Goal: Task Accomplishment & Management: Manage account settings

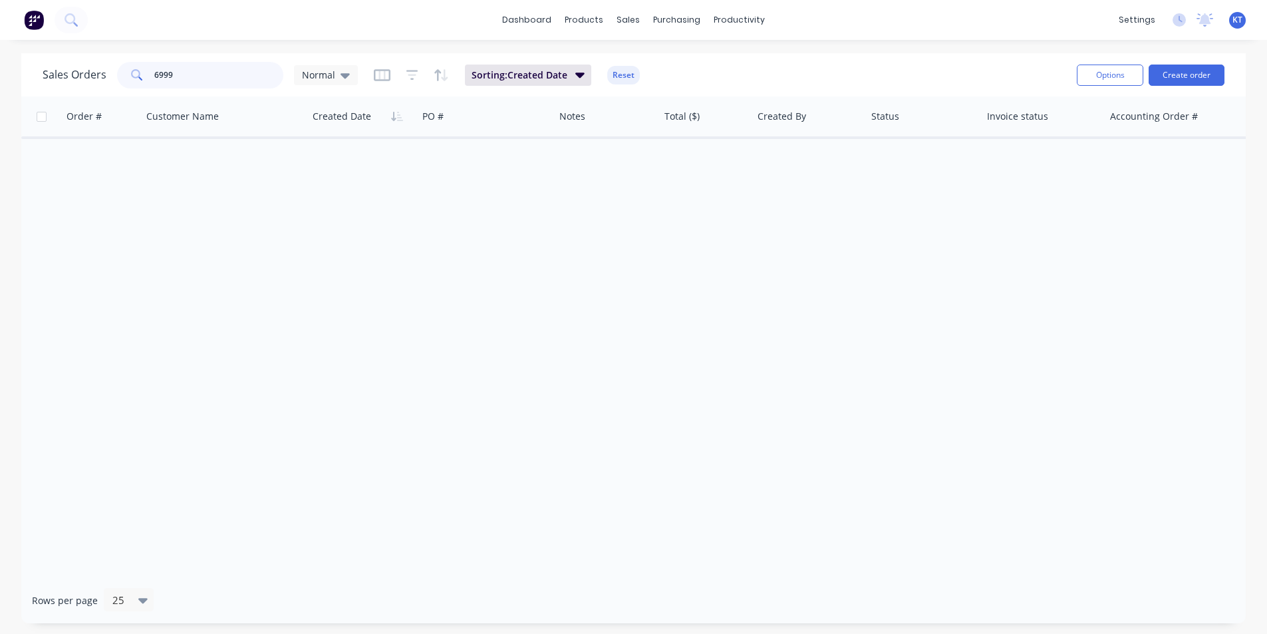
click at [200, 79] on input "6999" at bounding box center [219, 75] width 130 height 27
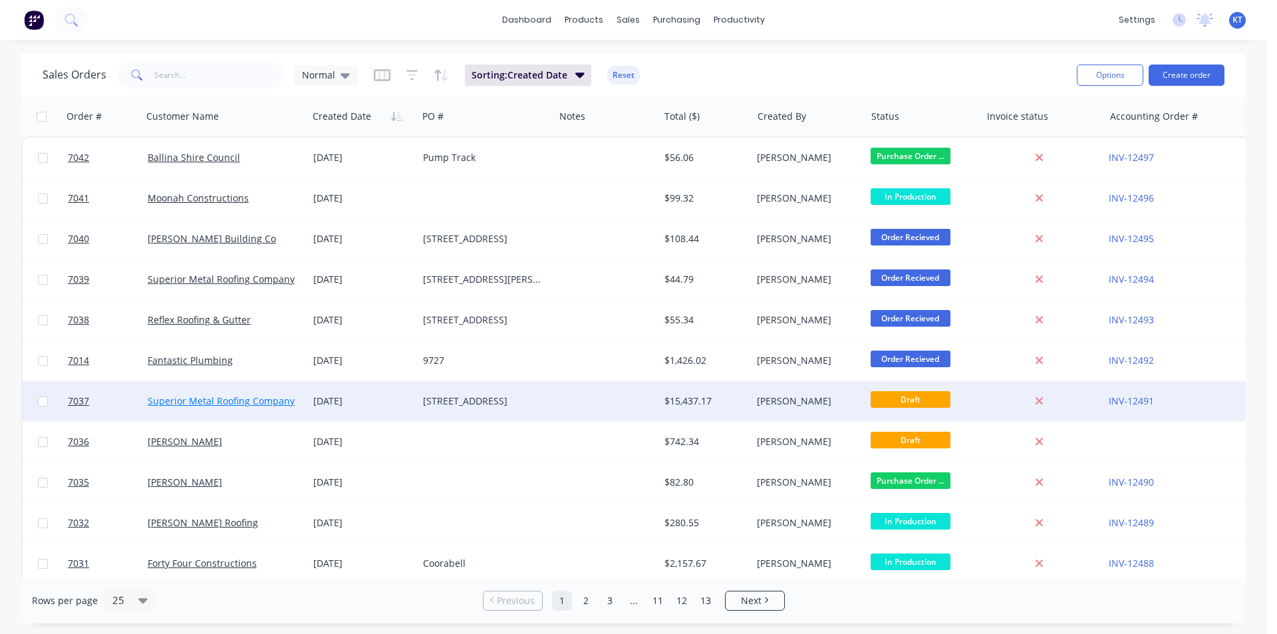
click at [167, 406] on link "Superior Metal Roofing Company Pty Ltd" at bounding box center [238, 401] width 180 height 13
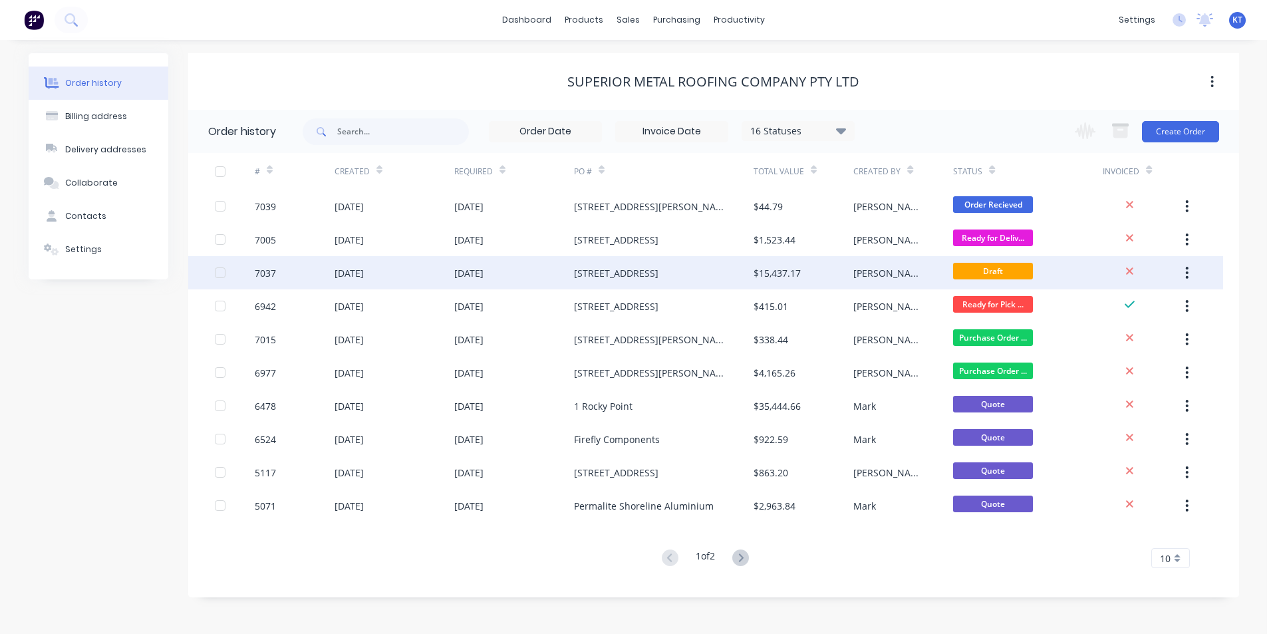
click at [794, 265] on div "$15,437.17" at bounding box center [804, 272] width 100 height 33
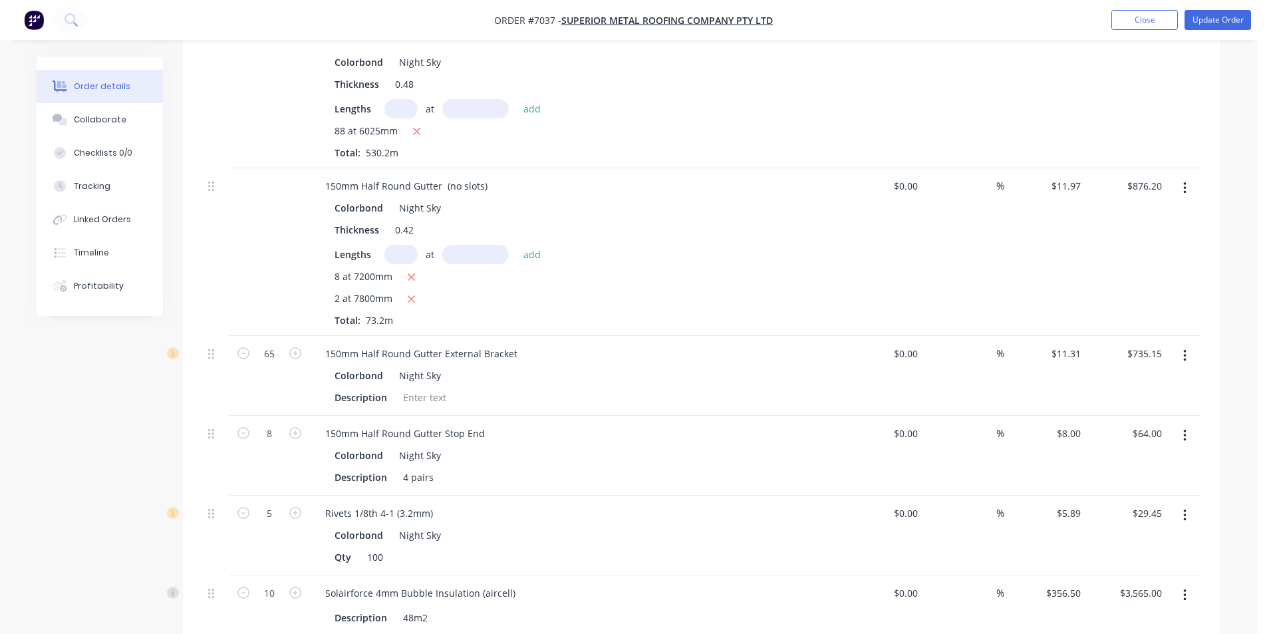
scroll to position [550, 0]
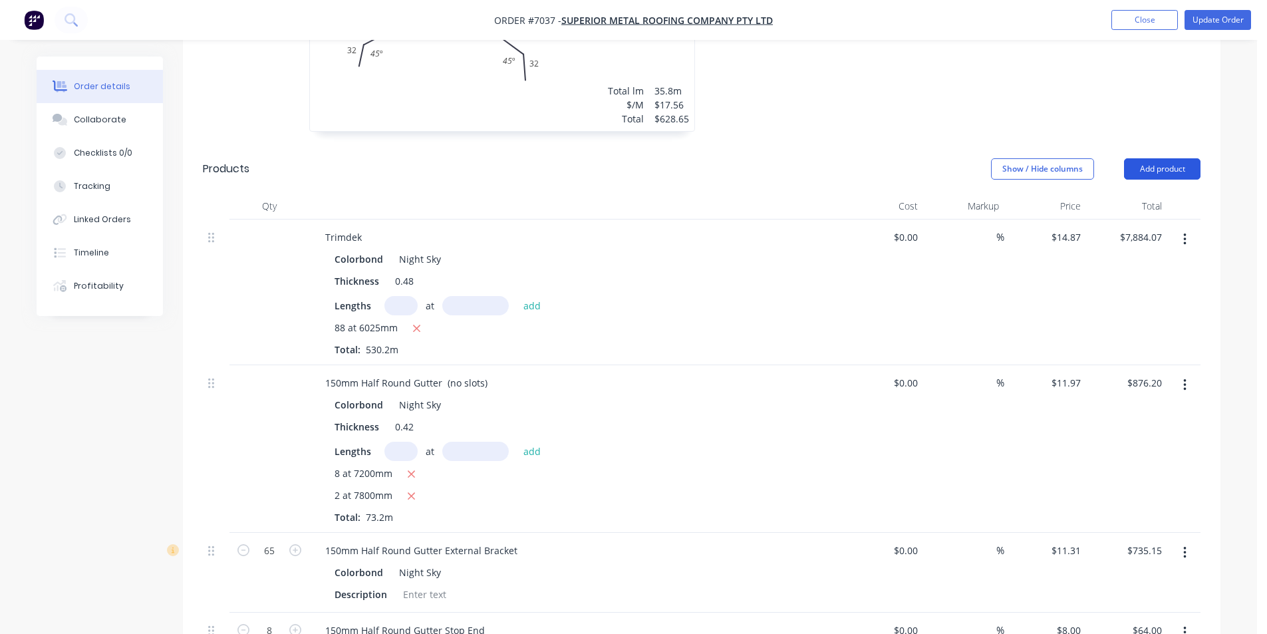
click at [1152, 158] on button "Add product" at bounding box center [1162, 168] width 77 height 21
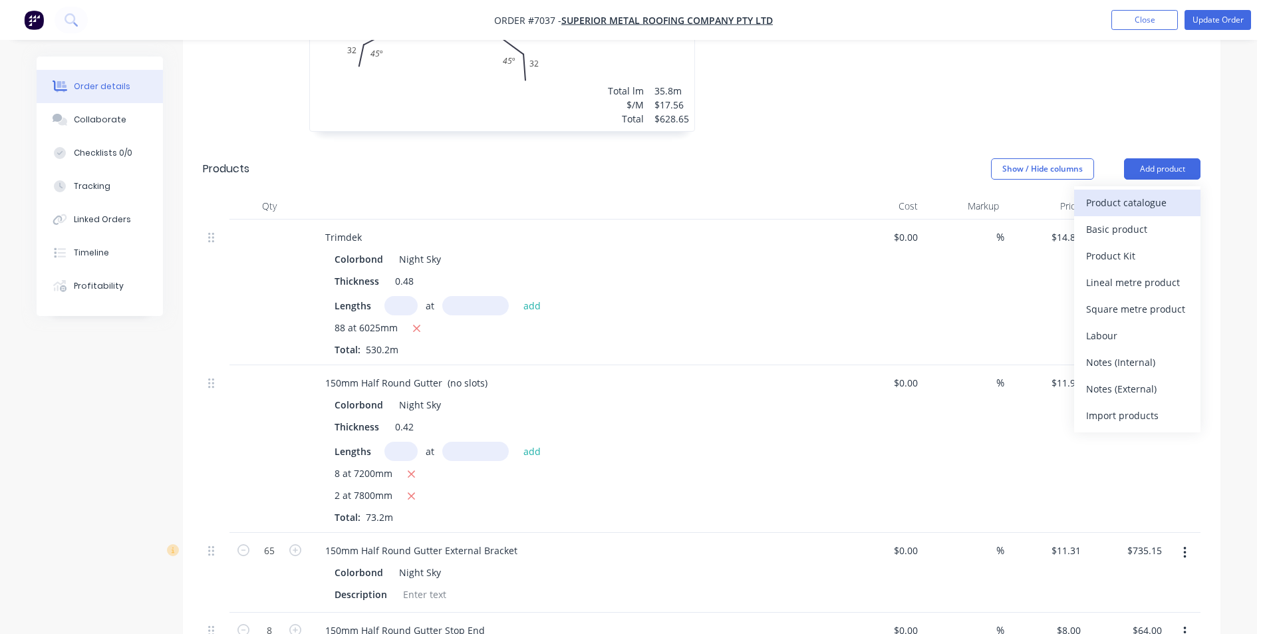
click at [1171, 193] on div "Product catalogue" at bounding box center [1137, 202] width 102 height 19
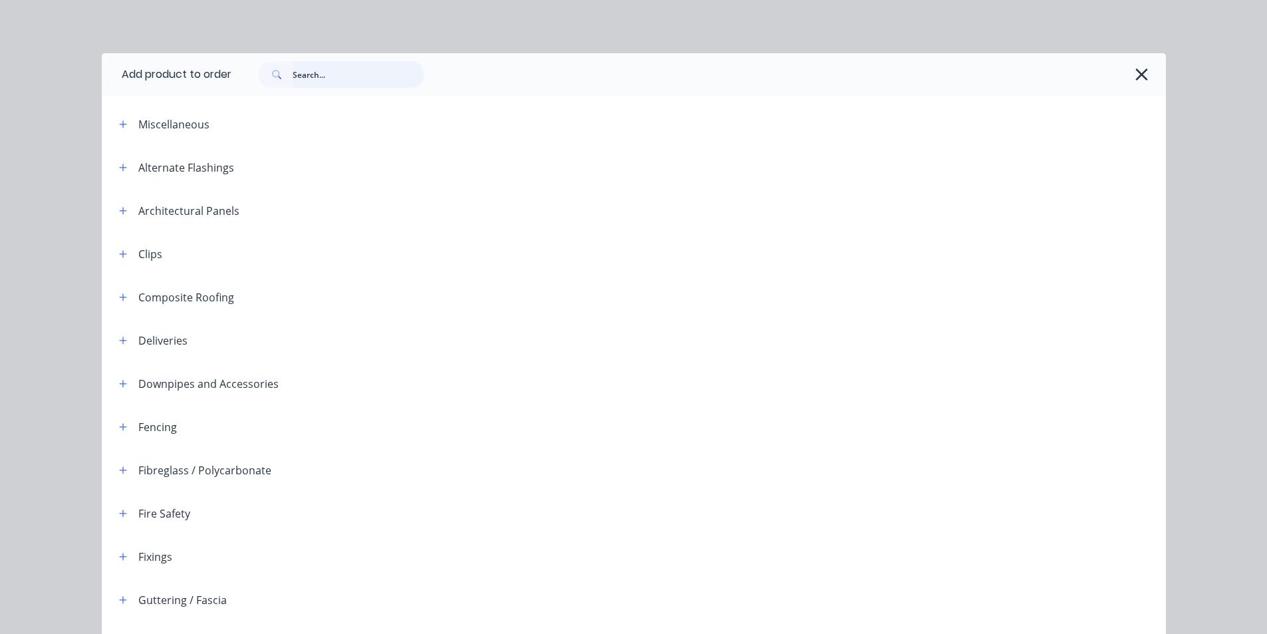
click at [369, 84] on input "text" at bounding box center [359, 74] width 132 height 27
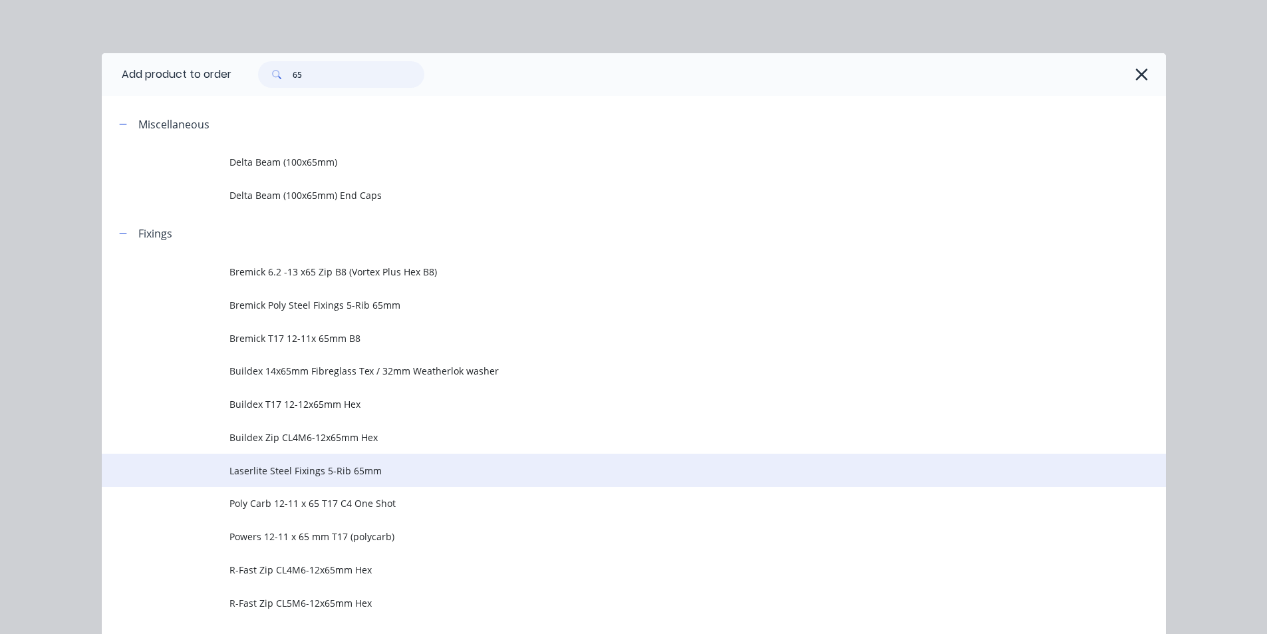
scroll to position [67, 0]
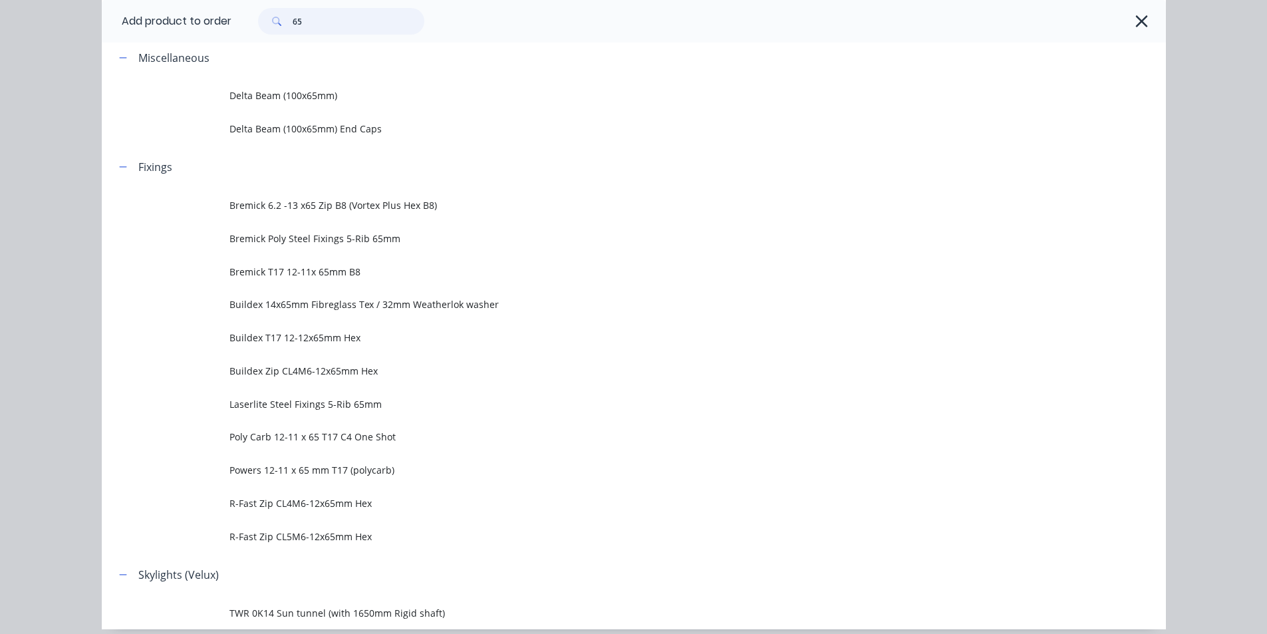
type input "65"
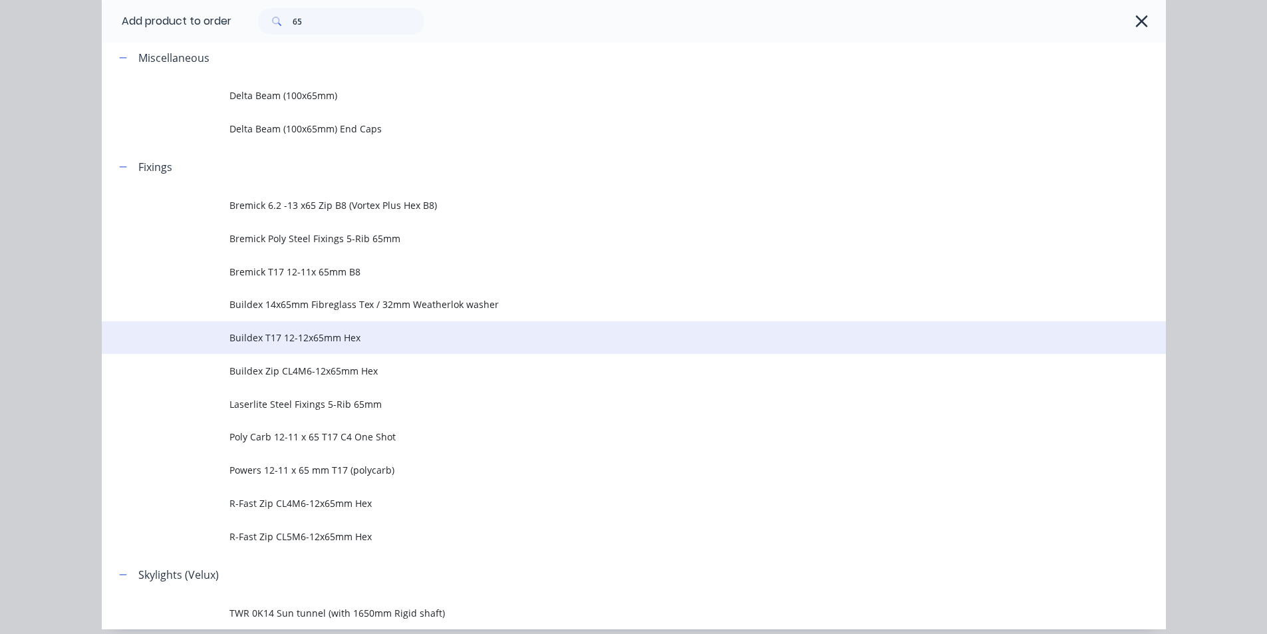
click at [371, 353] on td "Buildex T17 12-12x65mm Hex" at bounding box center [698, 337] width 937 height 33
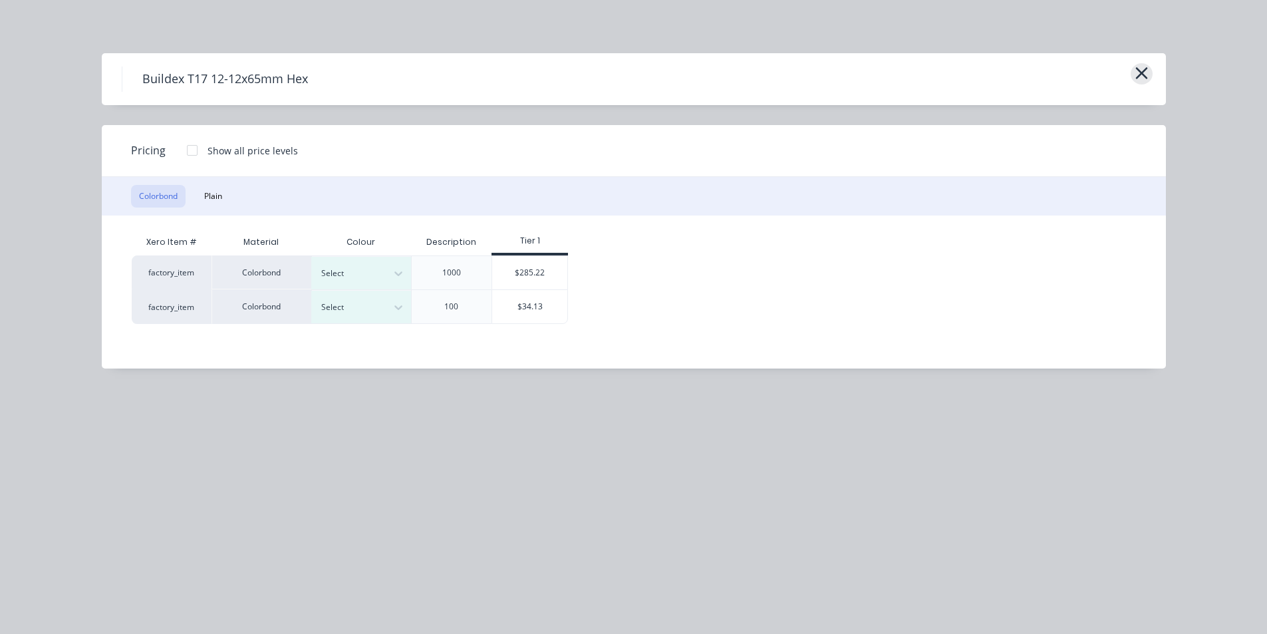
click at [1145, 67] on icon "button" at bounding box center [1142, 73] width 14 height 19
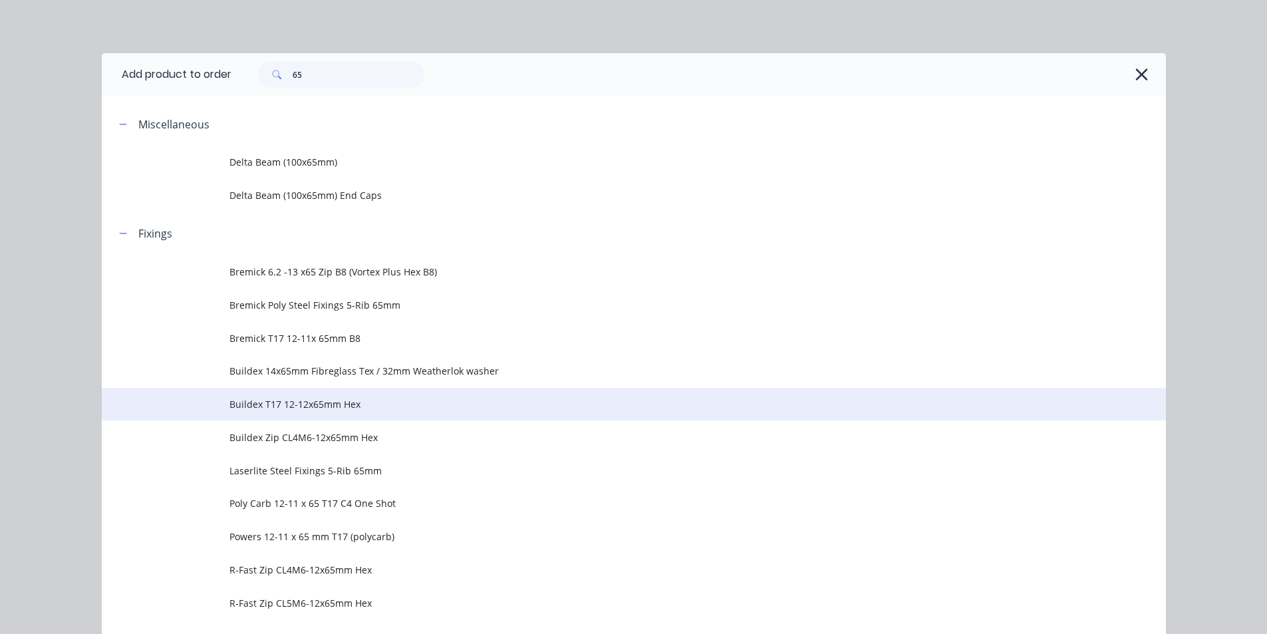
scroll to position [120, 0]
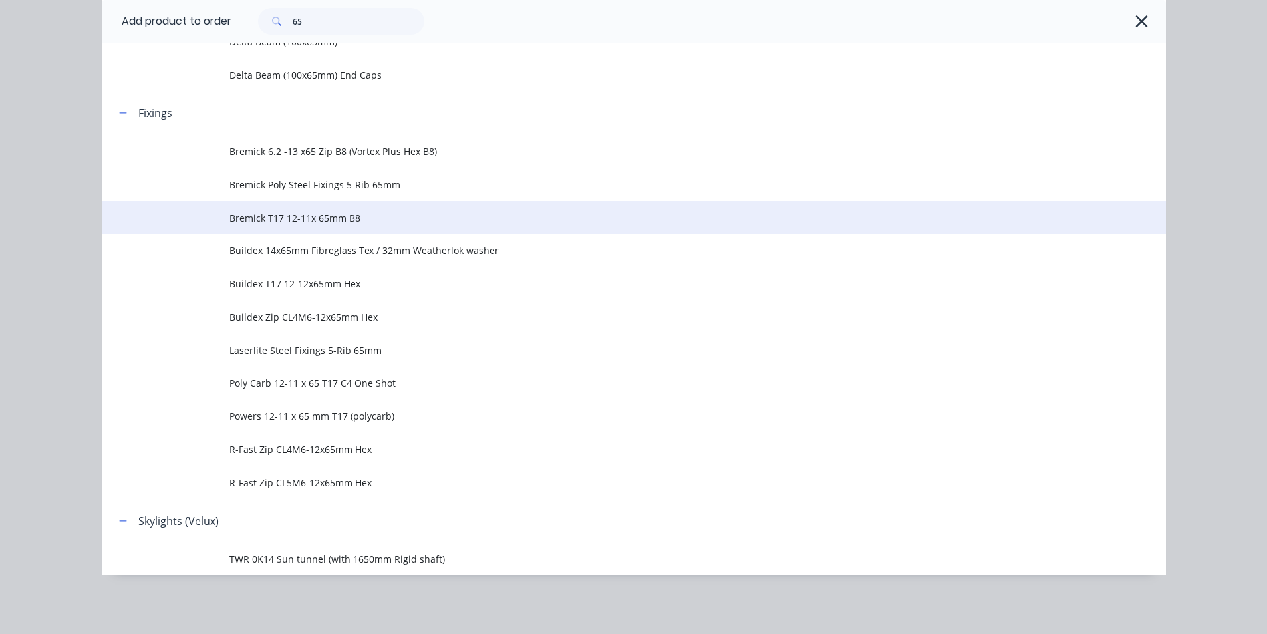
click at [369, 223] on span "Bremick T17 12-11x 65mm B8" at bounding box center [604, 218] width 749 height 14
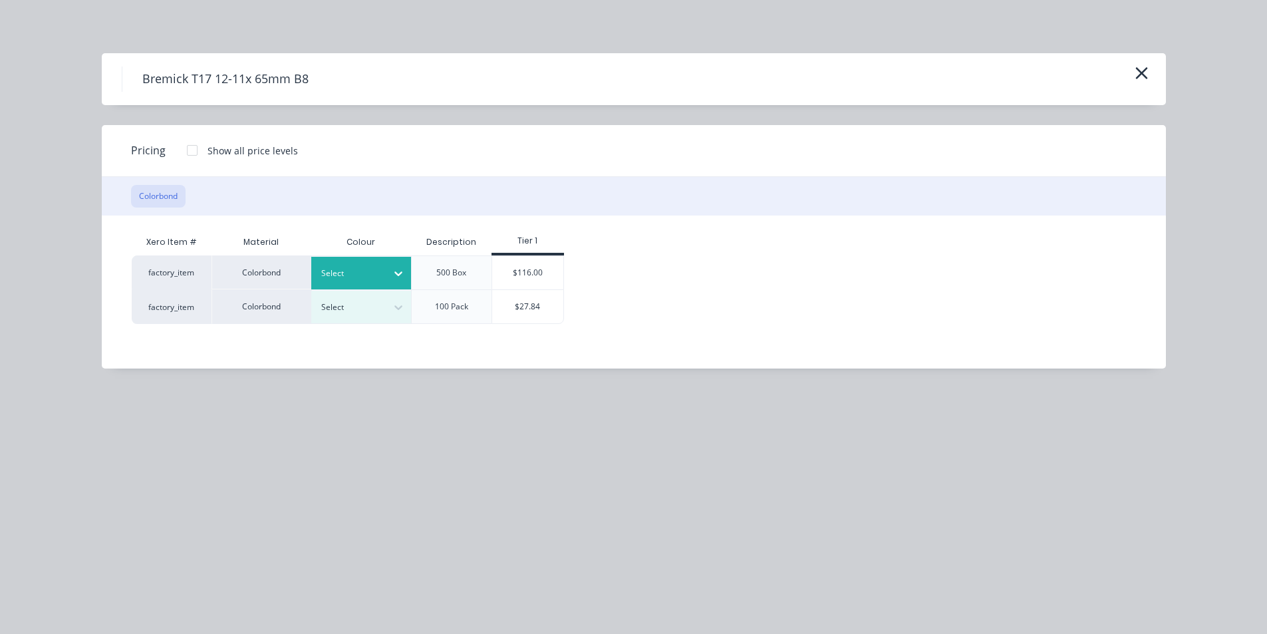
click at [393, 277] on icon at bounding box center [398, 273] width 13 height 13
click at [166, 223] on div "Night Sky" at bounding box center [83, 210] width 166 height 25
click at [528, 277] on div "$116.00" at bounding box center [527, 272] width 71 height 33
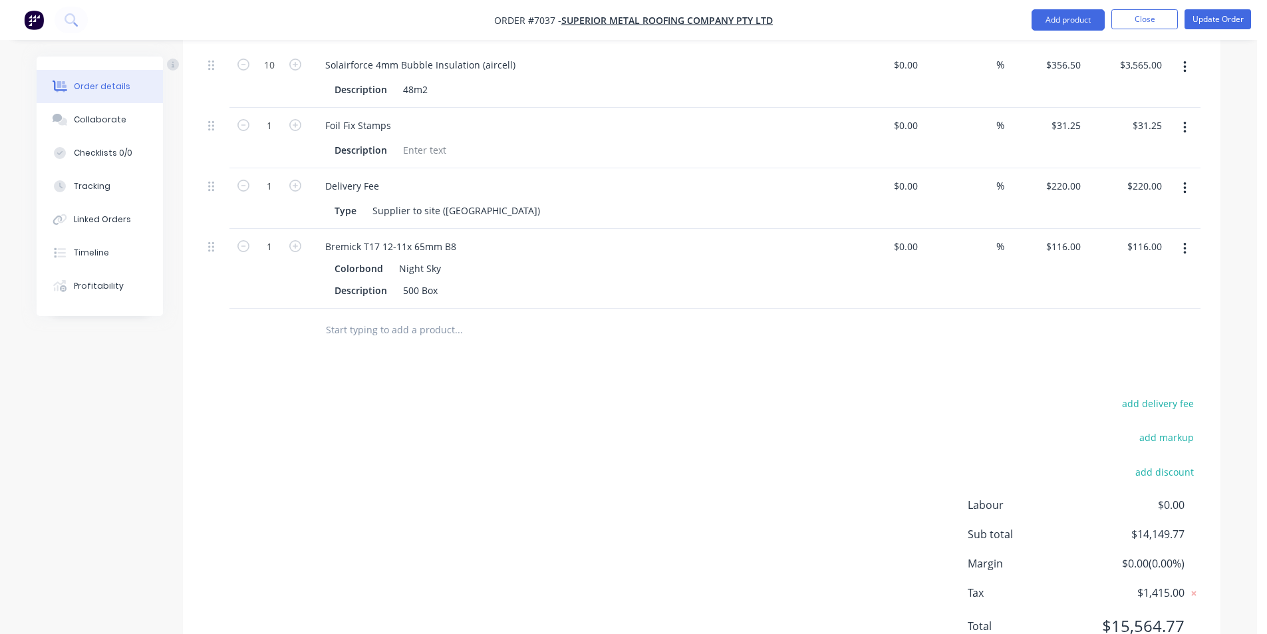
scroll to position [1295, 0]
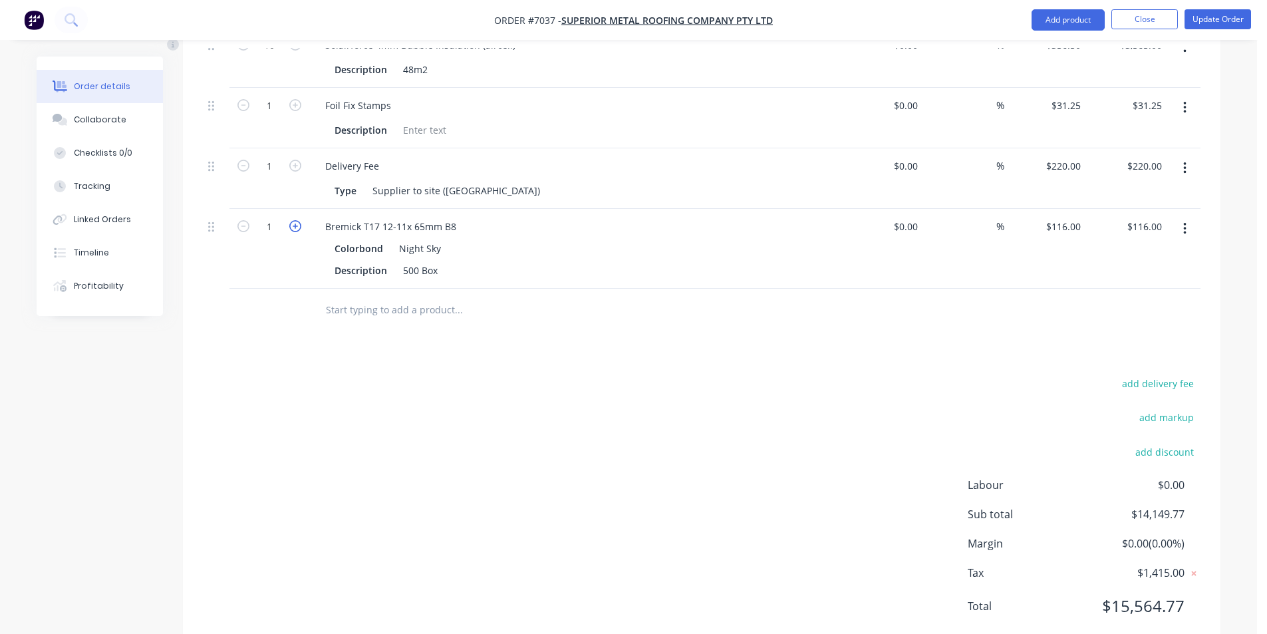
click at [295, 220] on icon "button" at bounding box center [295, 226] width 12 height 12
type input "2"
type input "$232.00"
click at [295, 220] on icon "button" at bounding box center [295, 226] width 12 height 12
type input "3"
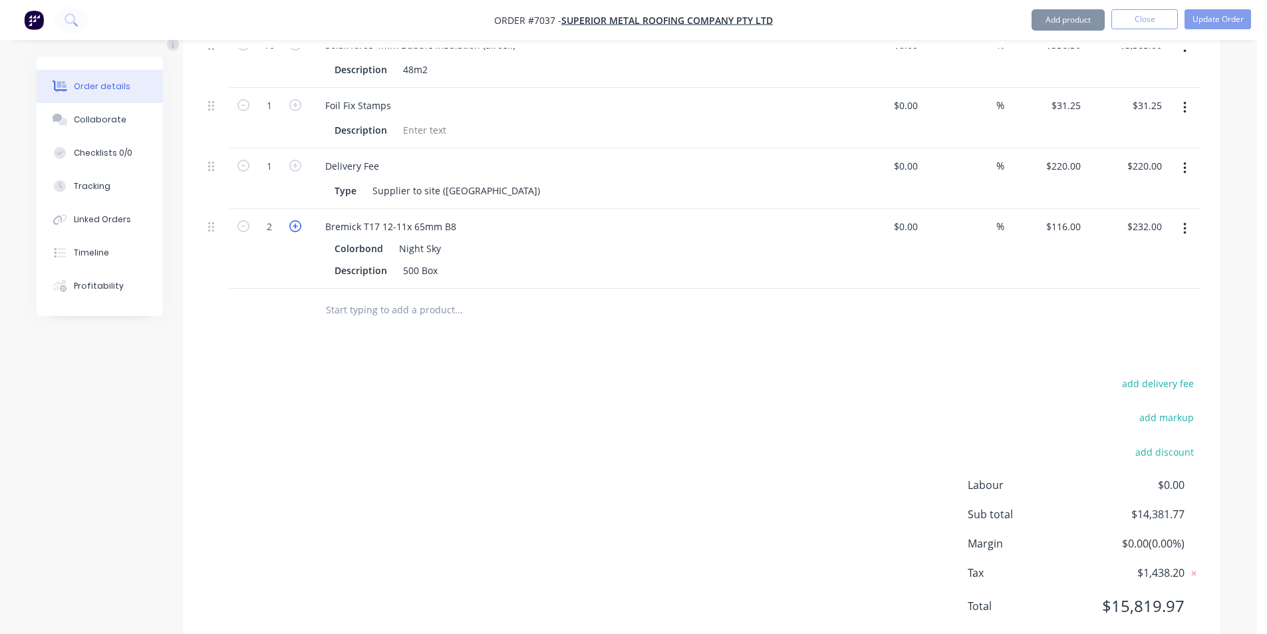
type input "$348.00"
click at [295, 220] on icon "button" at bounding box center [295, 226] width 12 height 12
type input "4"
type input "$464.00"
click at [295, 220] on icon "button" at bounding box center [295, 226] width 12 height 12
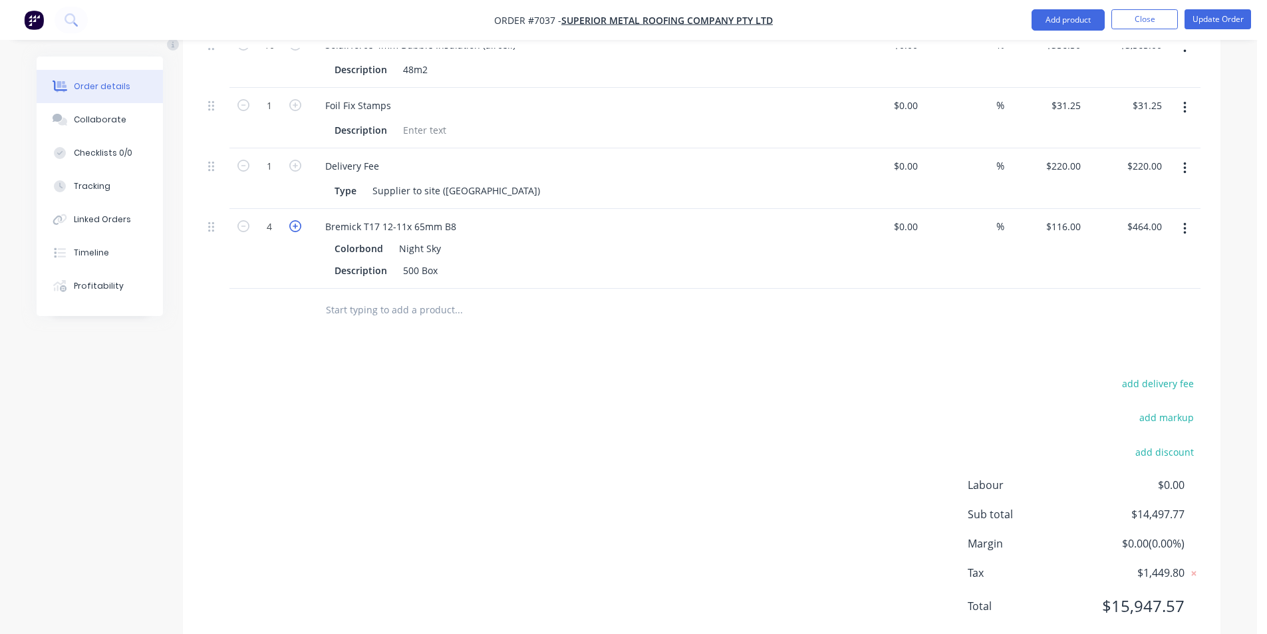
type input "5"
type input "$580.00"
click at [295, 220] on icon "button" at bounding box center [295, 226] width 12 height 12
type input "6"
type input "$696.00"
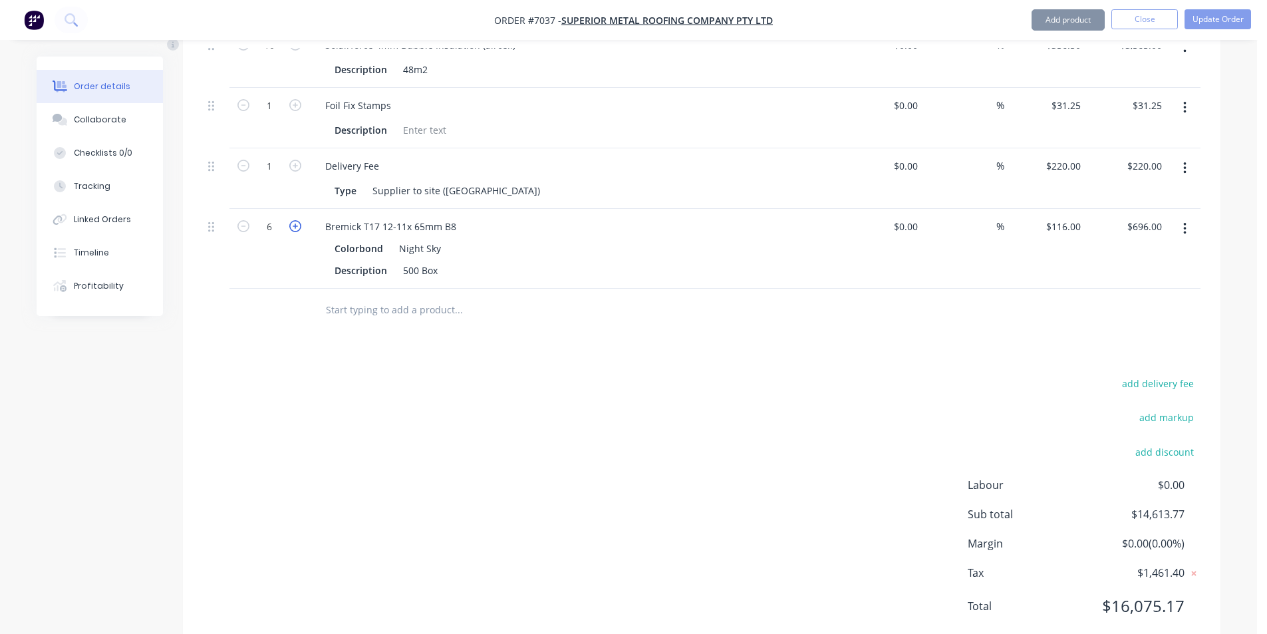
click at [295, 220] on icon "button" at bounding box center [295, 226] width 12 height 12
type input "7"
type input "$812.00"
click at [1197, 19] on button "Update Order" at bounding box center [1218, 19] width 67 height 20
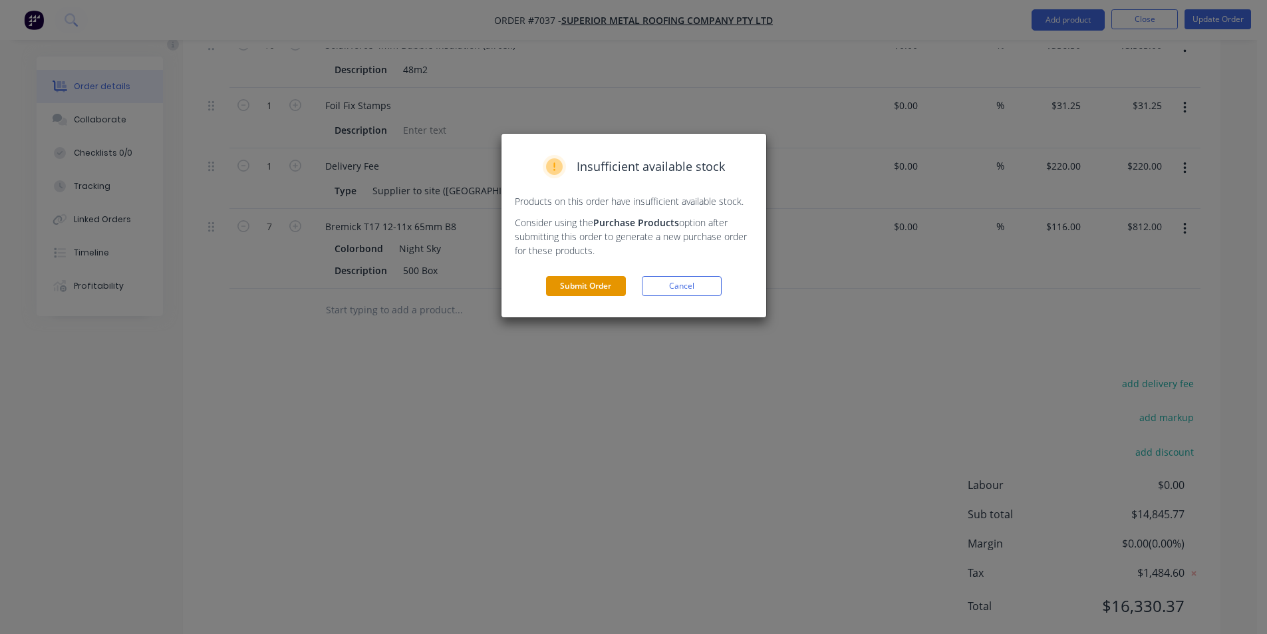
click at [567, 283] on button "Submit Order" at bounding box center [586, 286] width 80 height 20
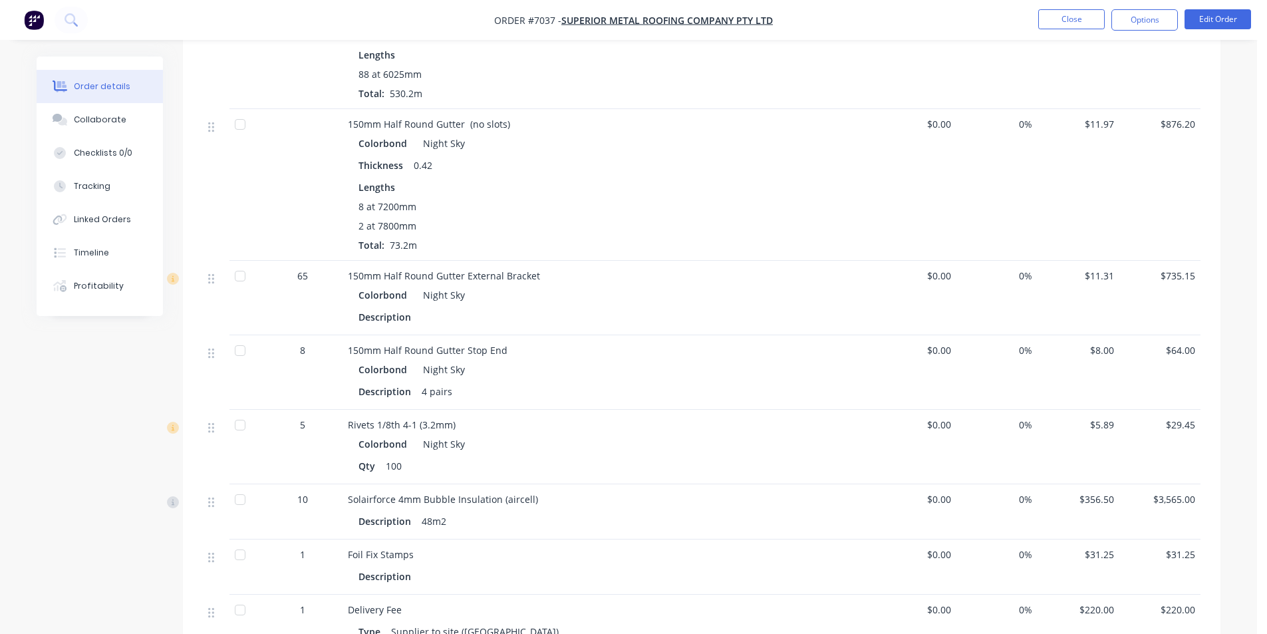
scroll to position [742, 0]
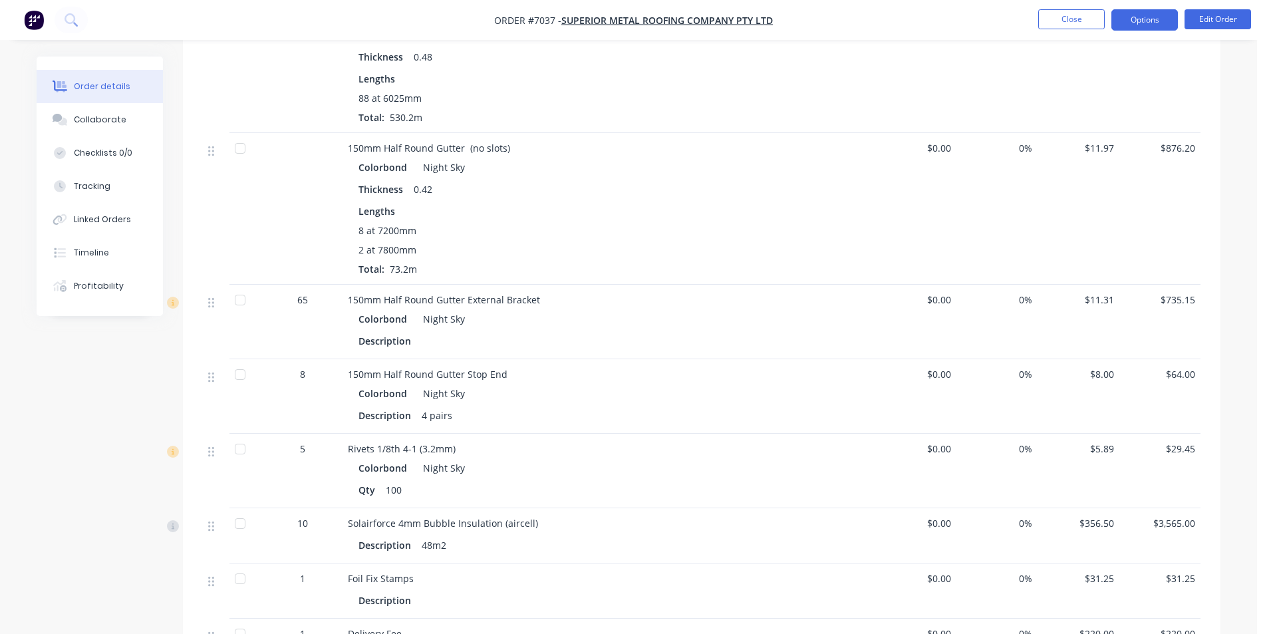
click at [1124, 24] on button "Options" at bounding box center [1145, 19] width 67 height 21
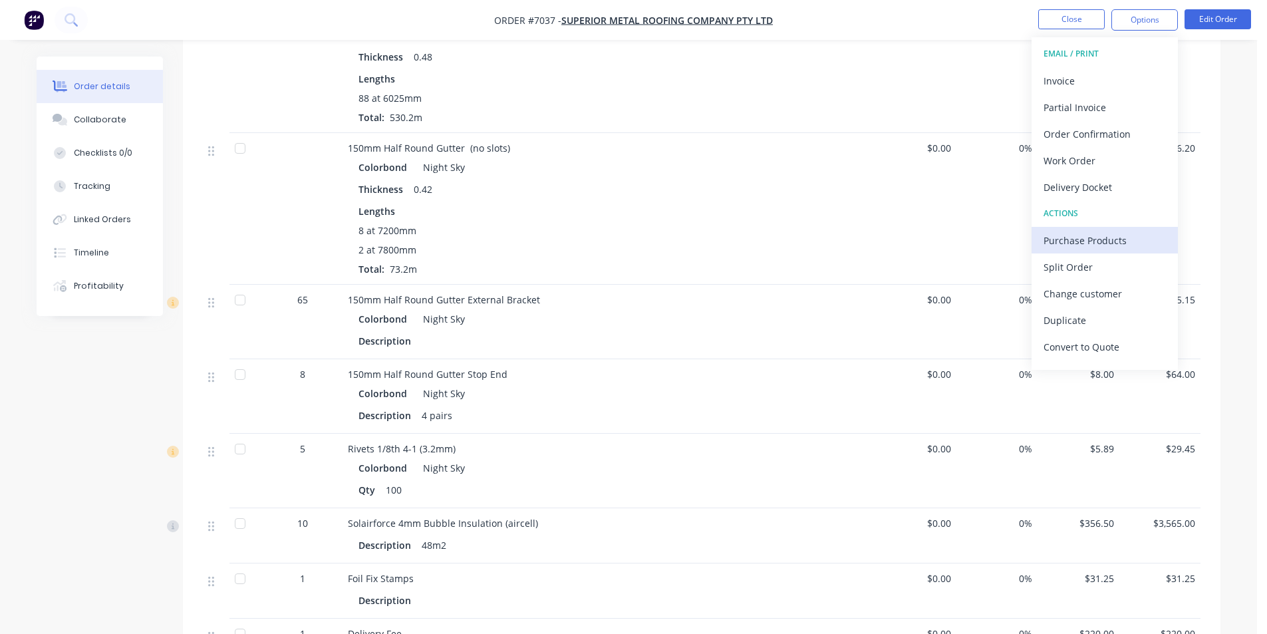
click at [1113, 245] on div "Purchase Products" at bounding box center [1105, 240] width 122 height 19
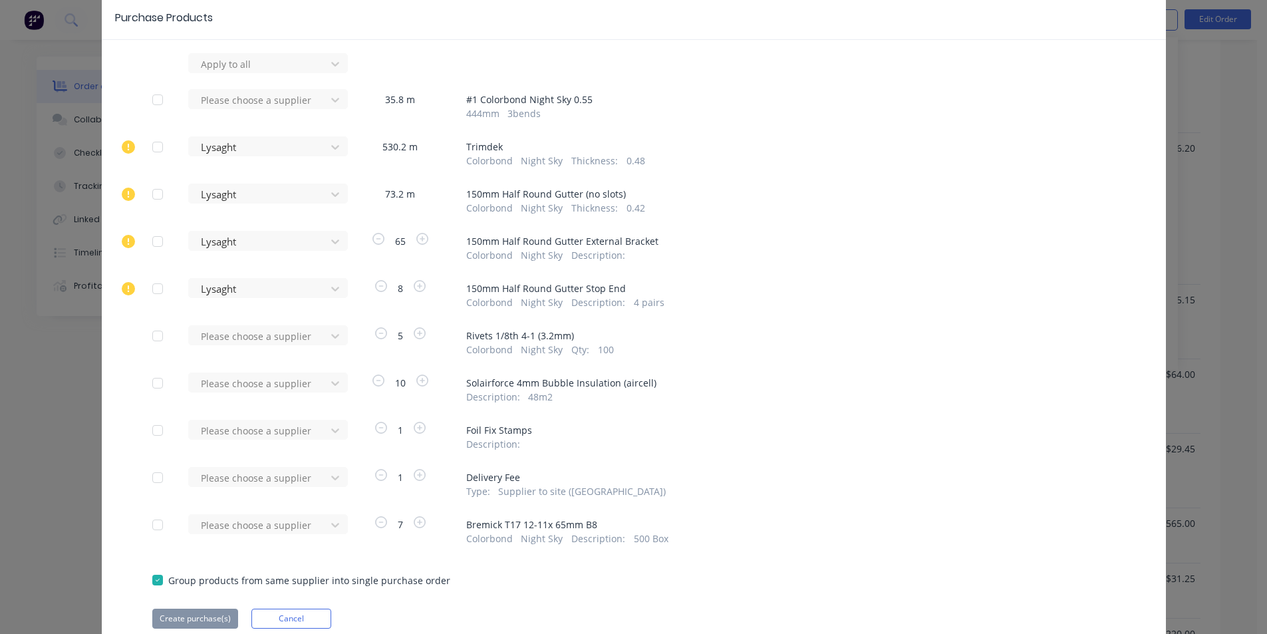
scroll to position [110, 0]
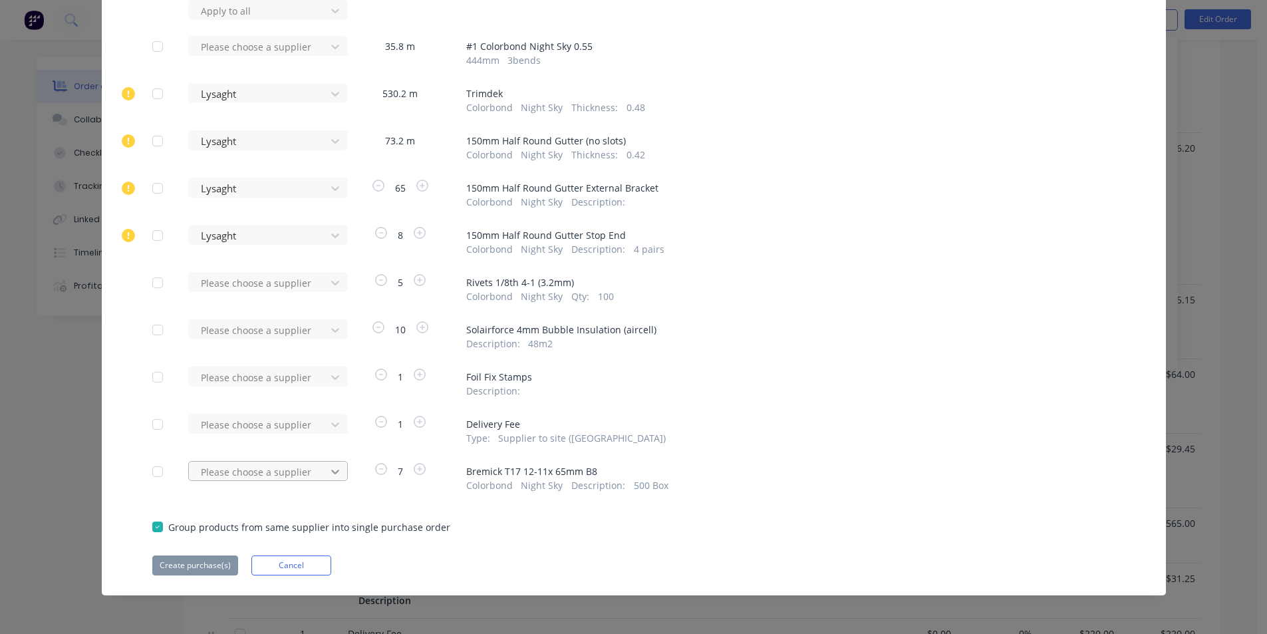
click at [329, 475] on div "Please choose a supplier" at bounding box center [261, 471] width 146 height 20
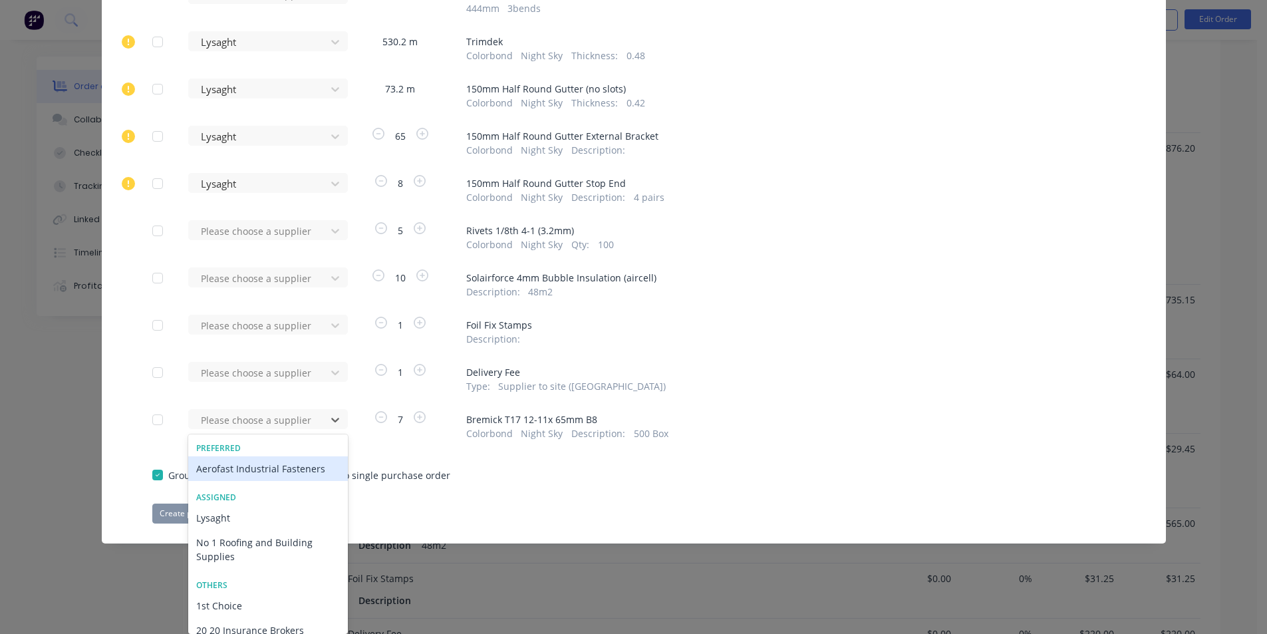
click at [311, 477] on div "Aerofast Industrial Fasteners" at bounding box center [268, 468] width 160 height 25
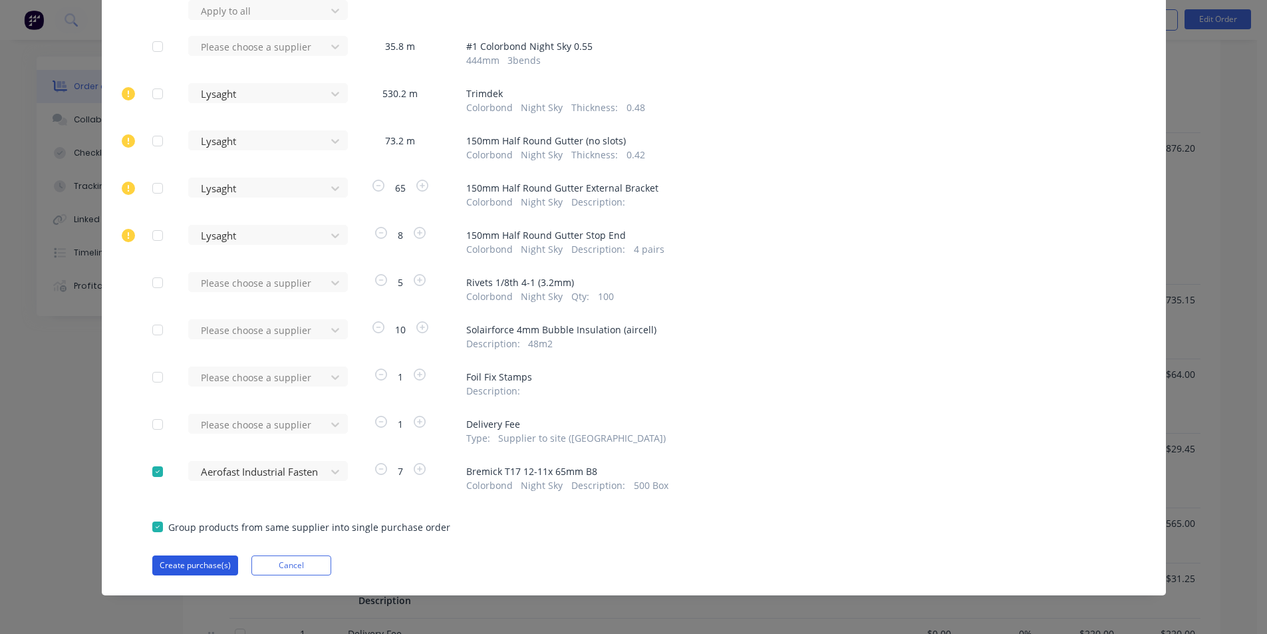
click at [209, 569] on button "Create purchase(s)" at bounding box center [195, 566] width 86 height 20
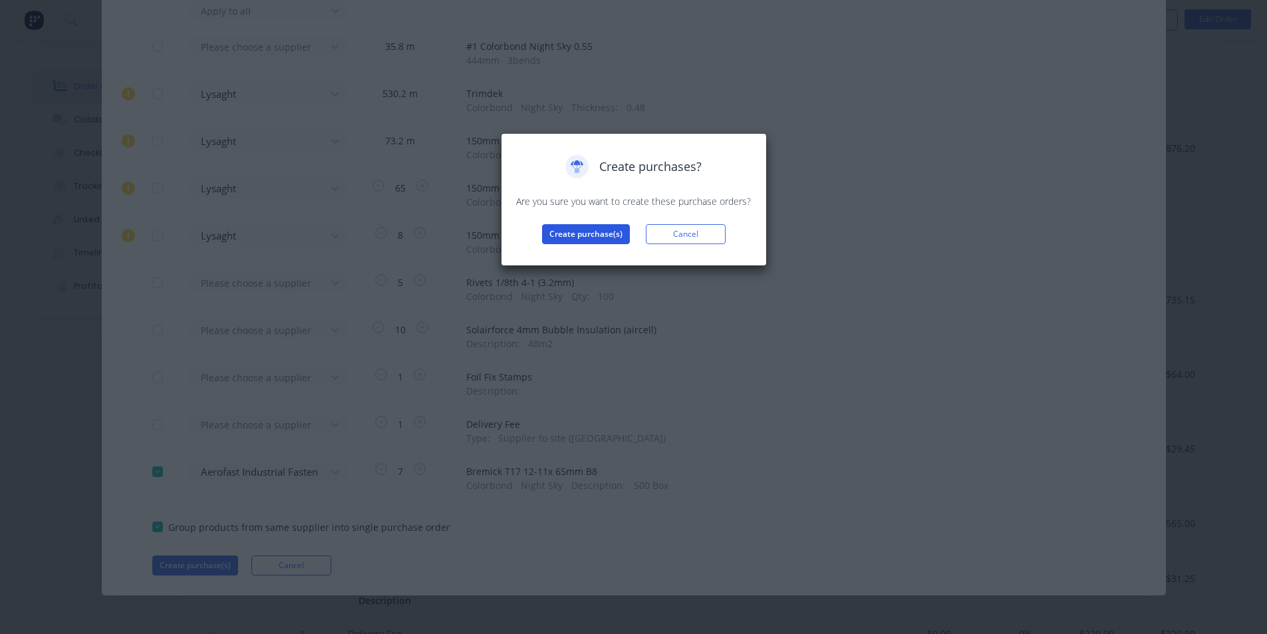
click at [578, 237] on button "Create purchase(s)" at bounding box center [586, 234] width 88 height 20
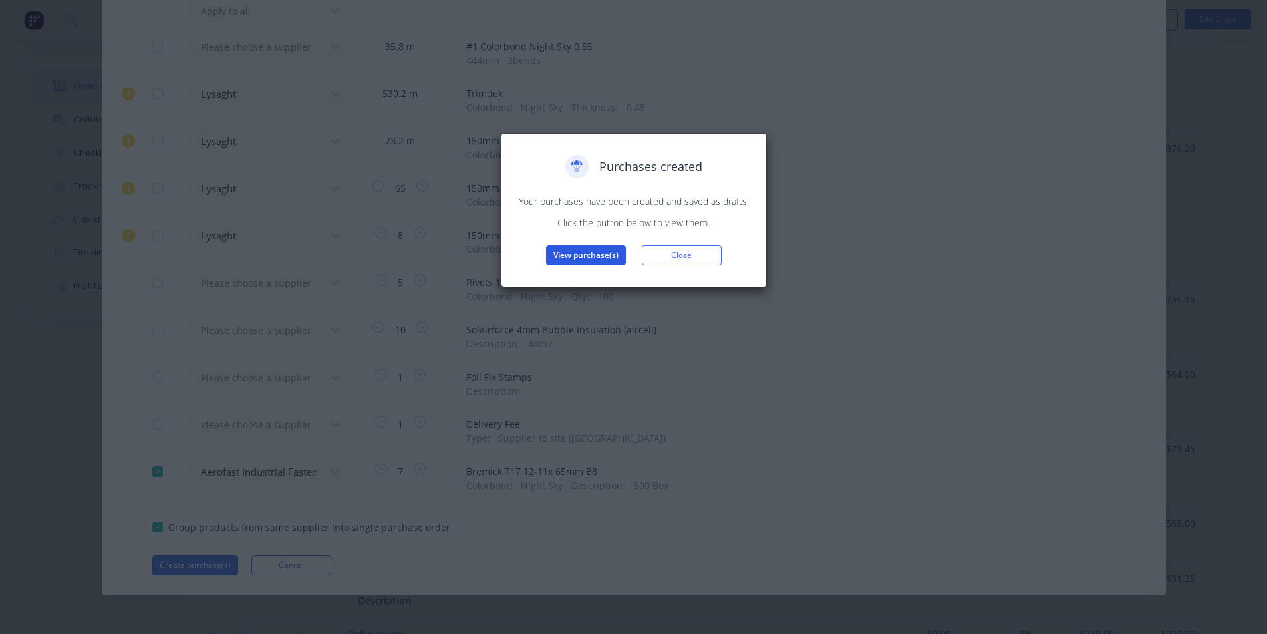
click at [577, 257] on button "View purchase(s)" at bounding box center [586, 255] width 80 height 20
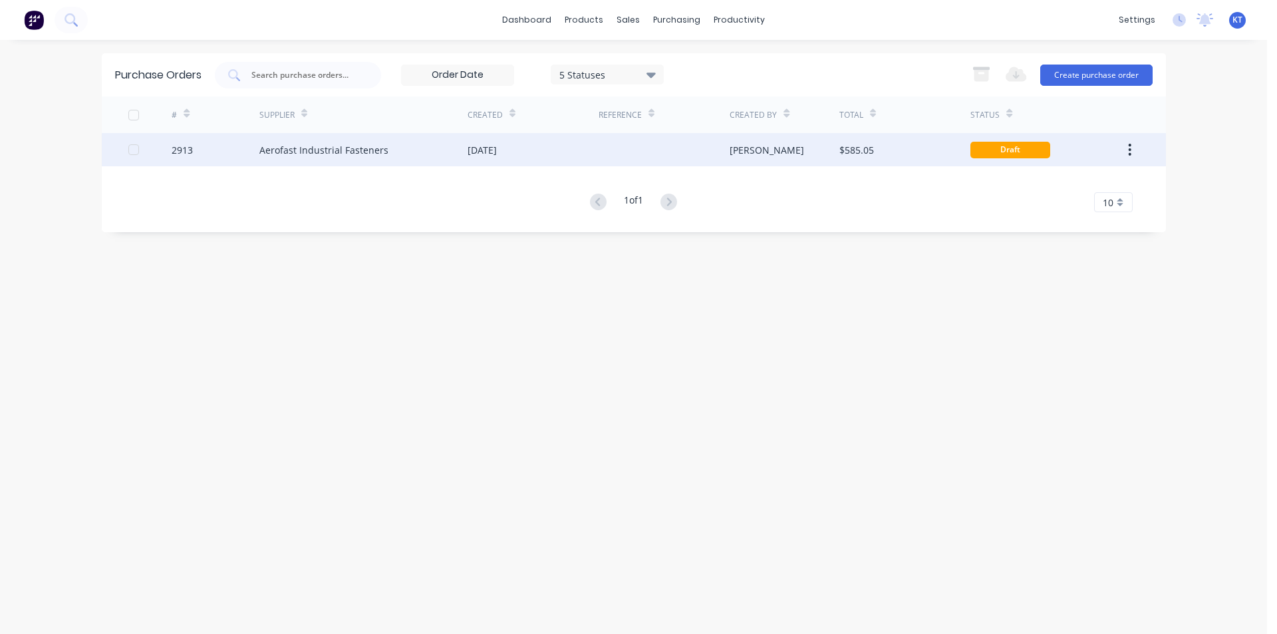
click at [309, 145] on div "Aerofast Industrial Fasteners" at bounding box center [323, 150] width 129 height 14
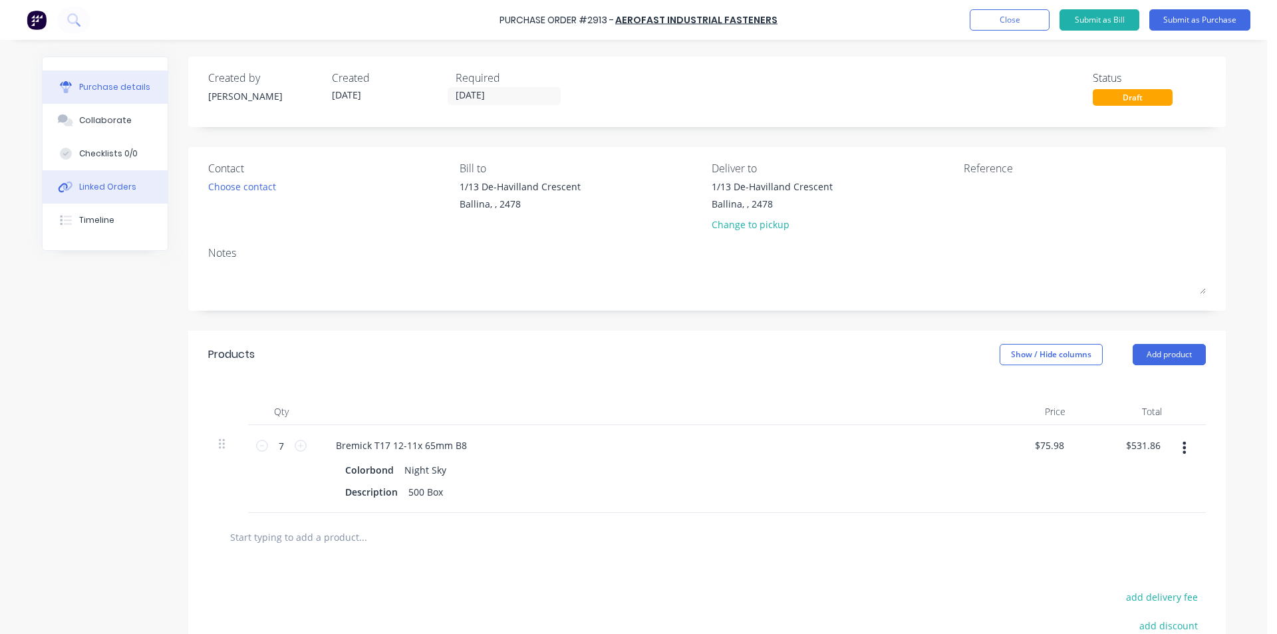
click at [102, 188] on div "Linked Orders" at bounding box center [107, 187] width 57 height 12
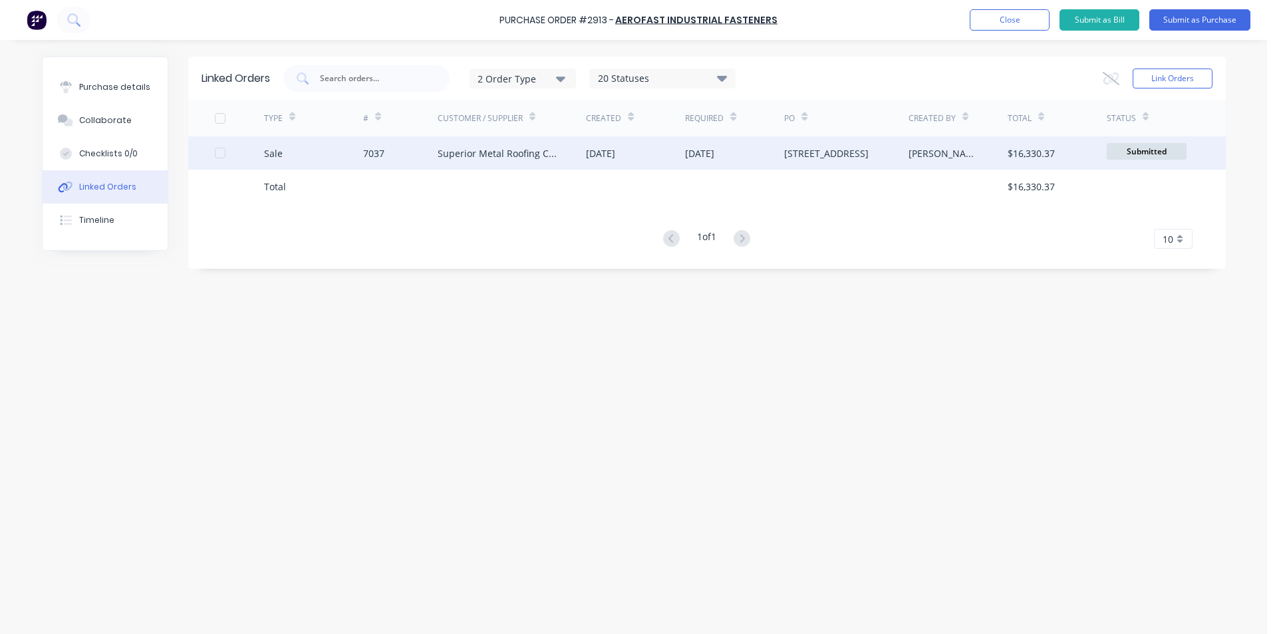
click at [446, 144] on div "Superior Metal Roofing Company Pty Ltd" at bounding box center [512, 152] width 149 height 33
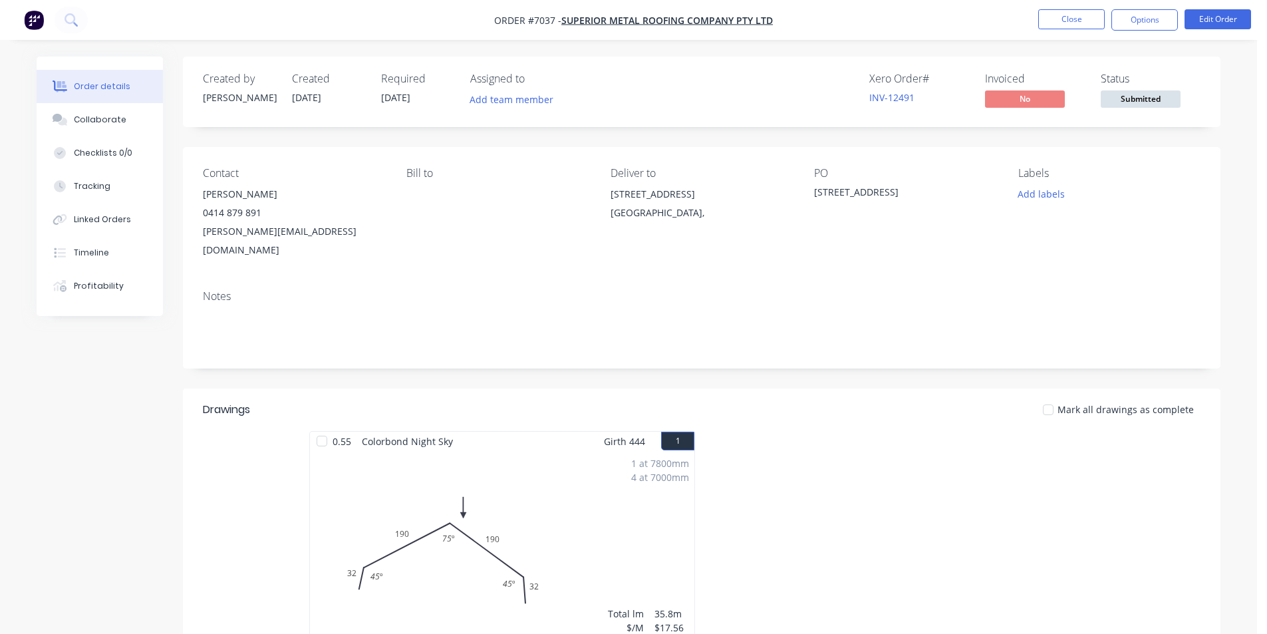
click at [124, 127] on button "Collaborate" at bounding box center [100, 119] width 126 height 33
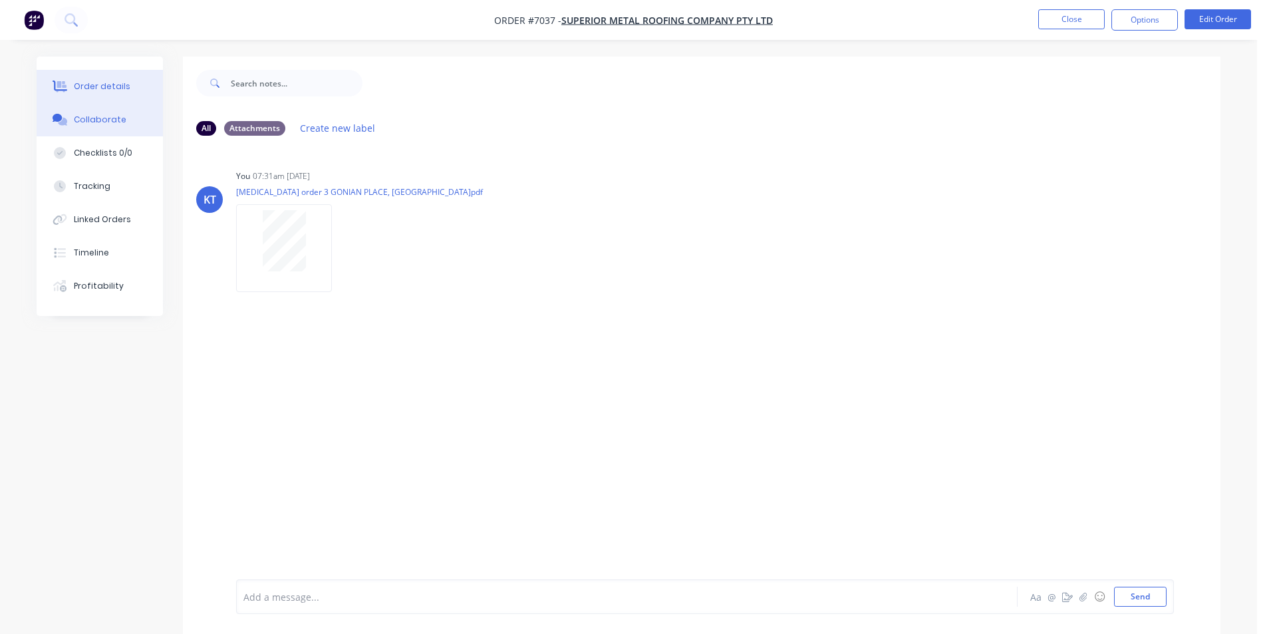
click at [122, 80] on button "Order details" at bounding box center [100, 86] width 126 height 33
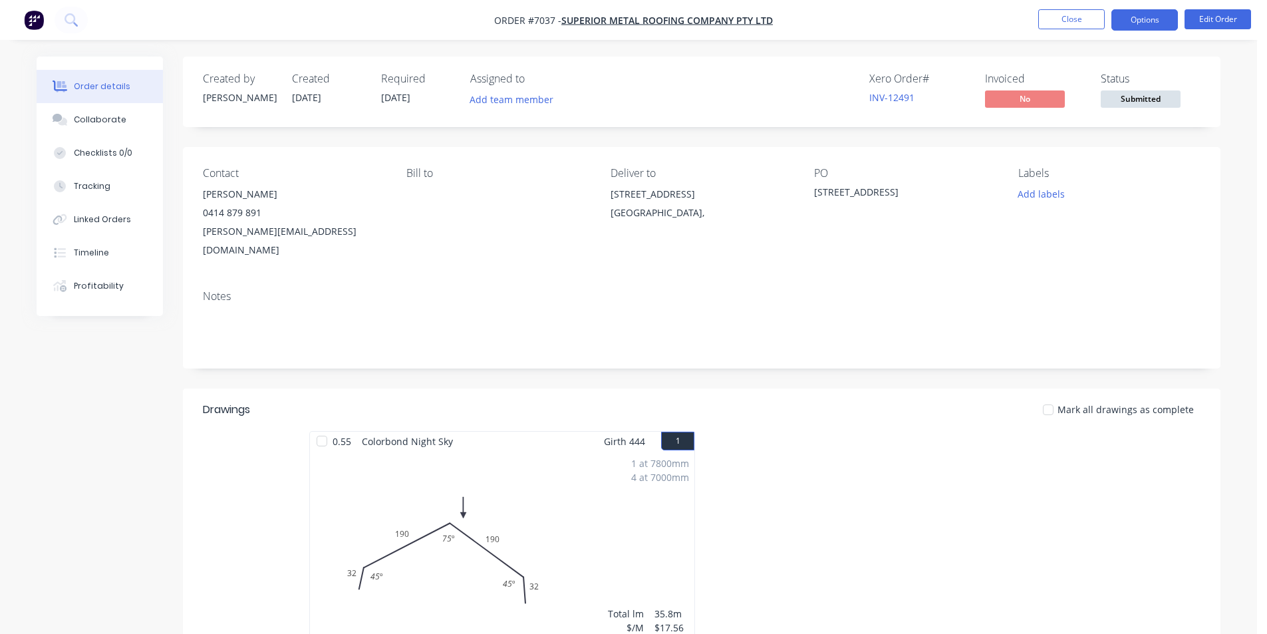
click at [1140, 27] on button "Options" at bounding box center [1145, 19] width 67 height 21
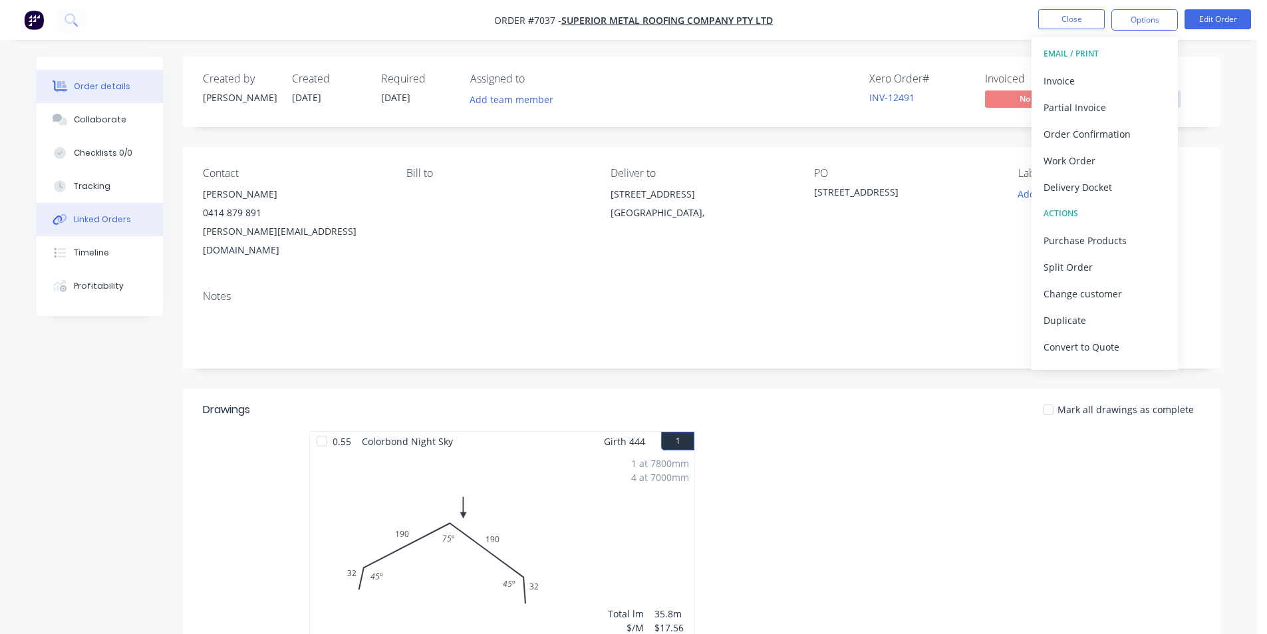
click at [102, 219] on div "Linked Orders" at bounding box center [102, 220] width 57 height 12
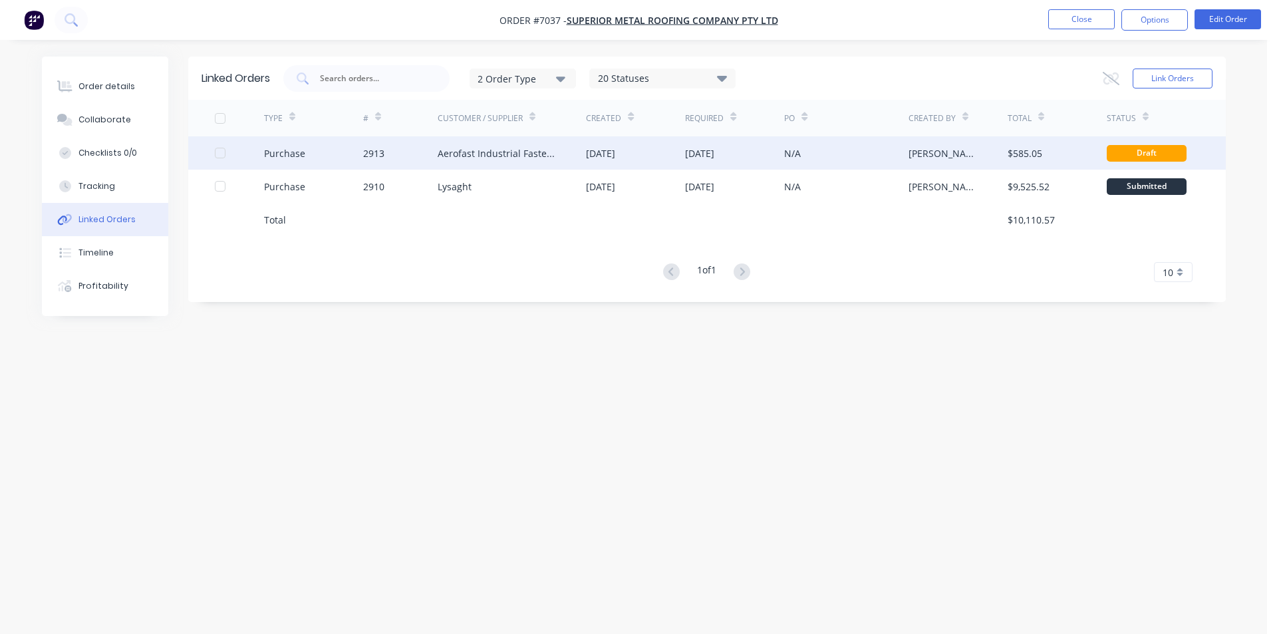
click at [527, 162] on div "Aerofast Industrial Fasteners" at bounding box center [512, 152] width 149 height 33
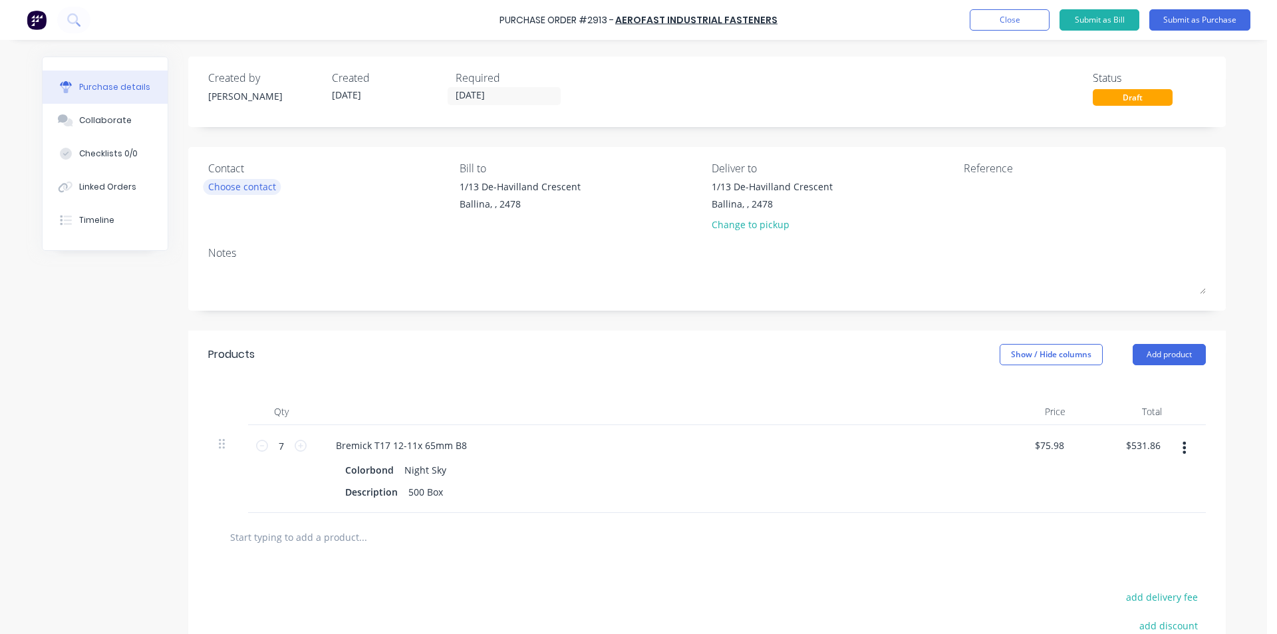
click at [212, 190] on div "Choose contact" at bounding box center [242, 187] width 68 height 14
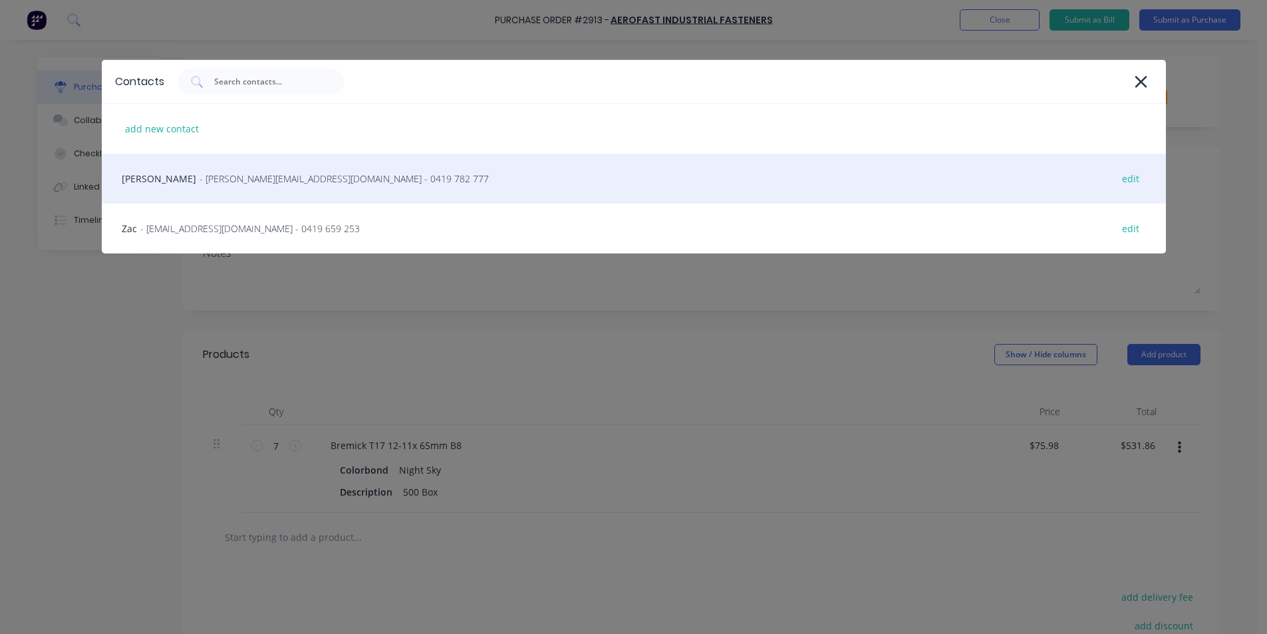
click at [217, 184] on span "- [PERSON_NAME][EMAIL_ADDRESS][DOMAIN_NAME] - 0419 782 777" at bounding box center [344, 179] width 289 height 14
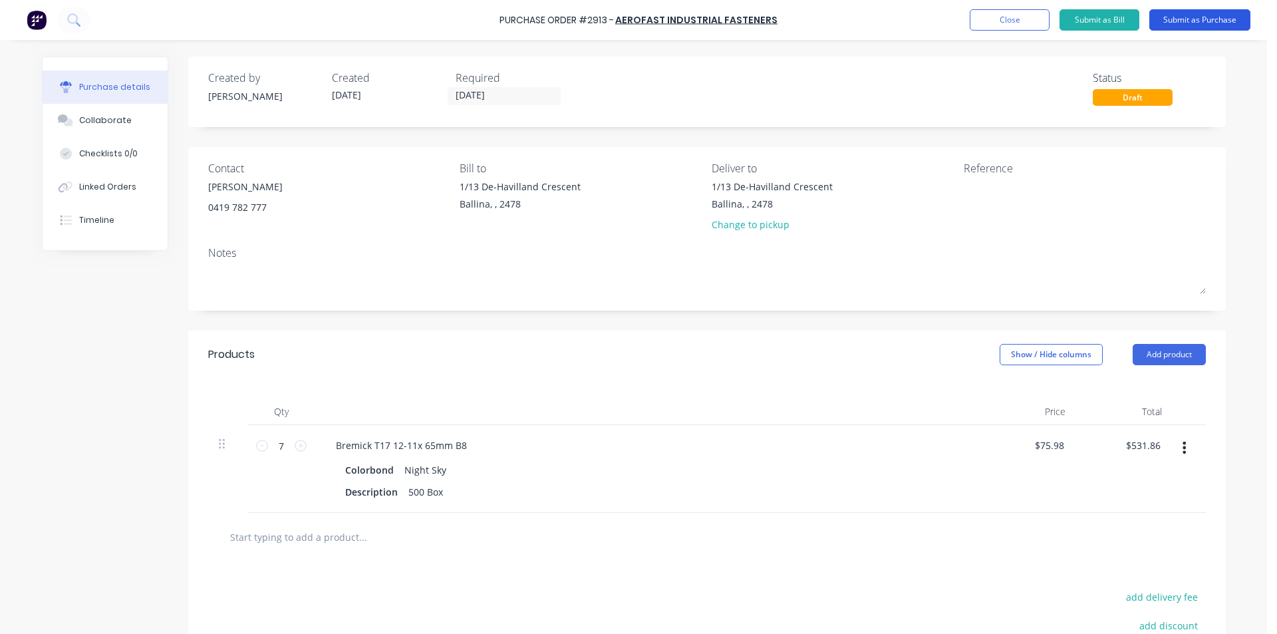
click at [1236, 23] on button "Submit as Purchase" at bounding box center [1200, 19] width 101 height 21
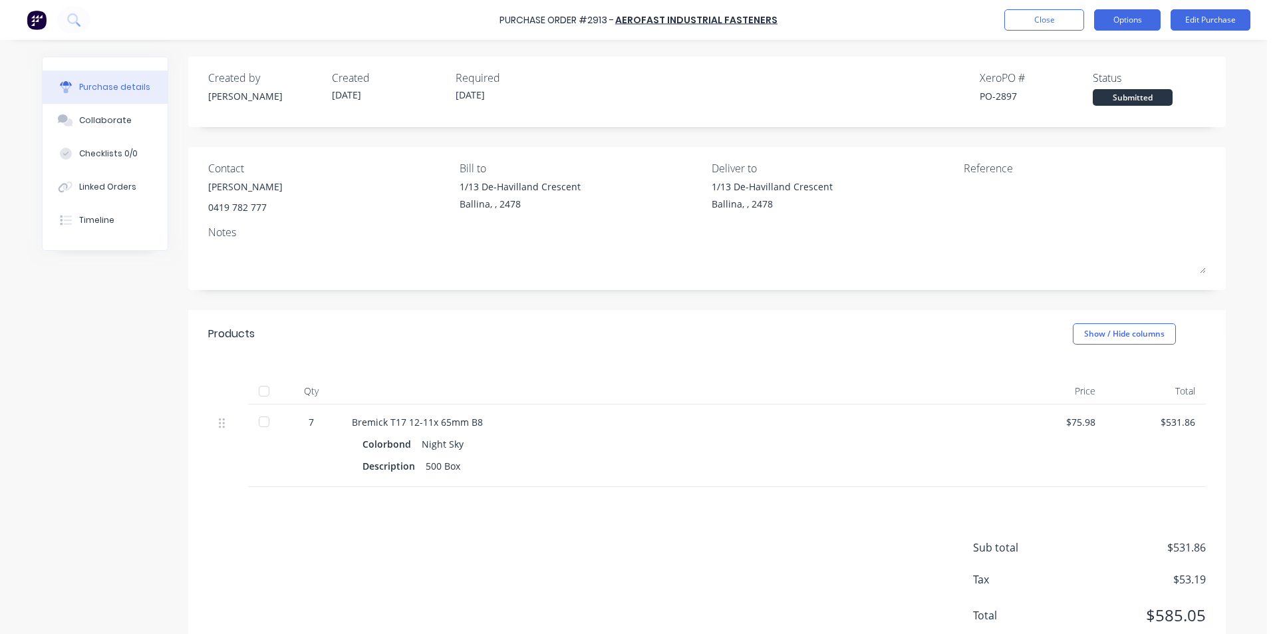
click at [1135, 19] on button "Options" at bounding box center [1127, 19] width 67 height 21
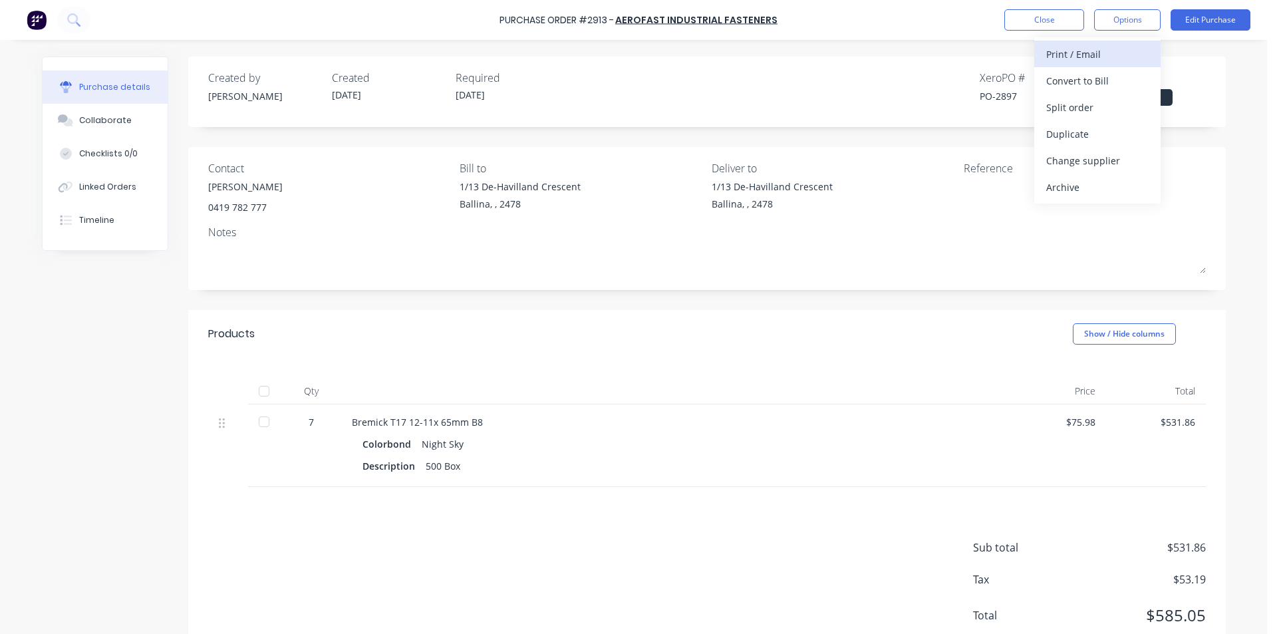
click at [1126, 49] on div "Print / Email" at bounding box center [1097, 54] width 102 height 19
click at [1096, 104] on div "Without pricing" at bounding box center [1097, 107] width 102 height 19
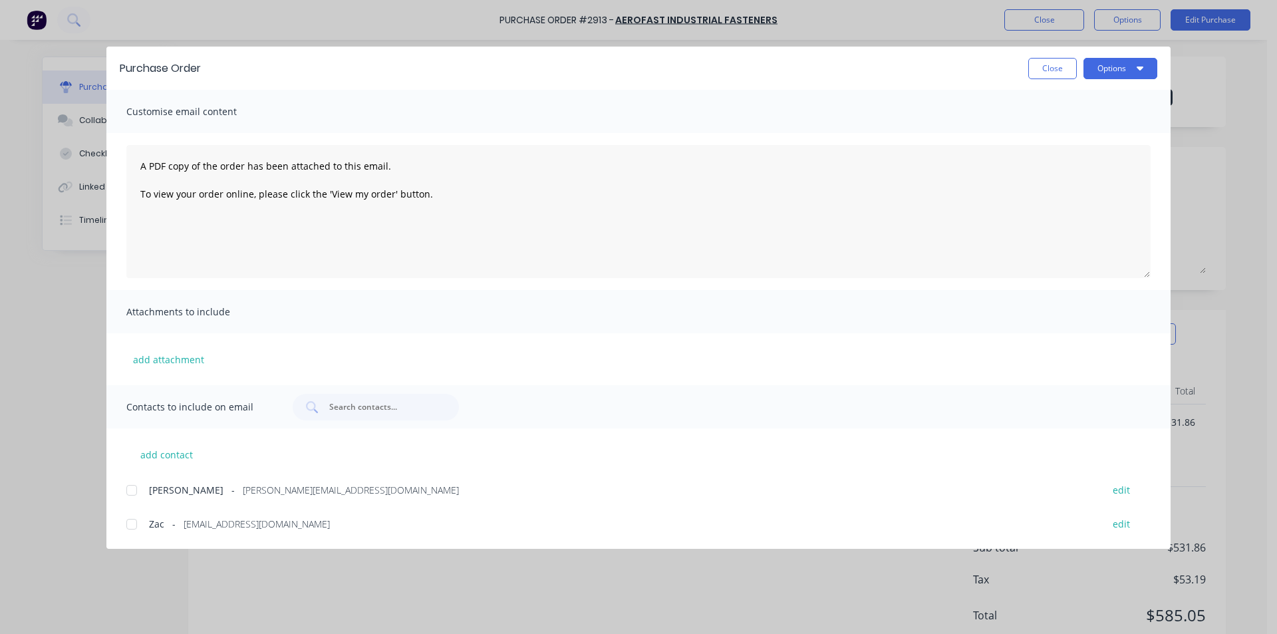
click at [140, 492] on div at bounding box center [131, 490] width 27 height 27
click at [1130, 75] on button "Options" at bounding box center [1121, 68] width 74 height 21
click at [1110, 164] on div "Email" at bounding box center [1094, 155] width 102 height 19
click at [1066, 67] on button "Close" at bounding box center [1053, 68] width 49 height 21
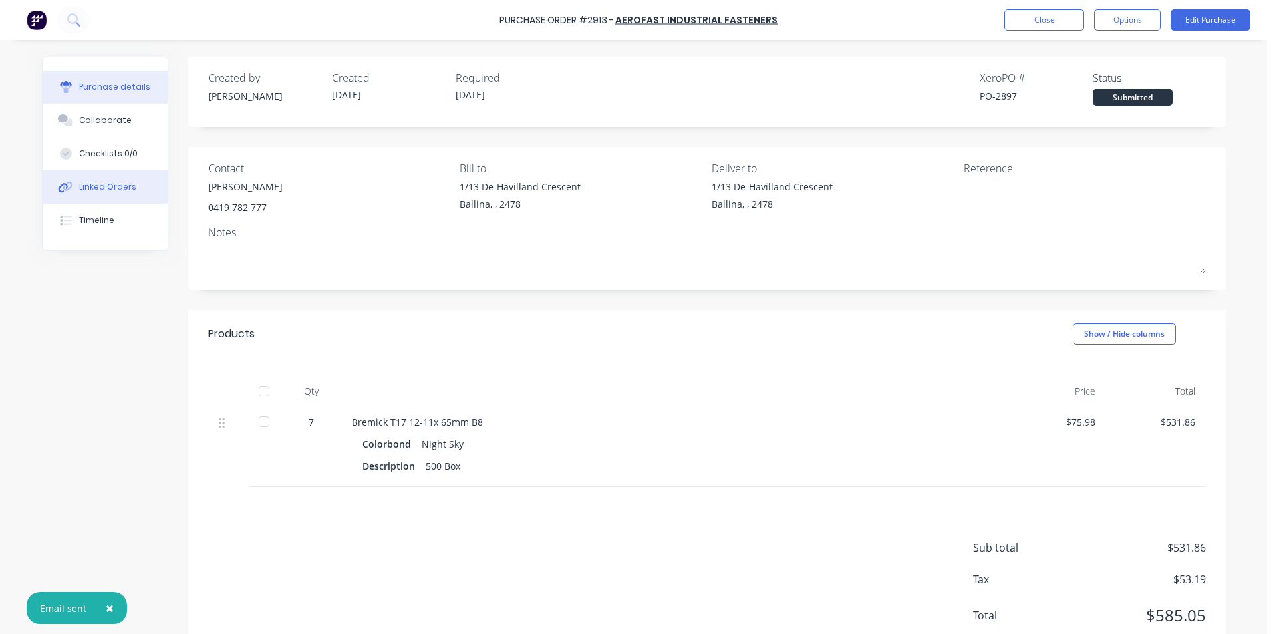
click at [86, 193] on button "Linked Orders" at bounding box center [105, 186] width 125 height 33
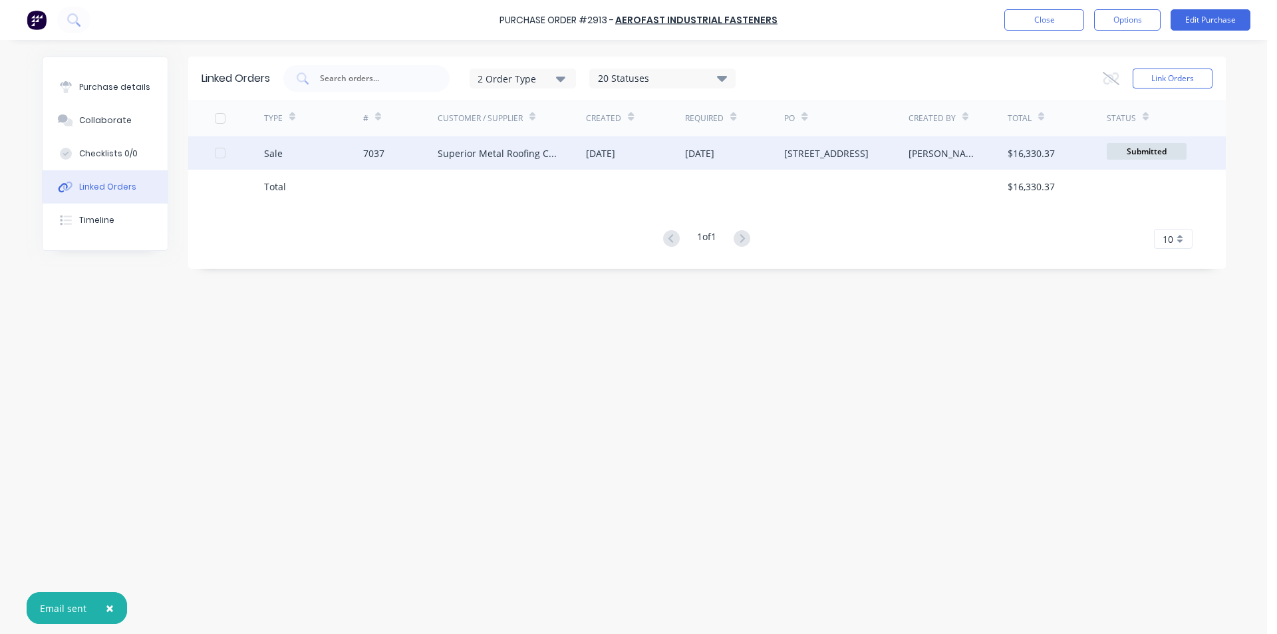
click at [438, 146] on div "Superior Metal Roofing Company Pty Ltd" at bounding box center [499, 153] width 122 height 14
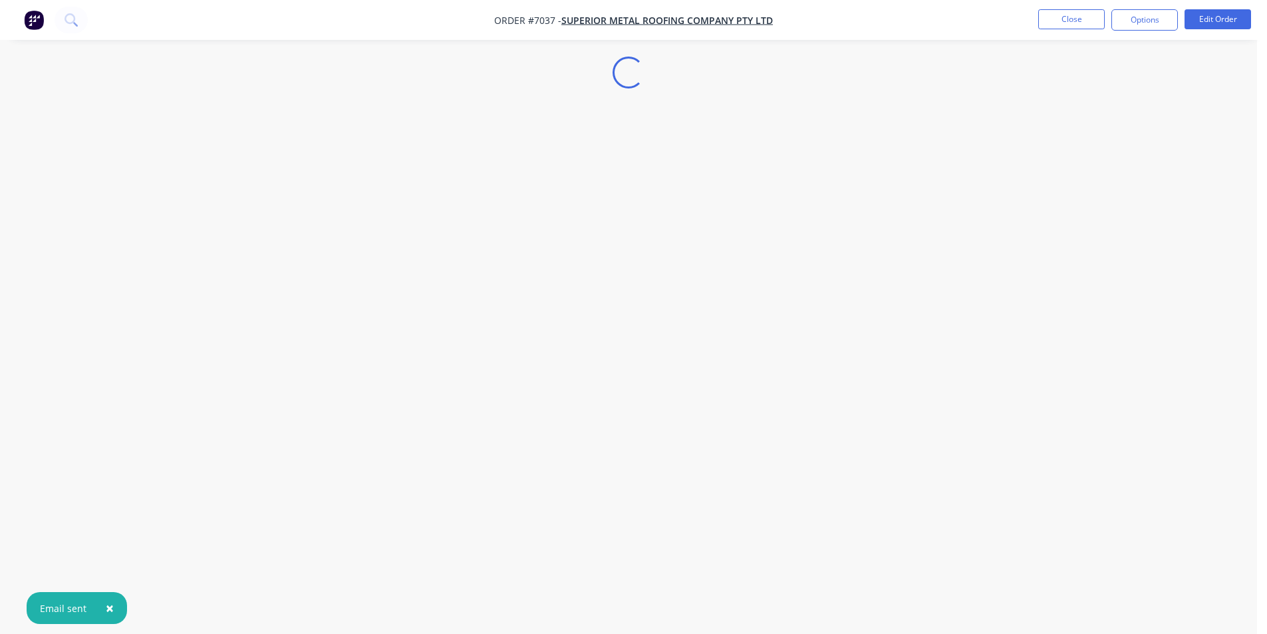
click at [1126, 96] on div "Loading... × Email sent" at bounding box center [628, 317] width 1257 height 634
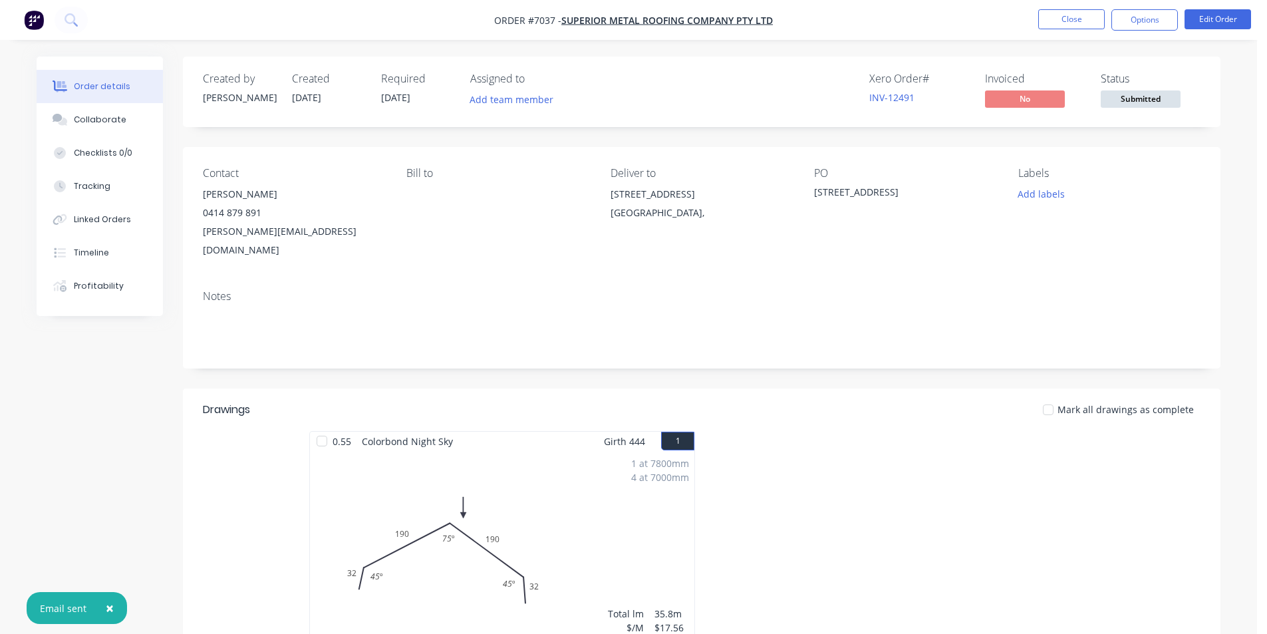
click at [1136, 102] on span "Submitted" at bounding box center [1141, 98] width 80 height 17
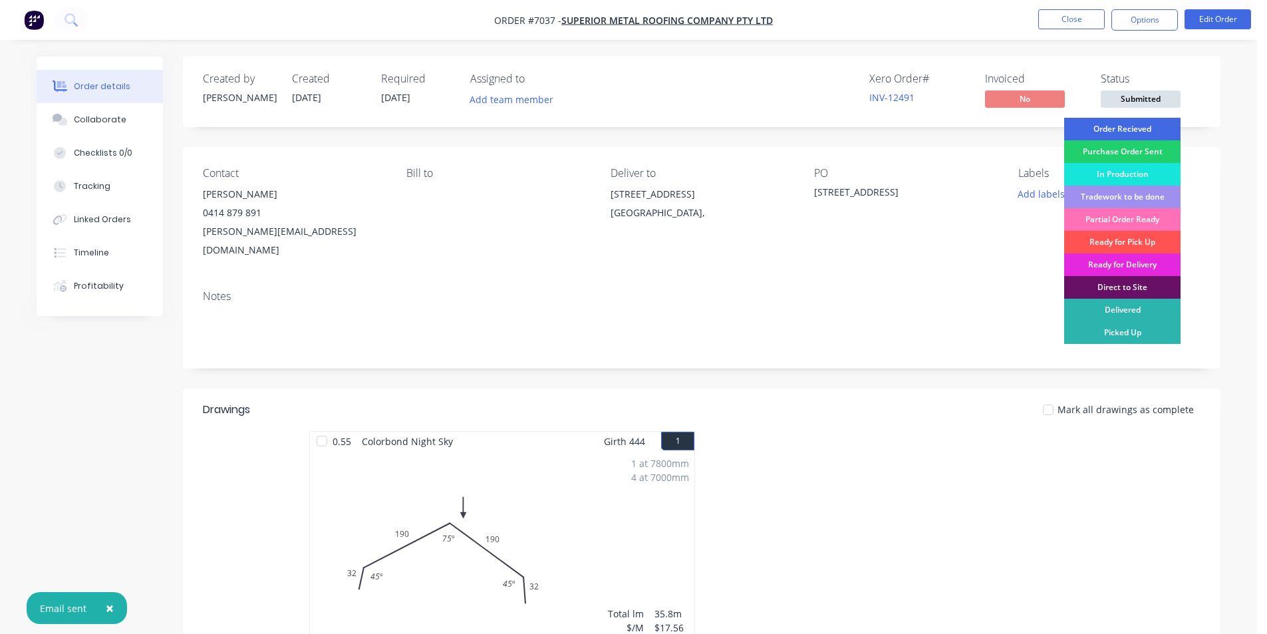
click at [1148, 122] on div "Order Recieved" at bounding box center [1122, 129] width 116 height 23
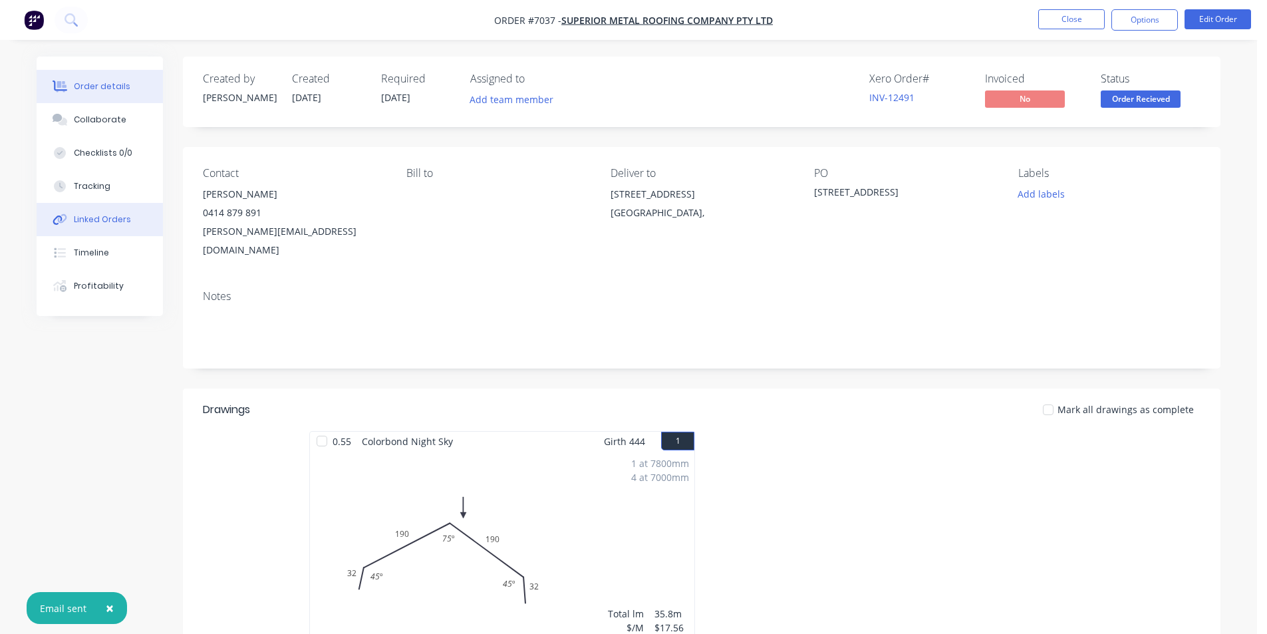
click at [96, 215] on div "Linked Orders" at bounding box center [102, 220] width 57 height 12
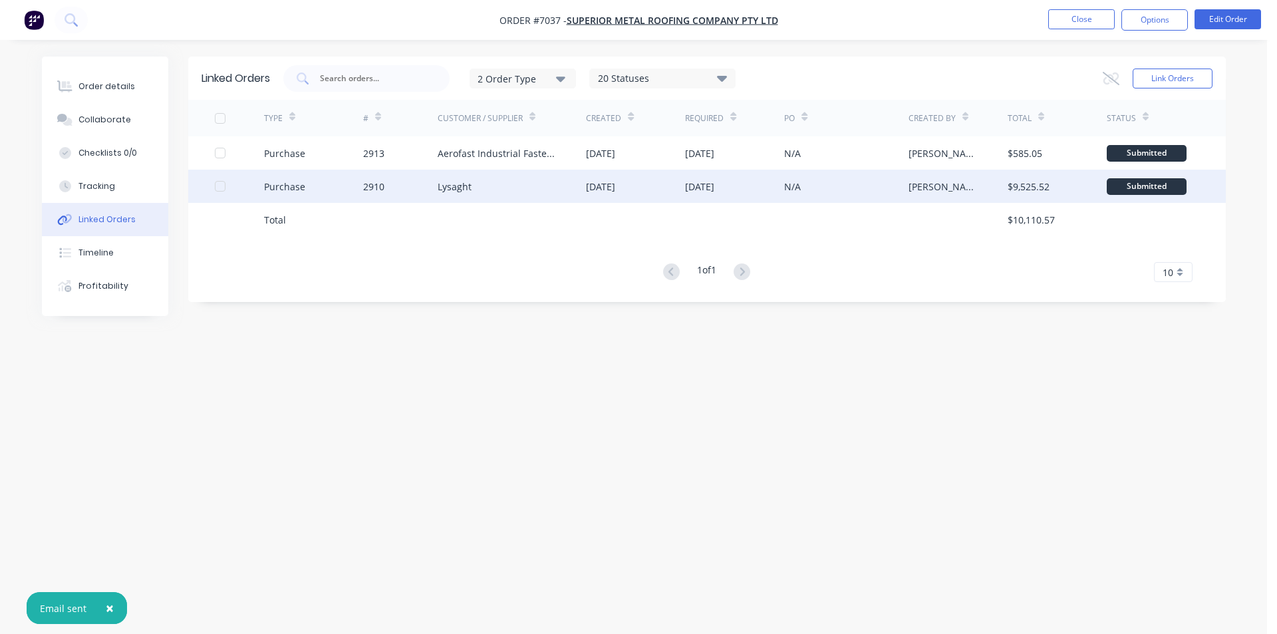
click at [424, 187] on div "2910" at bounding box center [400, 186] width 75 height 33
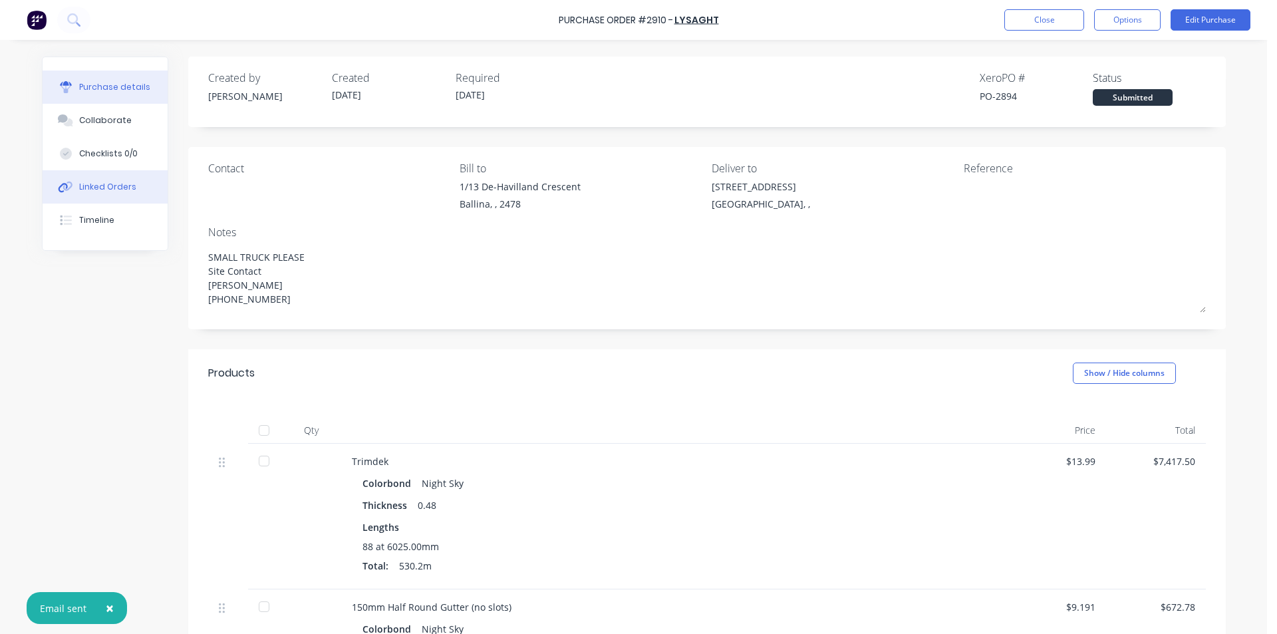
click at [112, 182] on div "Linked Orders" at bounding box center [107, 187] width 57 height 12
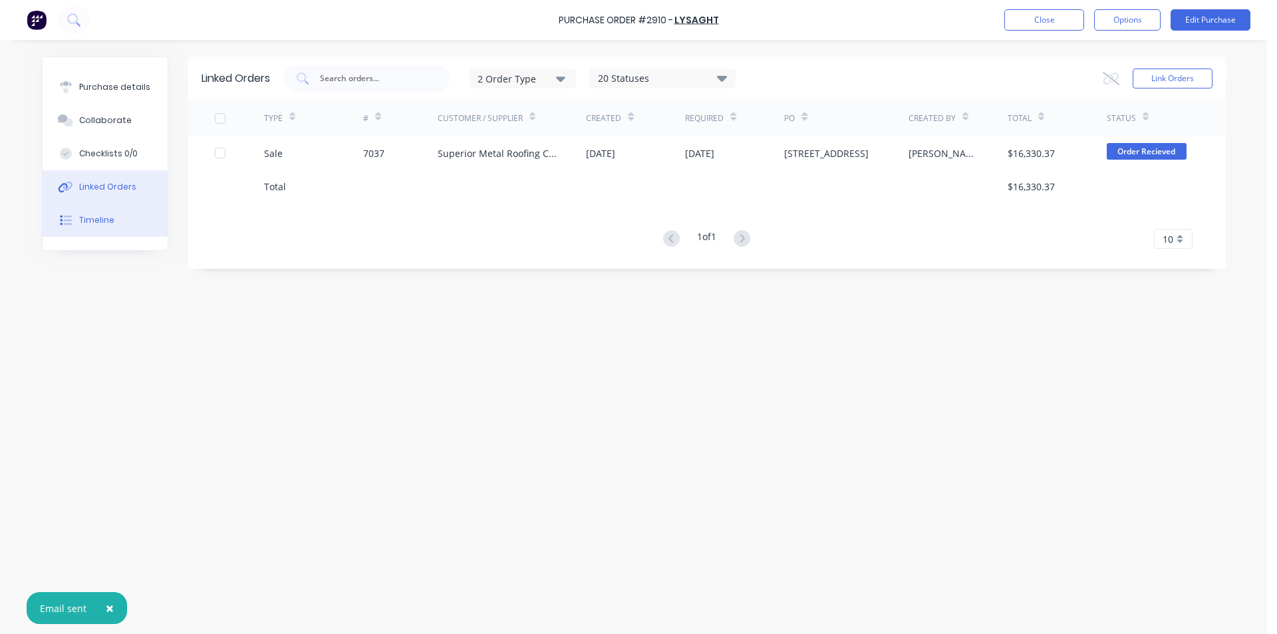
click at [132, 230] on button "Timeline" at bounding box center [105, 220] width 125 height 33
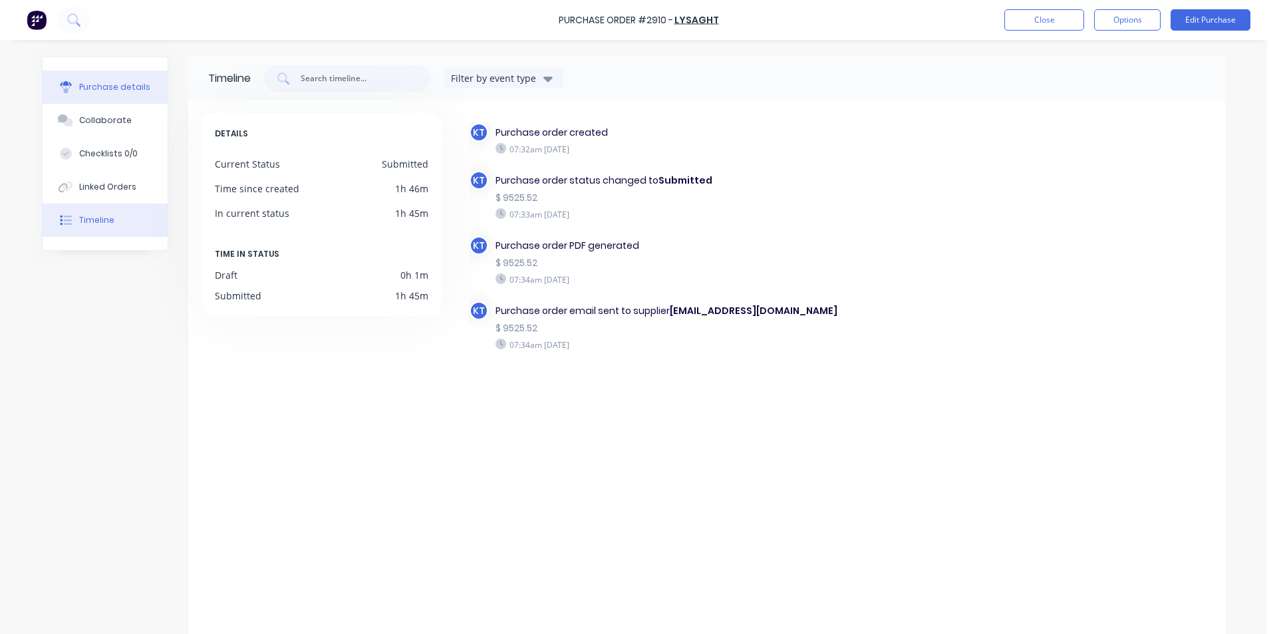
click at [94, 95] on button "Purchase details" at bounding box center [105, 87] width 125 height 33
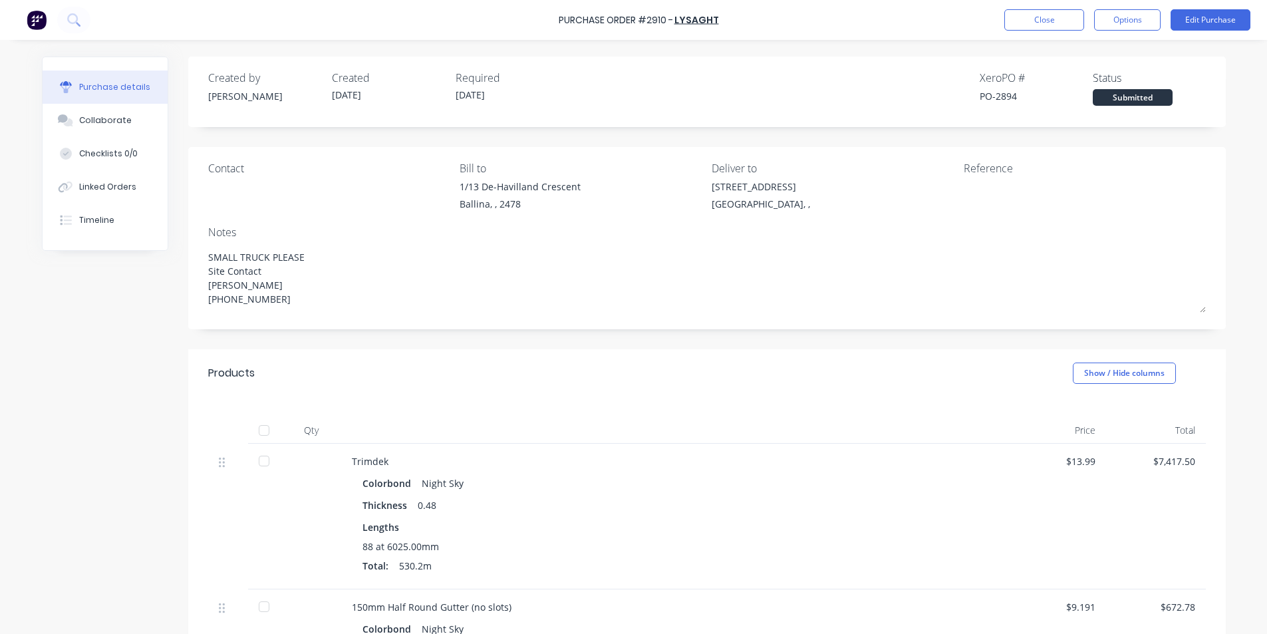
type textarea "x"
click at [79, 186] on div "Linked Orders" at bounding box center [107, 187] width 57 height 12
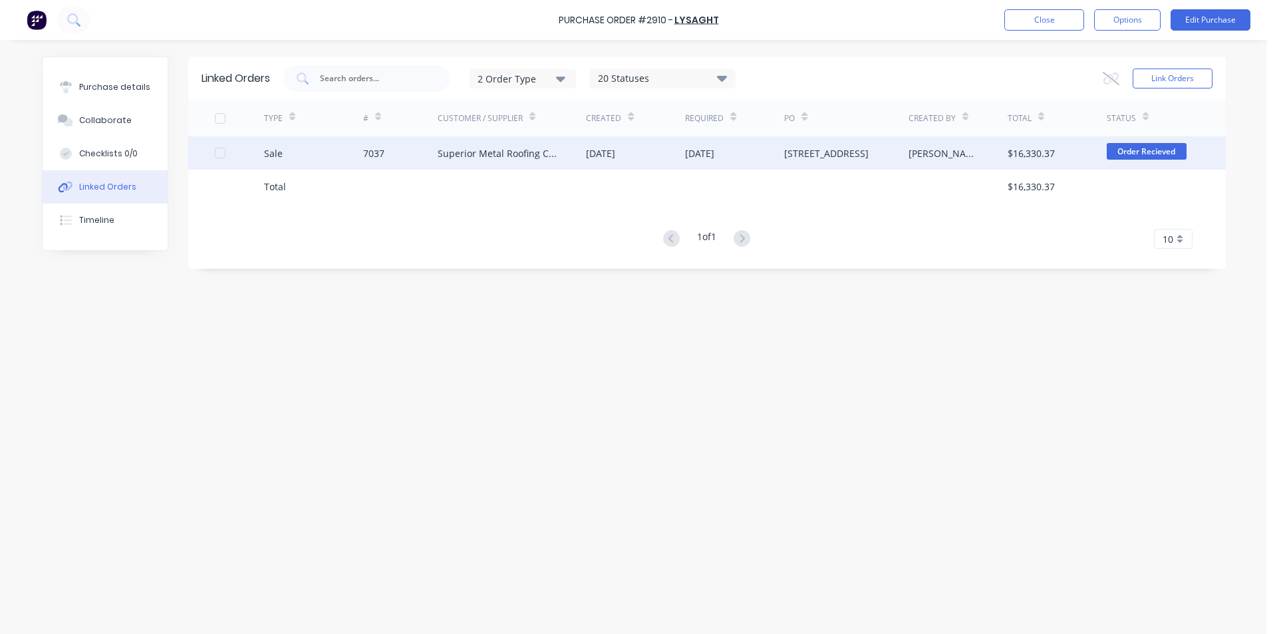
click at [615, 153] on div "[DATE]" at bounding box center [600, 153] width 29 height 14
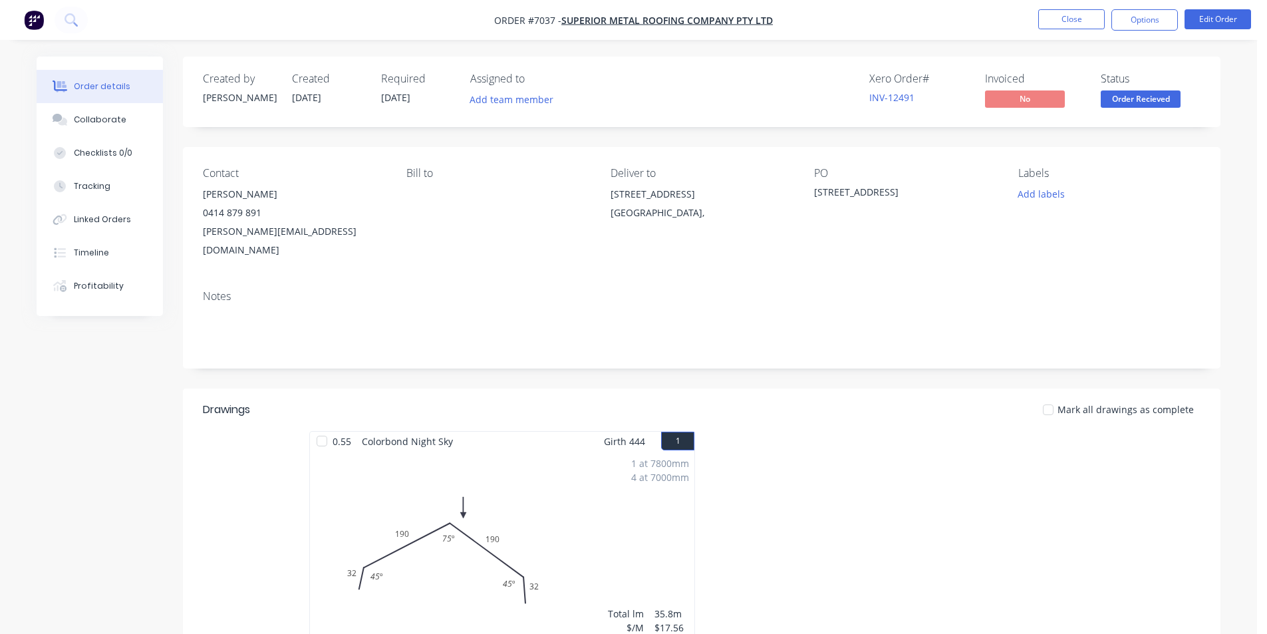
click at [1147, 34] on nav "Order #7037 - Superior Metal Roofing Company Pty Ltd Close Options Edit Order" at bounding box center [633, 20] width 1267 height 40
click at [1150, 30] on button "Options" at bounding box center [1145, 19] width 67 height 21
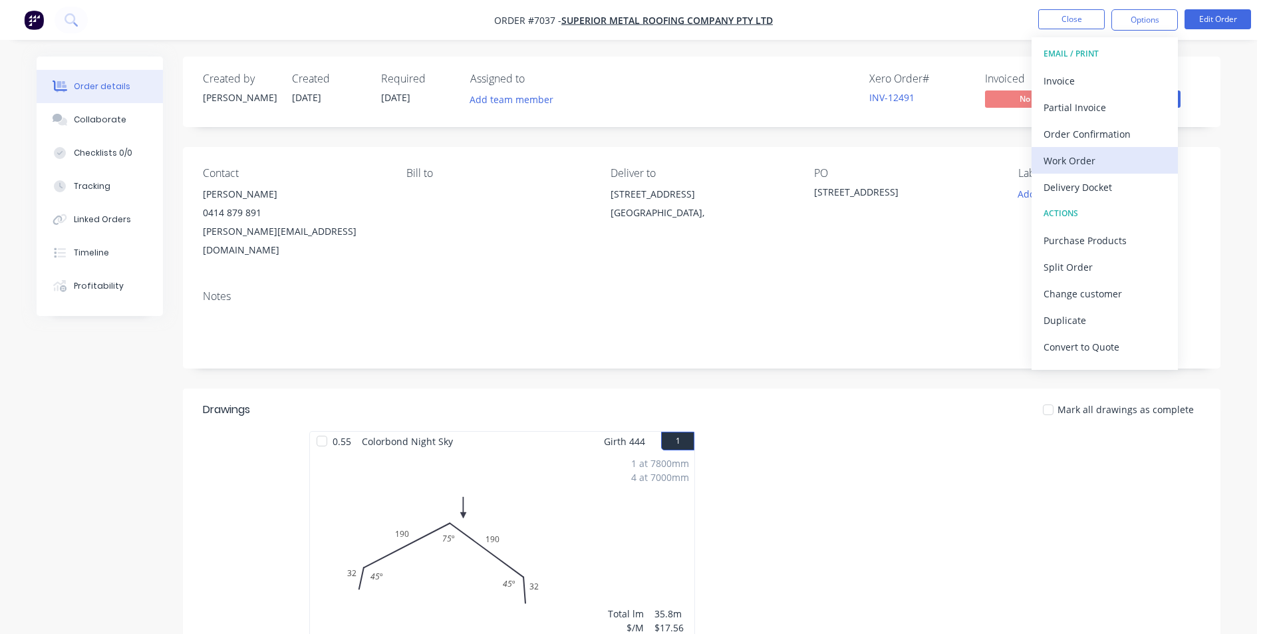
click at [1124, 160] on div "Work Order" at bounding box center [1105, 160] width 122 height 19
click at [1124, 160] on div "Custom" at bounding box center [1105, 160] width 122 height 19
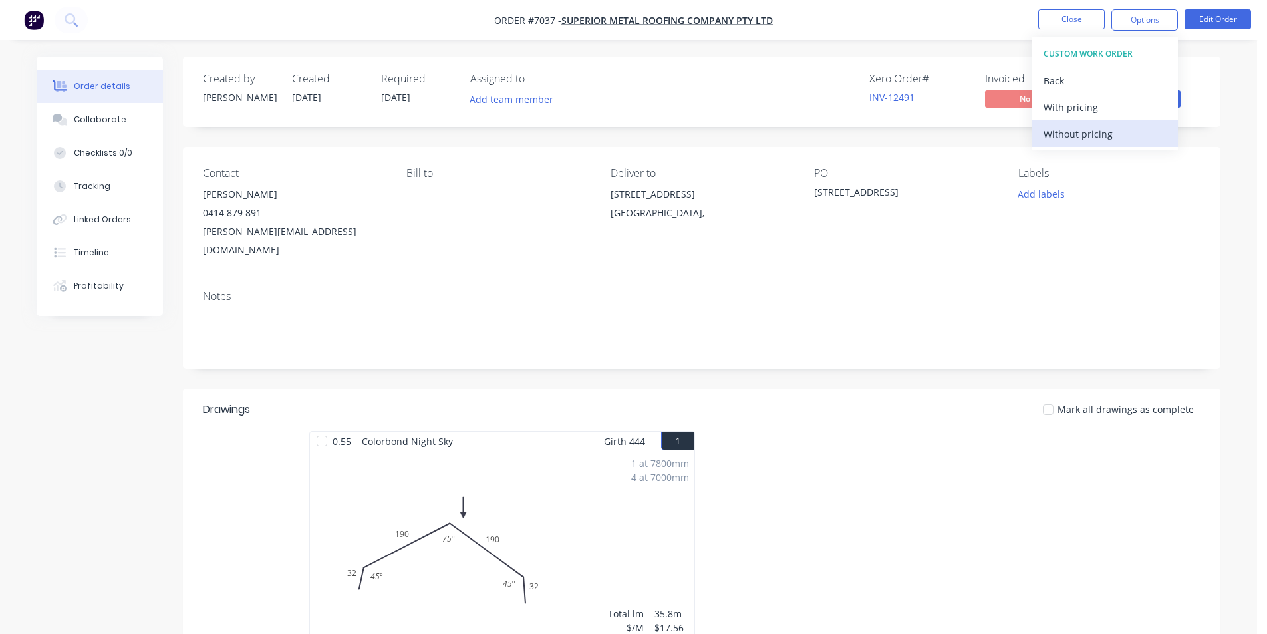
click at [1120, 144] on button "Without pricing" at bounding box center [1105, 133] width 146 height 27
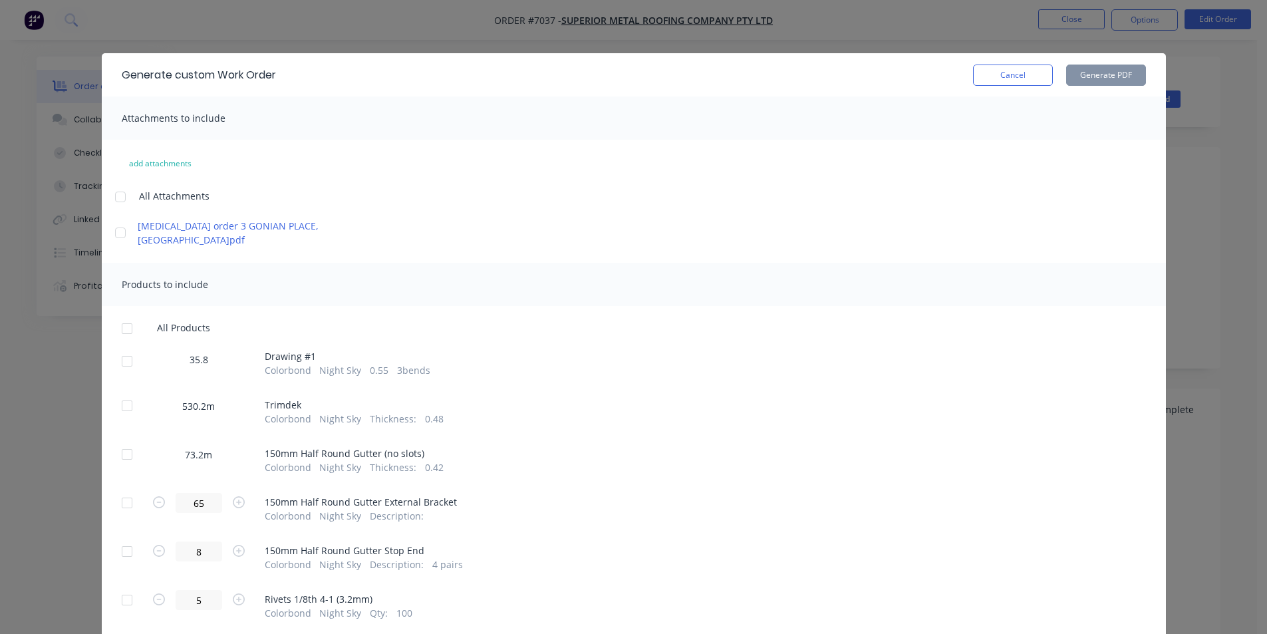
scroll to position [67, 0]
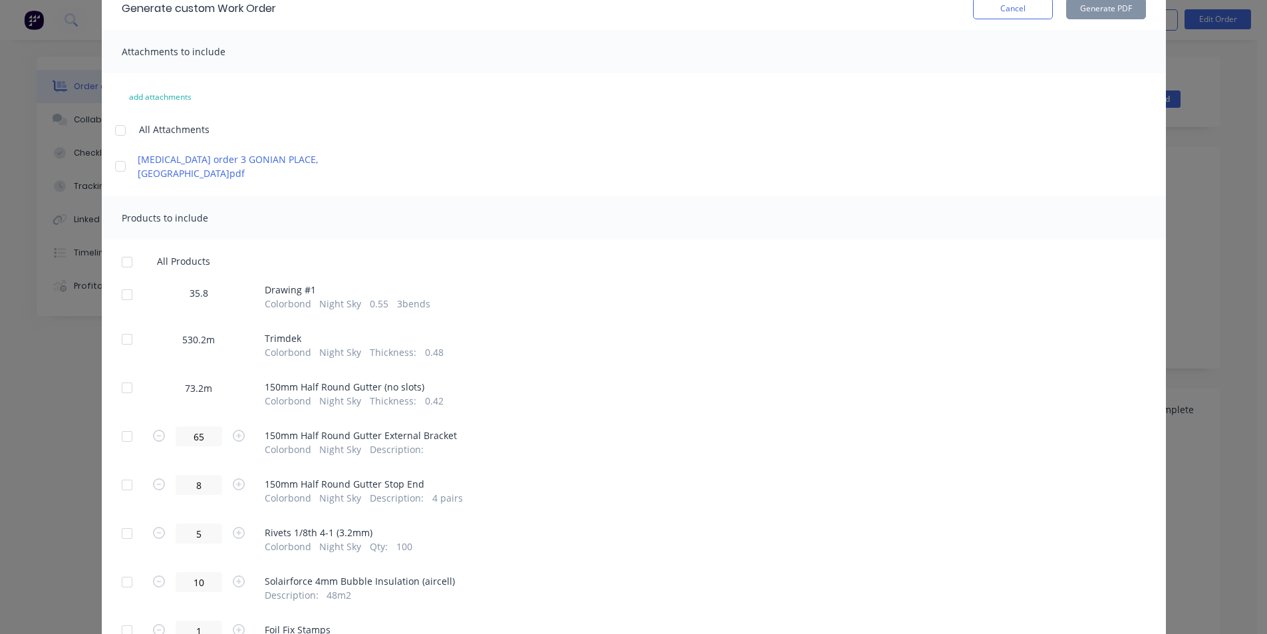
click at [134, 281] on div at bounding box center [127, 294] width 27 height 27
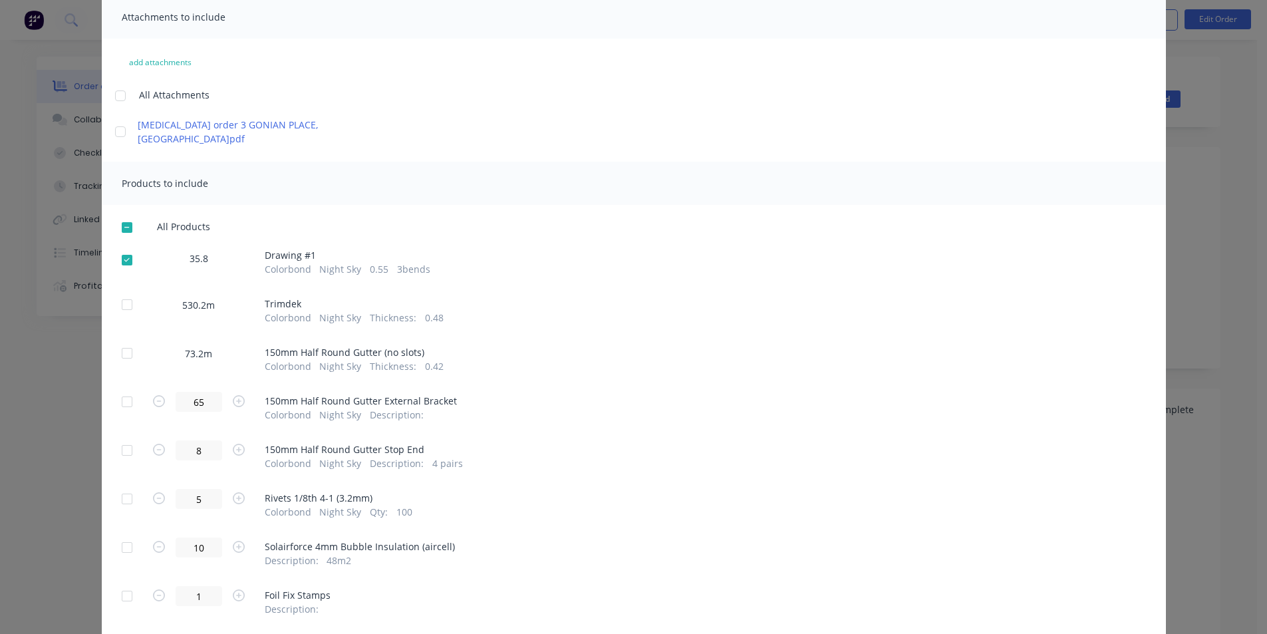
scroll to position [225, 0]
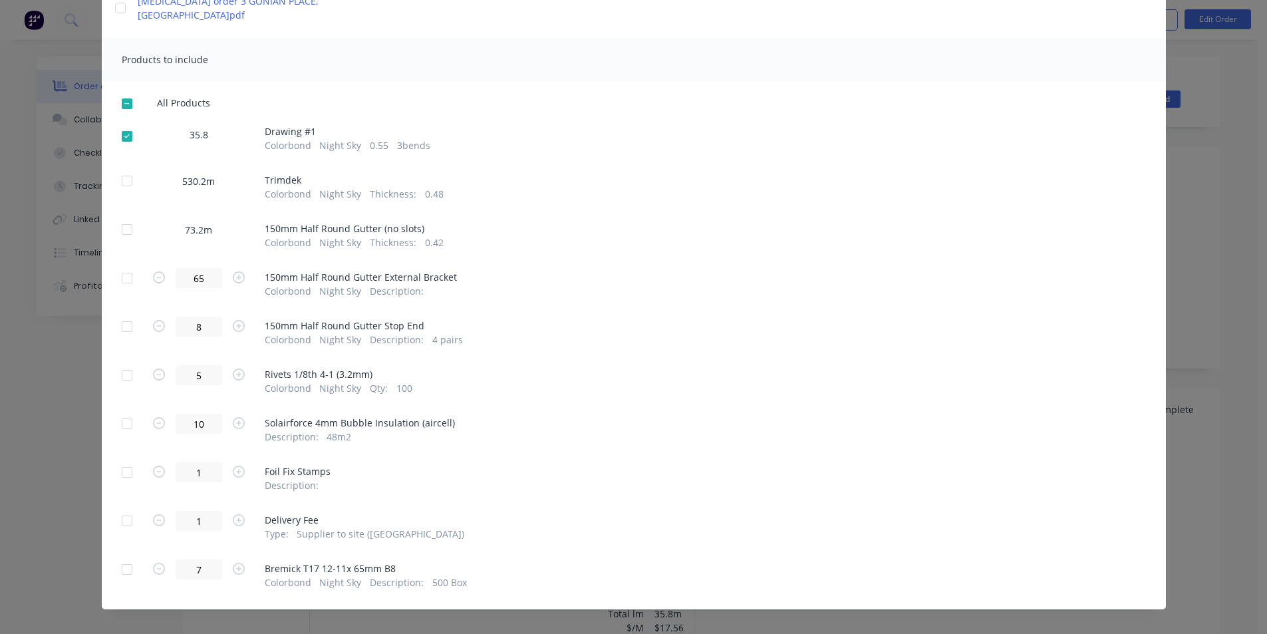
click at [125, 362] on div at bounding box center [127, 375] width 27 height 27
click at [118, 410] on div at bounding box center [127, 423] width 27 height 27
click at [120, 459] on div at bounding box center [127, 472] width 27 height 27
click at [124, 556] on div at bounding box center [127, 569] width 27 height 27
drag, startPoint x: 120, startPoint y: 502, endPoint x: 275, endPoint y: 462, distance: 159.4
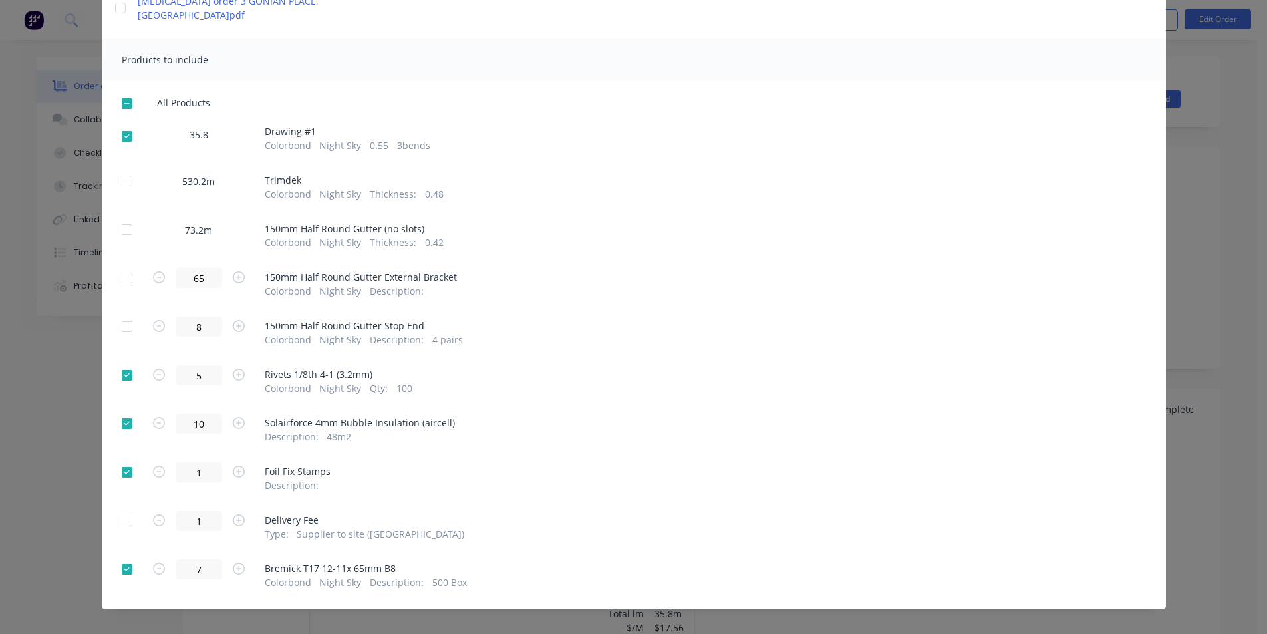
click at [122, 508] on div at bounding box center [127, 521] width 27 height 27
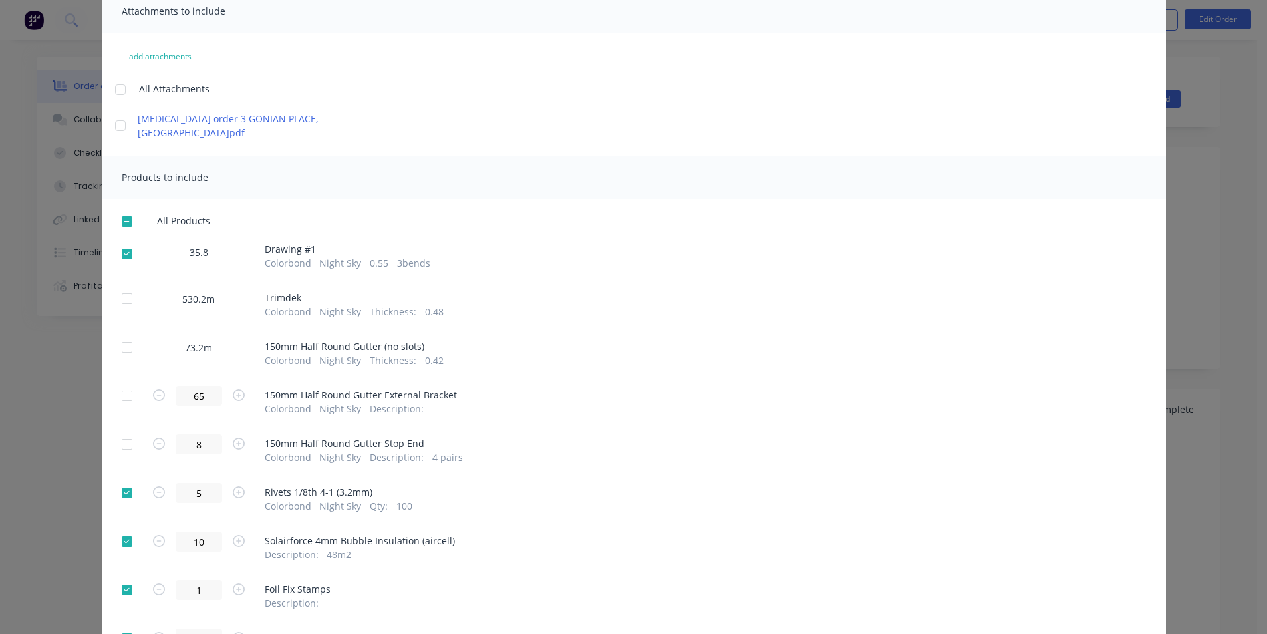
scroll to position [0, 0]
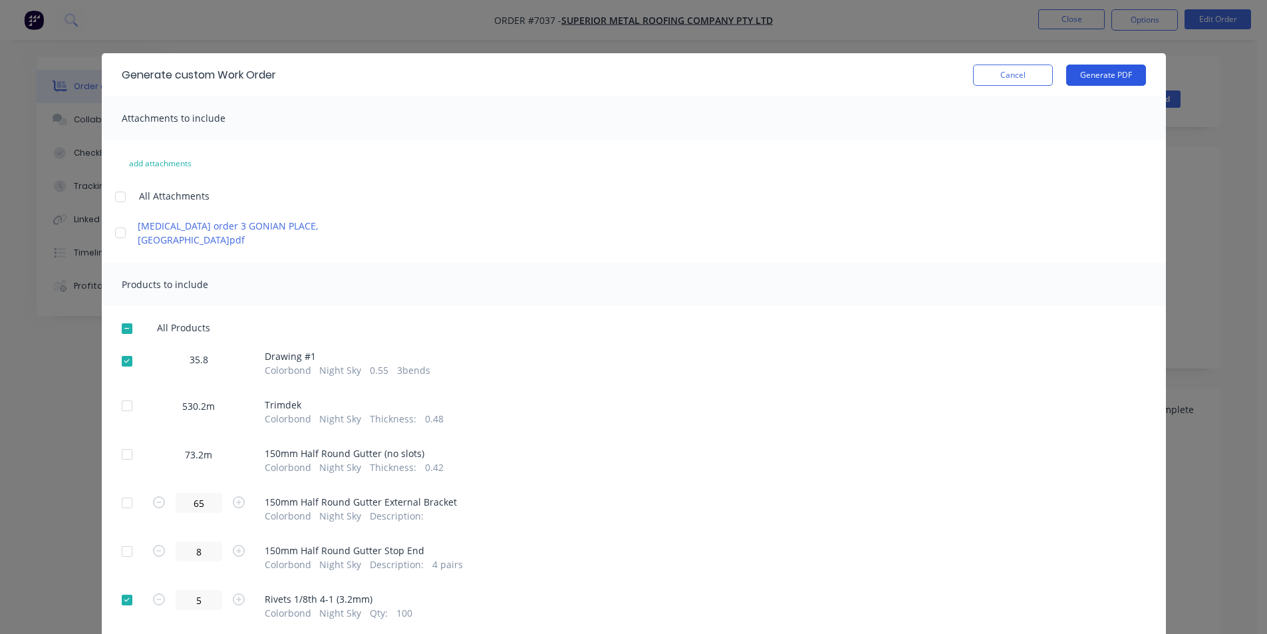
click at [1103, 82] on button "Generate PDF" at bounding box center [1106, 75] width 80 height 21
click at [1044, 70] on button "Cancel" at bounding box center [1013, 75] width 80 height 21
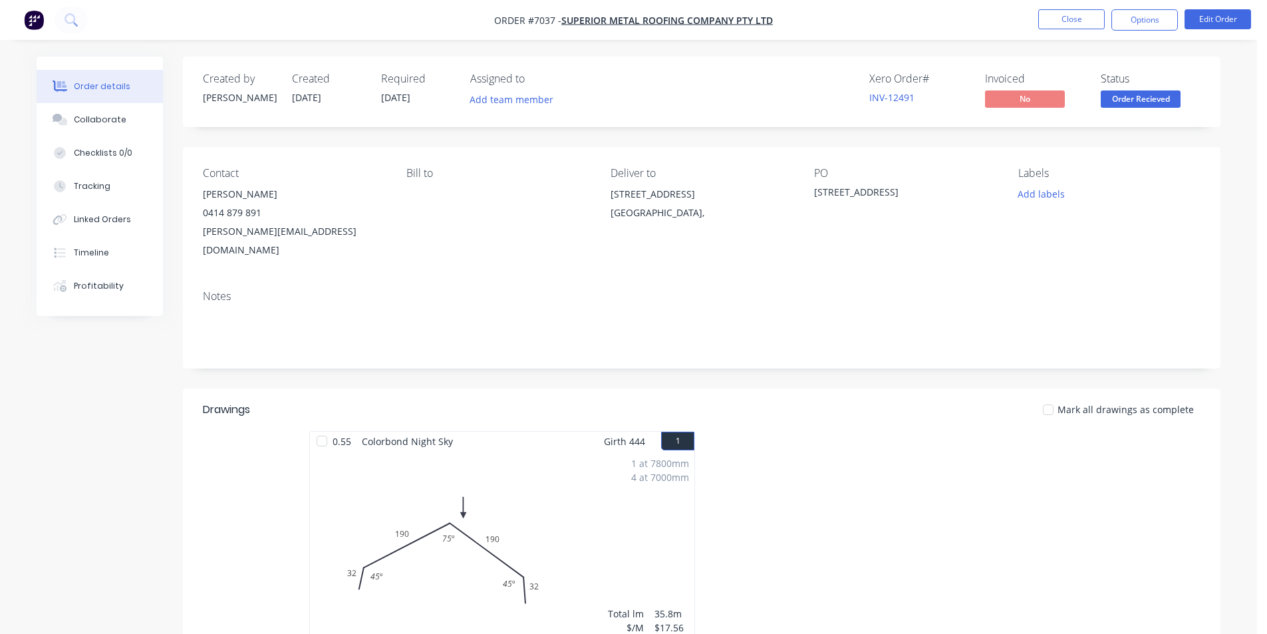
drag, startPoint x: 1131, startPoint y: 16, endPoint x: 1126, endPoint y: 37, distance: 21.3
click at [1132, 17] on button "Options" at bounding box center [1145, 19] width 67 height 21
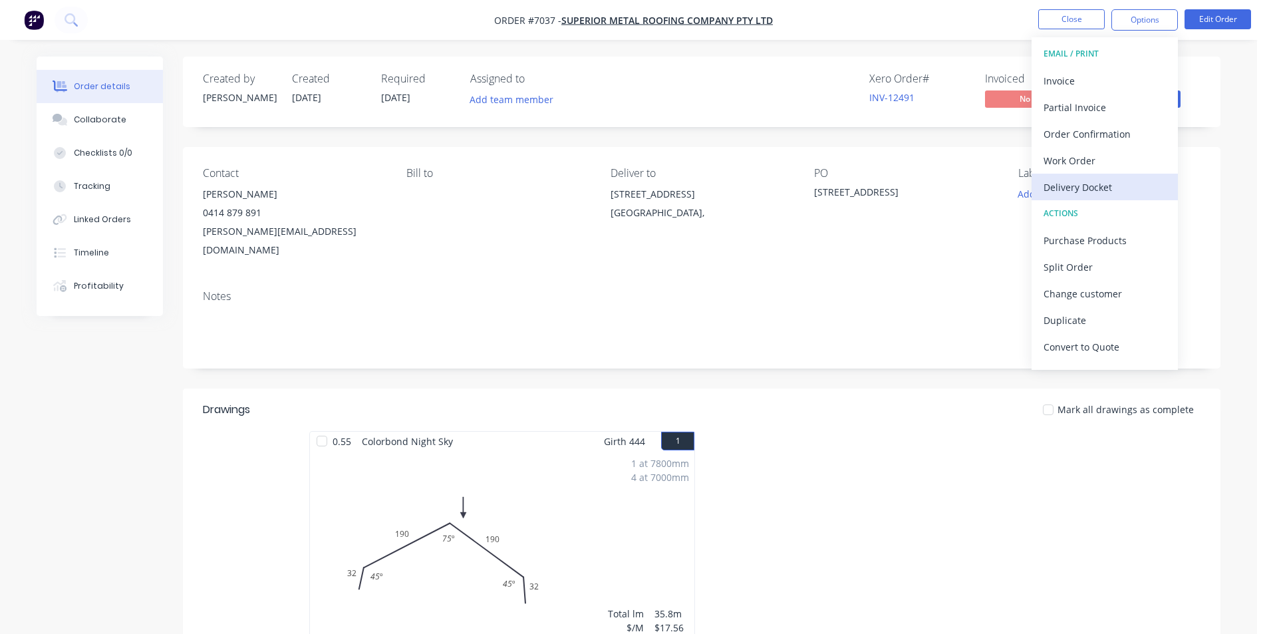
click at [1066, 189] on div "Delivery Docket" at bounding box center [1105, 187] width 122 height 19
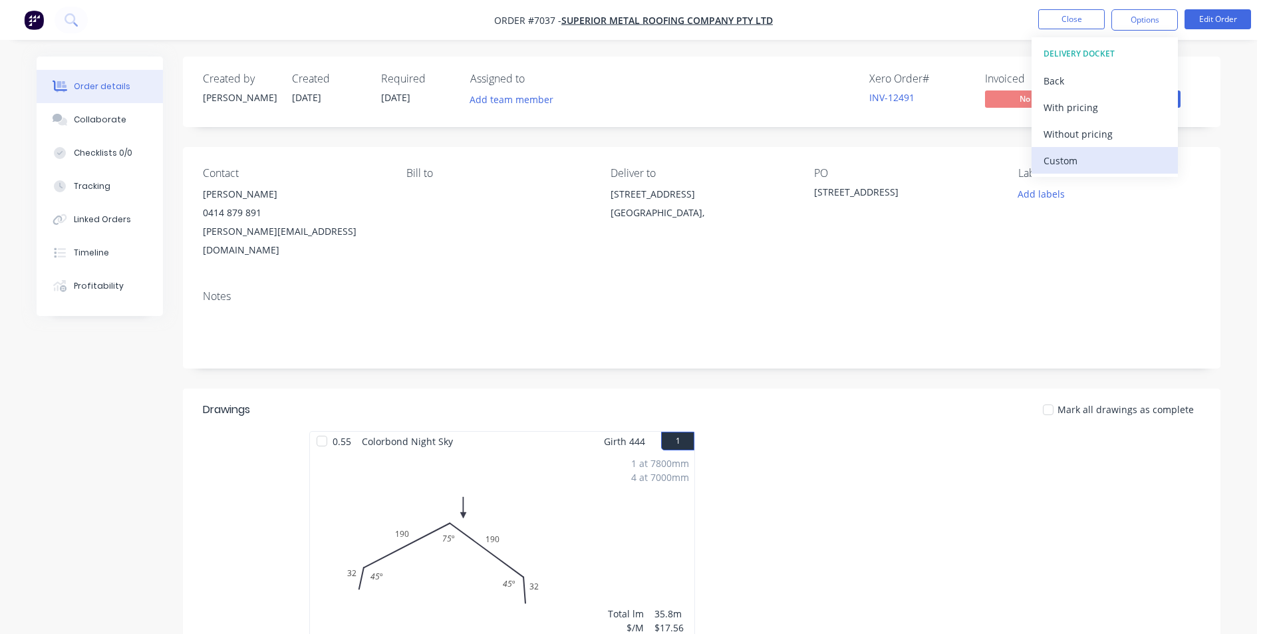
click at [1068, 152] on div "Custom" at bounding box center [1105, 160] width 122 height 19
click at [1080, 146] on button "Without pricing" at bounding box center [1105, 133] width 146 height 27
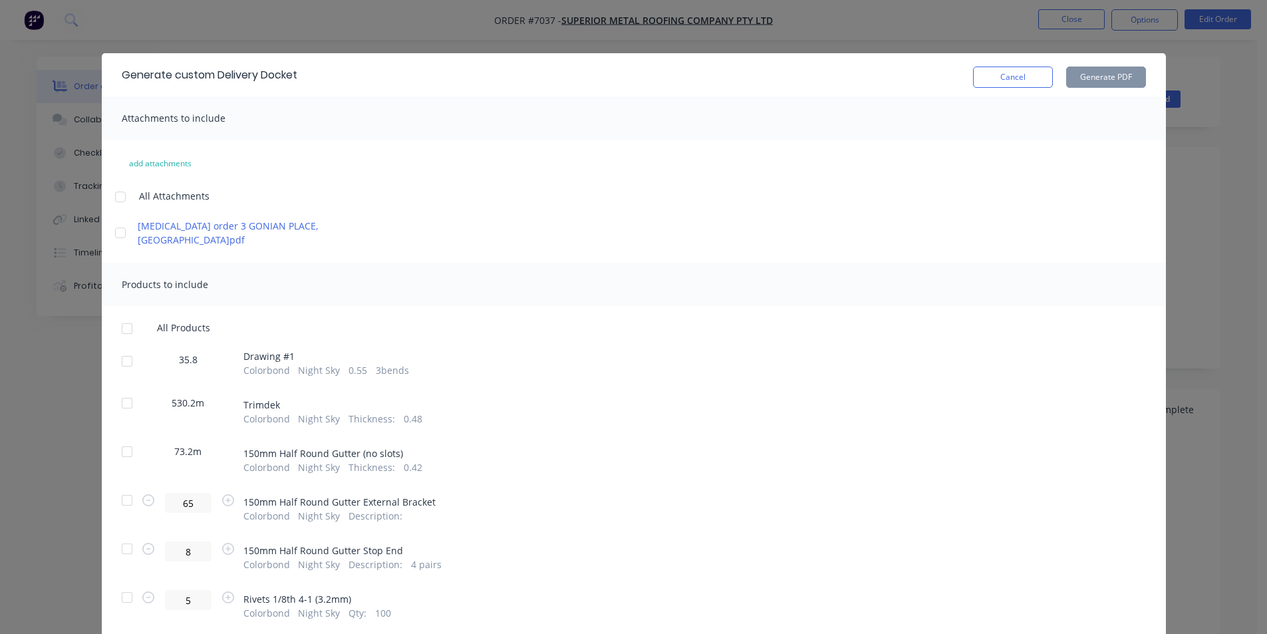
click at [120, 348] on div at bounding box center [127, 361] width 27 height 27
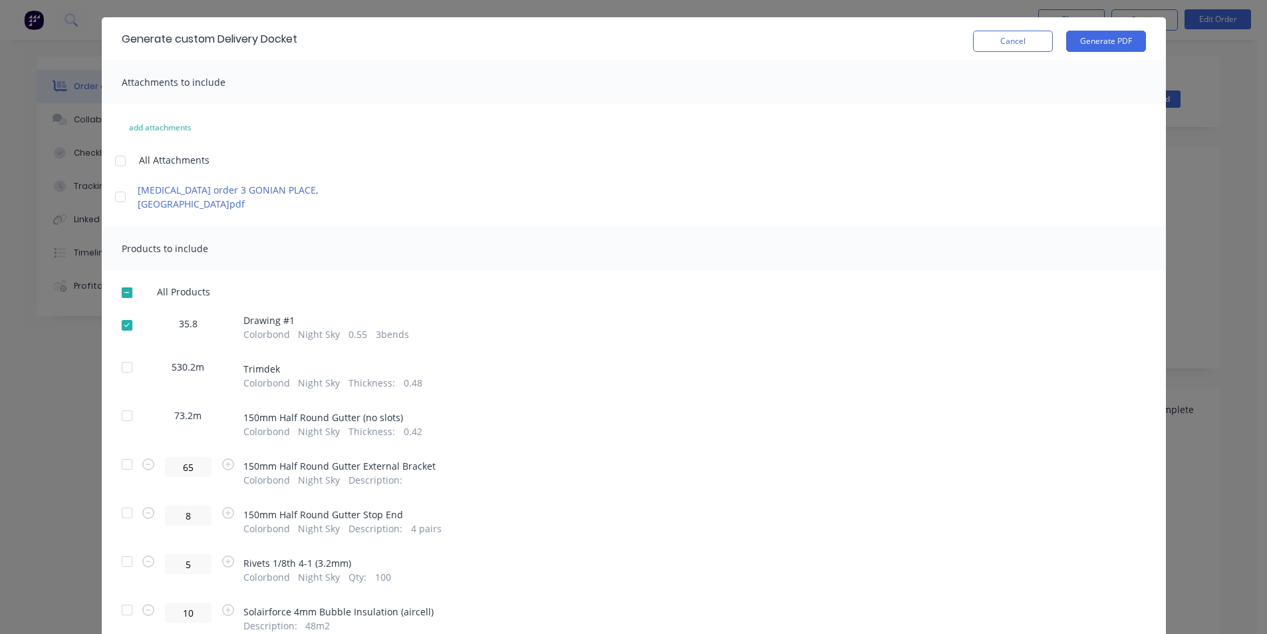
scroll to position [133, 0]
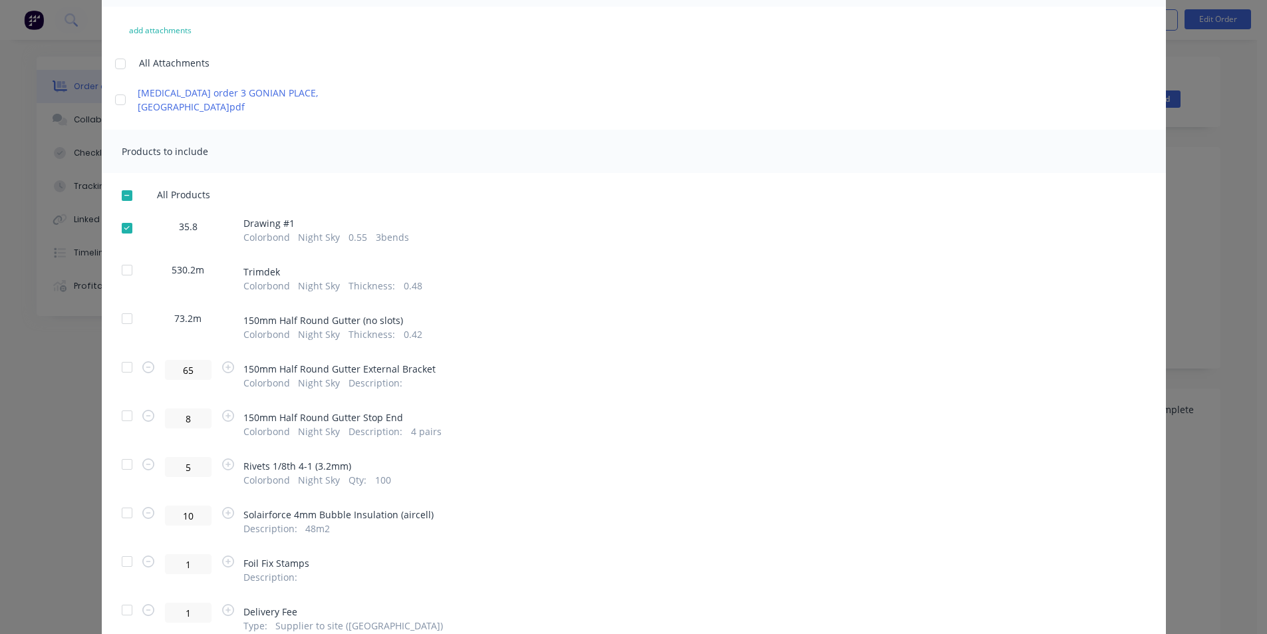
click at [118, 454] on div at bounding box center [127, 464] width 27 height 27
click at [122, 500] on div at bounding box center [127, 513] width 27 height 27
click at [122, 553] on div at bounding box center [127, 561] width 27 height 27
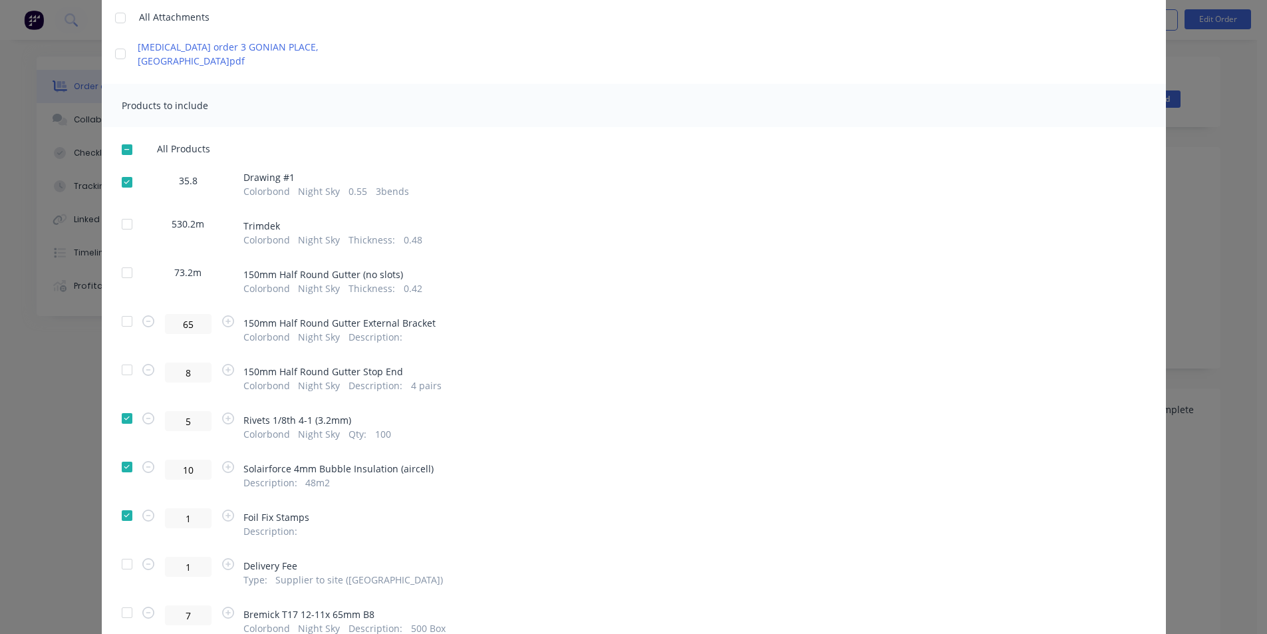
scroll to position [225, 0]
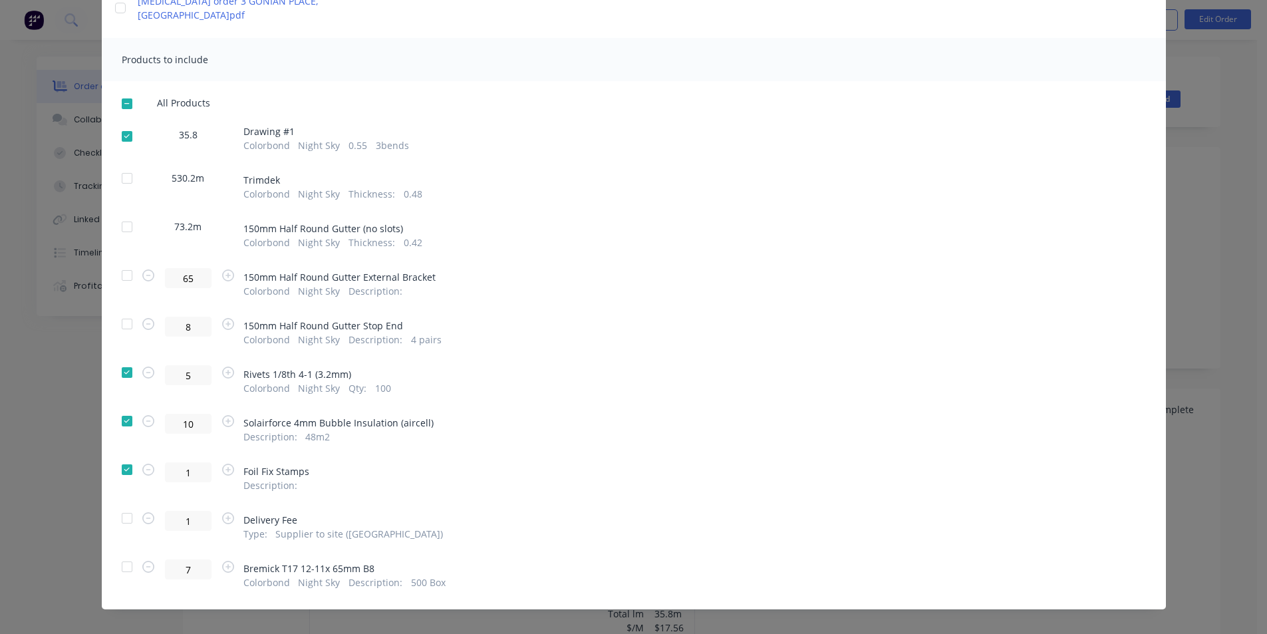
click at [117, 510] on div at bounding box center [127, 518] width 27 height 27
click at [117, 557] on div at bounding box center [127, 567] width 27 height 27
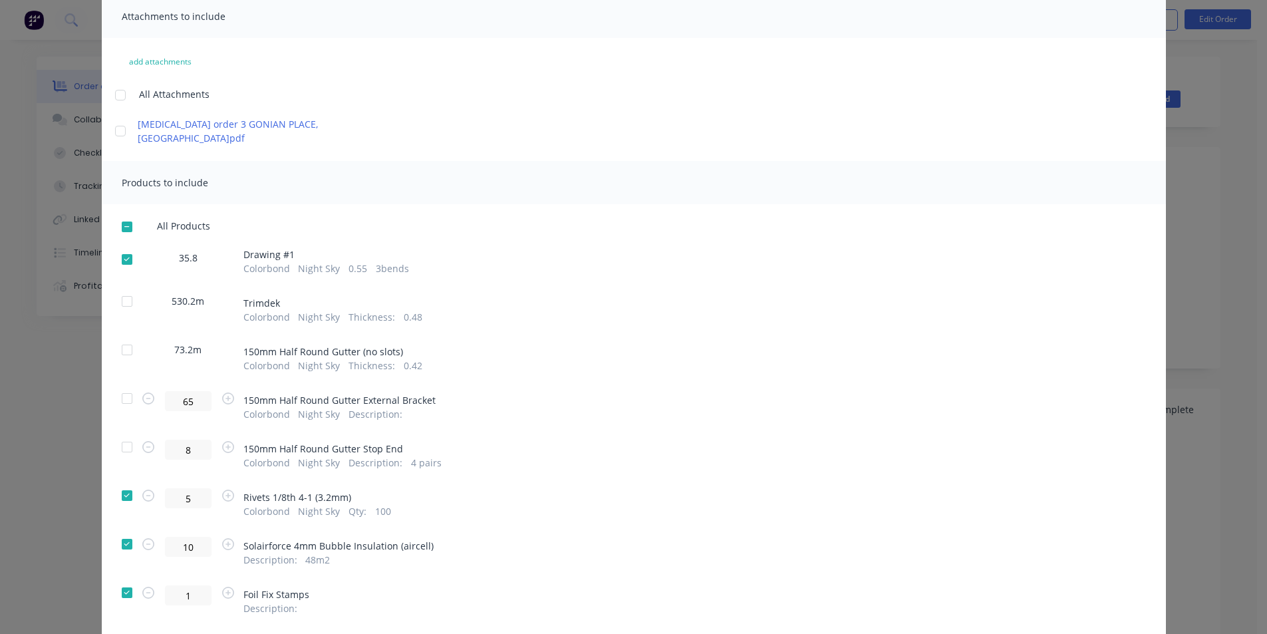
scroll to position [0, 0]
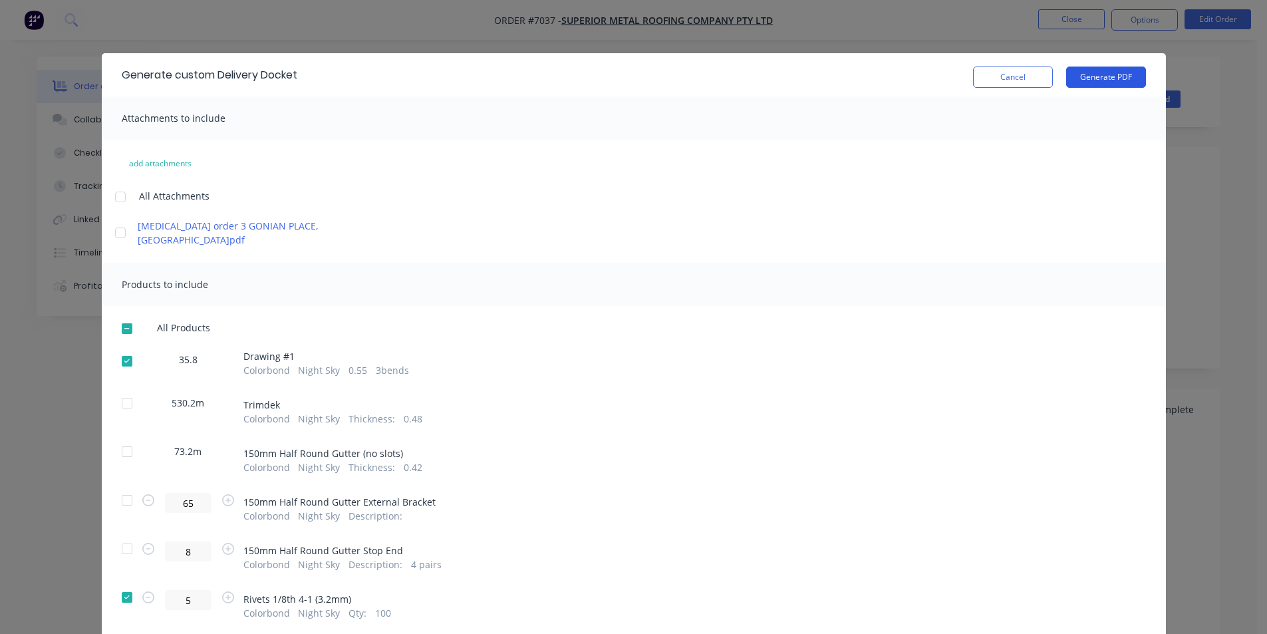
click at [1095, 75] on button "Generate PDF" at bounding box center [1106, 77] width 80 height 21
click at [1007, 70] on button "Cancel" at bounding box center [1013, 77] width 80 height 21
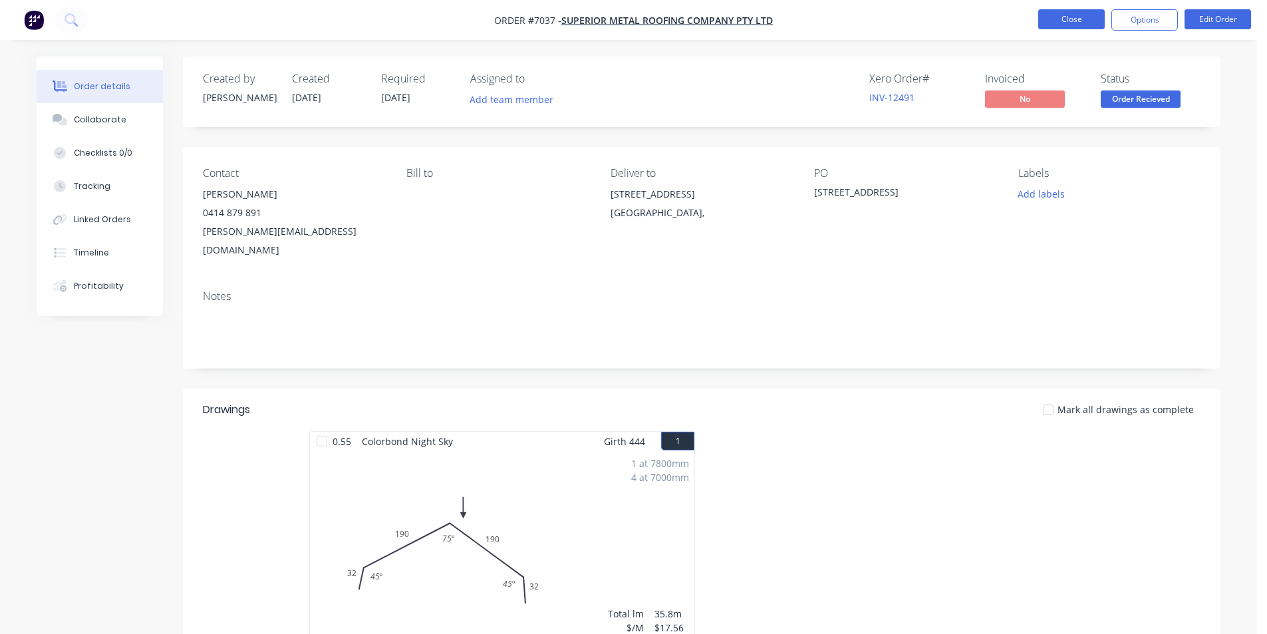
click at [1076, 23] on button "Close" at bounding box center [1071, 19] width 67 height 20
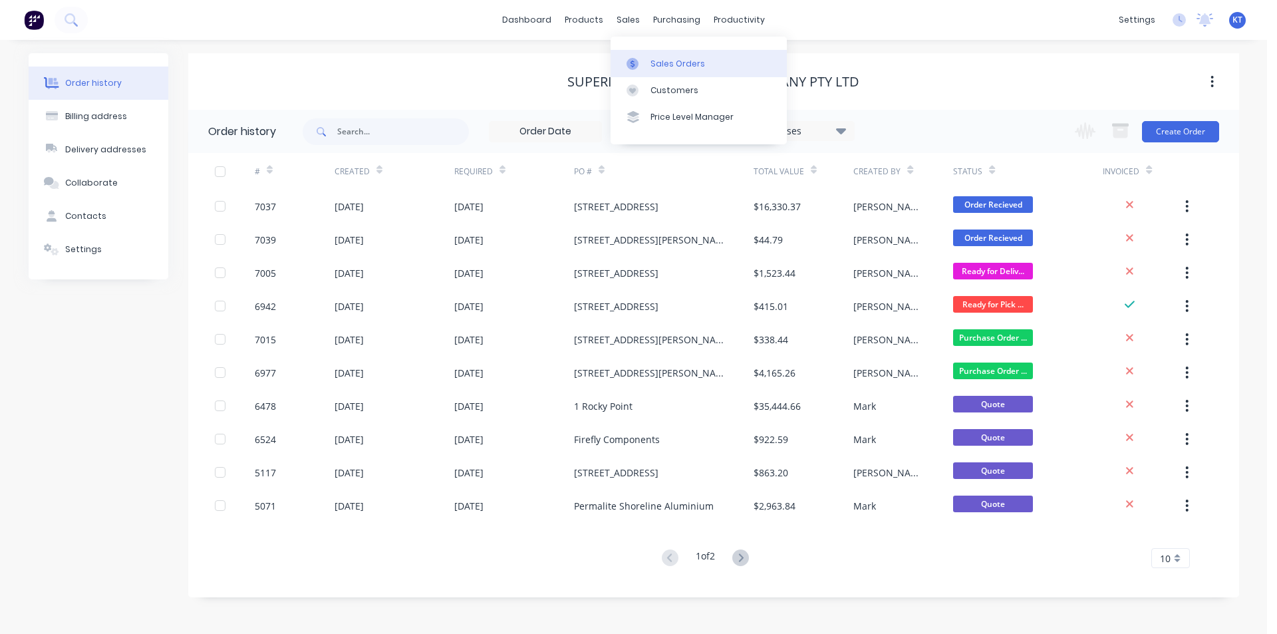
click at [661, 71] on link "Sales Orders" at bounding box center [699, 63] width 176 height 27
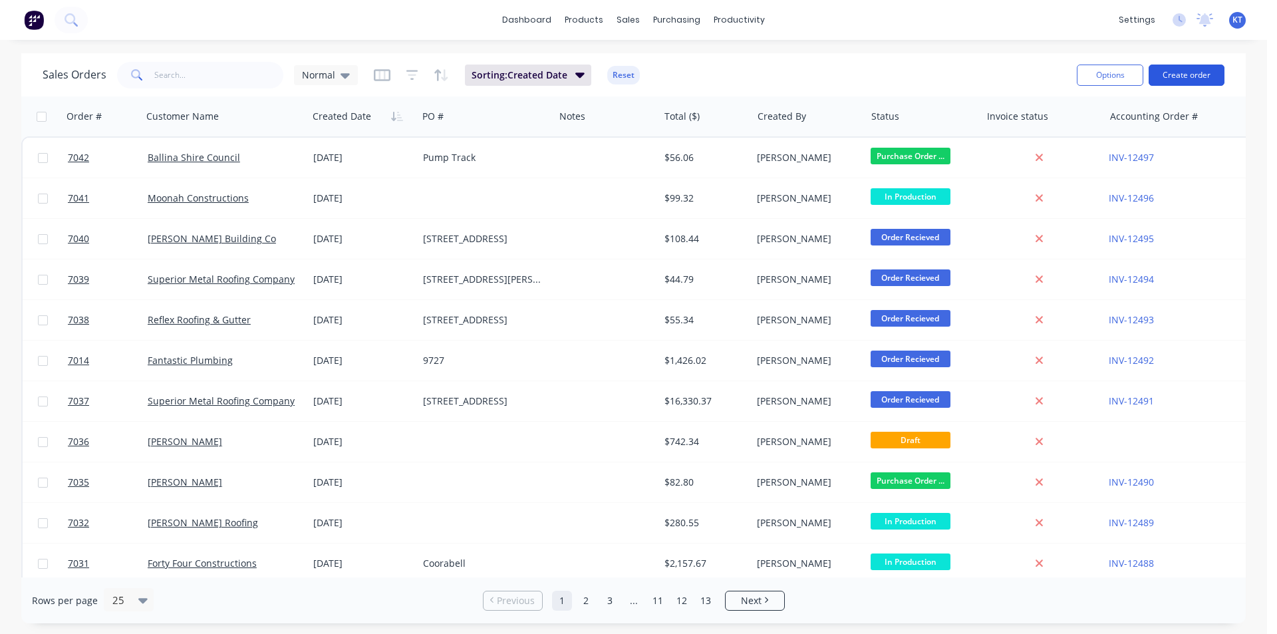
click at [1176, 76] on button "Create order" at bounding box center [1187, 75] width 76 height 21
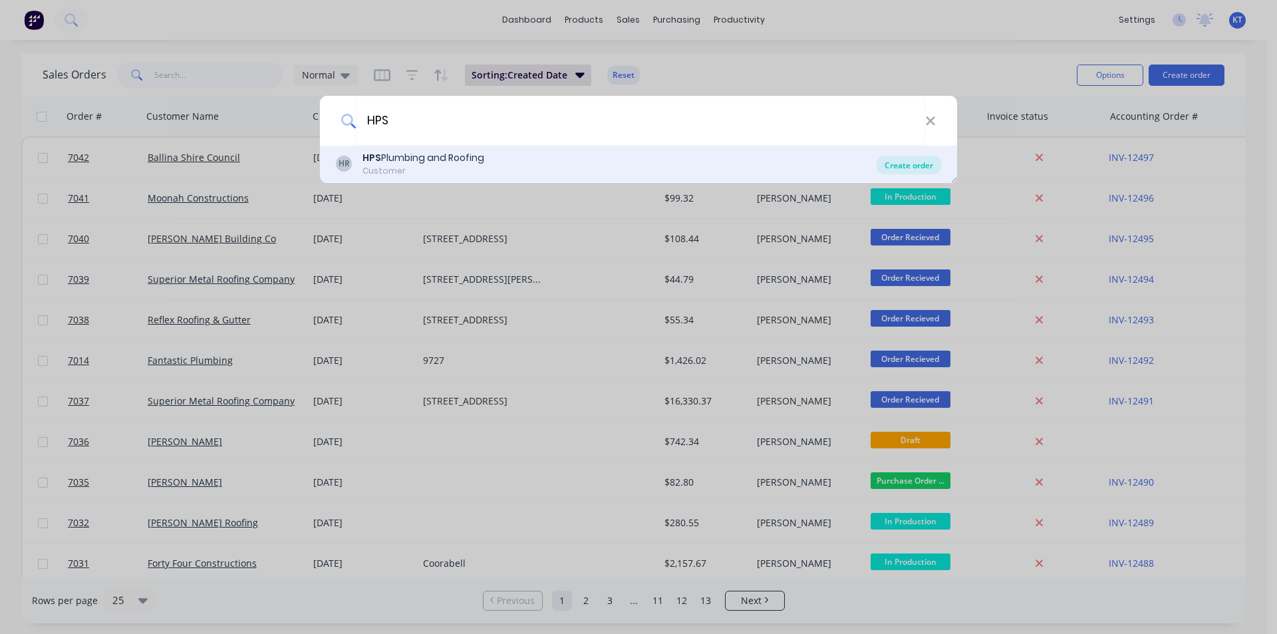
type input "HPS"
click at [917, 166] on div "Create order" at bounding box center [909, 165] width 65 height 19
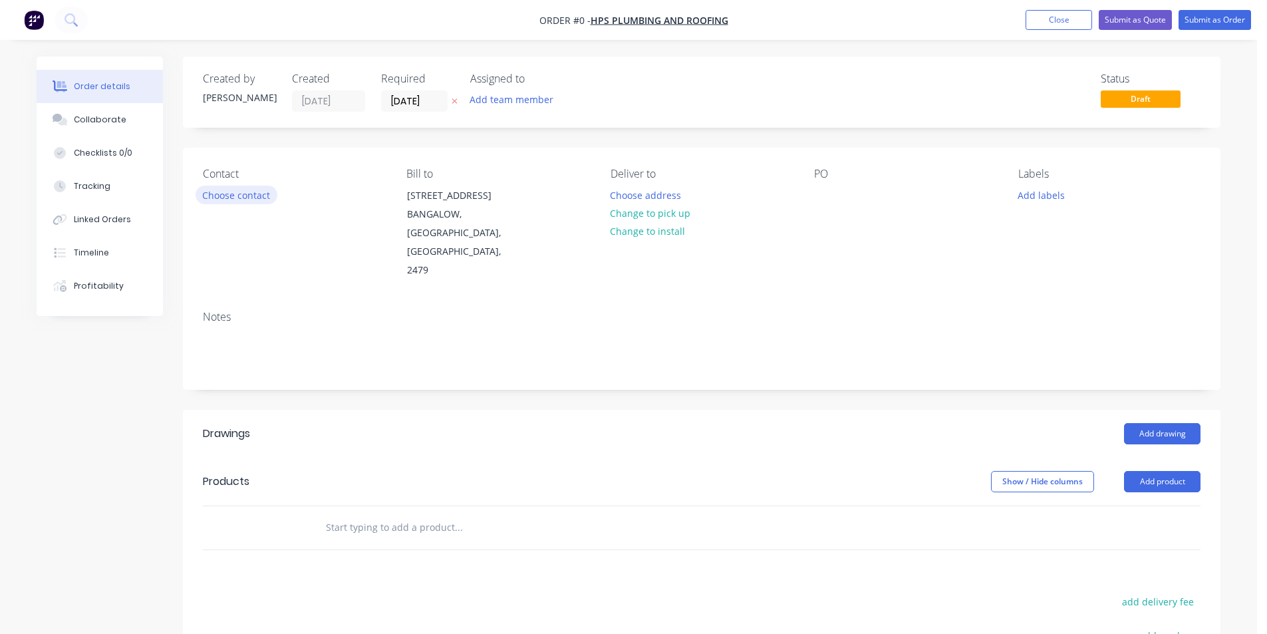
click at [261, 199] on button "Choose contact" at bounding box center [237, 195] width 82 height 18
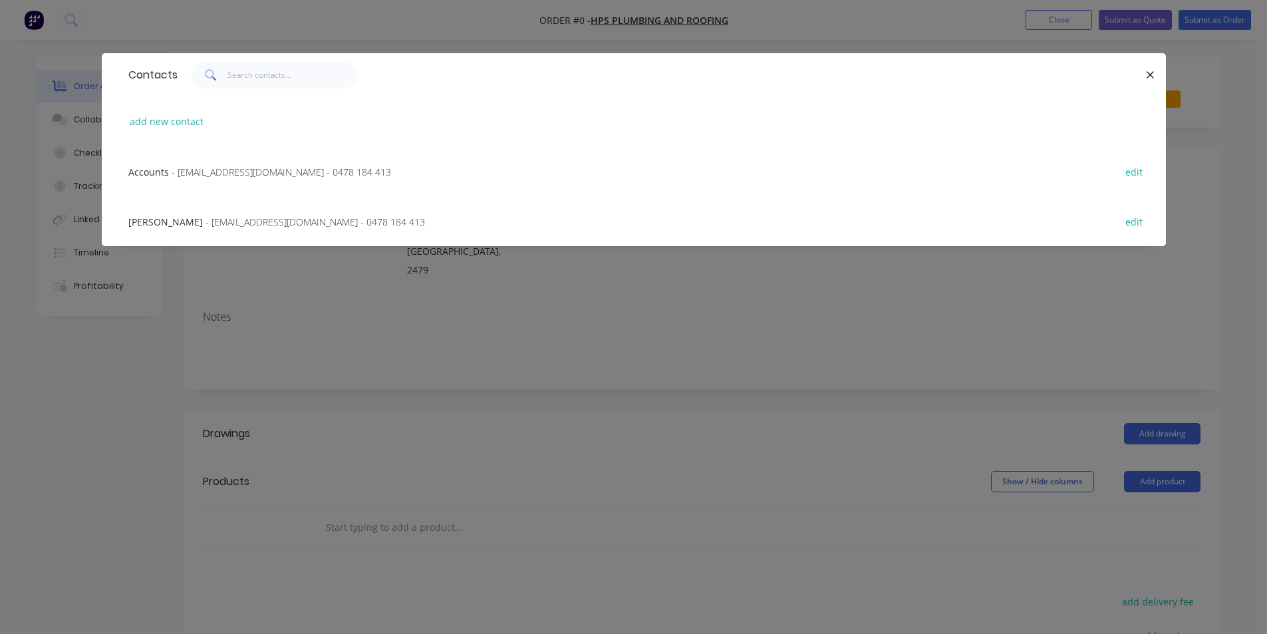
click at [239, 216] on span "- [EMAIL_ADDRESS][DOMAIN_NAME] - 0478 184 413" at bounding box center [316, 222] width 220 height 13
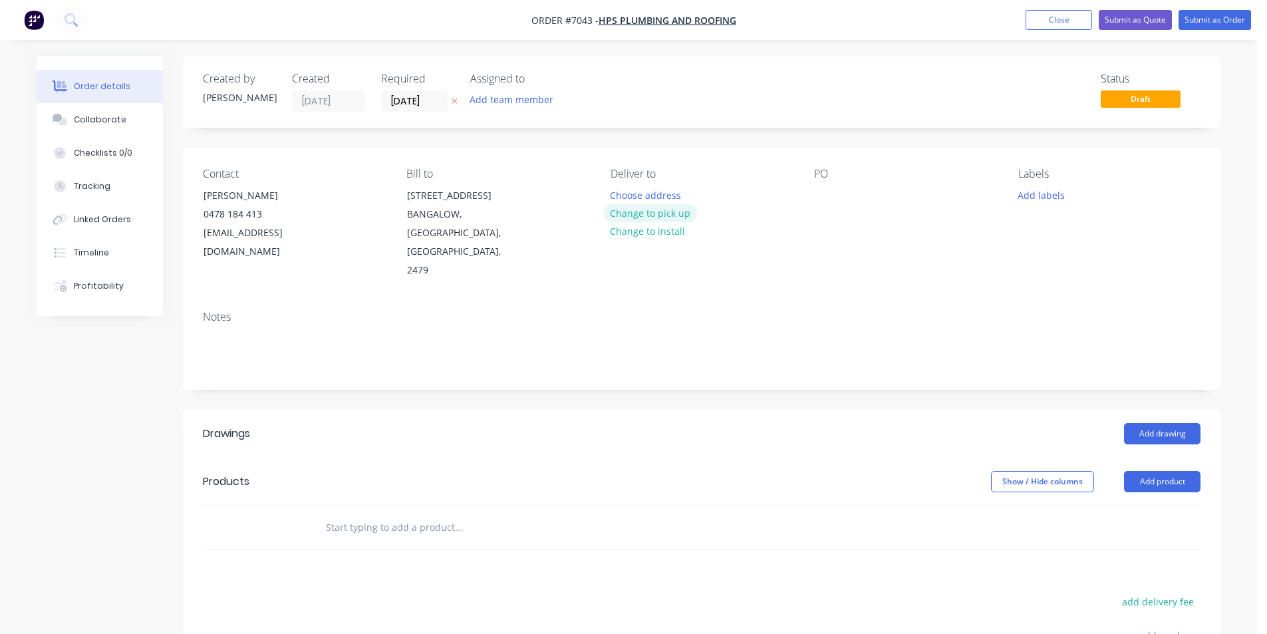
click at [619, 219] on button "Change to pick up" at bounding box center [650, 213] width 94 height 18
click at [1170, 423] on button "Add drawing" at bounding box center [1162, 433] width 77 height 21
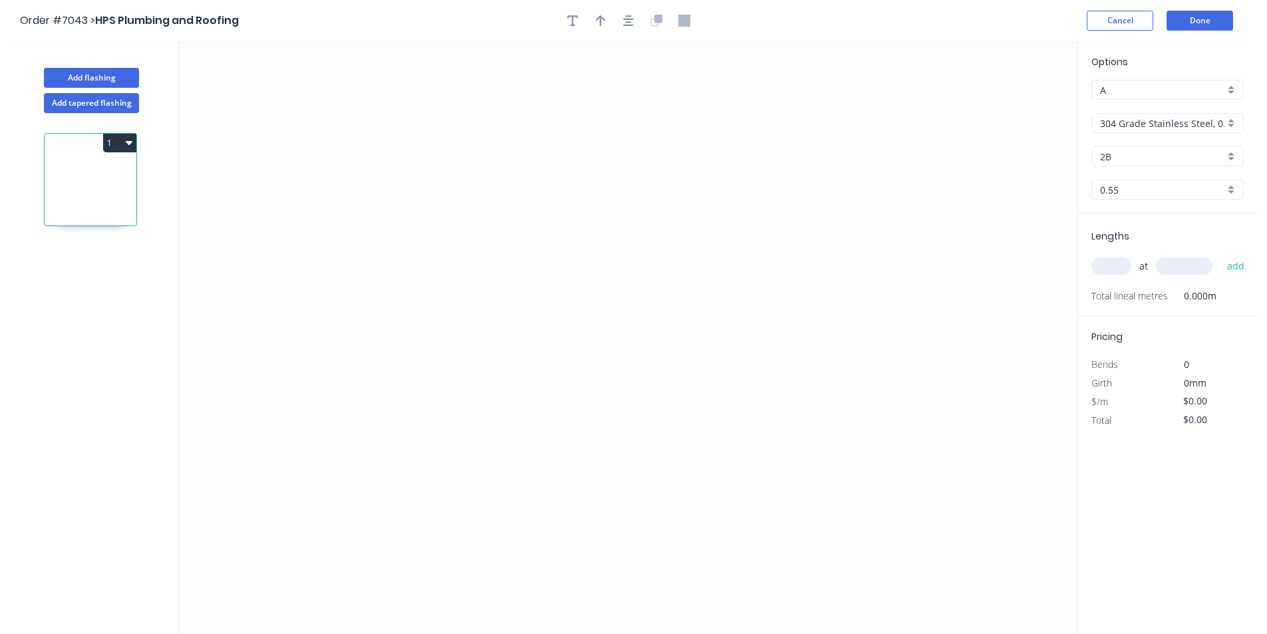
click at [1215, 126] on input "304 Grade Stainless Steel, 0.9mm Perforated Pattern 208 - 2mm hole" at bounding box center [1162, 123] width 124 height 14
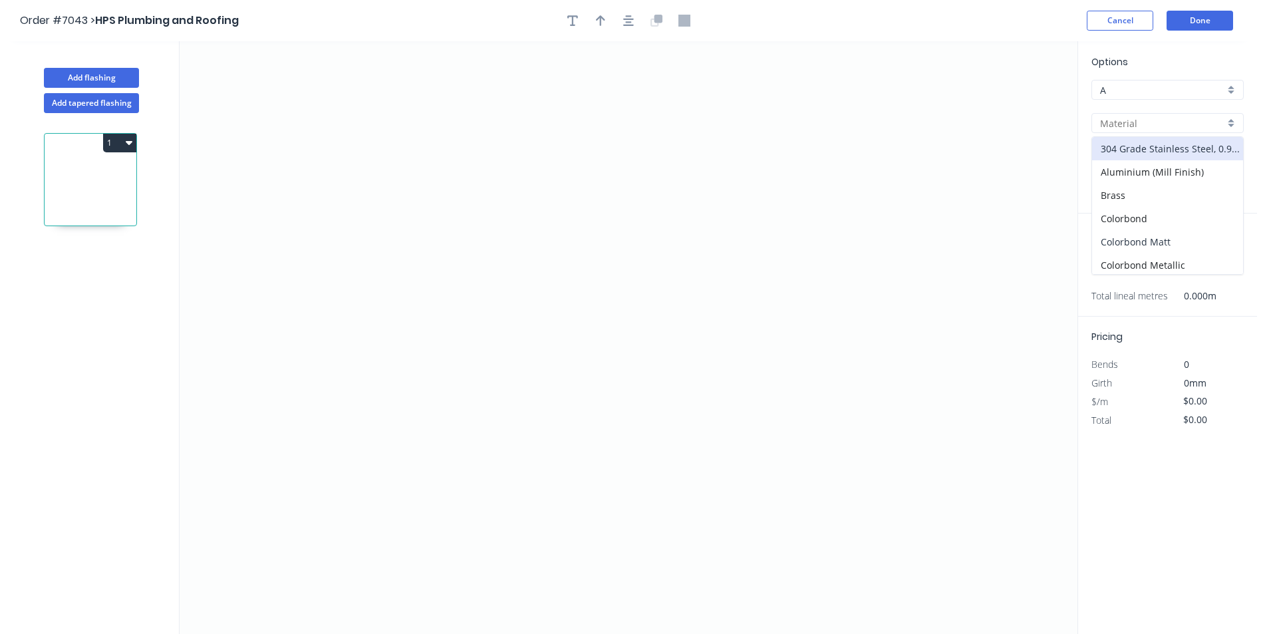
click at [1188, 249] on div "Colorbond Matt" at bounding box center [1167, 241] width 151 height 23
type input "Colorbond Matt"
type input "Bluegum Matt"
click at [1176, 150] on input "Bluegum Matt" at bounding box center [1162, 157] width 124 height 14
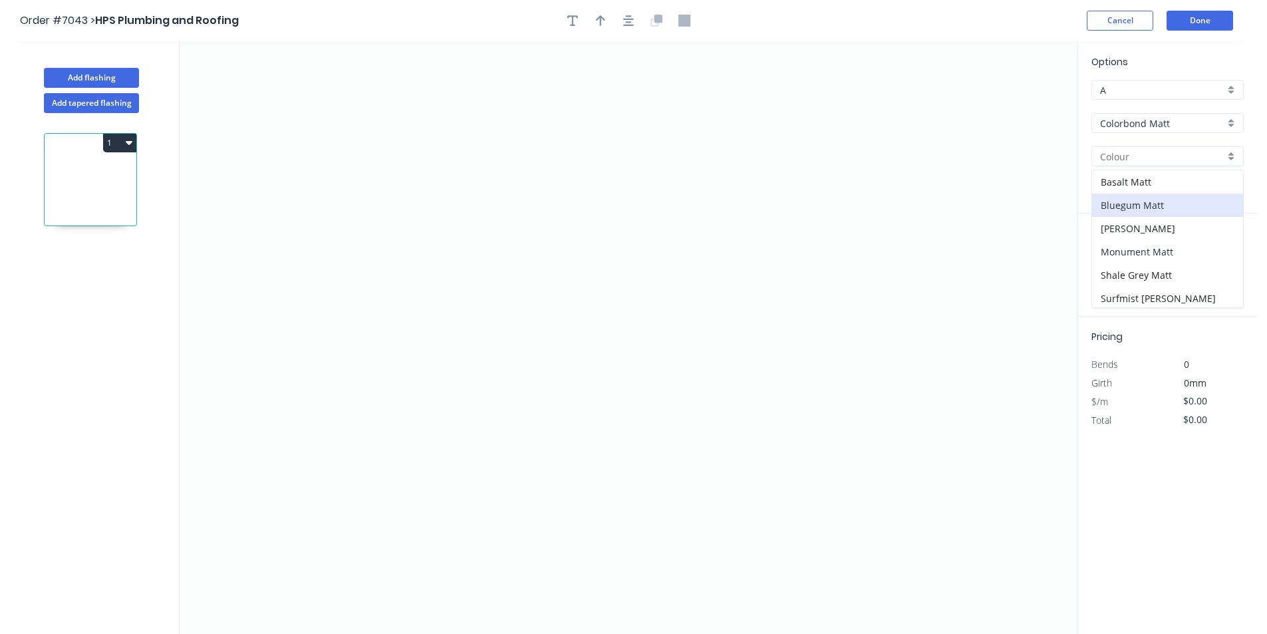
click at [1170, 243] on div "Monument Matt" at bounding box center [1167, 251] width 151 height 23
type input "Monument Matt"
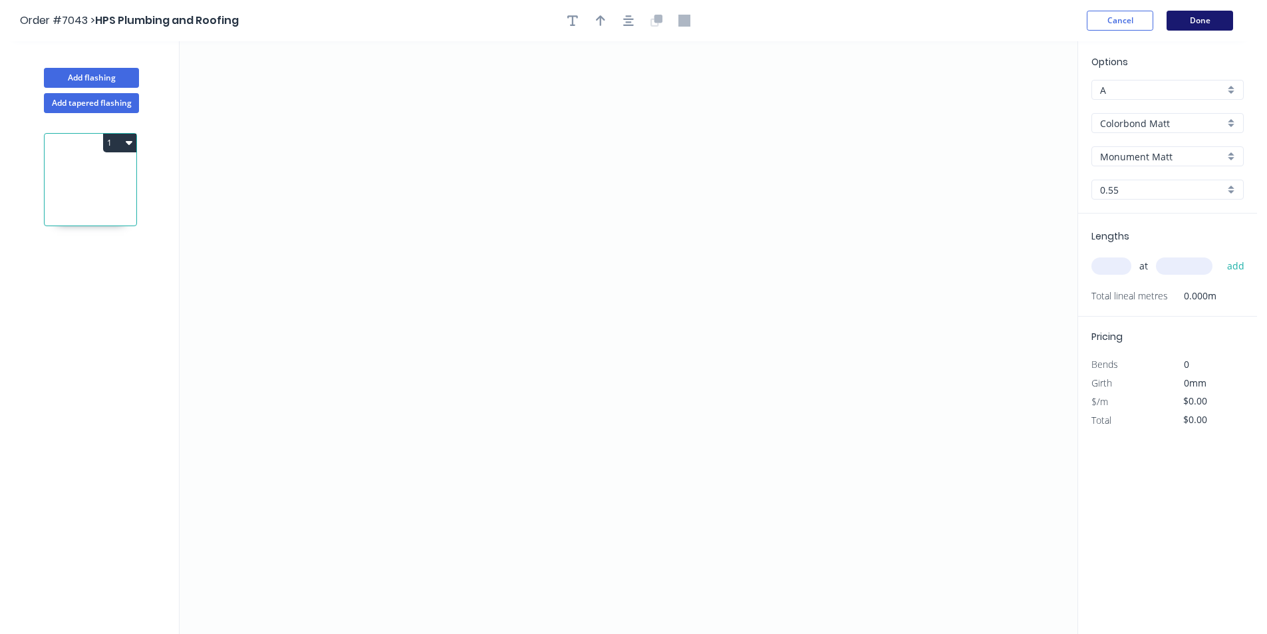
click at [1196, 27] on button "Done" at bounding box center [1200, 21] width 67 height 20
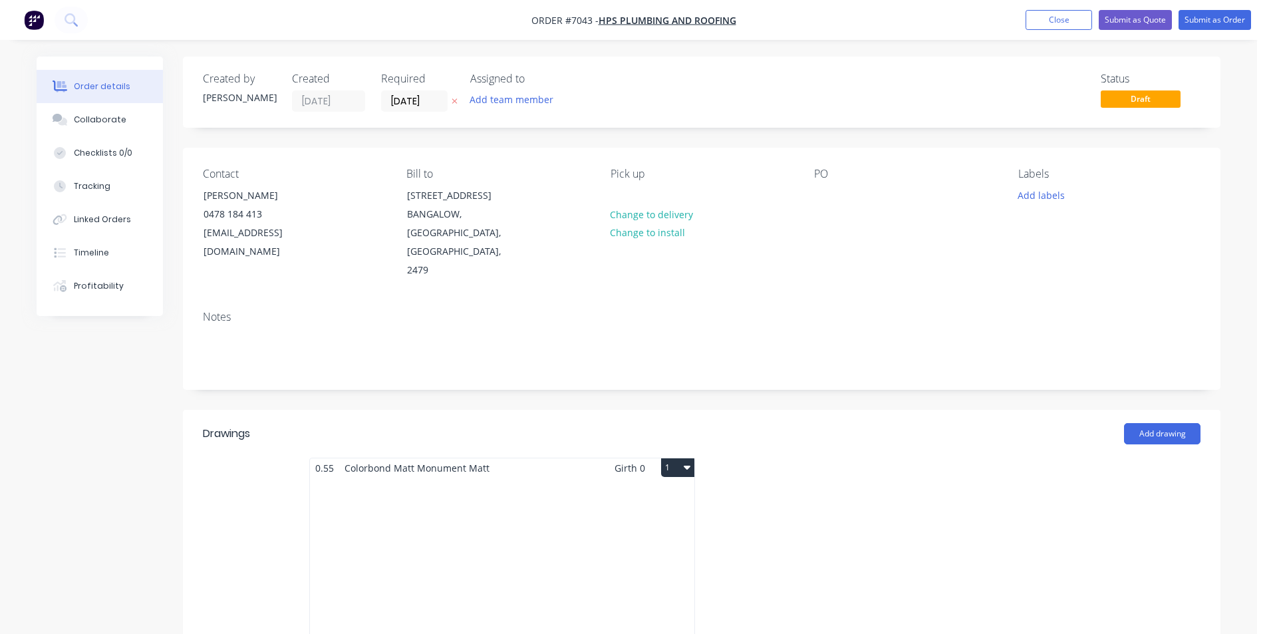
click at [556, 478] on div "Total lm $/M Total 0m $0.00 $0.00" at bounding box center [502, 579] width 385 height 203
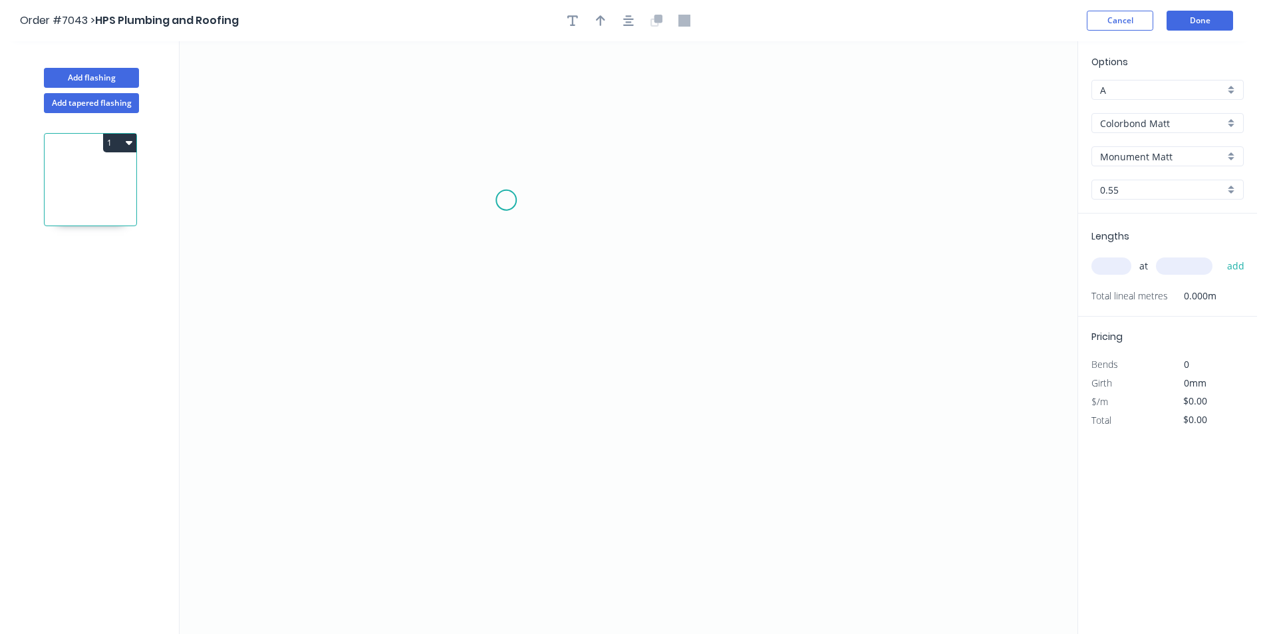
click at [516, 192] on icon "0" at bounding box center [629, 337] width 898 height 593
click at [512, 367] on icon "0" at bounding box center [629, 337] width 898 height 593
click at [651, 387] on icon "0 ?" at bounding box center [629, 337] width 898 height 593
click at [649, 451] on icon "0 ? ? ? º" at bounding box center [629, 337] width 898 height 593
drag, startPoint x: 521, startPoint y: 216, endPoint x: 522, endPoint y: 264, distance: 48.6
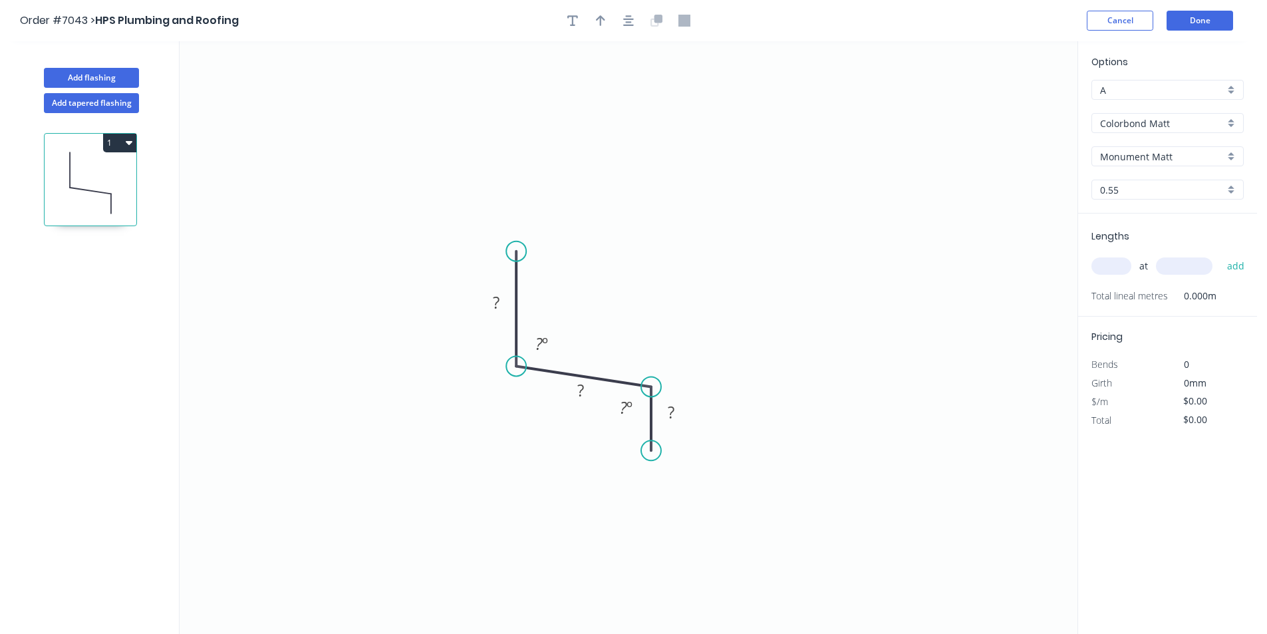
click at [517, 251] on circle at bounding box center [516, 251] width 20 height 20
click at [494, 291] on tspan "?" at bounding box center [496, 302] width 7 height 22
type input "$10.10"
click at [627, 24] on icon "button" at bounding box center [628, 21] width 11 height 12
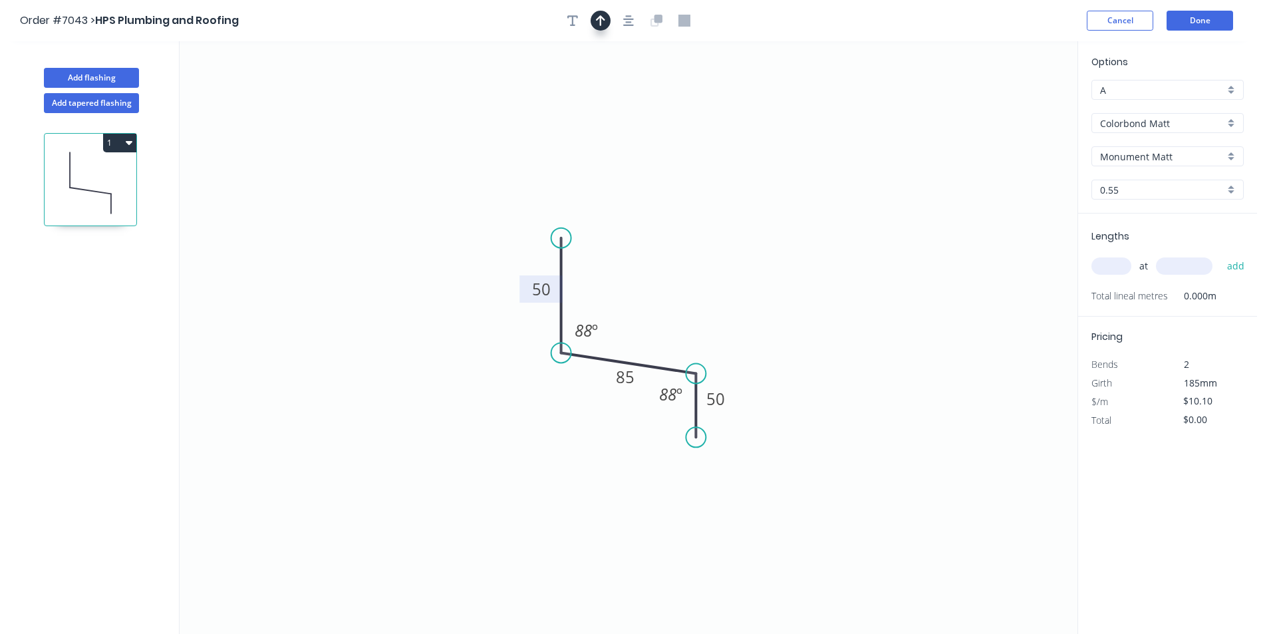
click at [606, 23] on button "button" at bounding box center [601, 21] width 20 height 20
click at [1015, 108] on icon "0 50 85 50 88 º 88 º" at bounding box center [629, 337] width 898 height 593
click at [1014, 108] on icon at bounding box center [1011, 92] width 12 height 43
drag, startPoint x: 1013, startPoint y: 103, endPoint x: 627, endPoint y: 306, distance: 436.0
click at [627, 306] on icon at bounding box center [637, 294] width 39 height 39
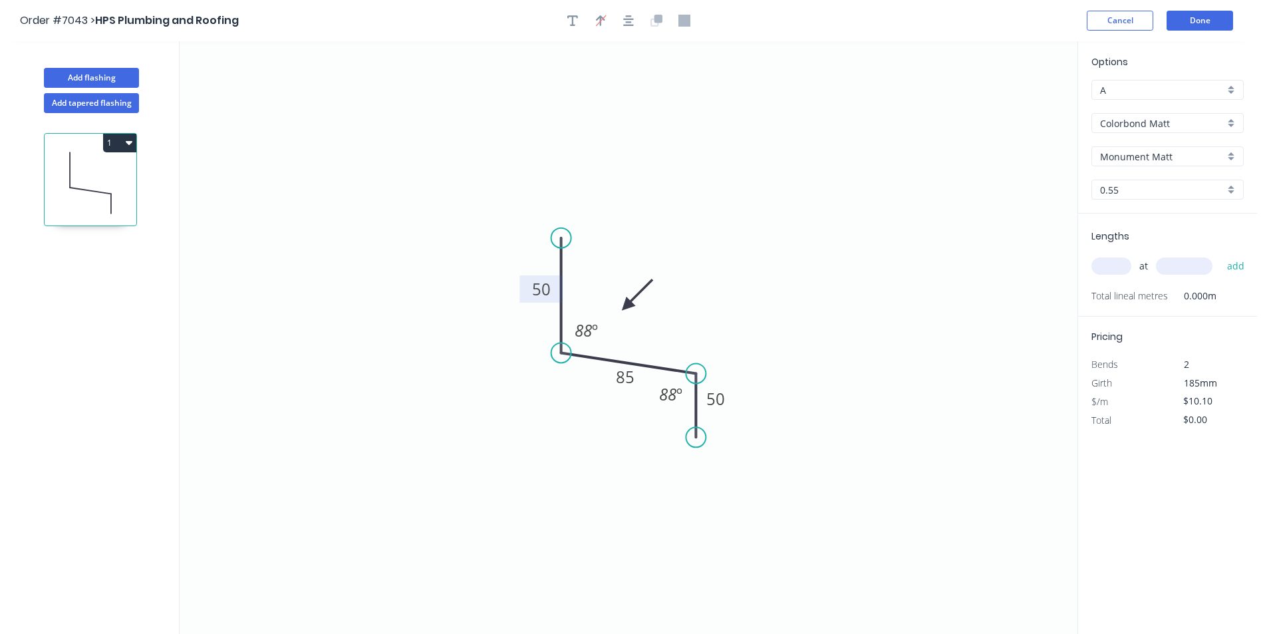
click at [1119, 265] on input "text" at bounding box center [1112, 265] width 40 height 17
type input "3"
type input "4500"
click at [1221, 255] on button "add" at bounding box center [1236, 266] width 31 height 23
type input "$136.35"
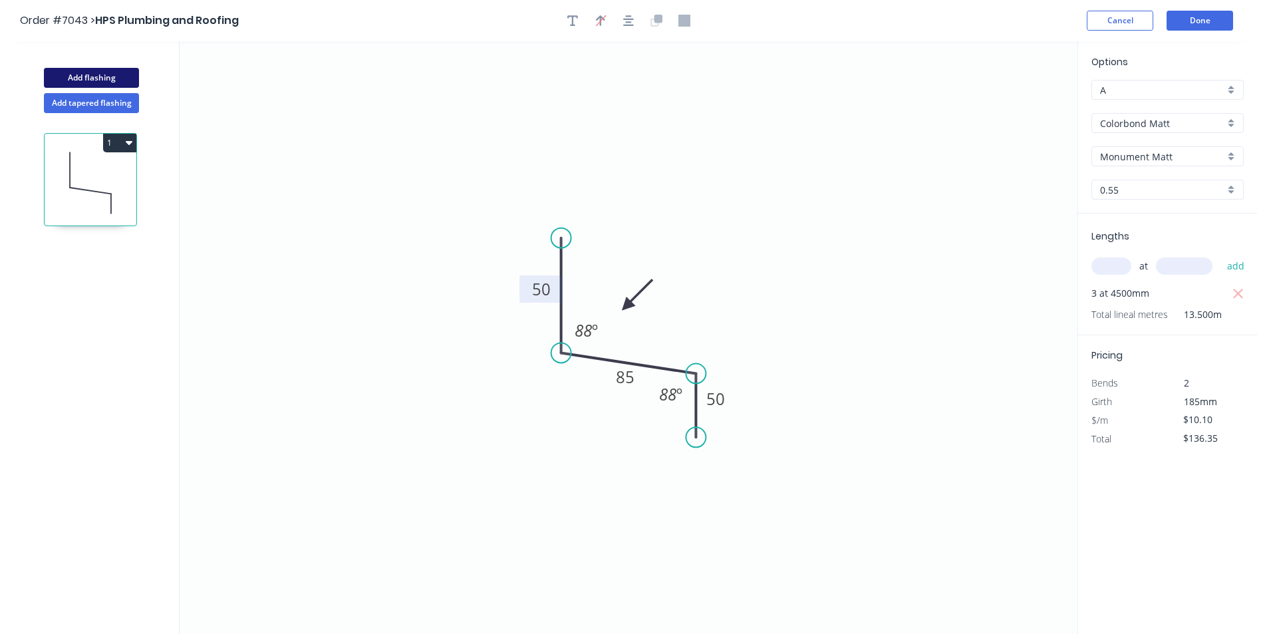
click at [86, 69] on button "Add flashing" at bounding box center [91, 78] width 95 height 20
type input "$0.00"
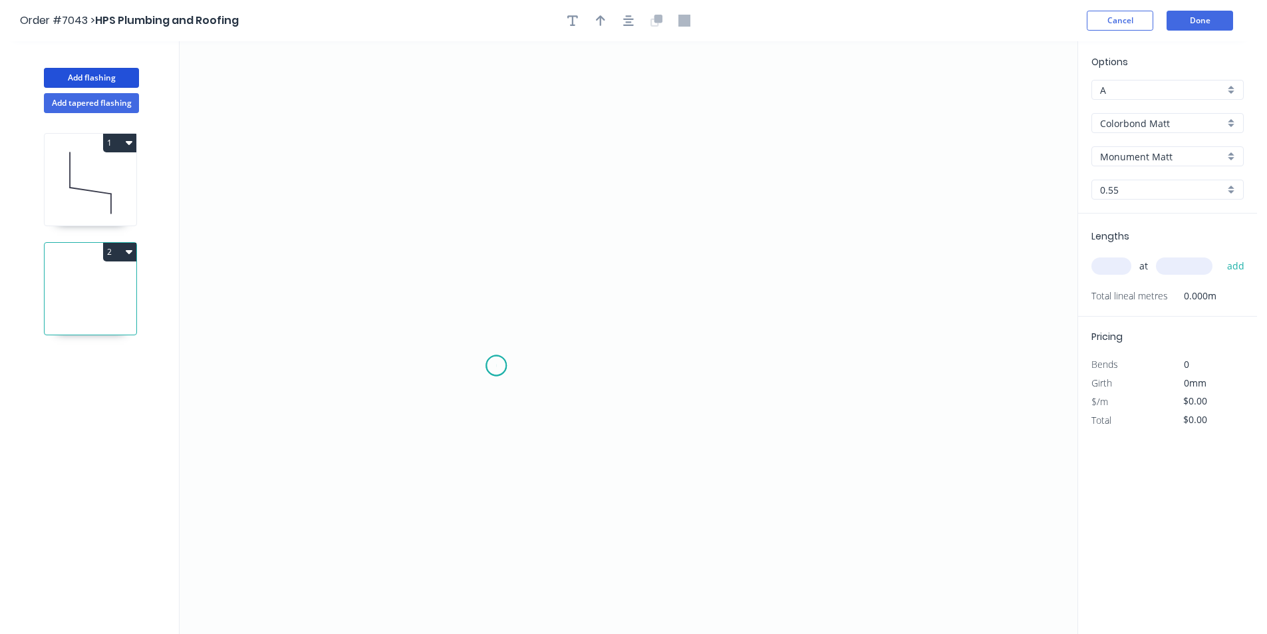
drag, startPoint x: 496, startPoint y: 366, endPoint x: 494, endPoint y: 255, distance: 111.1
click at [496, 361] on icon "0" at bounding box center [629, 337] width 898 height 593
click at [495, 238] on icon "0" at bounding box center [629, 337] width 898 height 593
click at [626, 241] on icon "0 ?" at bounding box center [629, 337] width 898 height 593
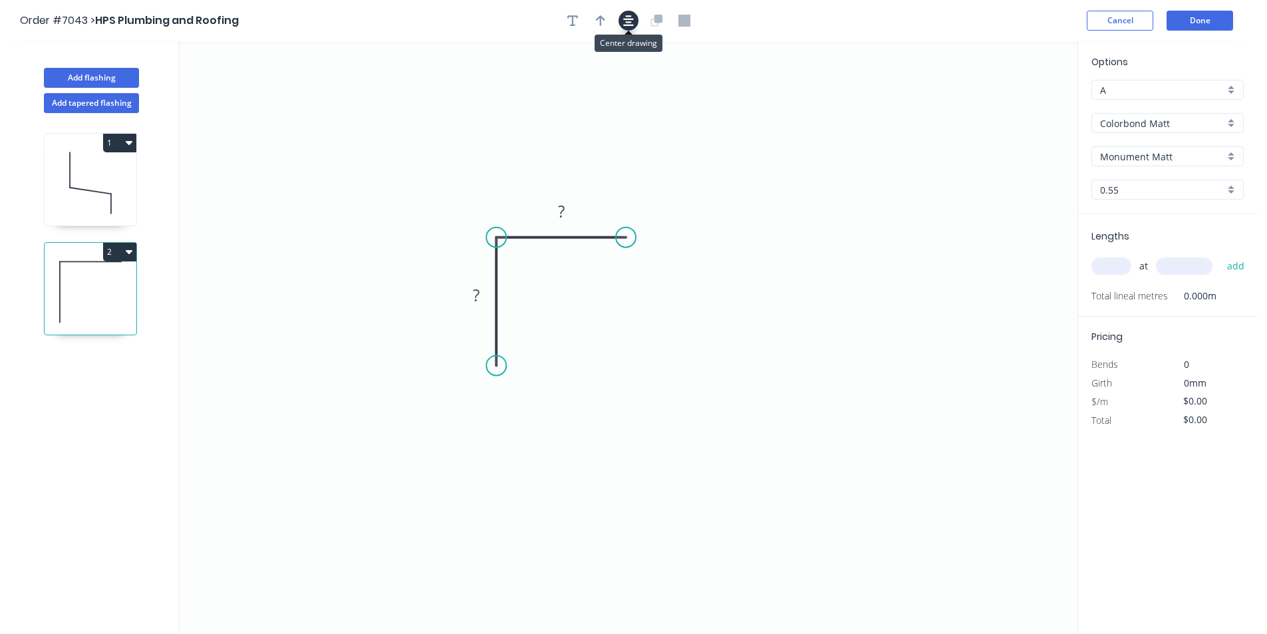
click at [626, 19] on icon "button" at bounding box center [628, 20] width 11 height 11
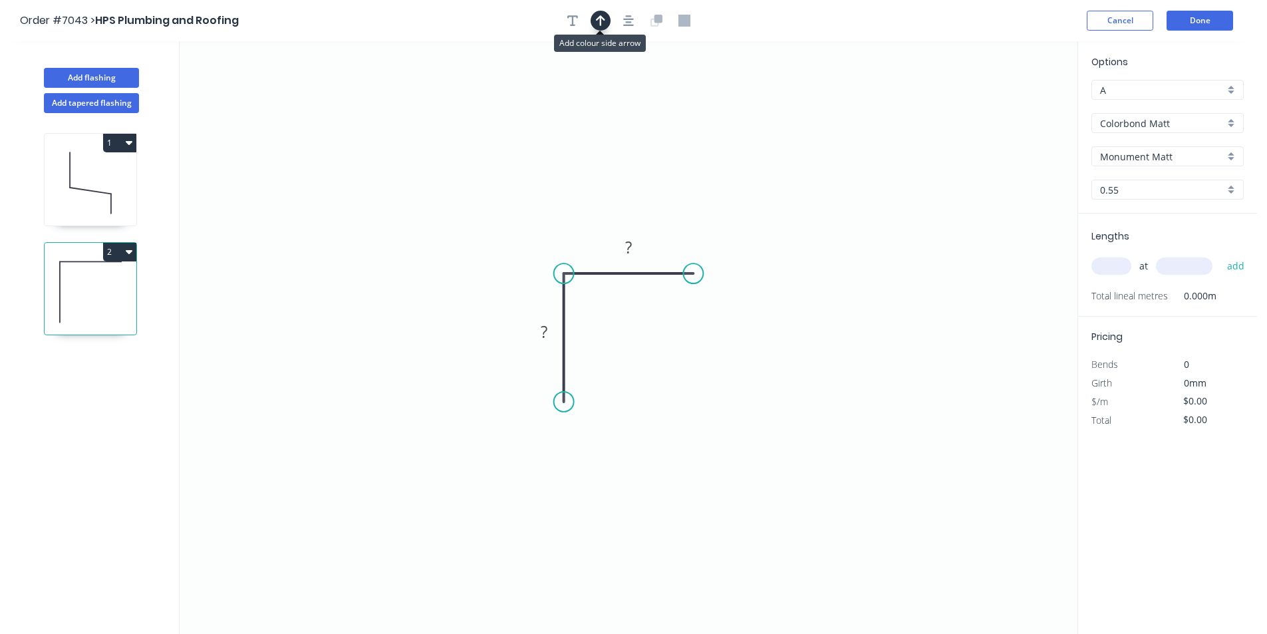
click at [600, 21] on icon "button" at bounding box center [600, 20] width 9 height 11
drag, startPoint x: 1006, startPoint y: 105, endPoint x: 702, endPoint y: 190, distance: 315.5
click at [702, 190] on icon "0 ? ?" at bounding box center [629, 337] width 898 height 593
drag, startPoint x: 1009, startPoint y: 103, endPoint x: 584, endPoint y: 208, distance: 437.8
click at [584, 208] on icon "0 ? ?" at bounding box center [629, 337] width 898 height 593
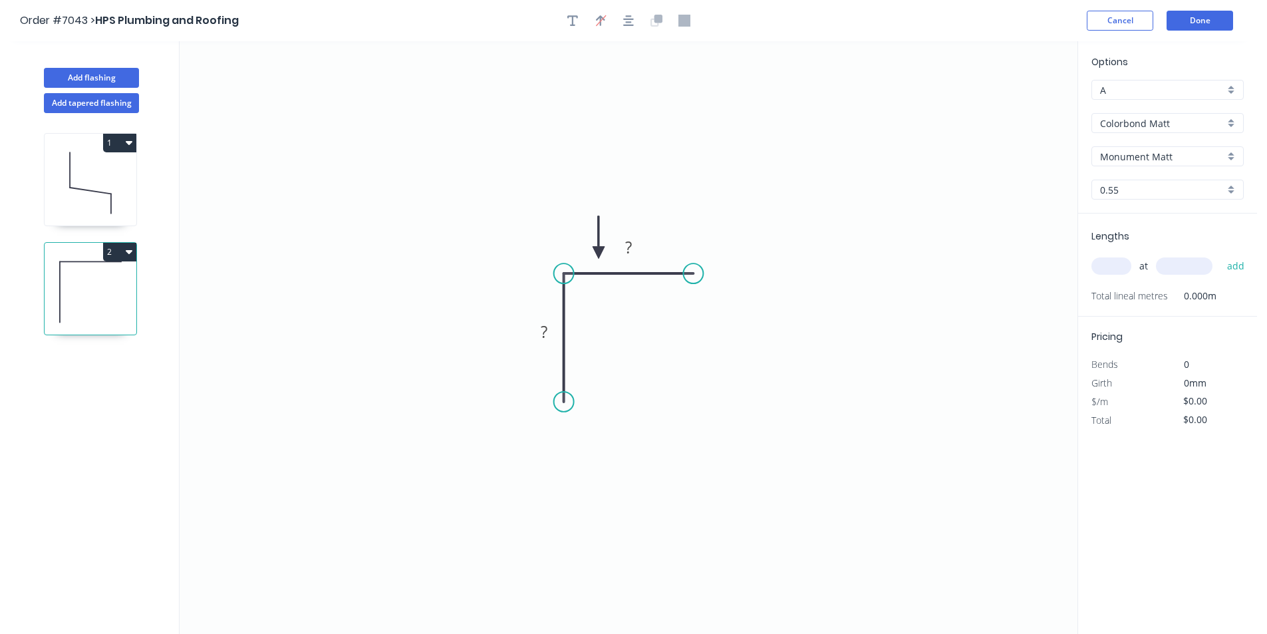
drag, startPoint x: 1009, startPoint y: 106, endPoint x: 596, endPoint y: 245, distance: 435.9
click at [593, 245] on icon at bounding box center [599, 237] width 12 height 43
click at [623, 253] on rect at bounding box center [628, 248] width 27 height 19
type input "$6.21"
click at [1128, 273] on div "at add" at bounding box center [1169, 266] width 155 height 23
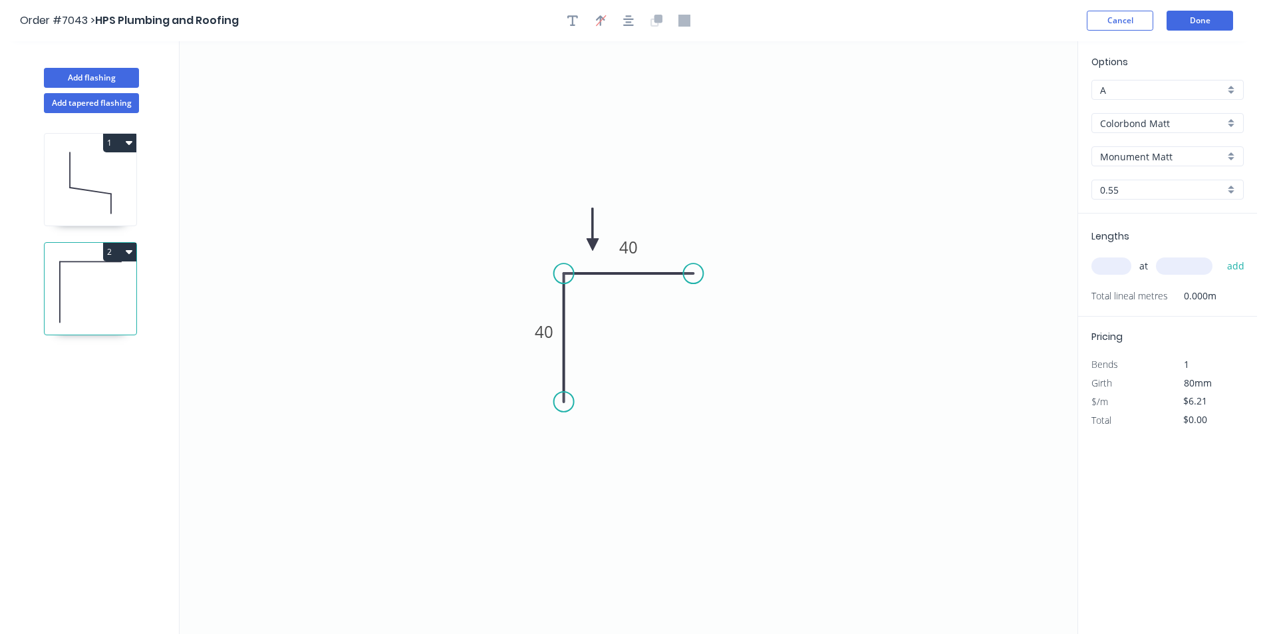
click at [1118, 268] on input "text" at bounding box center [1112, 265] width 40 height 17
type input "1"
type input "3600"
click at [1221, 255] on button "add" at bounding box center [1236, 266] width 31 height 23
click at [124, 257] on button "2" at bounding box center [119, 252] width 33 height 19
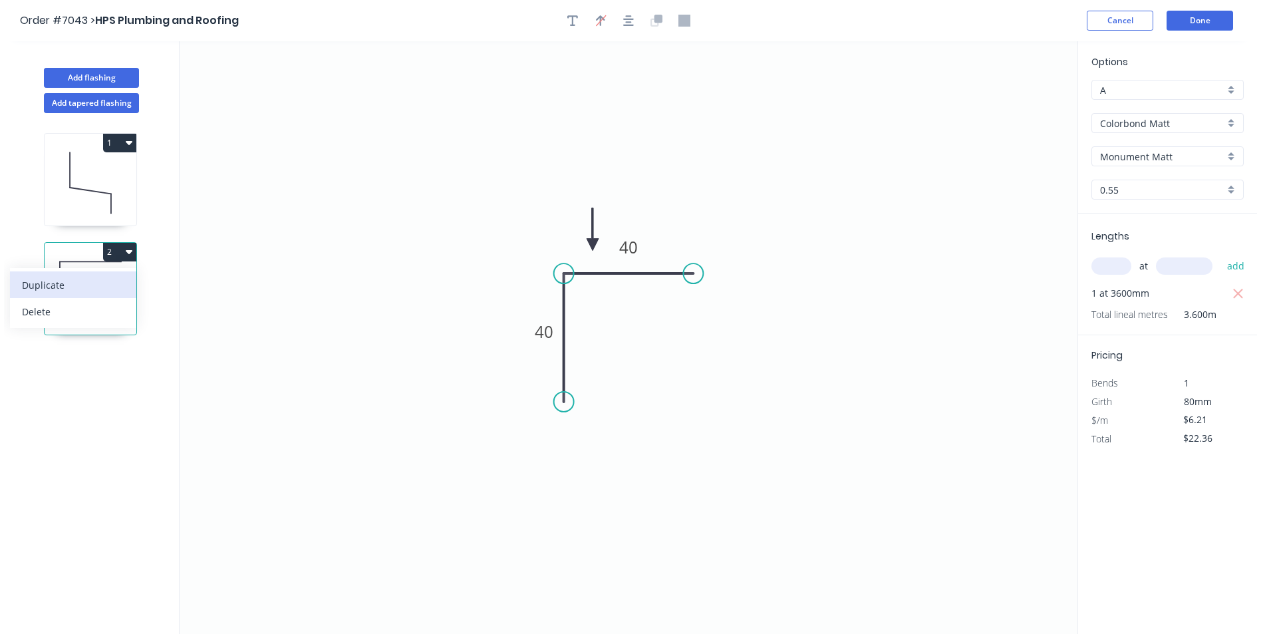
click at [111, 290] on div "Duplicate" at bounding box center [73, 284] width 102 height 19
type input "$0.00"
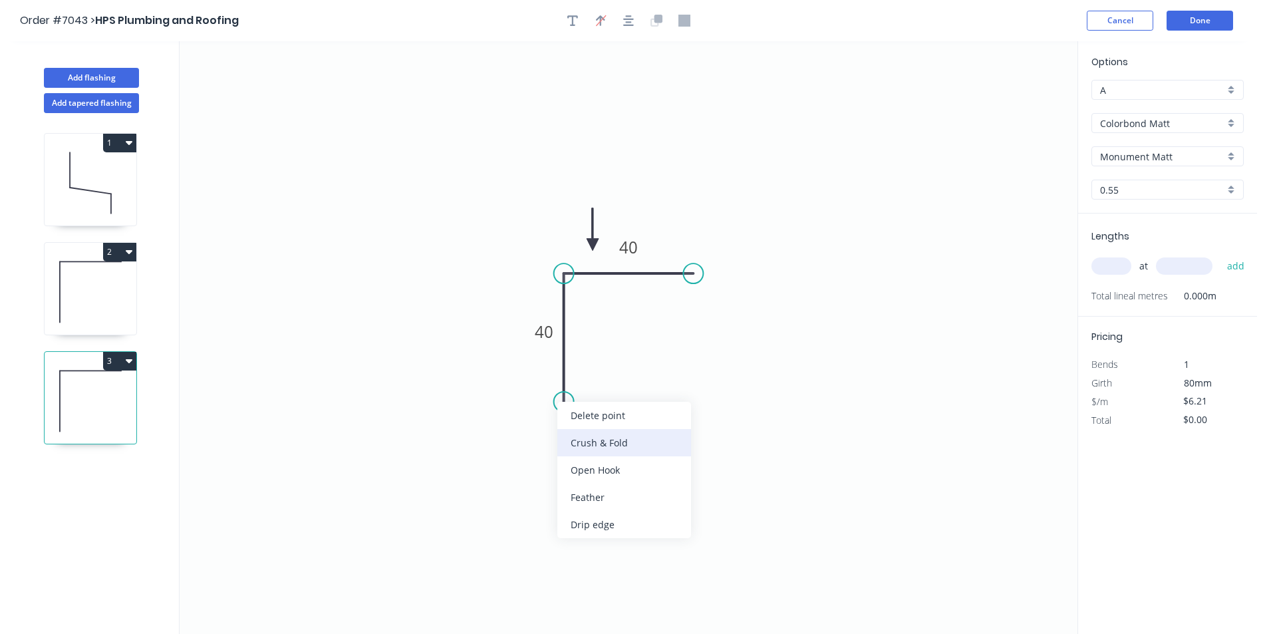
click at [601, 448] on div "Crush & Fold" at bounding box center [624, 442] width 134 height 27
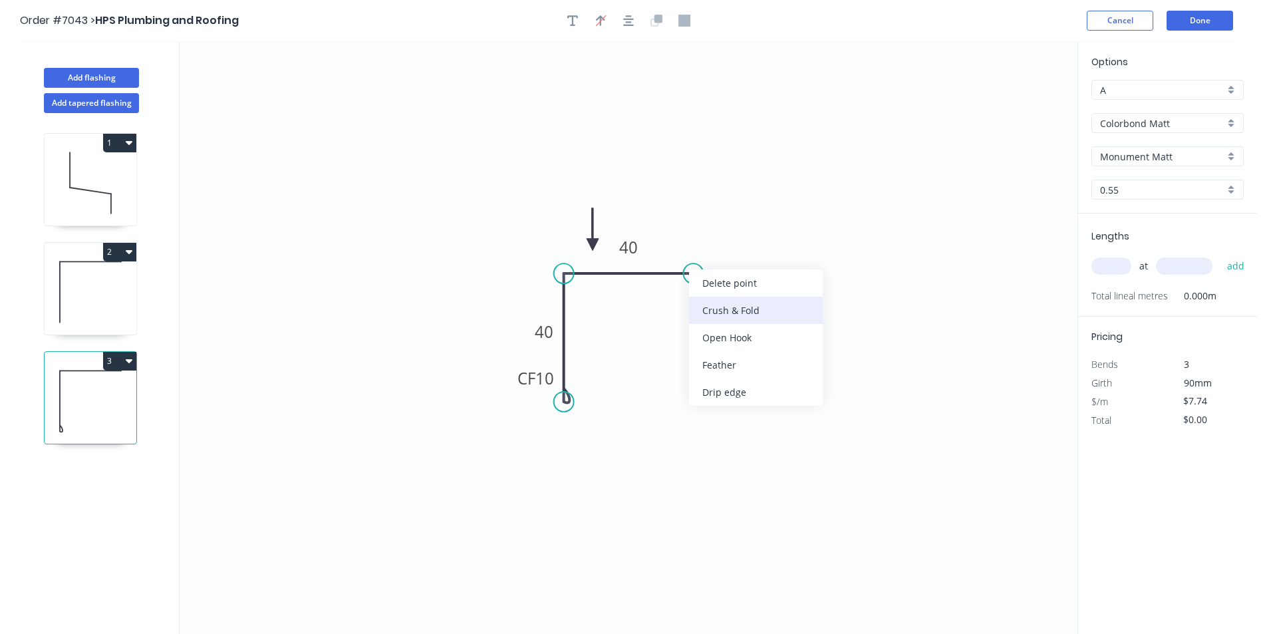
click at [722, 309] on div "Crush & Fold" at bounding box center [756, 310] width 134 height 27
type input "$9.27"
click at [712, 307] on div "Flip bend" at bounding box center [762, 308] width 134 height 27
click at [1126, 268] on input "text" at bounding box center [1112, 265] width 40 height 17
type input "1"
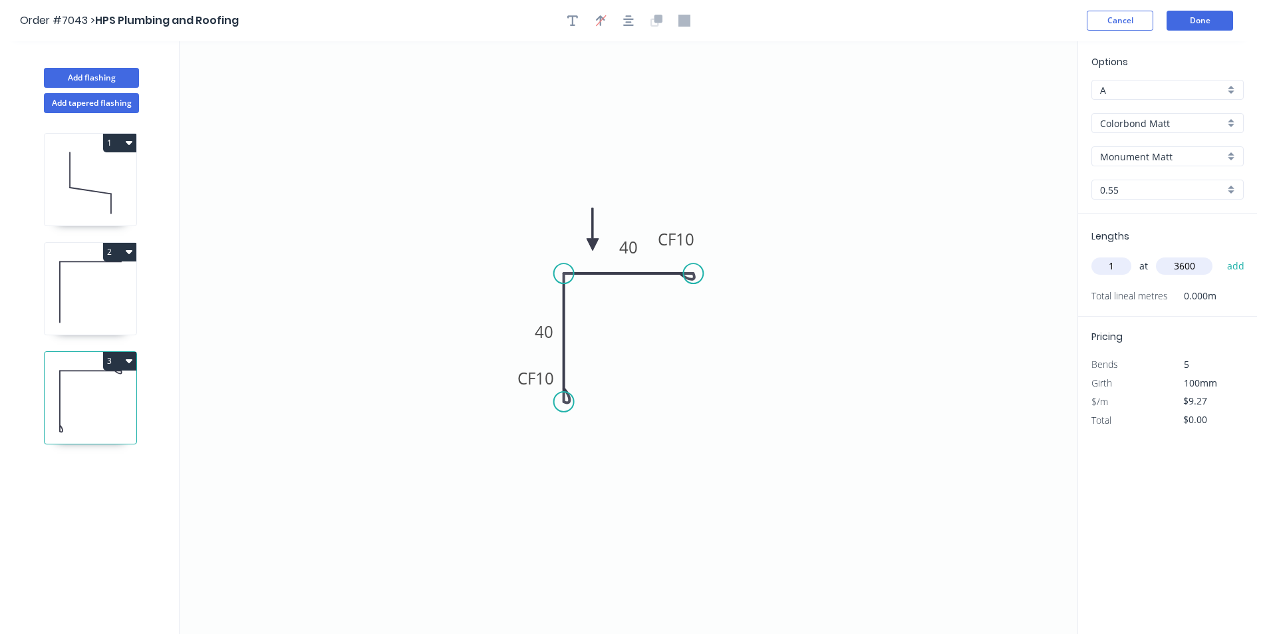
type input "3600"
click at [1221, 255] on button "add" at bounding box center [1236, 266] width 31 height 23
type input "$33.37"
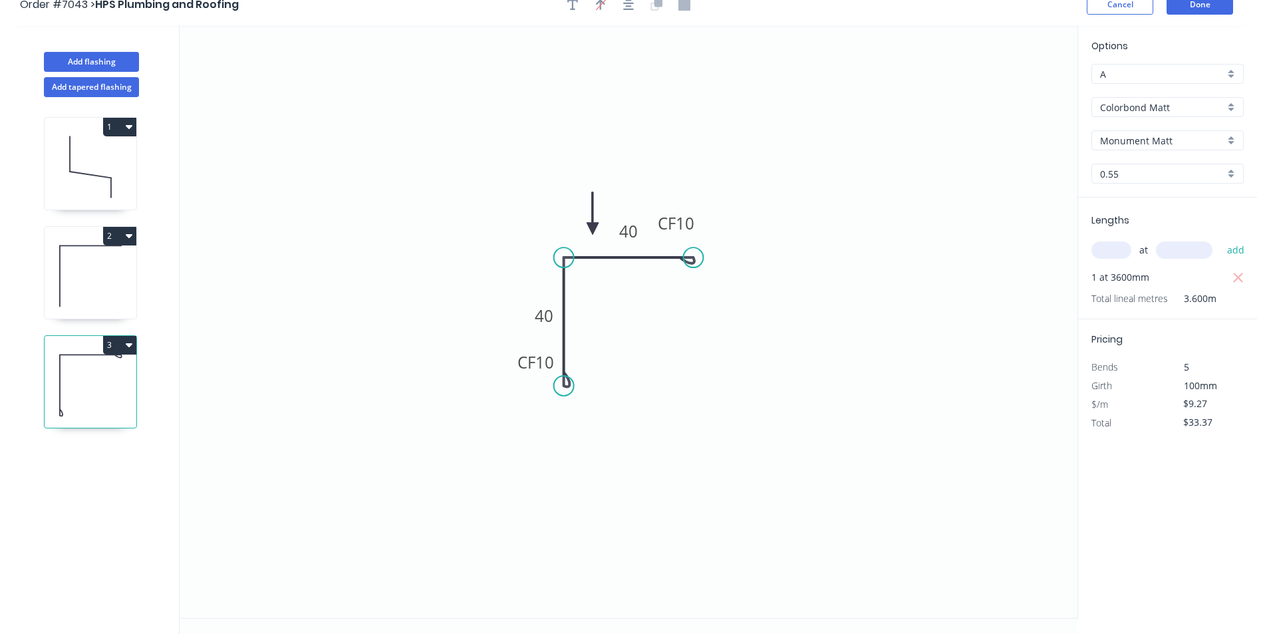
scroll to position [25, 0]
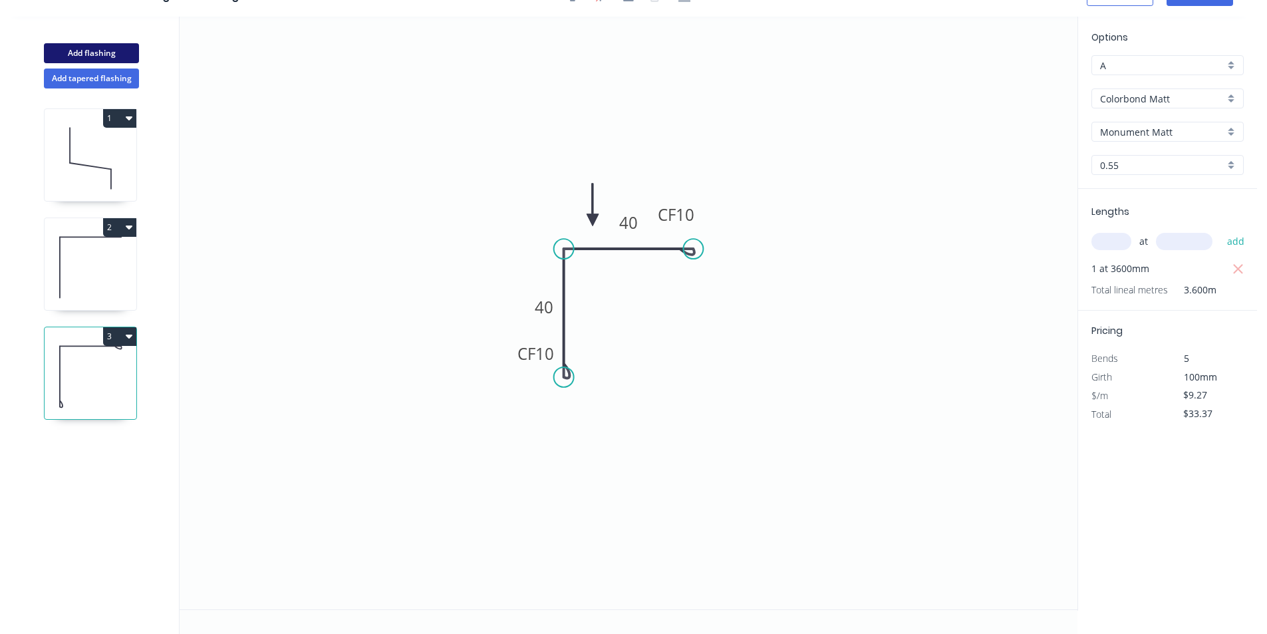
click at [106, 55] on button "Add flashing" at bounding box center [91, 53] width 95 height 20
type input "$0.00"
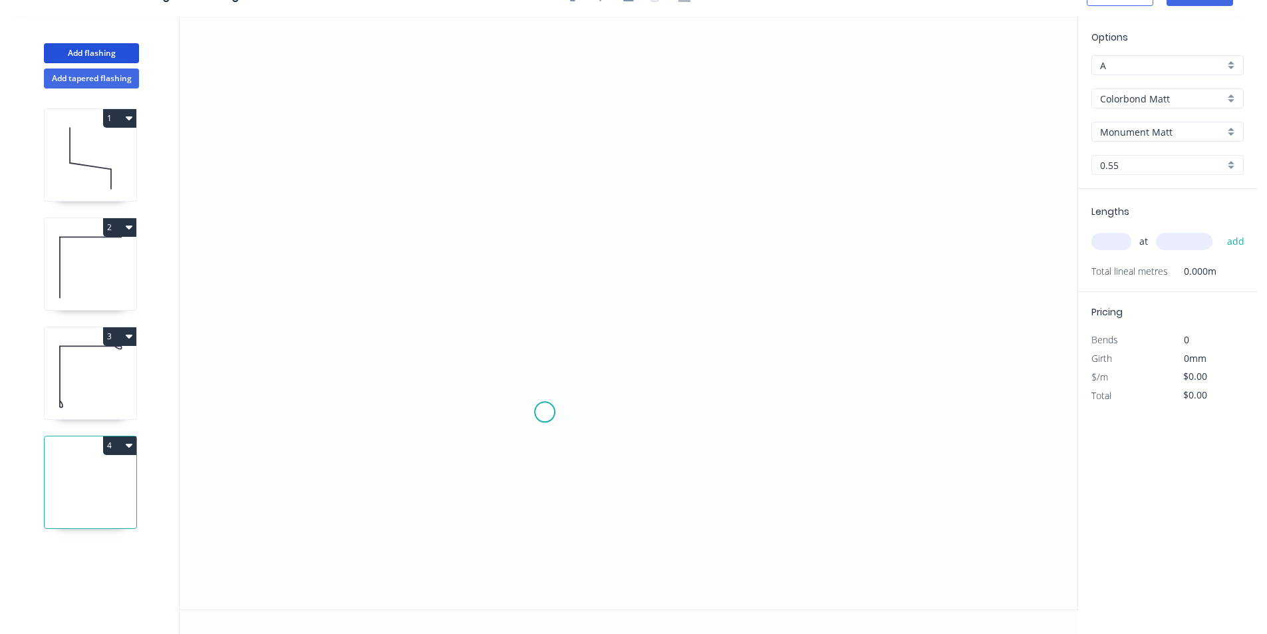
click at [546, 402] on icon "0" at bounding box center [629, 313] width 898 height 593
click at [524, 414] on icon "0" at bounding box center [629, 313] width 898 height 593
click at [519, 208] on icon "0 ?" at bounding box center [629, 313] width 898 height 593
click at [816, 236] on icon "0 ? ? ? º" at bounding box center [629, 313] width 898 height 593
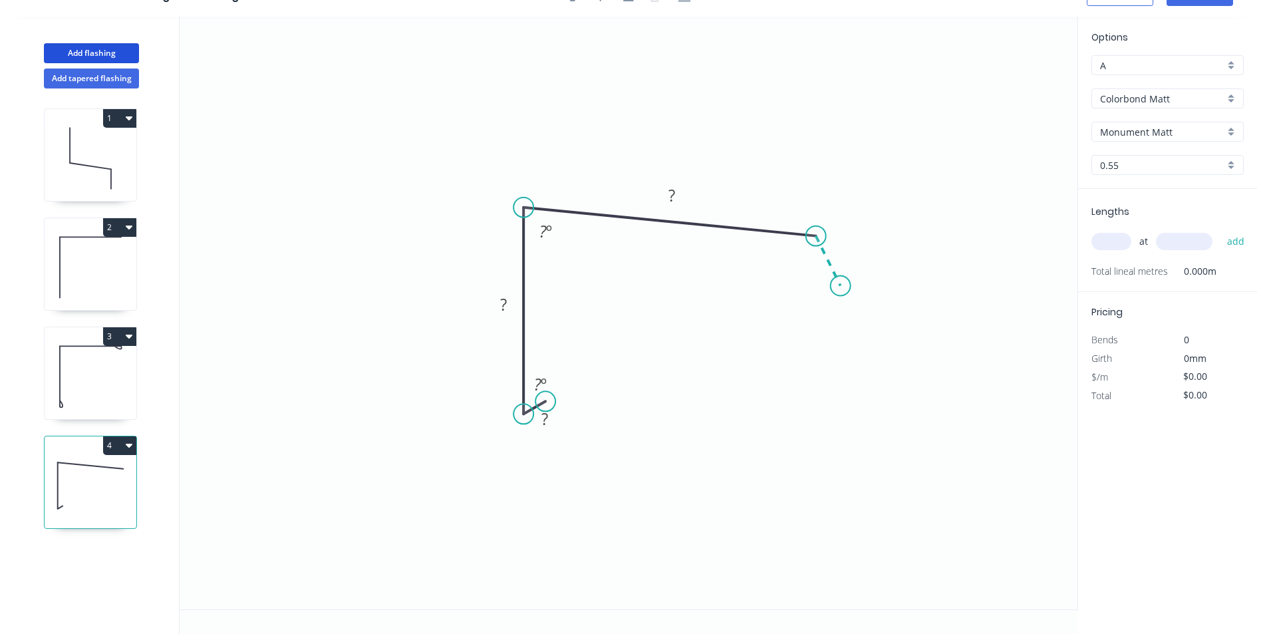
click at [841, 287] on icon "0 ? ? ? ? º ? º" at bounding box center [629, 313] width 898 height 593
click at [851, 247] on rect at bounding box center [846, 247] width 27 height 19
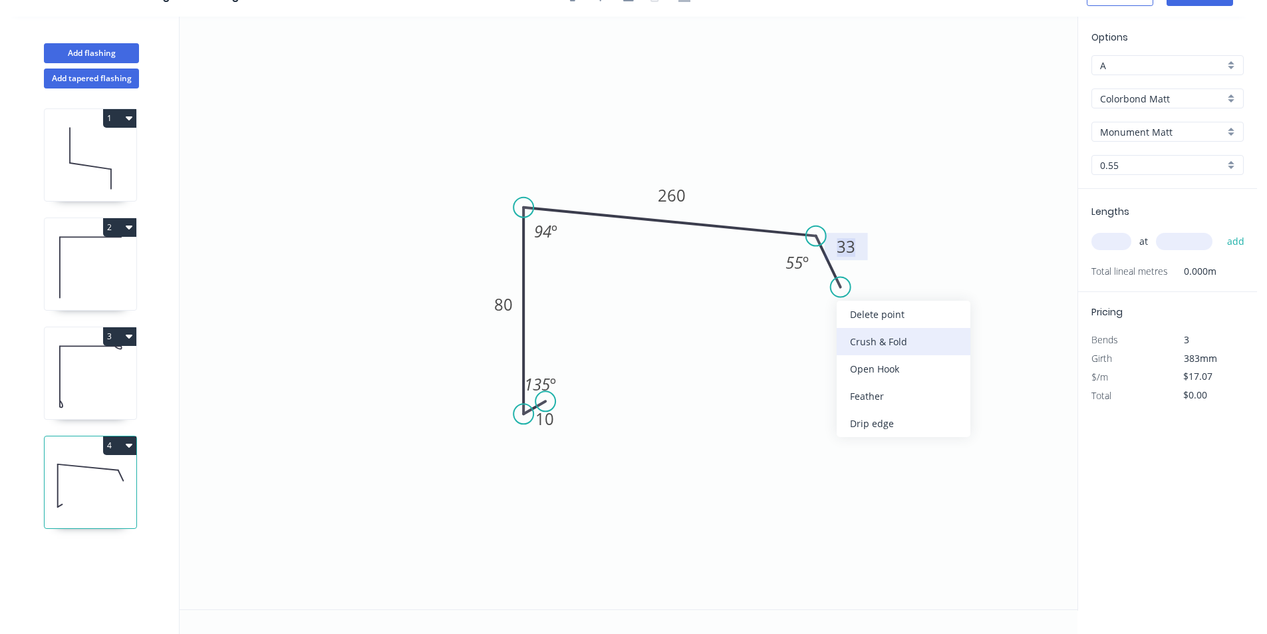
click at [864, 333] on div "Crush & Fold" at bounding box center [904, 341] width 134 height 27
type input "$18.61"
click at [905, 334] on div "Flip bend" at bounding box center [912, 329] width 134 height 27
drag, startPoint x: 880, startPoint y: 261, endPoint x: 847, endPoint y: 331, distance: 77.4
click at [847, 331] on rect at bounding box center [825, 322] width 53 height 27
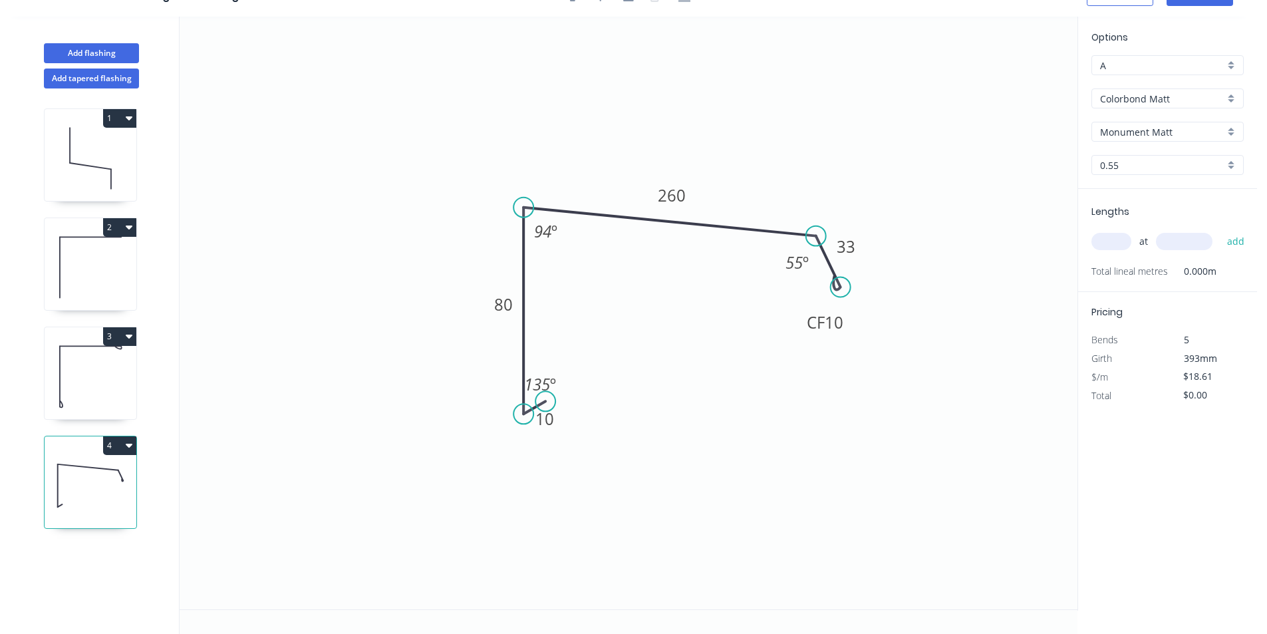
click at [1114, 236] on input "text" at bounding box center [1112, 241] width 40 height 17
type input "2"
type input "6000"
click at [1221, 230] on button "add" at bounding box center [1236, 241] width 31 height 23
type input "$223.32"
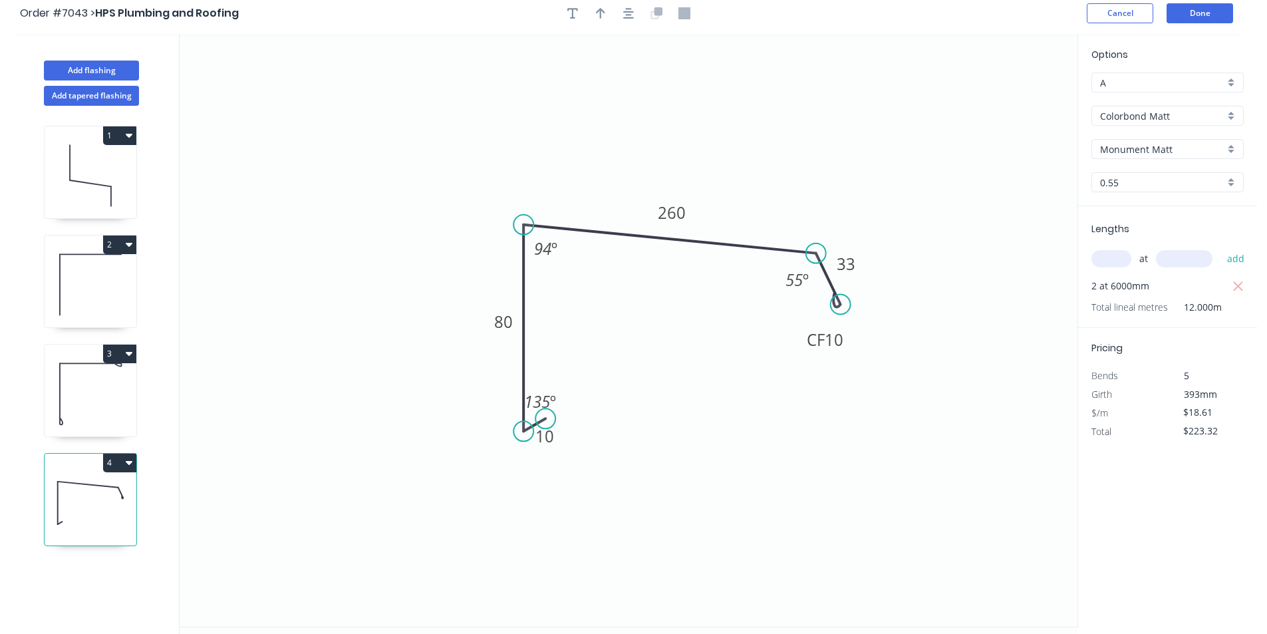
scroll to position [0, 0]
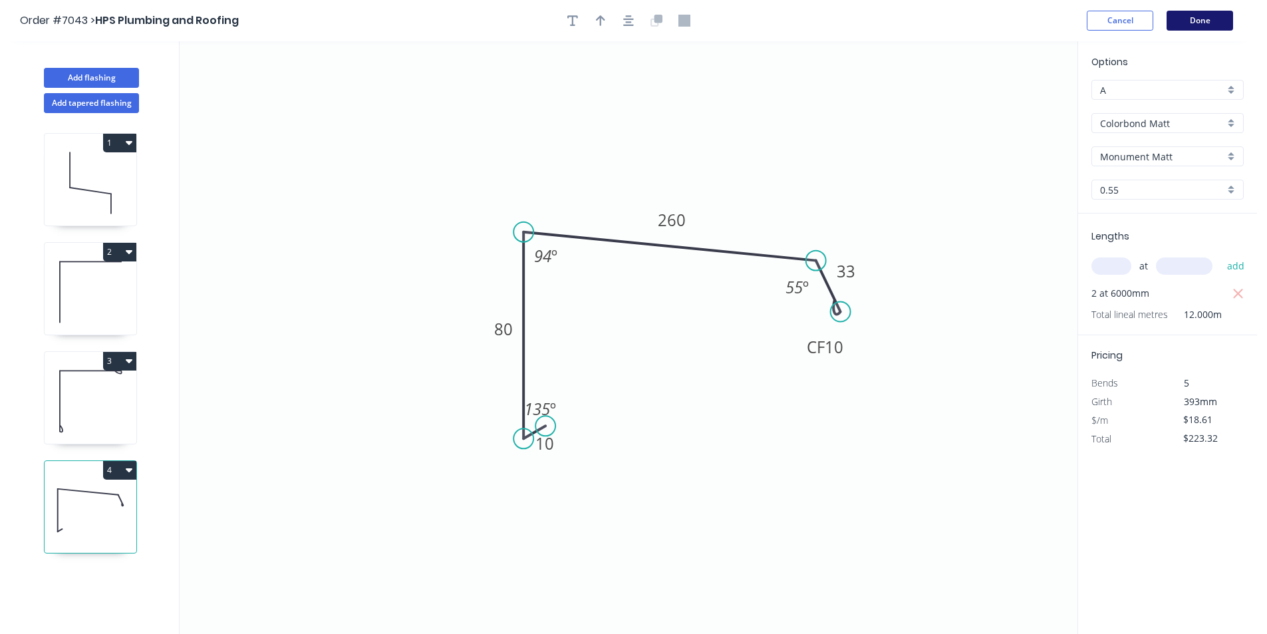
click at [1184, 30] on button "Done" at bounding box center [1200, 21] width 67 height 20
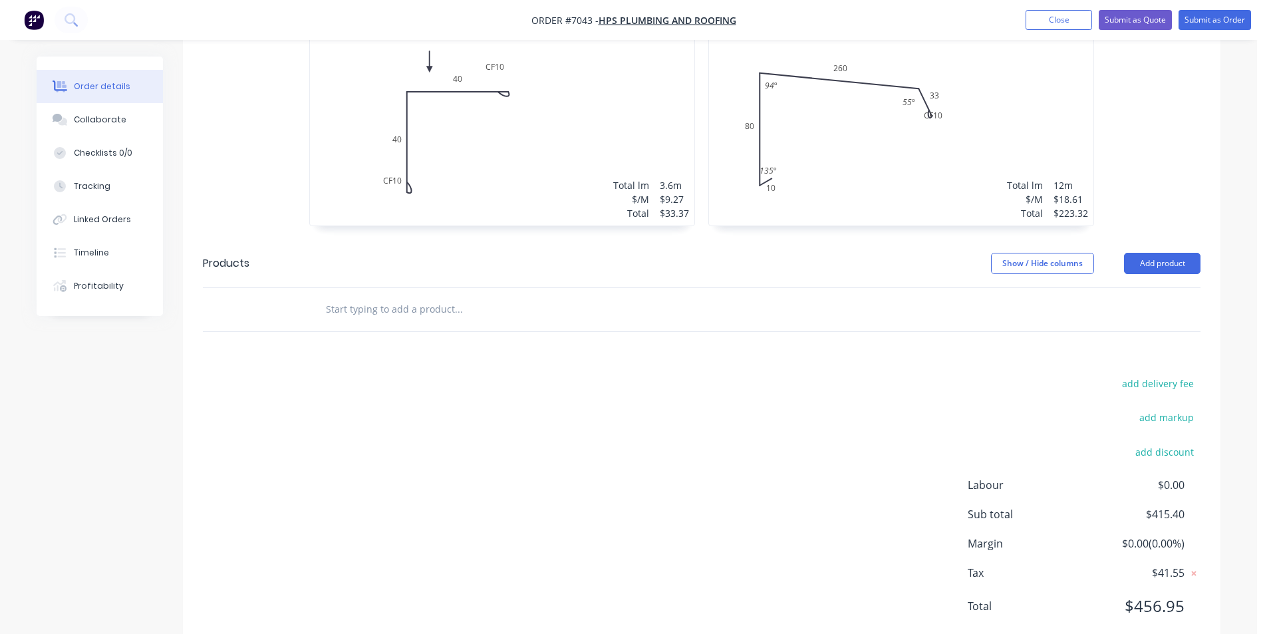
scroll to position [359, 0]
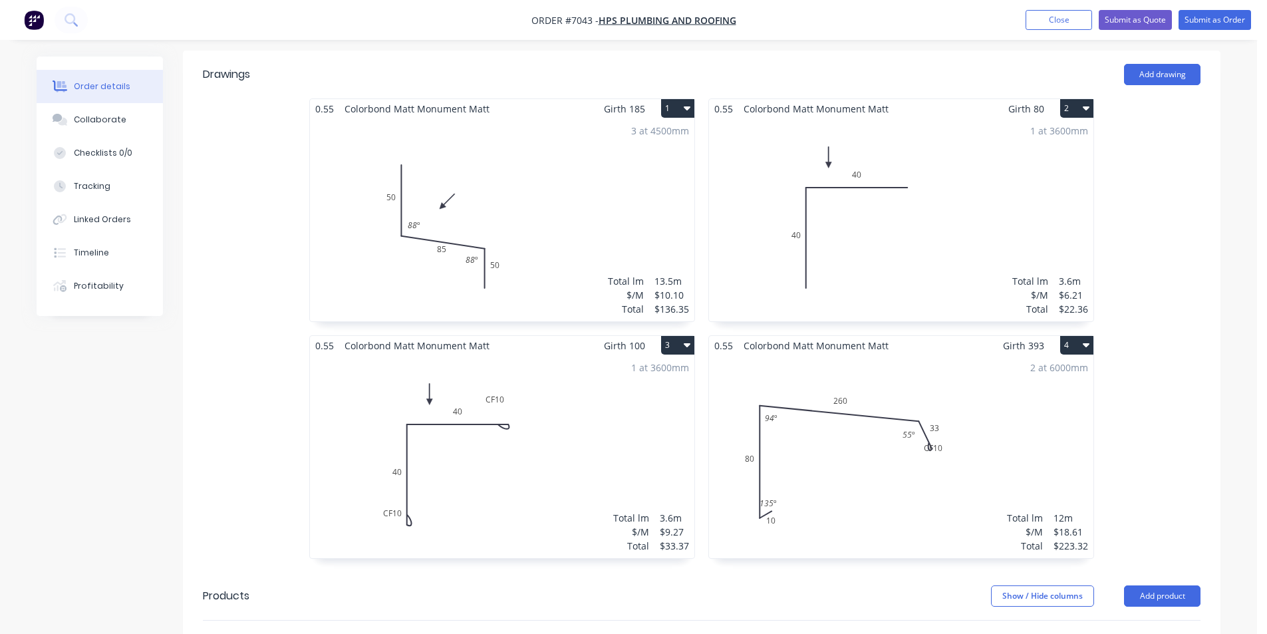
click at [1247, 135] on div "Order details Collaborate Checklists 0/0 Tracking Linked Orders Timeline Profit…" at bounding box center [628, 322] width 1257 height 1363
click at [1238, 7] on nav "Order #7043 - HPS Plumbing and Roofing Add product Close Submit as Quote Submit…" at bounding box center [633, 20] width 1267 height 40
click at [1237, 18] on button "Submit as Order" at bounding box center [1215, 20] width 73 height 20
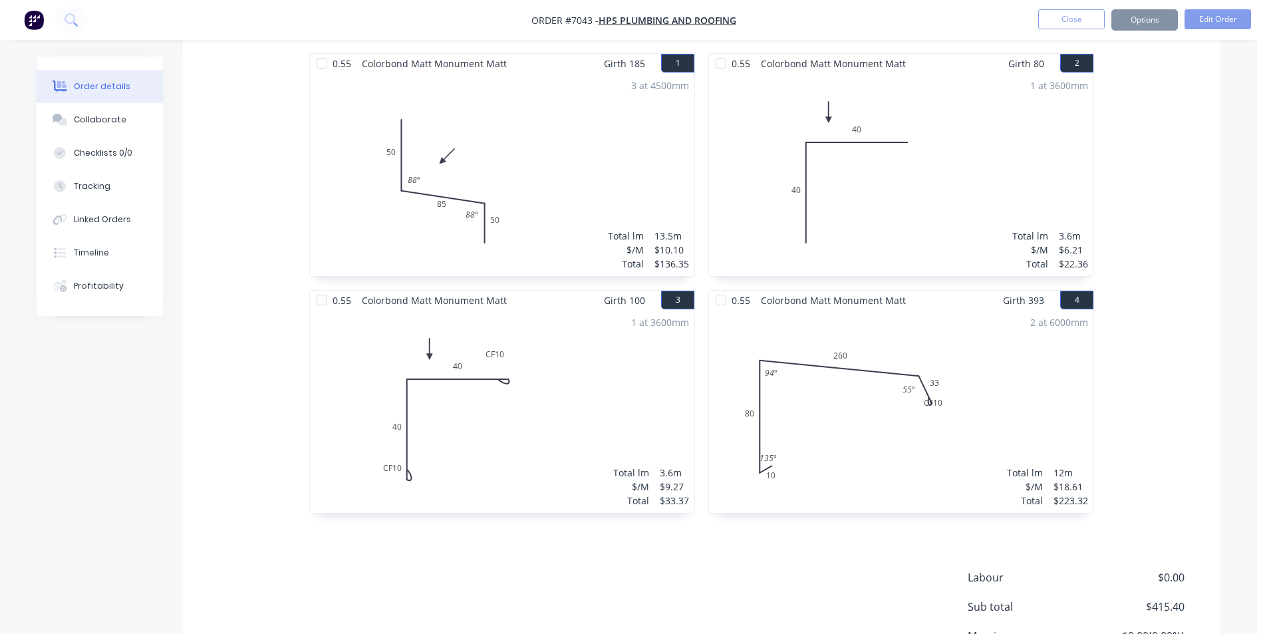
scroll to position [0, 0]
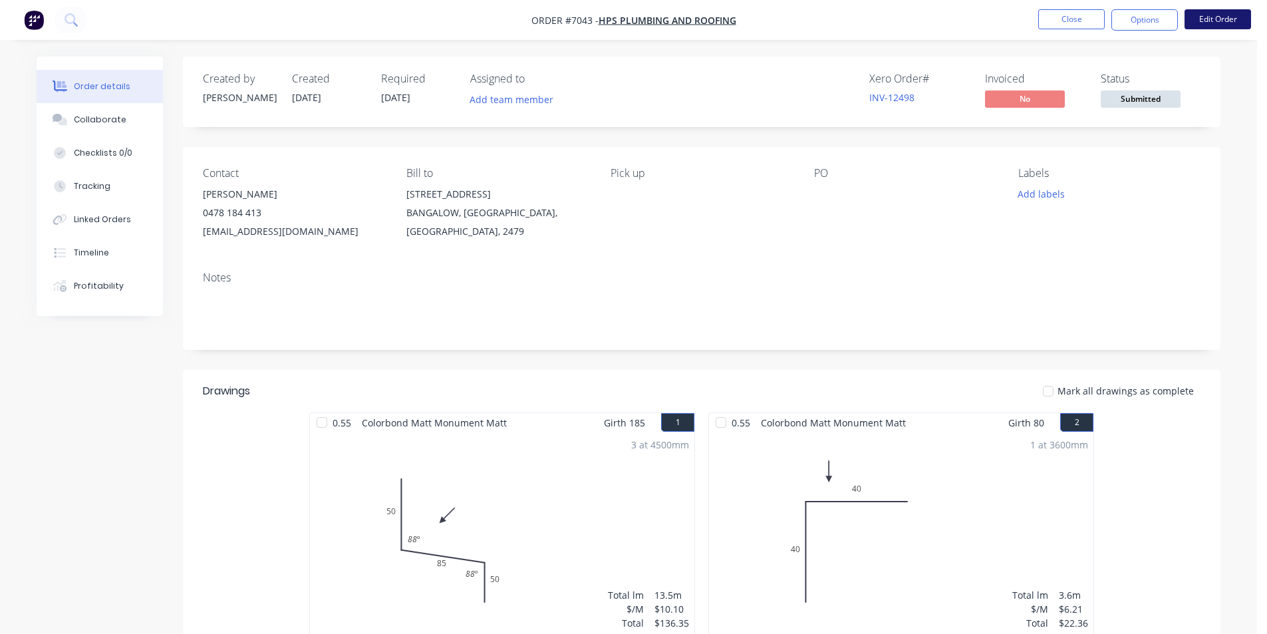
click at [1220, 23] on button "Edit Order" at bounding box center [1218, 19] width 67 height 20
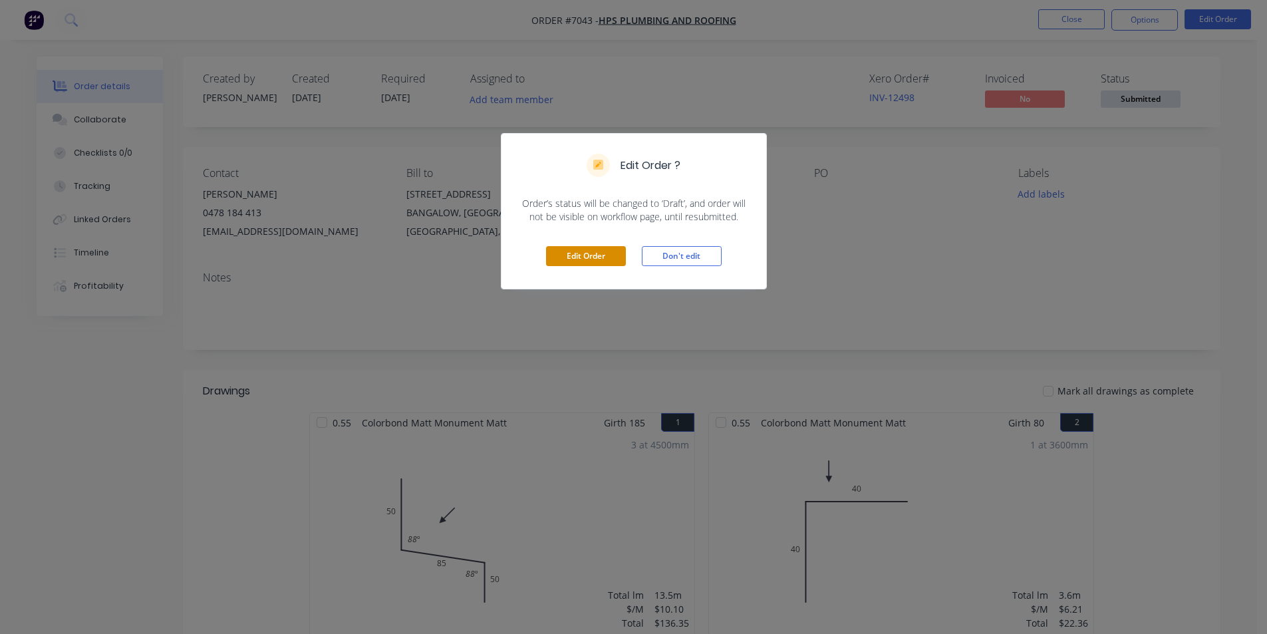
click at [613, 265] on button "Edit Order" at bounding box center [586, 256] width 80 height 20
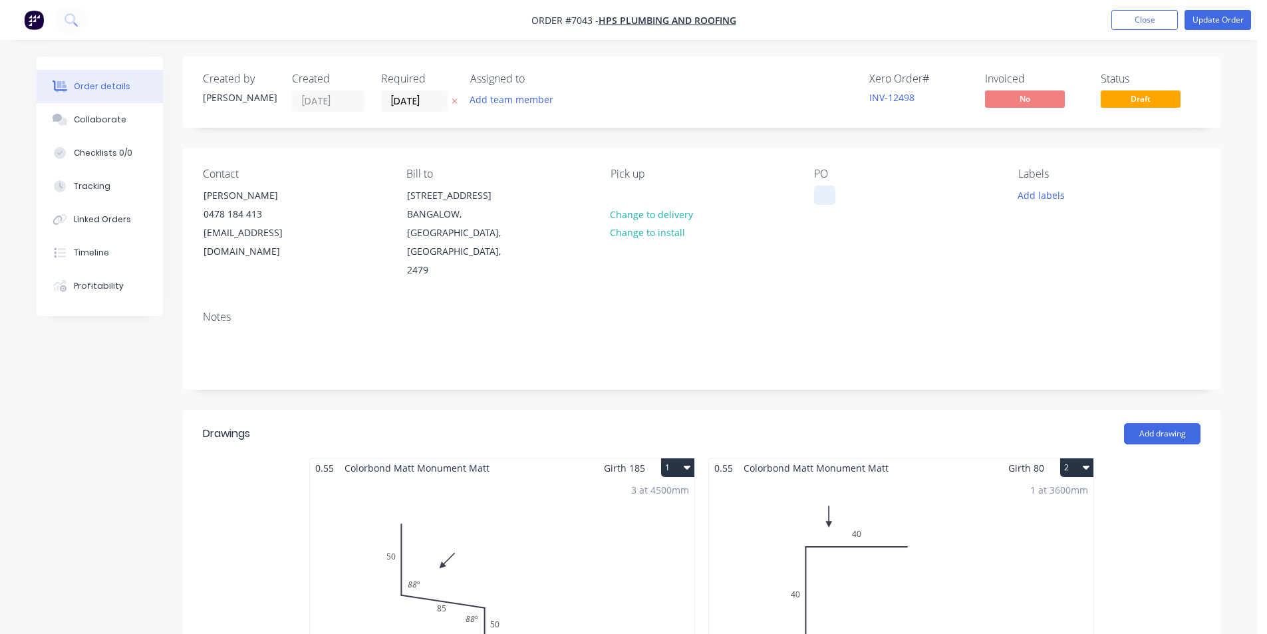
click at [818, 190] on div at bounding box center [824, 195] width 21 height 19
click at [106, 116] on div "Collaborate" at bounding box center [100, 120] width 53 height 12
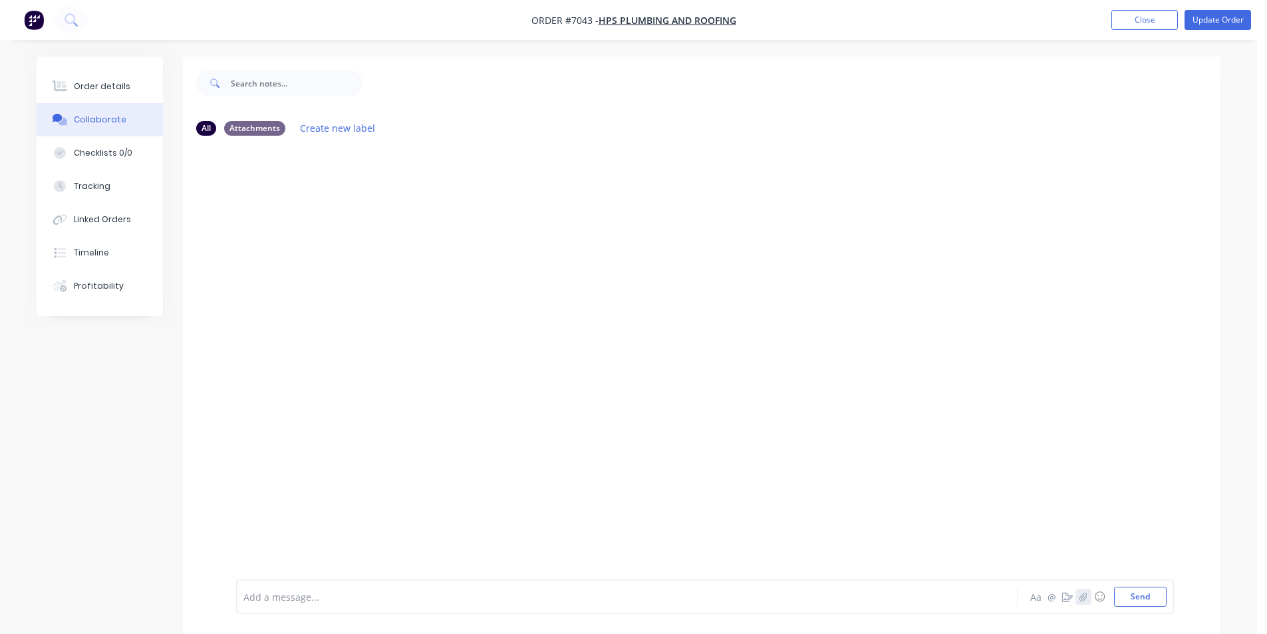
click at [1082, 595] on icon "button" at bounding box center [1084, 596] width 8 height 9
click at [1140, 593] on button "Send" at bounding box center [1140, 597] width 53 height 20
click at [97, 98] on button "Order details" at bounding box center [100, 86] width 126 height 33
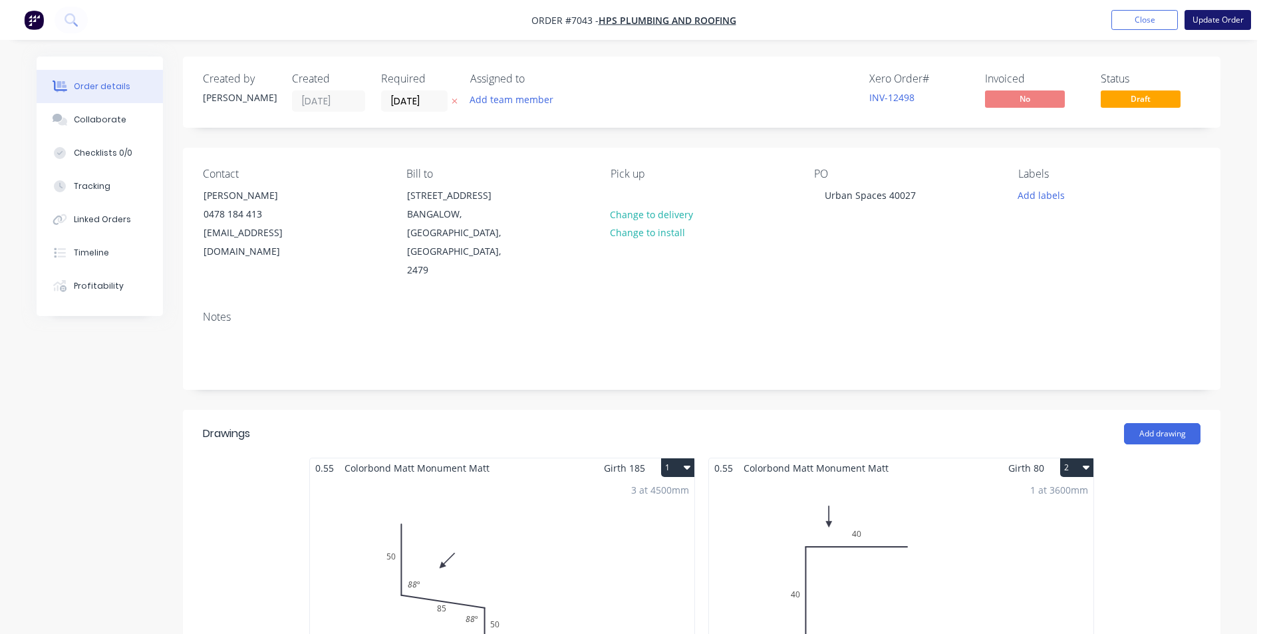
click at [1205, 16] on button "Update Order" at bounding box center [1218, 20] width 67 height 20
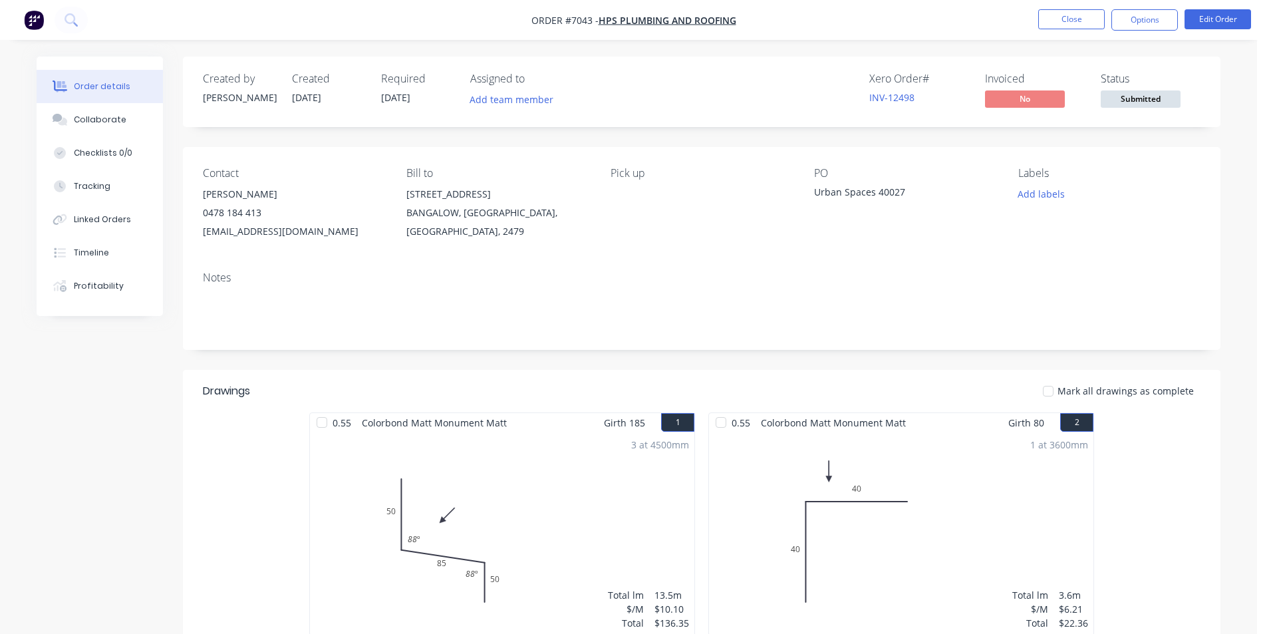
click at [1150, 110] on button "Submitted" at bounding box center [1141, 100] width 80 height 20
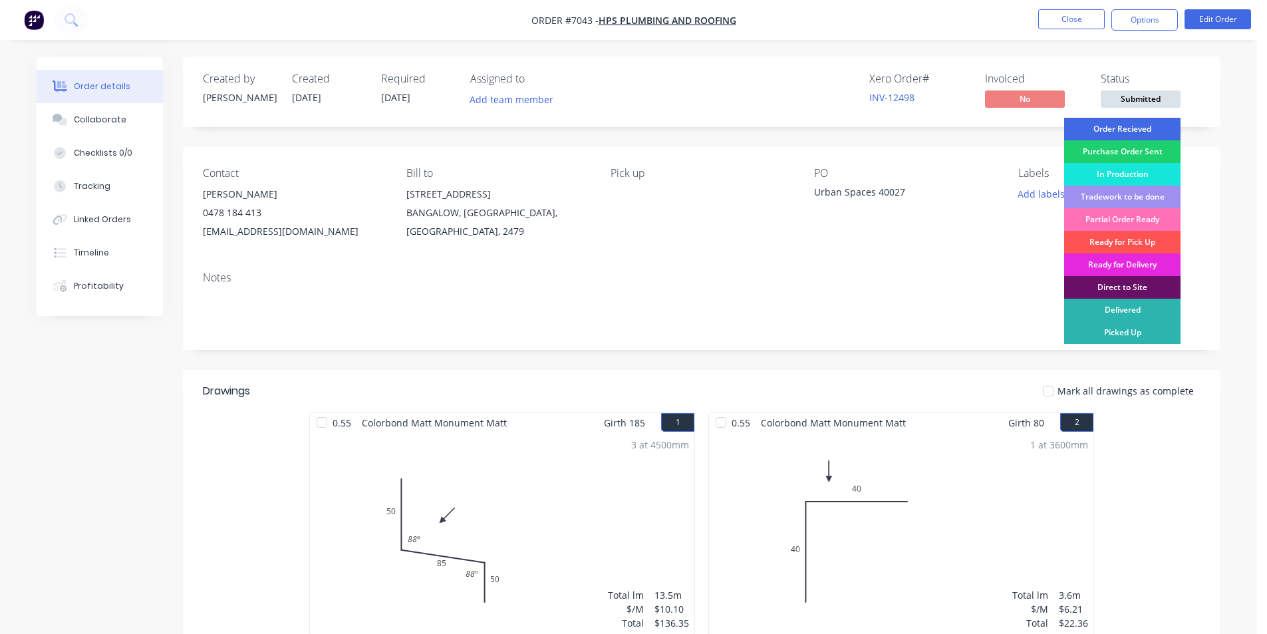
click at [1150, 122] on div "Order Recieved" at bounding box center [1122, 129] width 116 height 23
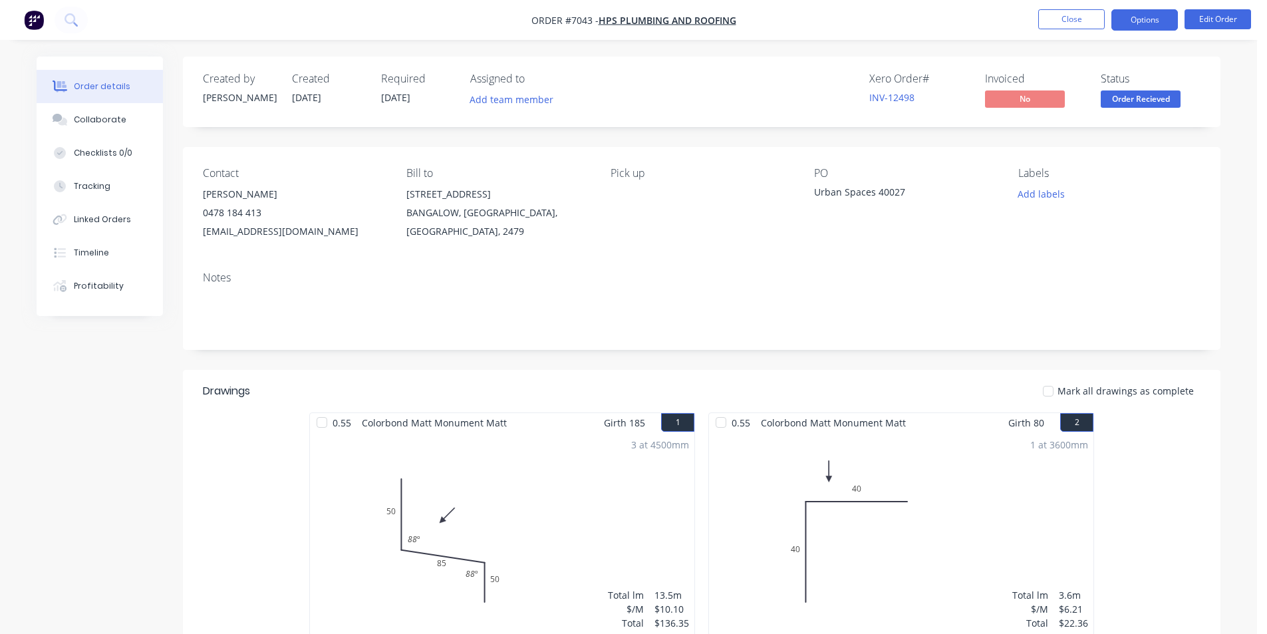
click at [1136, 27] on button "Options" at bounding box center [1145, 19] width 67 height 21
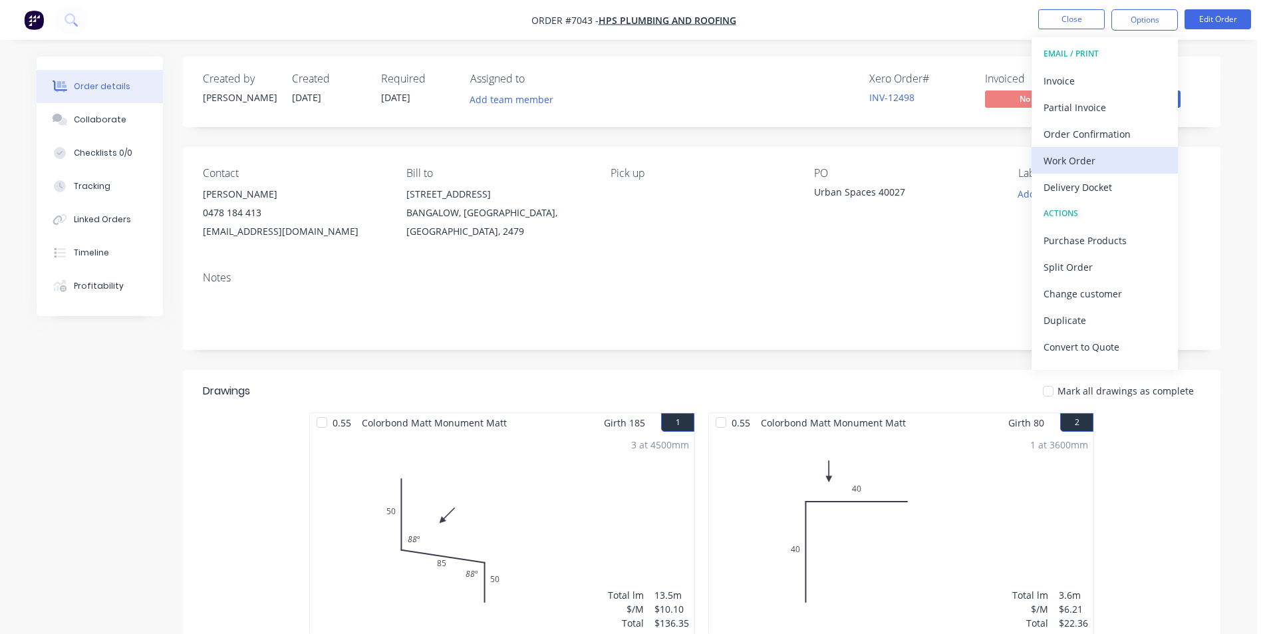
click at [1111, 170] on div "Work Order" at bounding box center [1105, 160] width 122 height 19
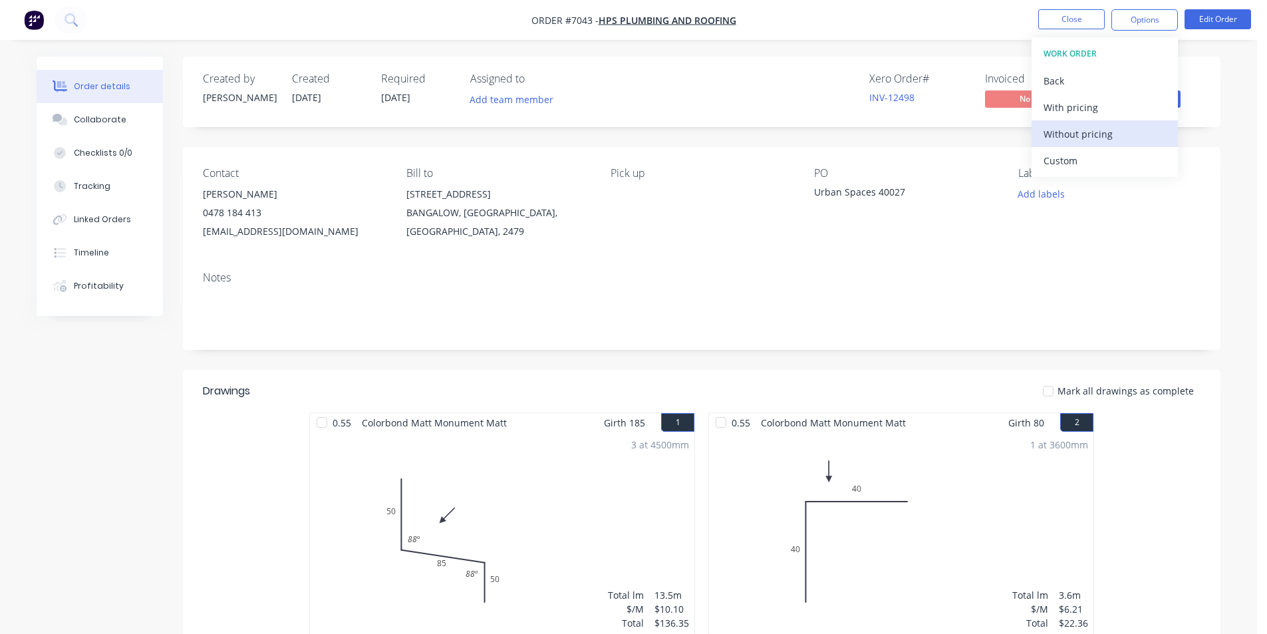
click at [1108, 143] on div "Without pricing" at bounding box center [1105, 133] width 122 height 19
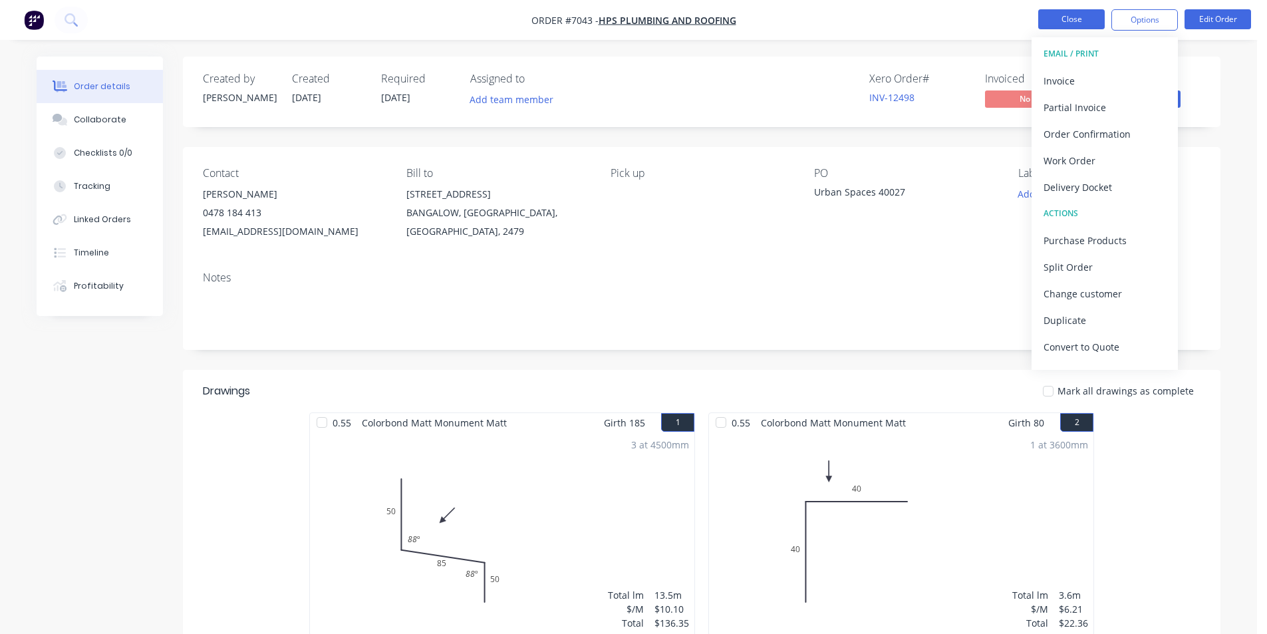
click at [1066, 10] on button "Close" at bounding box center [1071, 19] width 67 height 20
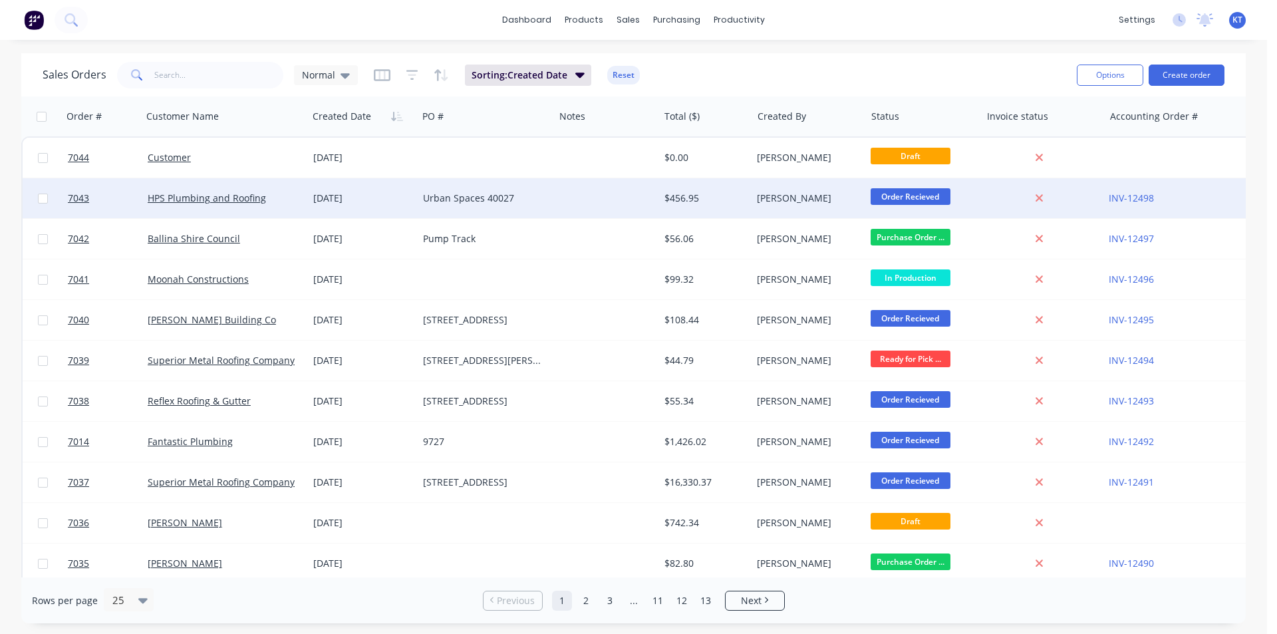
click at [652, 197] on div at bounding box center [606, 198] width 104 height 40
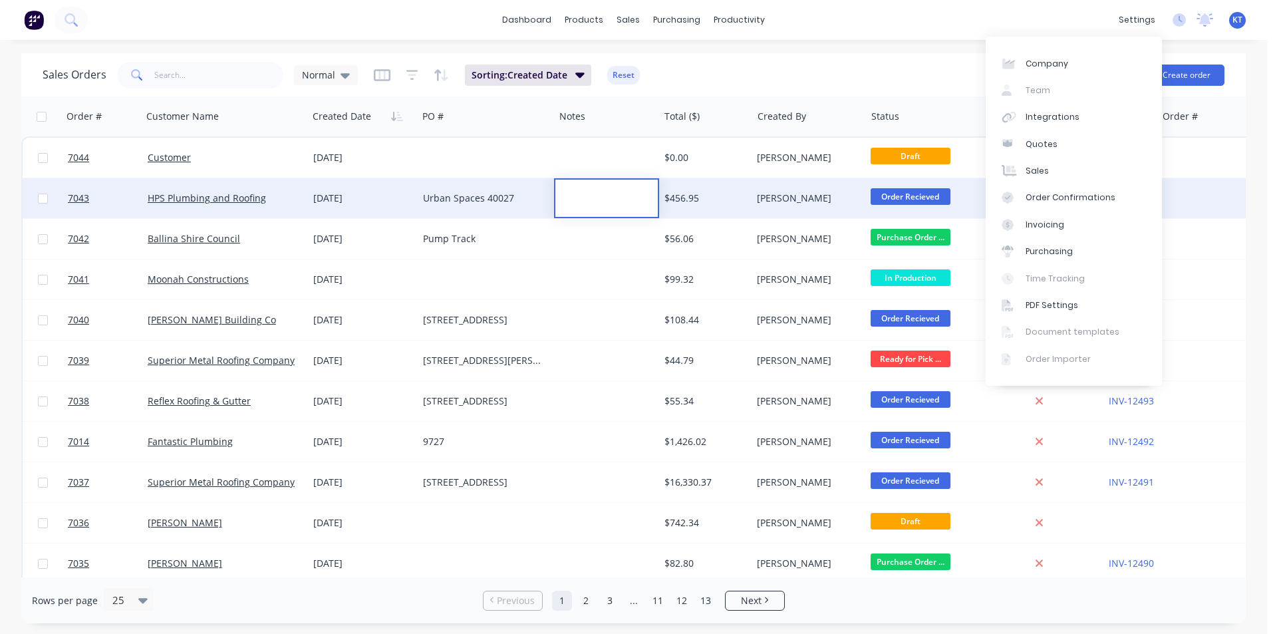
click at [431, 192] on div "Urban Spaces 40027" at bounding box center [483, 198] width 120 height 13
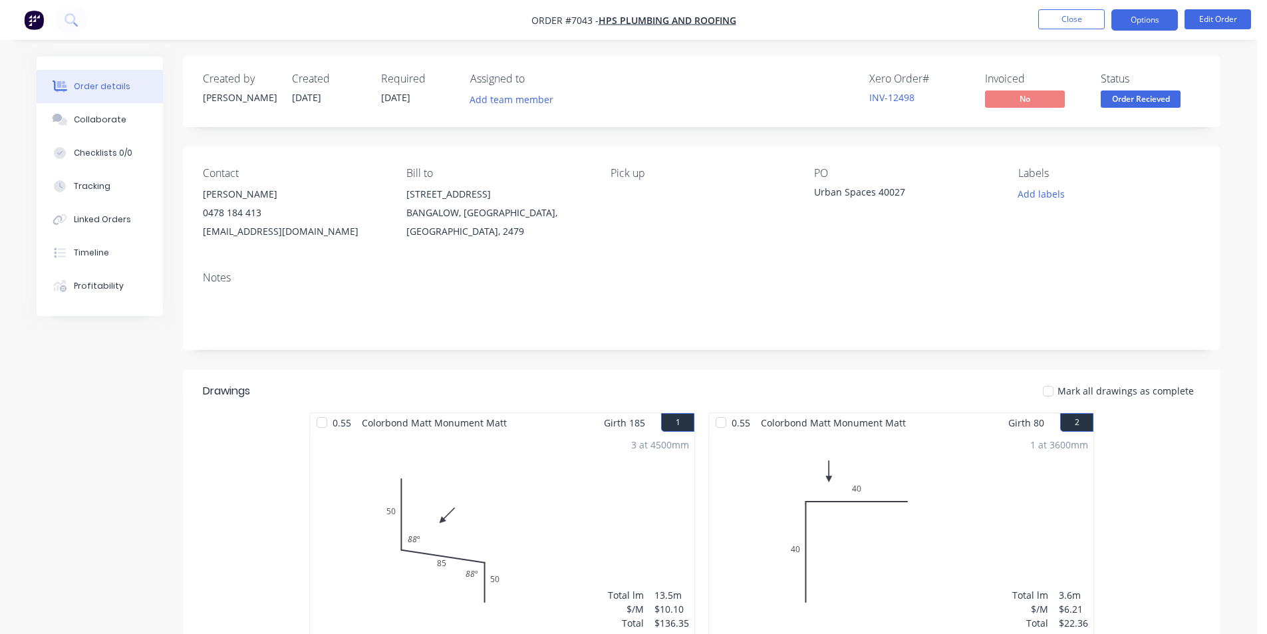
click at [1151, 9] on button "Options" at bounding box center [1145, 19] width 67 height 21
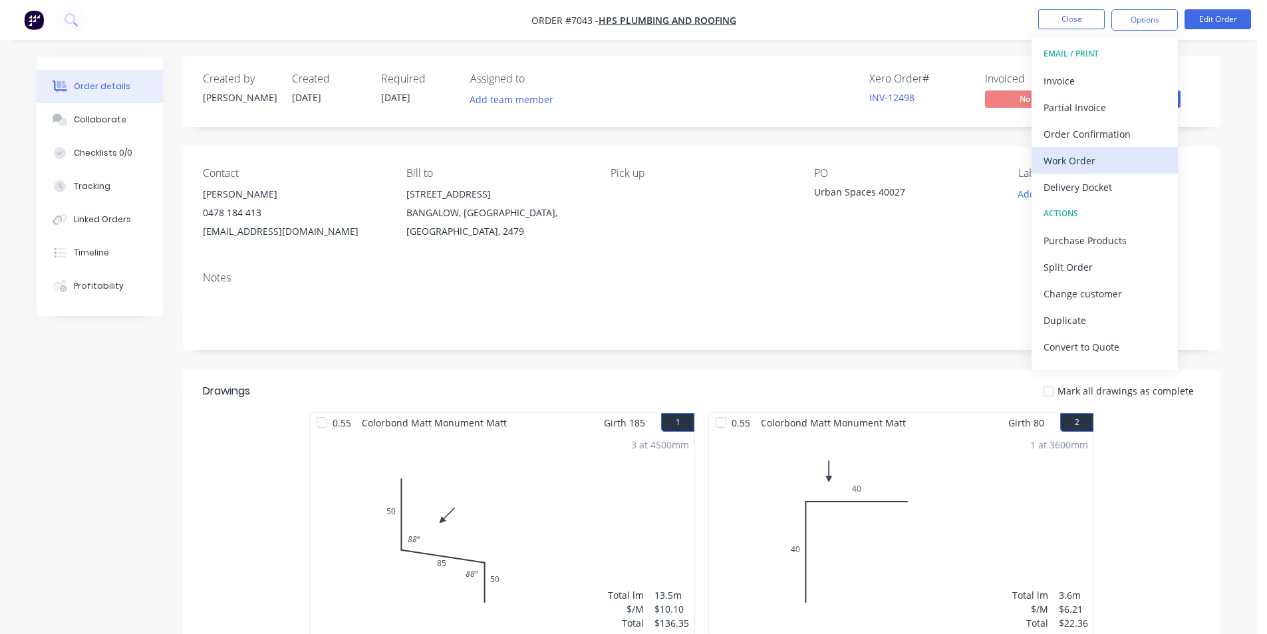
click at [1100, 169] on div "Work Order" at bounding box center [1105, 160] width 122 height 19
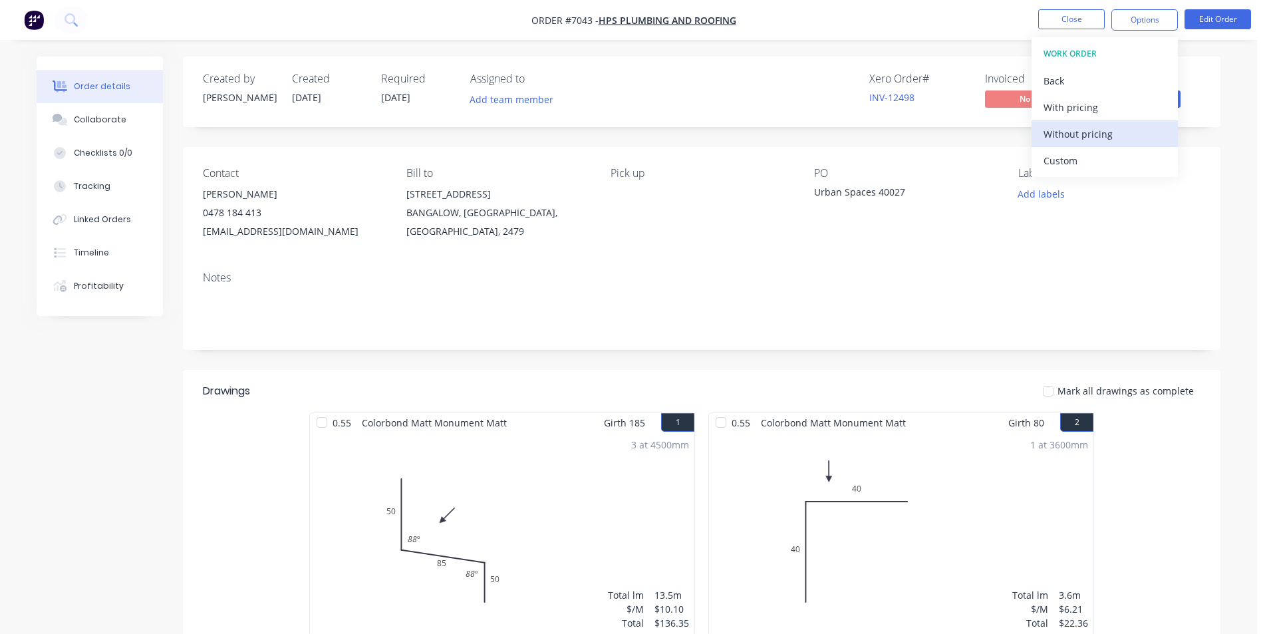
click at [1090, 138] on div "Without pricing" at bounding box center [1105, 133] width 122 height 19
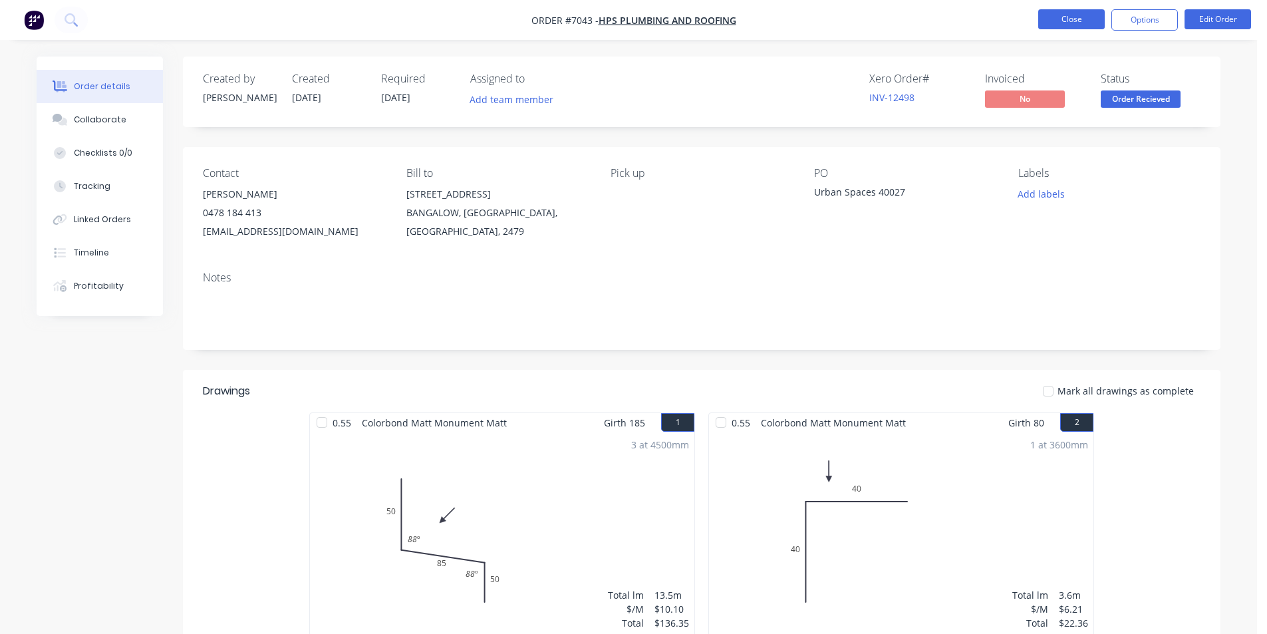
click at [1054, 17] on button "Close" at bounding box center [1071, 19] width 67 height 20
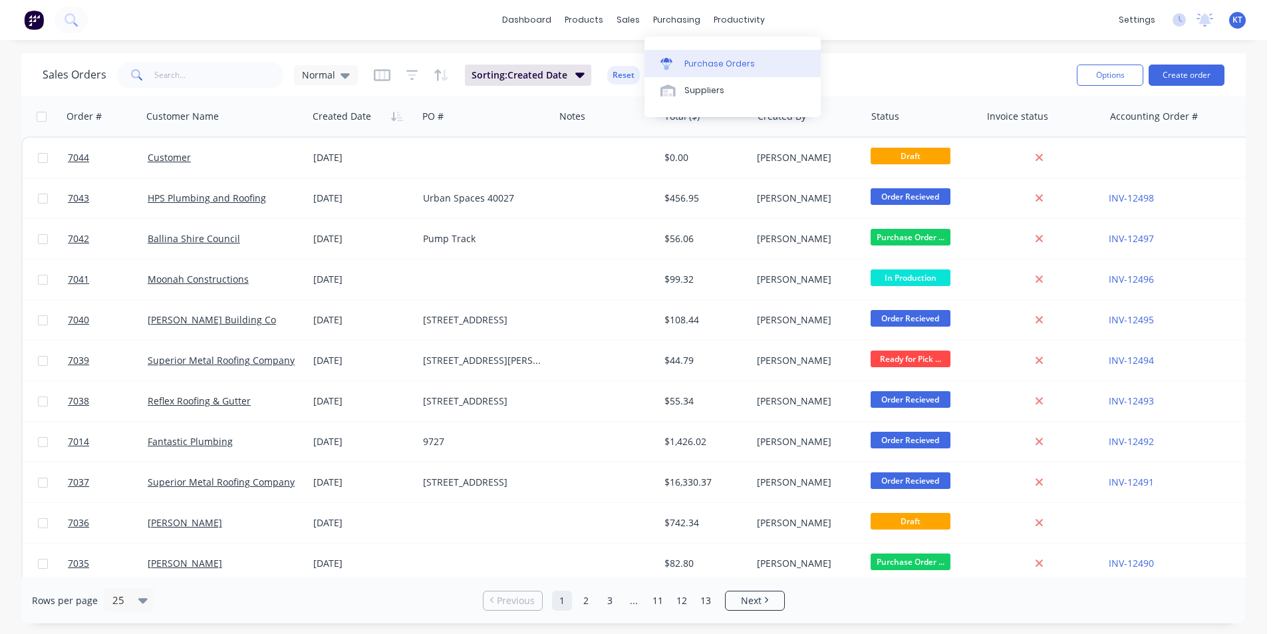
click at [691, 66] on div "Purchase Orders" at bounding box center [720, 64] width 71 height 12
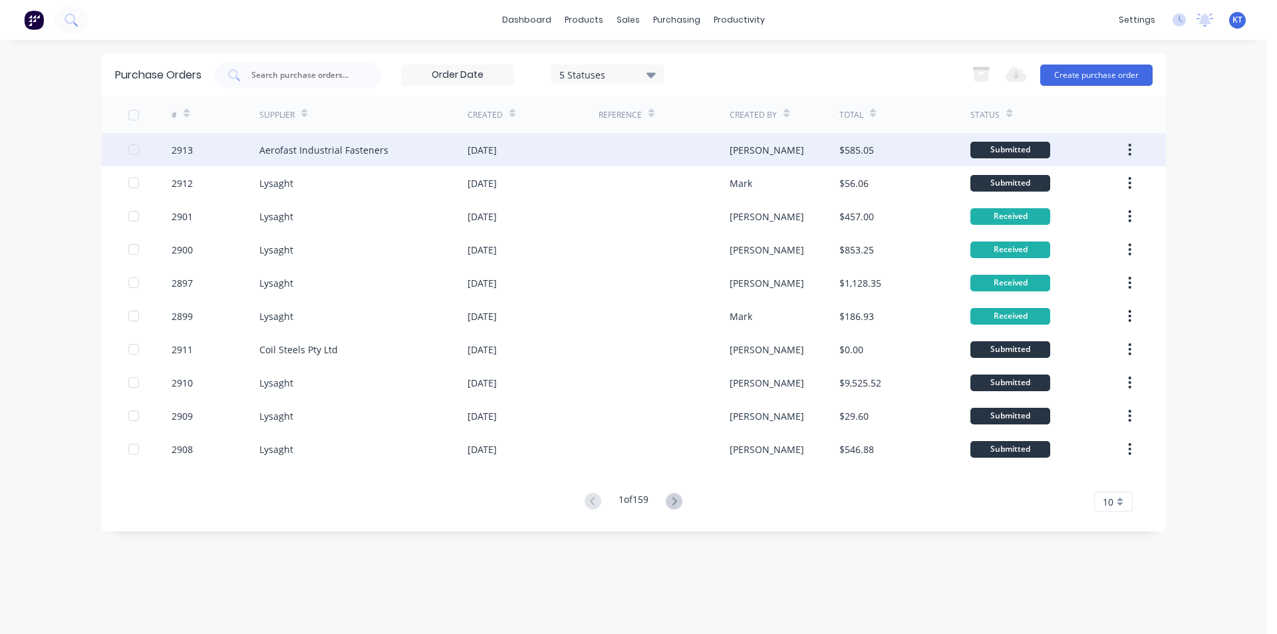
click at [497, 154] on div "[DATE]" at bounding box center [482, 150] width 29 height 14
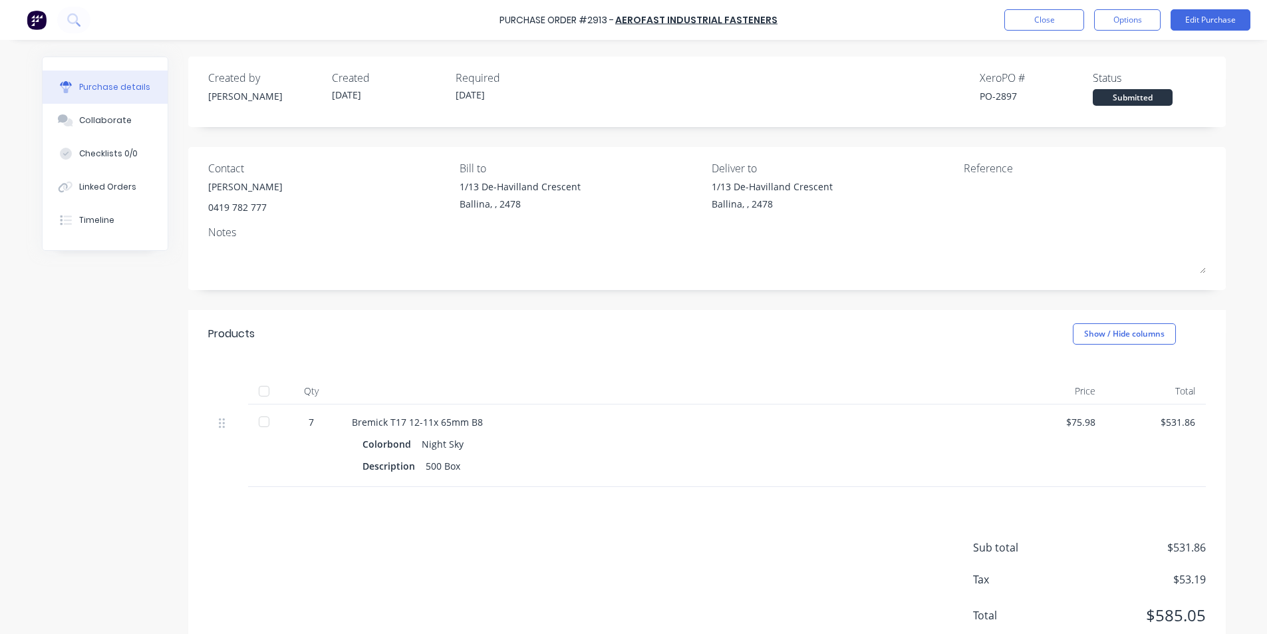
click at [1023, 3] on div "Purchase Order #2913 - Aerofast Industrial Fasteners Close Options Edit Purchase" at bounding box center [638, 20] width 1277 height 40
click at [1023, 16] on button "Close" at bounding box center [1045, 19] width 80 height 21
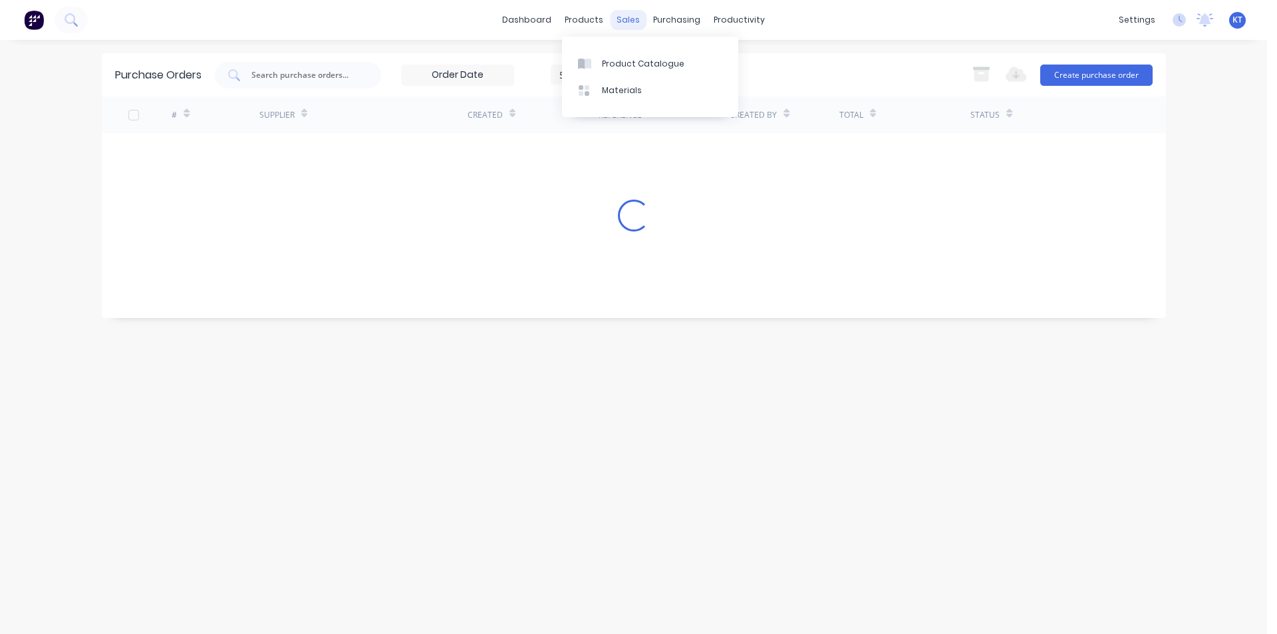
click at [628, 17] on div "sales" at bounding box center [628, 20] width 37 height 20
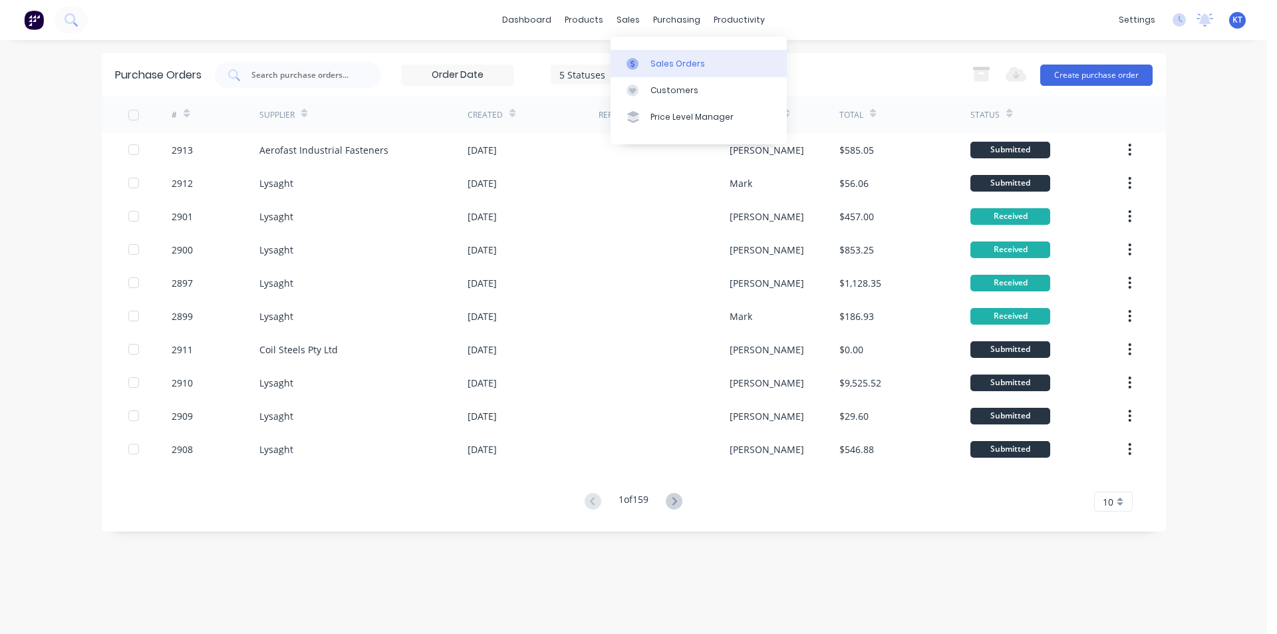
click at [633, 58] on icon at bounding box center [633, 64] width 12 height 12
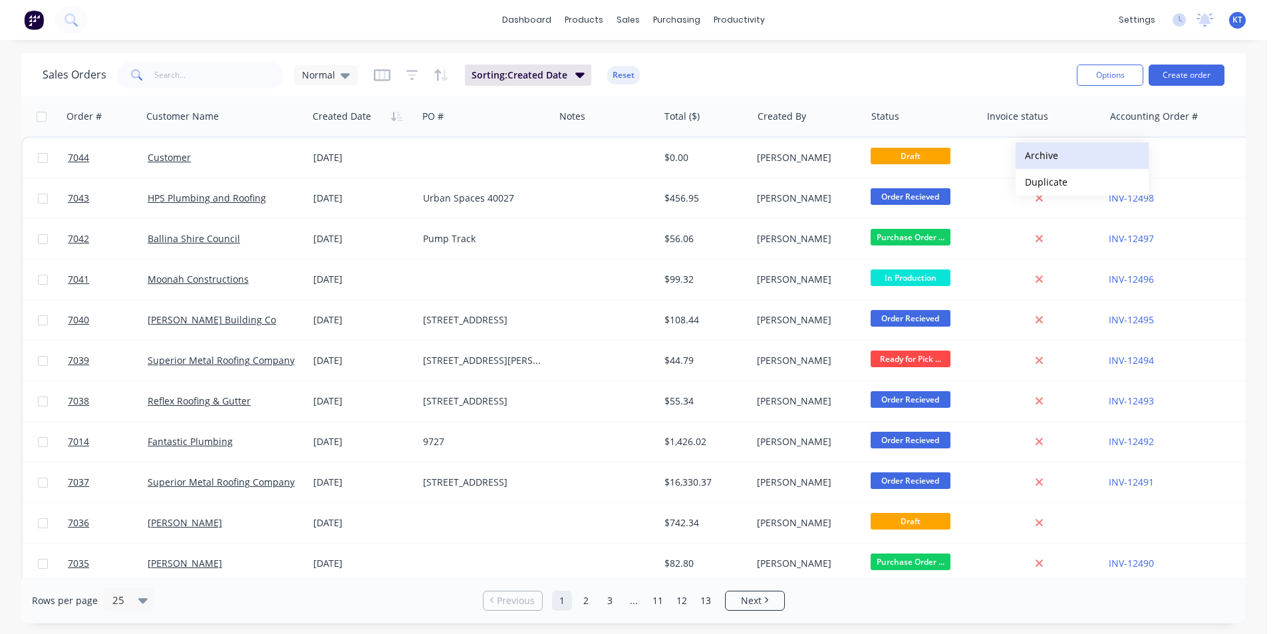
click at [1062, 162] on button "Archive" at bounding box center [1082, 155] width 133 height 27
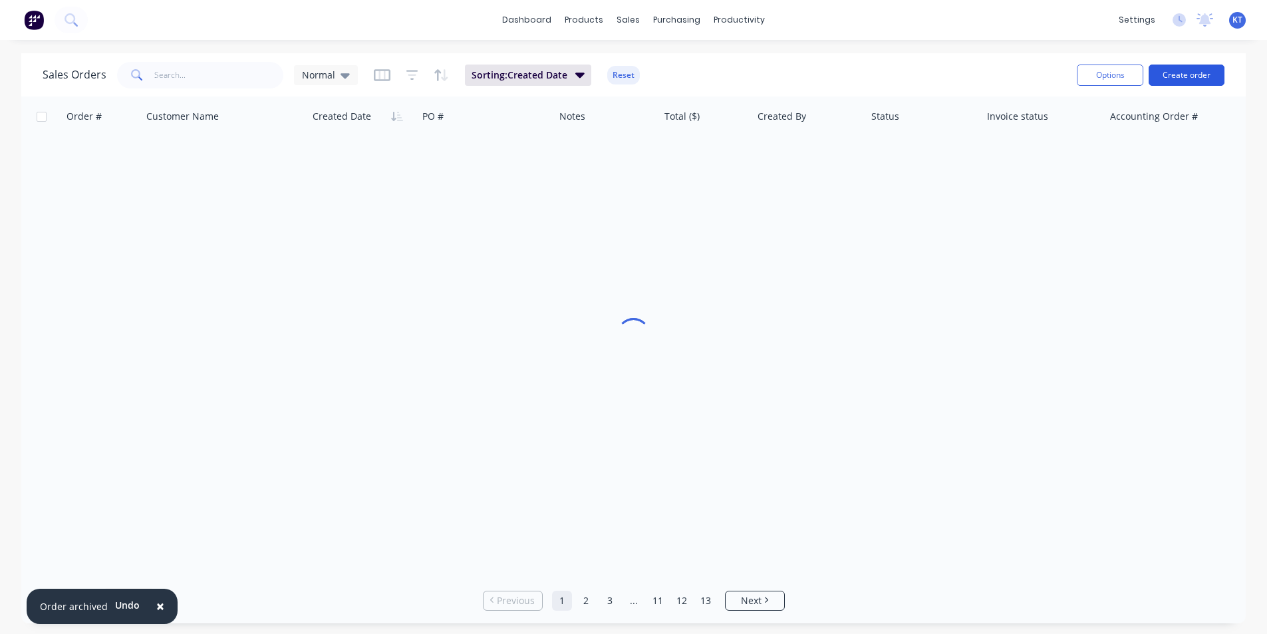
click at [1174, 66] on button "Create order" at bounding box center [1187, 75] width 76 height 21
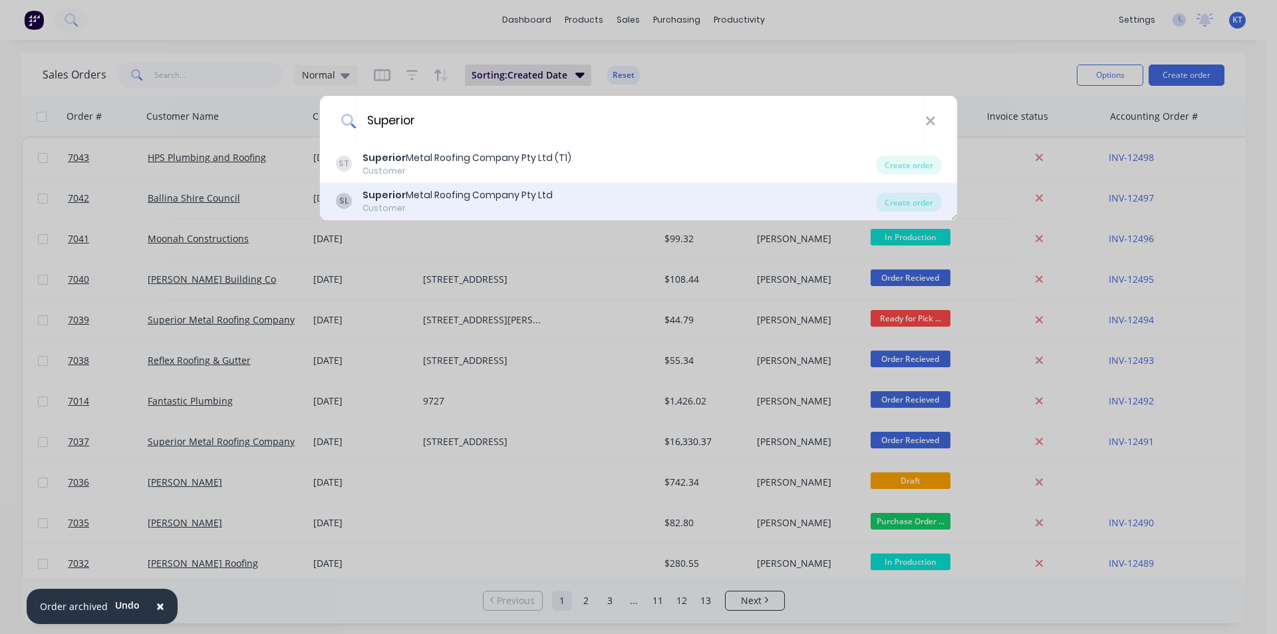
type input "Superior"
click at [904, 190] on div "SL Superior Metal Roofing Company Pty Ltd Customer Create order" at bounding box center [638, 201] width 637 height 37
click at [901, 208] on div "Create order" at bounding box center [909, 202] width 65 height 19
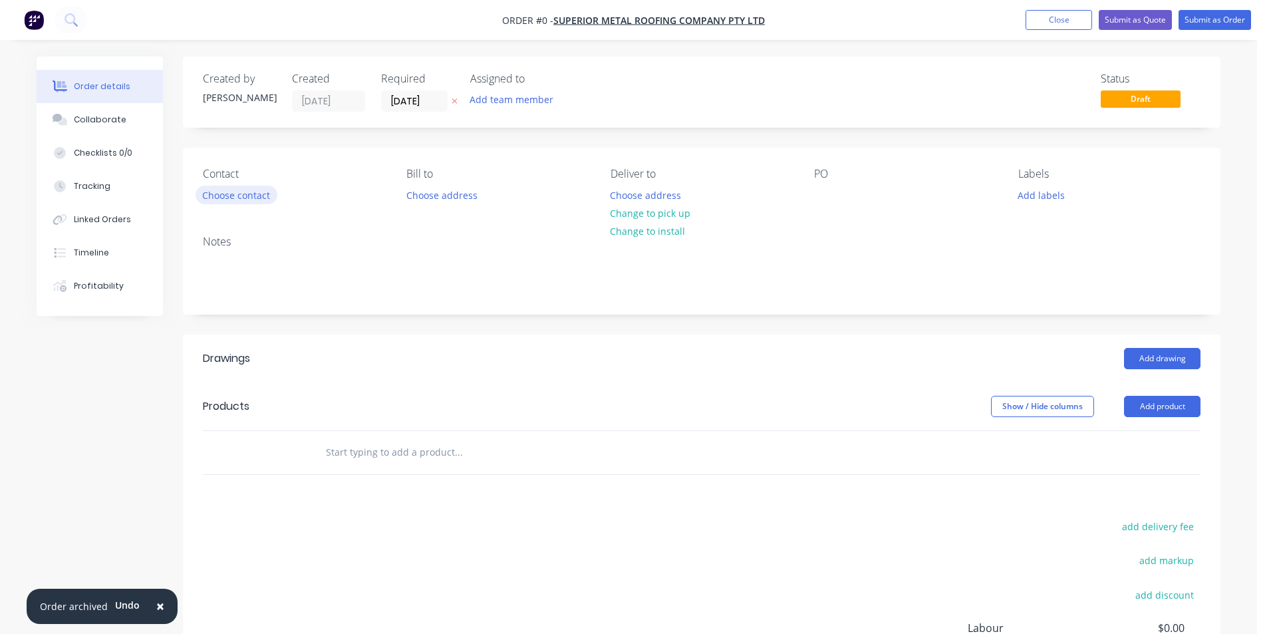
click at [253, 190] on button "Choose contact" at bounding box center [237, 195] width 82 height 18
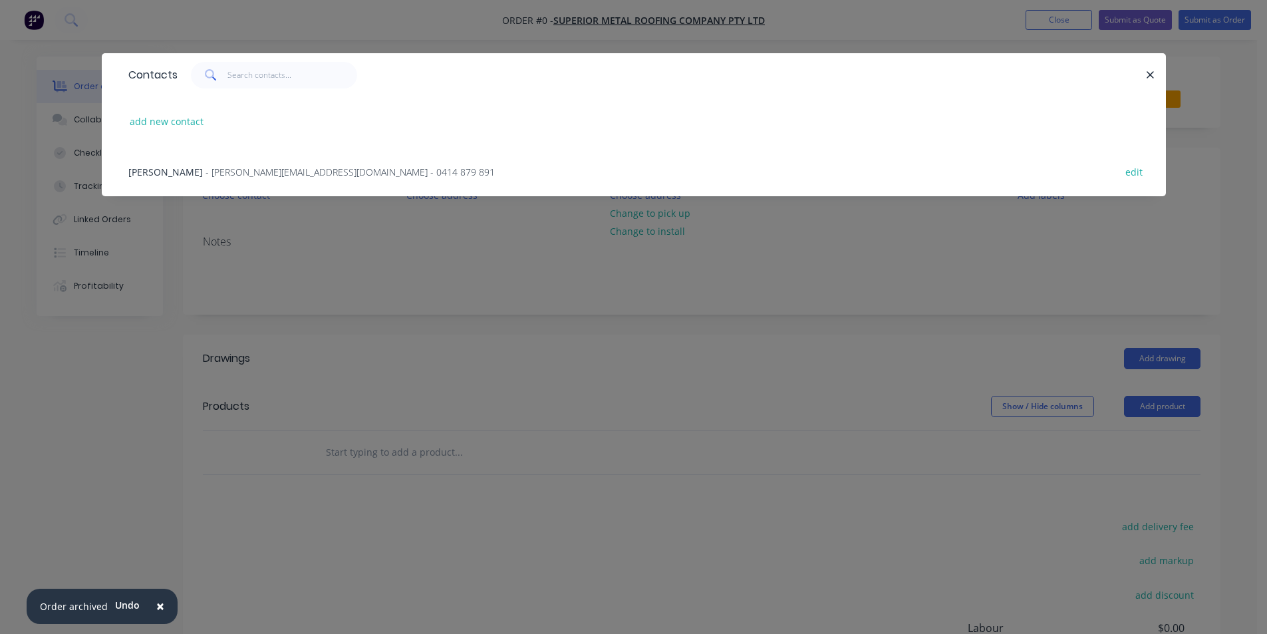
click at [218, 169] on span "- [PERSON_NAME][EMAIL_ADDRESS][DOMAIN_NAME] - 0414 879 891" at bounding box center [350, 172] width 289 height 13
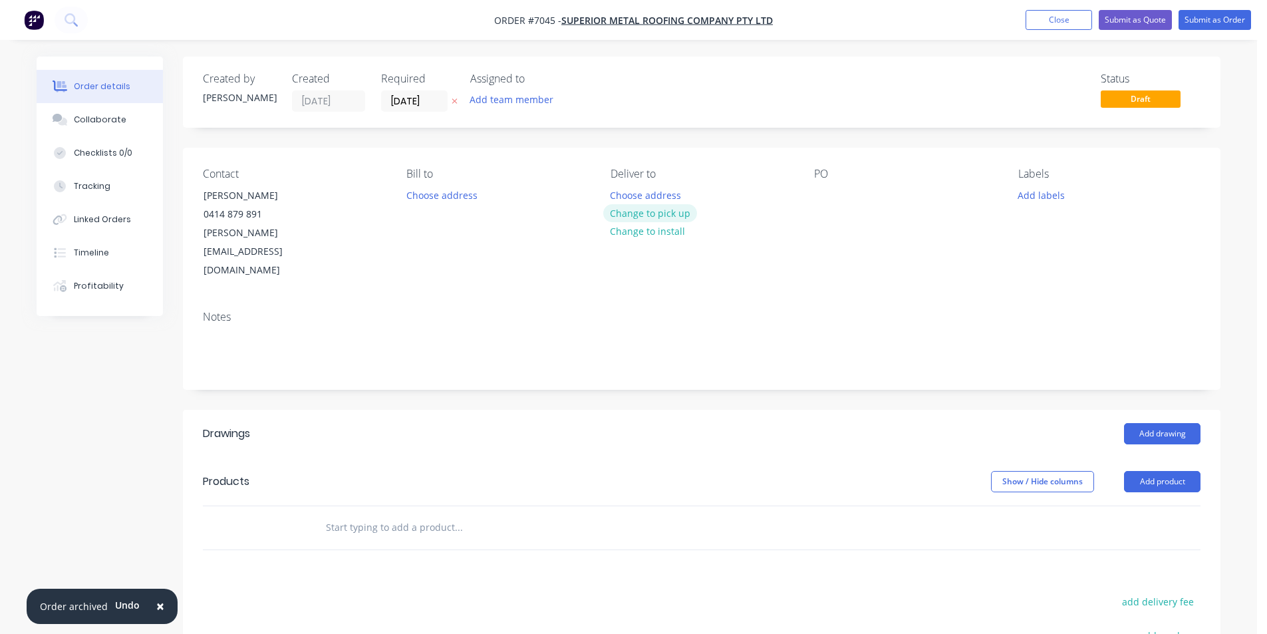
click at [665, 216] on button "Change to pick up" at bounding box center [650, 213] width 94 height 18
click at [821, 207] on div "PO" at bounding box center [905, 224] width 182 height 112
click at [818, 186] on div at bounding box center [824, 195] width 21 height 19
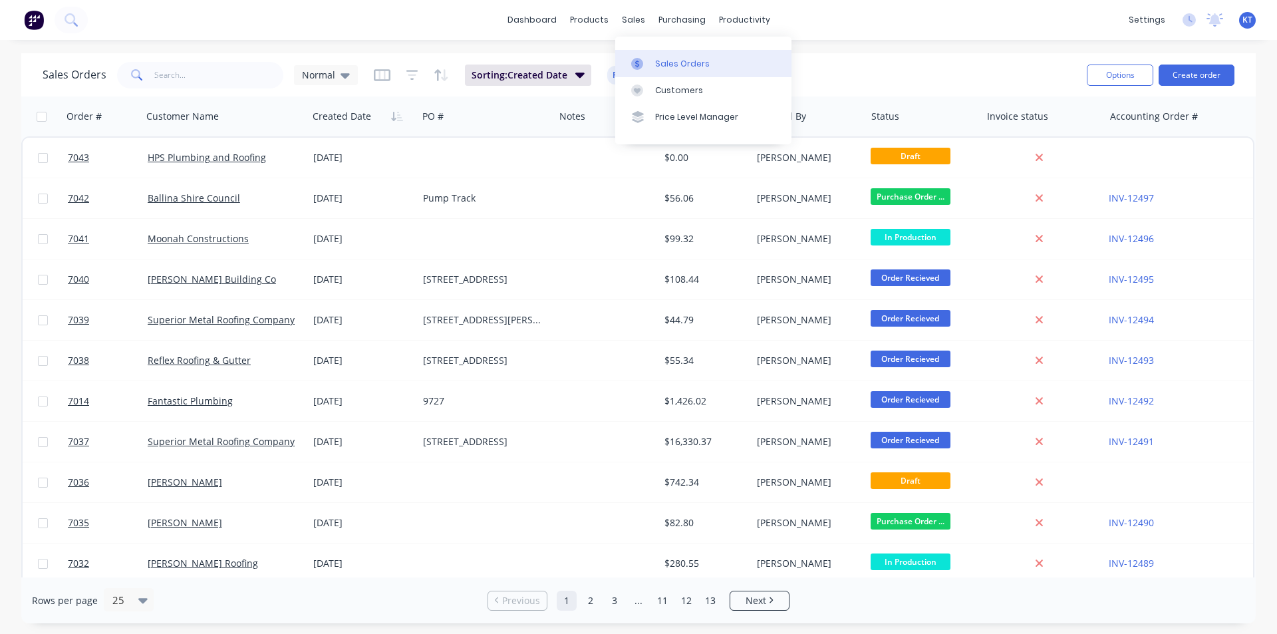
click at [659, 62] on div "Sales Orders" at bounding box center [682, 64] width 55 height 12
click at [669, 67] on div "Sales Orders" at bounding box center [682, 64] width 55 height 12
click at [1197, 84] on button "Create order" at bounding box center [1197, 75] width 76 height 21
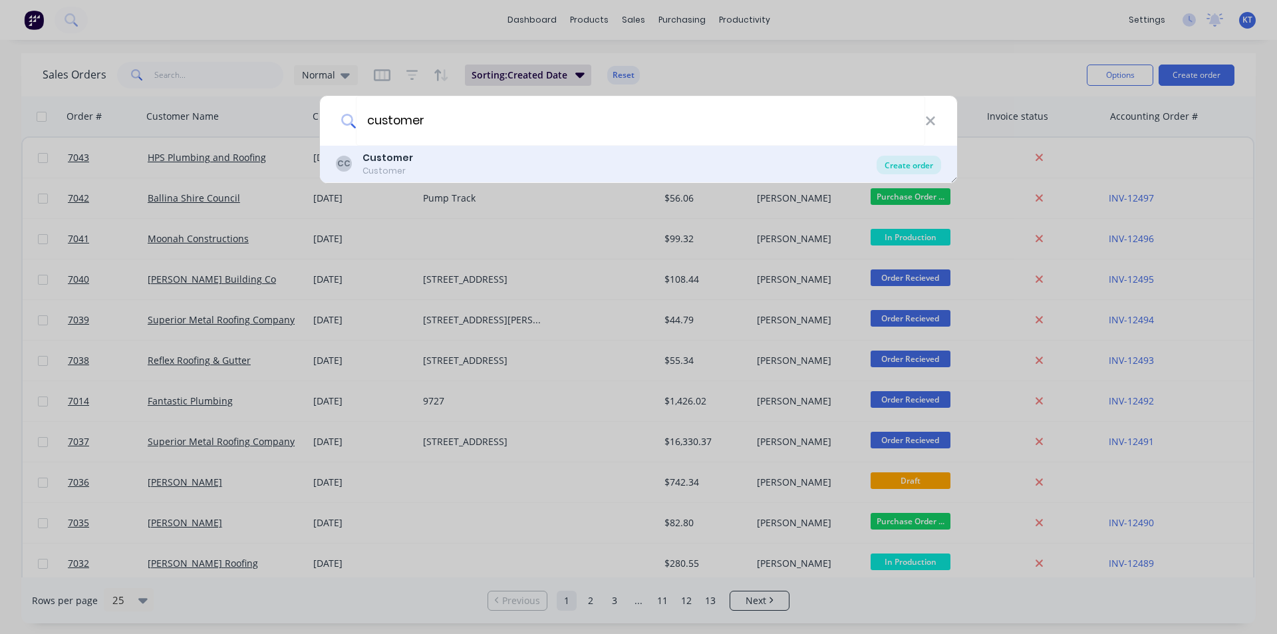
type input "customer"
click at [935, 160] on div "Create order" at bounding box center [909, 165] width 65 height 19
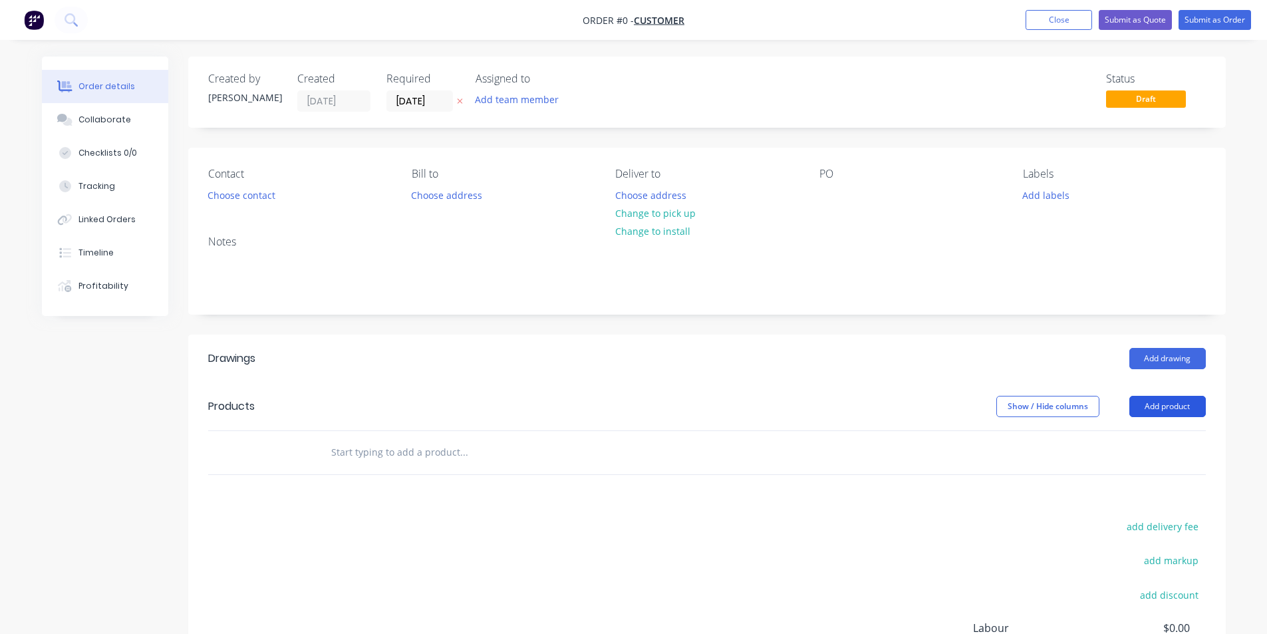
click at [1182, 409] on button "Add product" at bounding box center [1168, 406] width 77 height 21
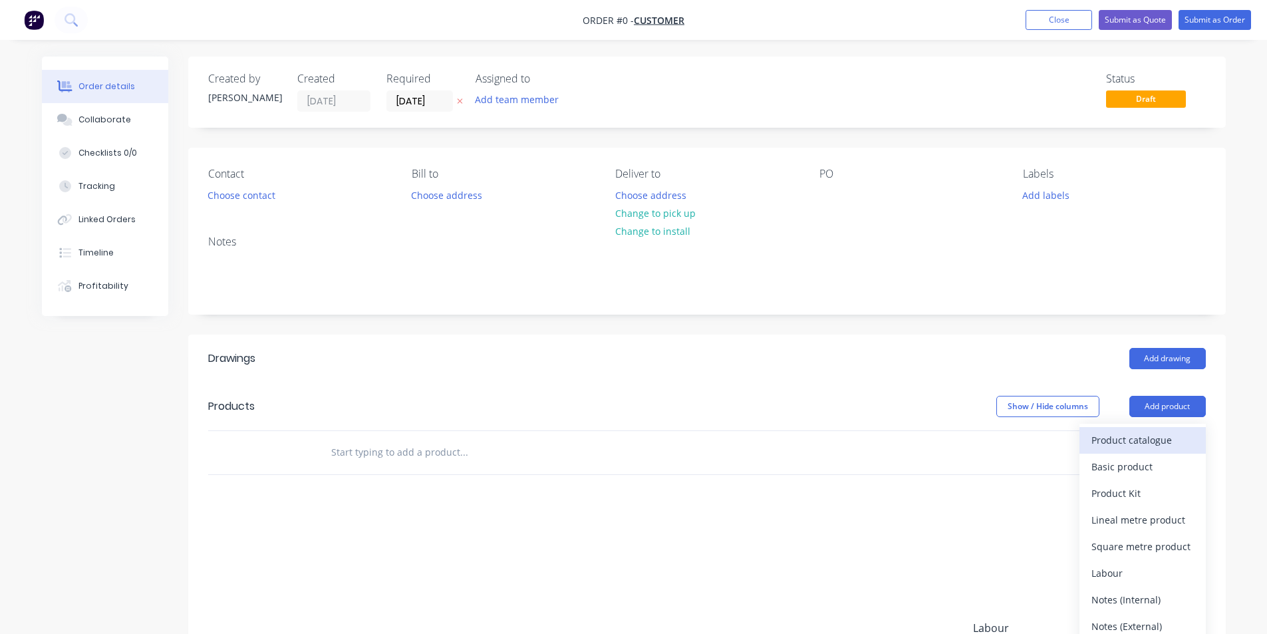
click at [1165, 437] on div "Product catalogue" at bounding box center [1143, 439] width 102 height 19
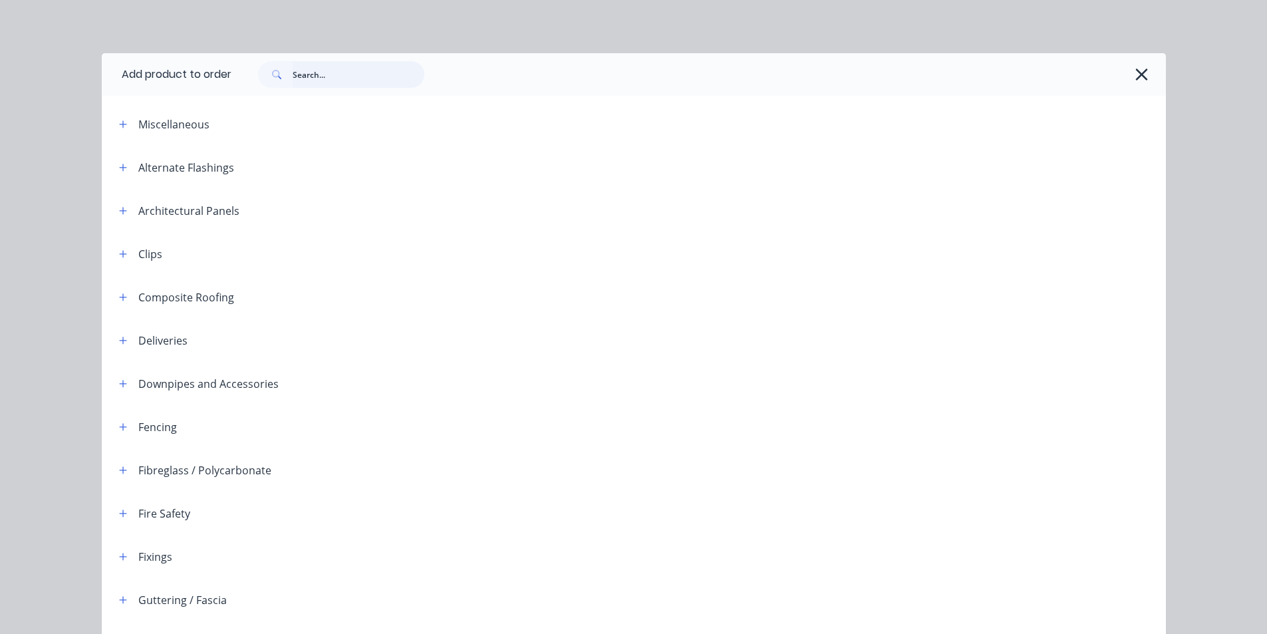
click at [329, 79] on input "text" at bounding box center [359, 74] width 132 height 27
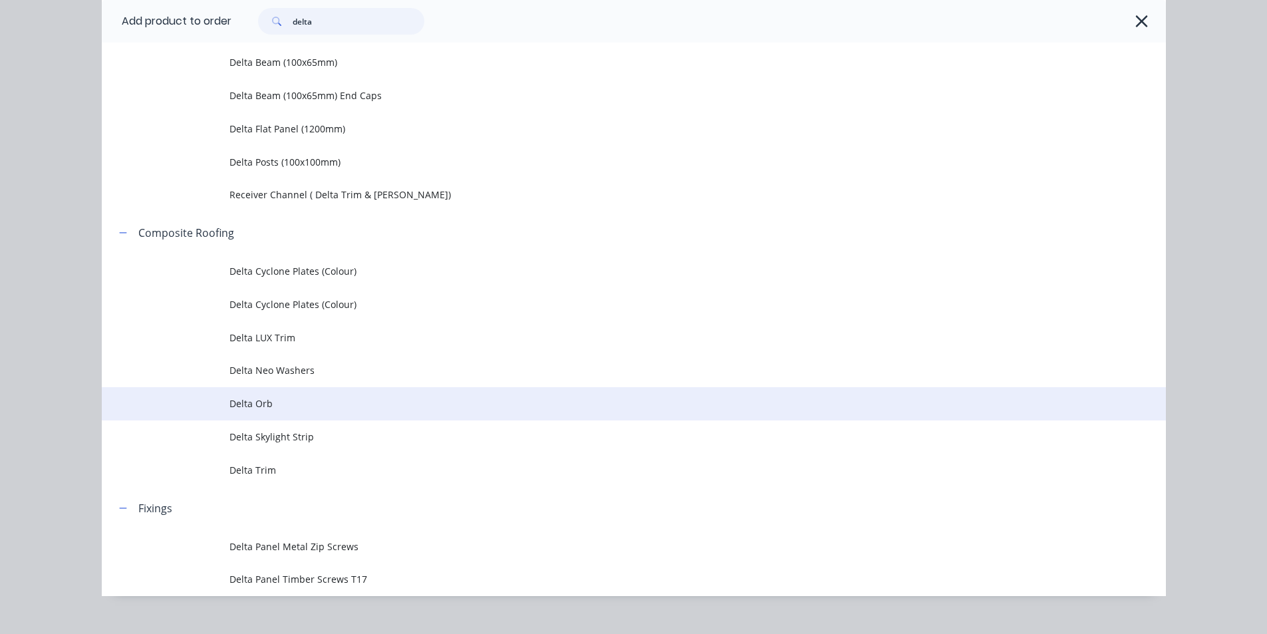
scroll to position [67, 0]
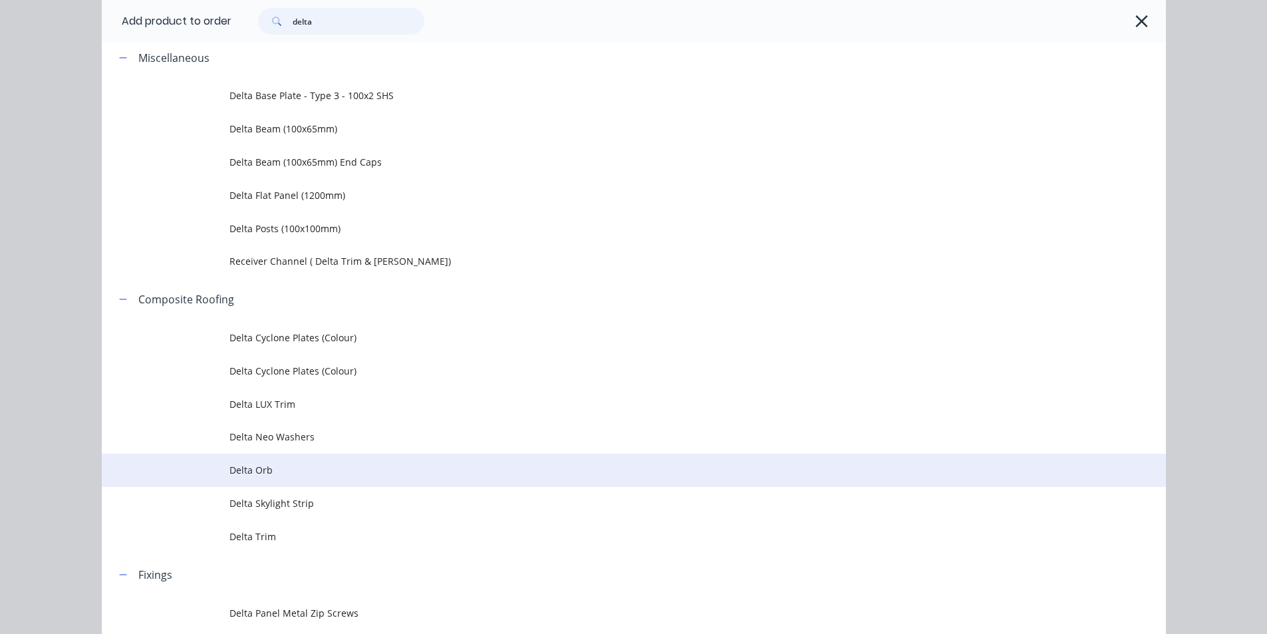
type input "delta"
click at [406, 462] on td "Delta Orb" at bounding box center [698, 470] width 937 height 33
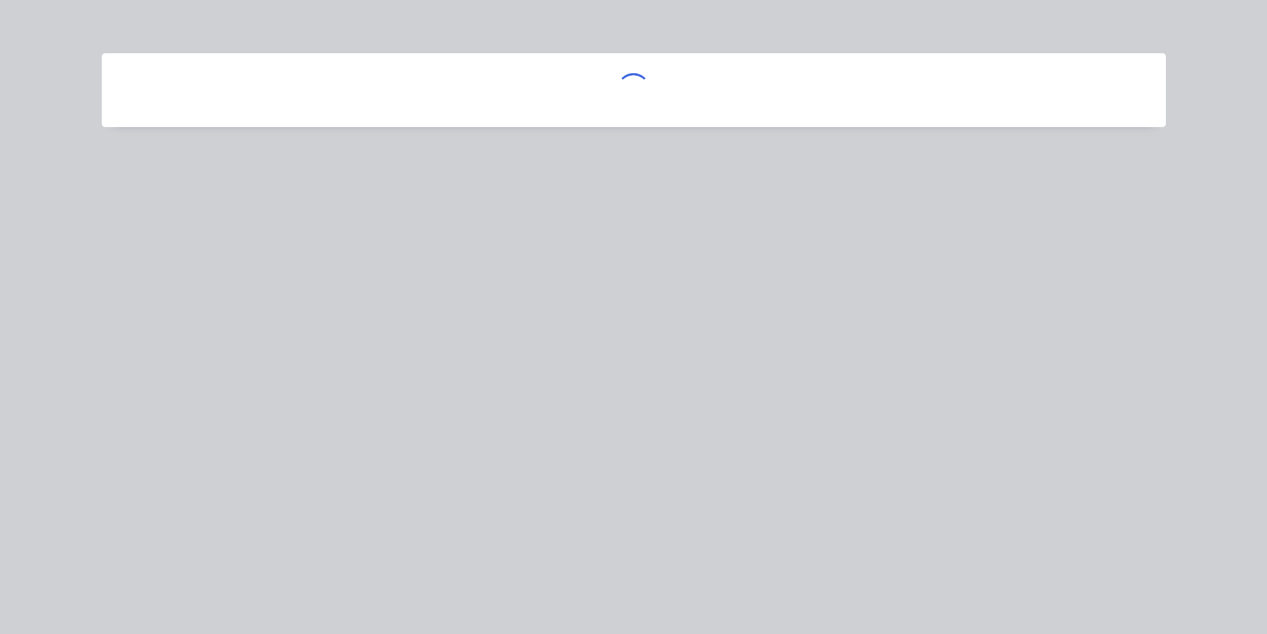
scroll to position [0, 0]
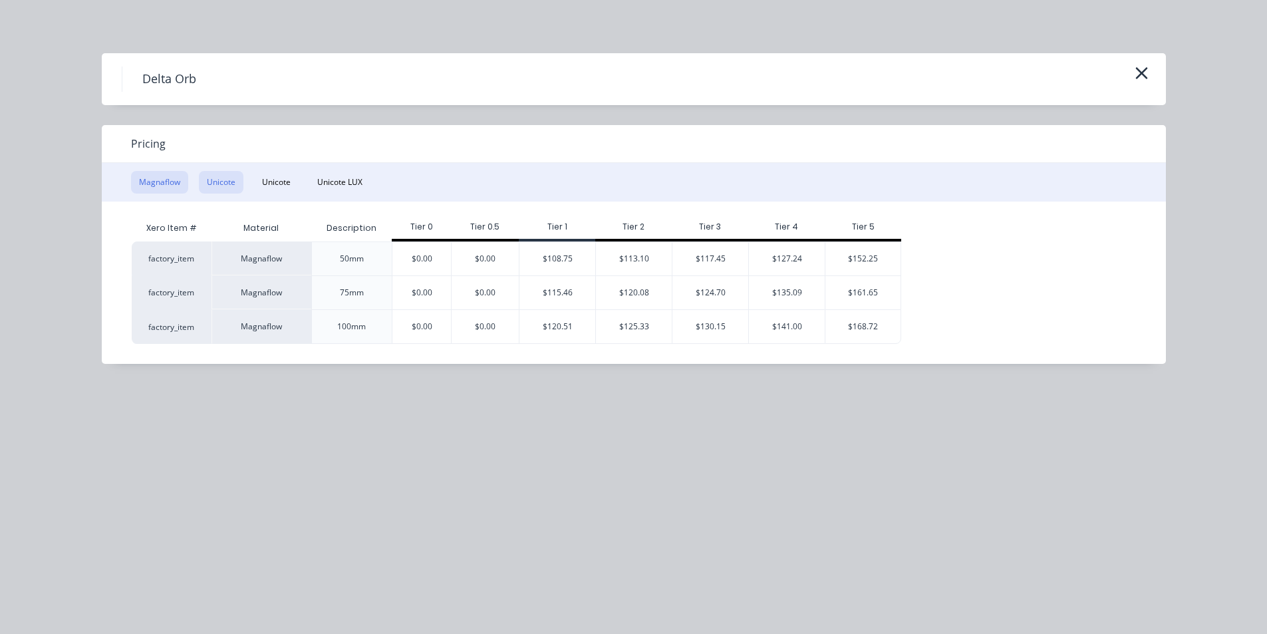
drag, startPoint x: 235, startPoint y: 181, endPoint x: 663, endPoint y: 319, distance: 450.2
click at [235, 182] on button "Unicote" at bounding box center [221, 182] width 45 height 23
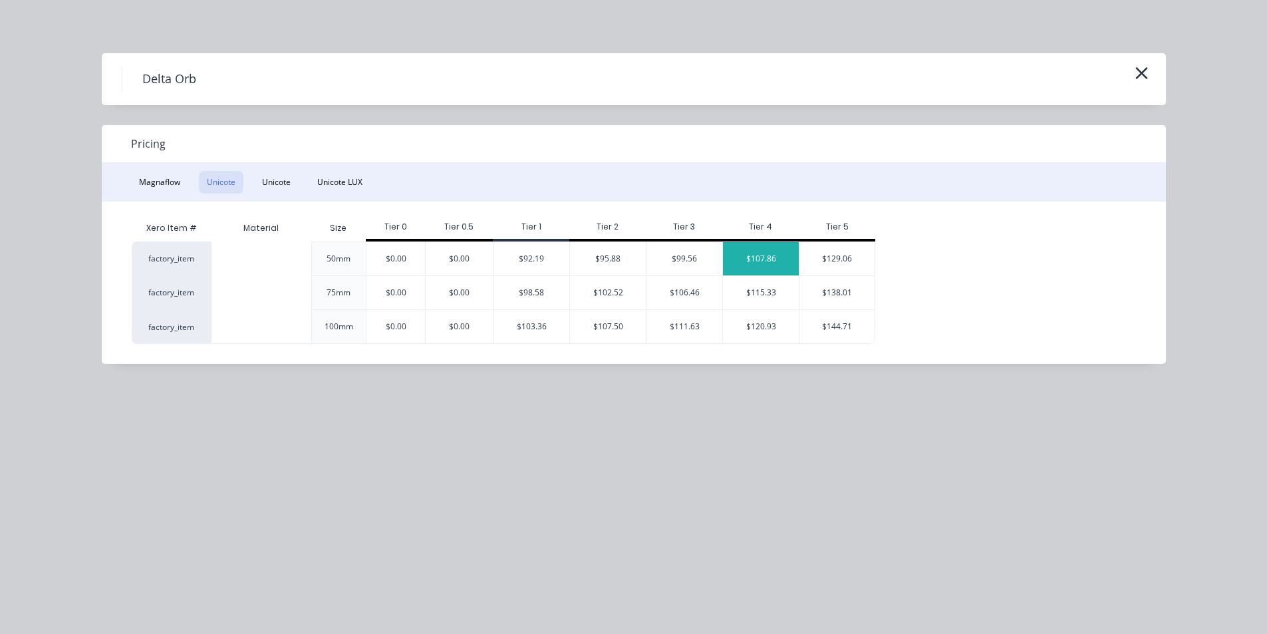
click at [796, 261] on div "$107.86" at bounding box center [761, 258] width 76 height 33
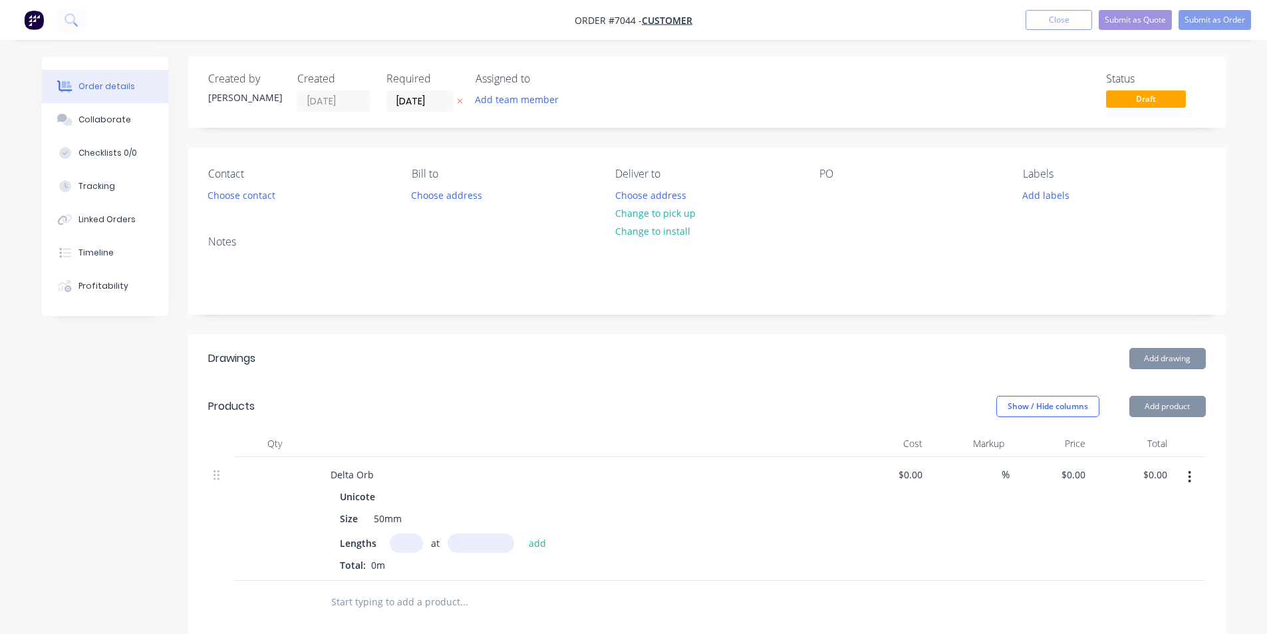
type input "$107.86"
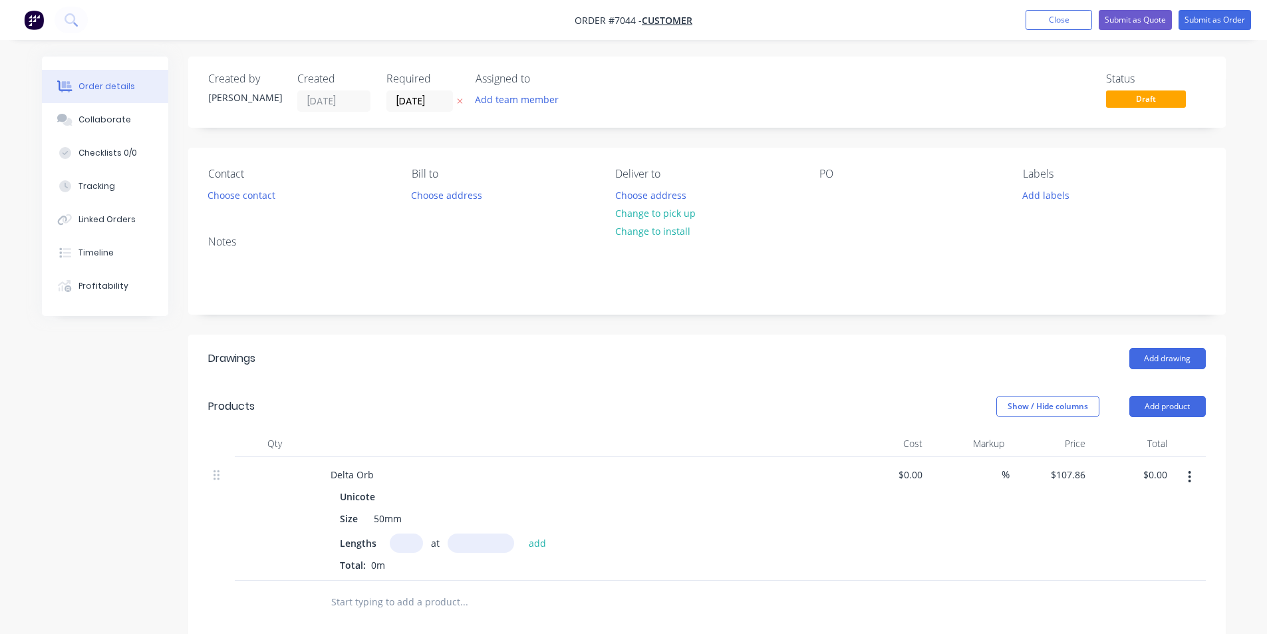
click at [402, 552] on input "text" at bounding box center [406, 543] width 33 height 19
type input "6"
type input "4000"
click at [522, 534] on button "add" at bounding box center [537, 543] width 31 height 18
type input "$2,588.64"
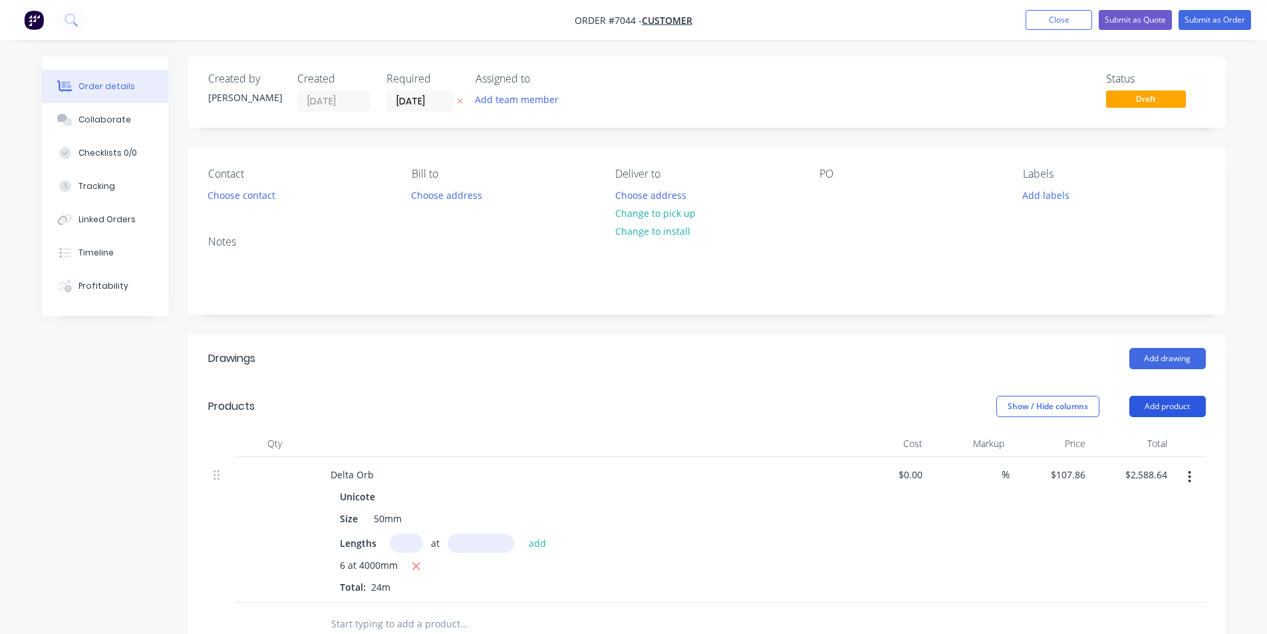
click at [1200, 414] on button "Add product" at bounding box center [1168, 406] width 77 height 21
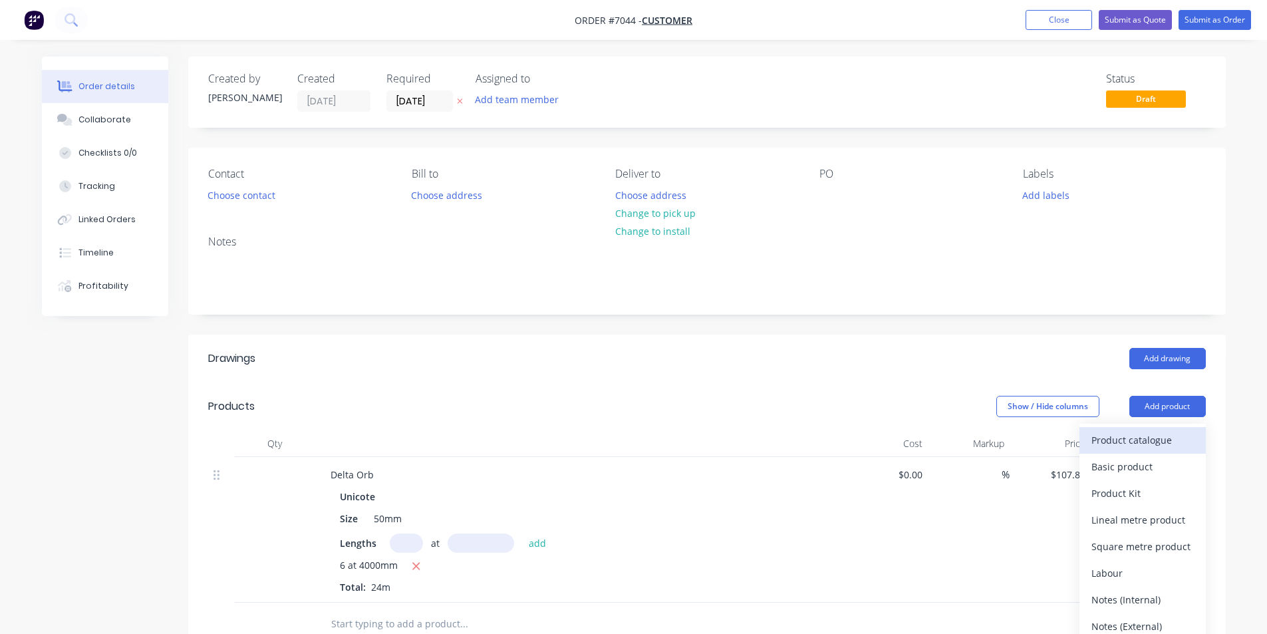
click at [1154, 450] on div "Product catalogue" at bounding box center [1143, 439] width 102 height 19
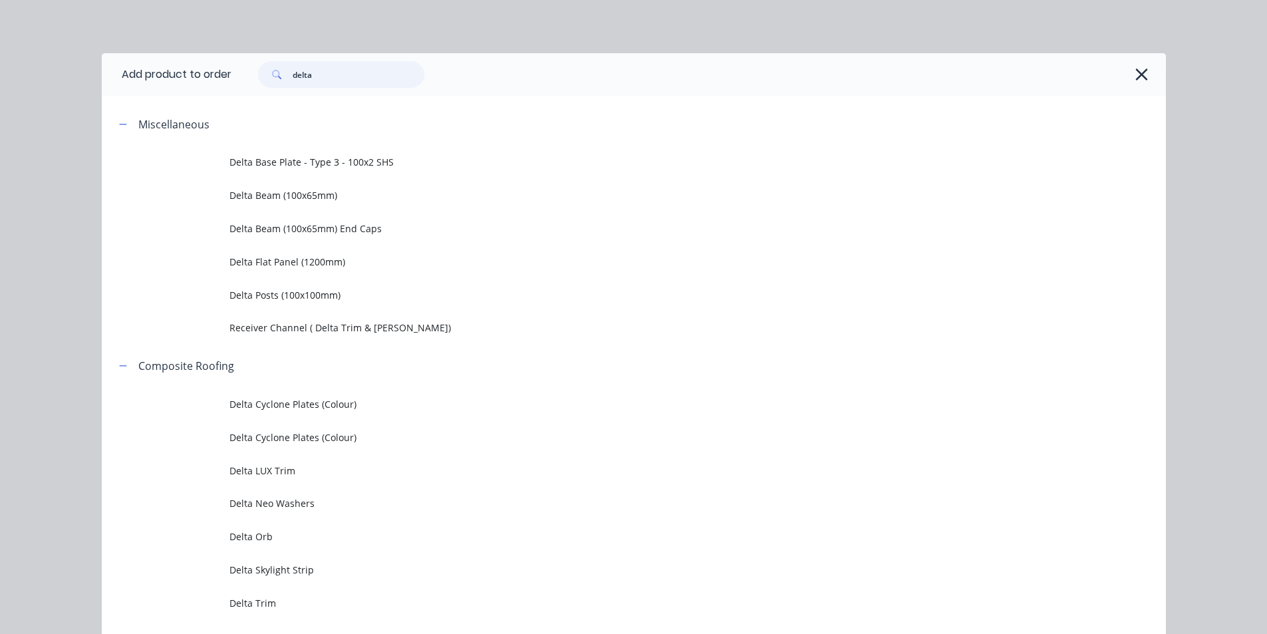
click at [322, 78] on input "delta" at bounding box center [359, 74] width 132 height 27
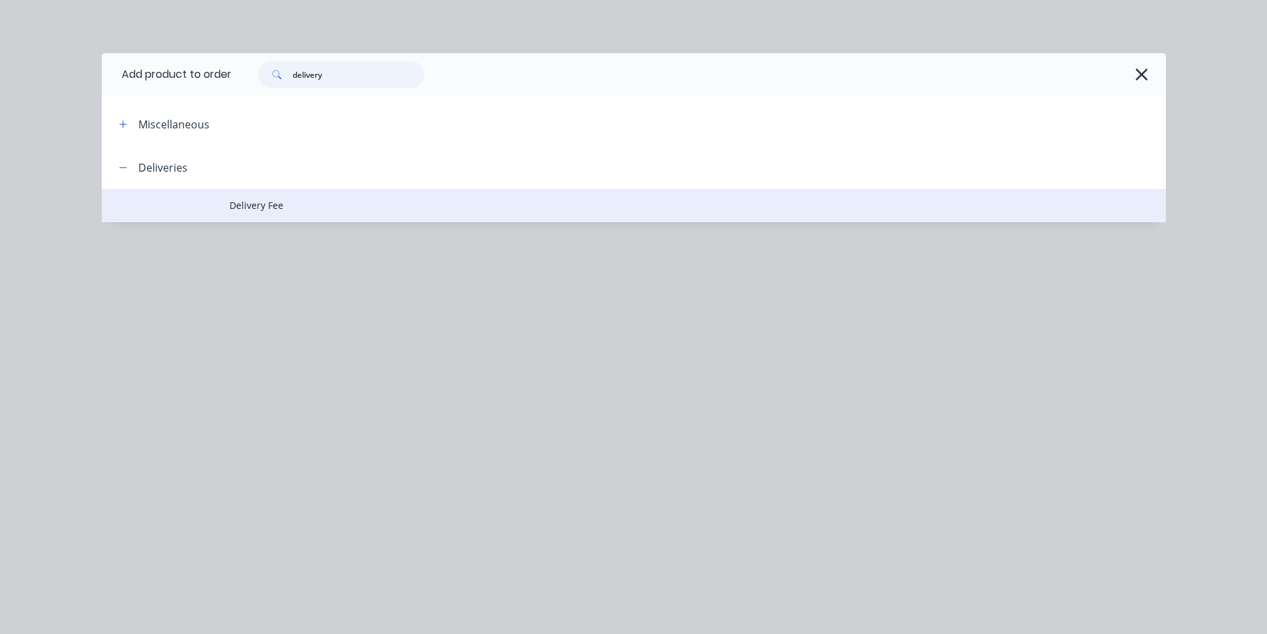
type input "delivery"
click at [275, 208] on span "Delivery Fee" at bounding box center [604, 205] width 749 height 14
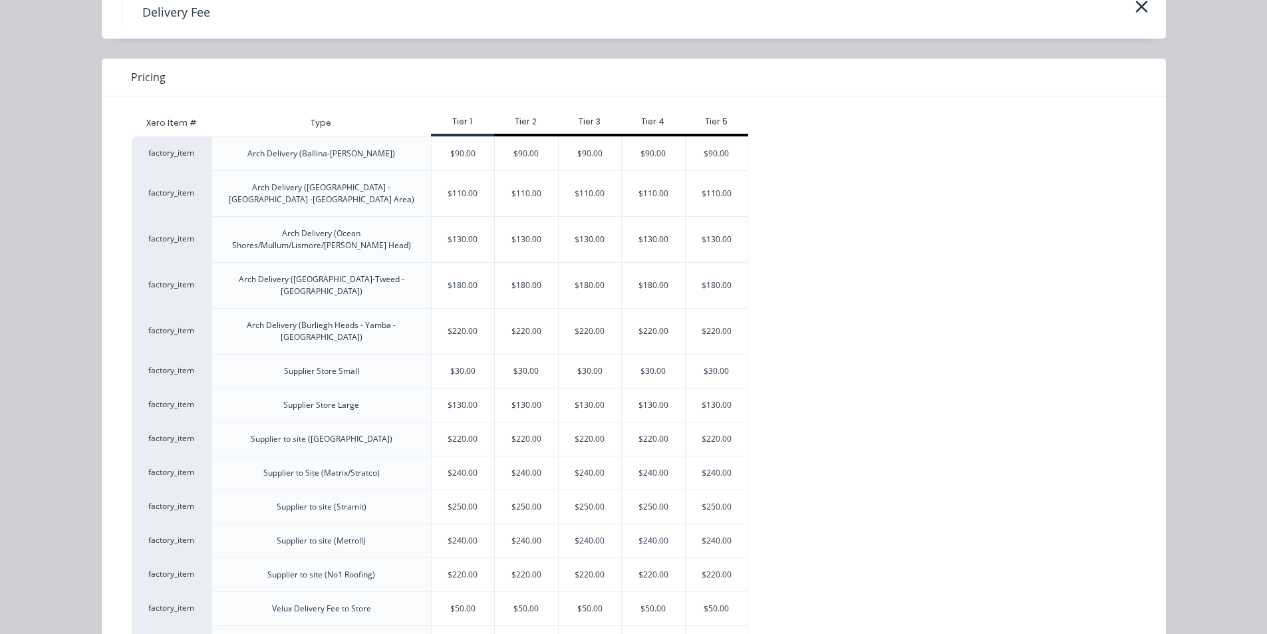
scroll to position [95, 0]
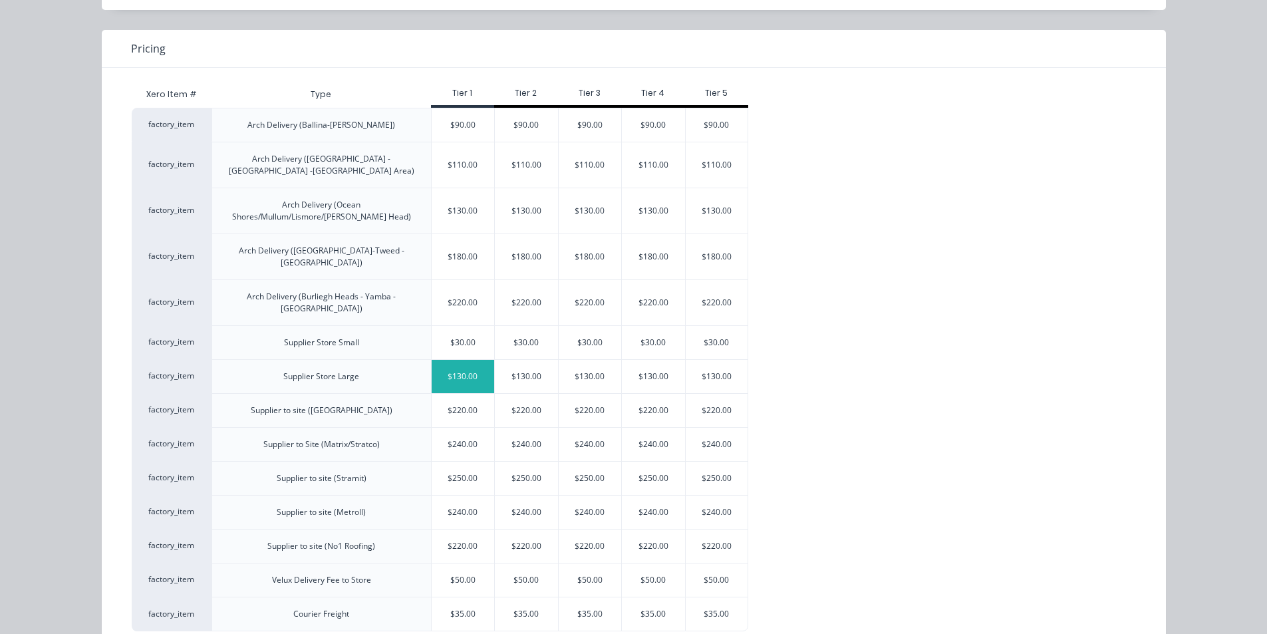
click at [466, 360] on div "$130.00" at bounding box center [463, 376] width 63 height 33
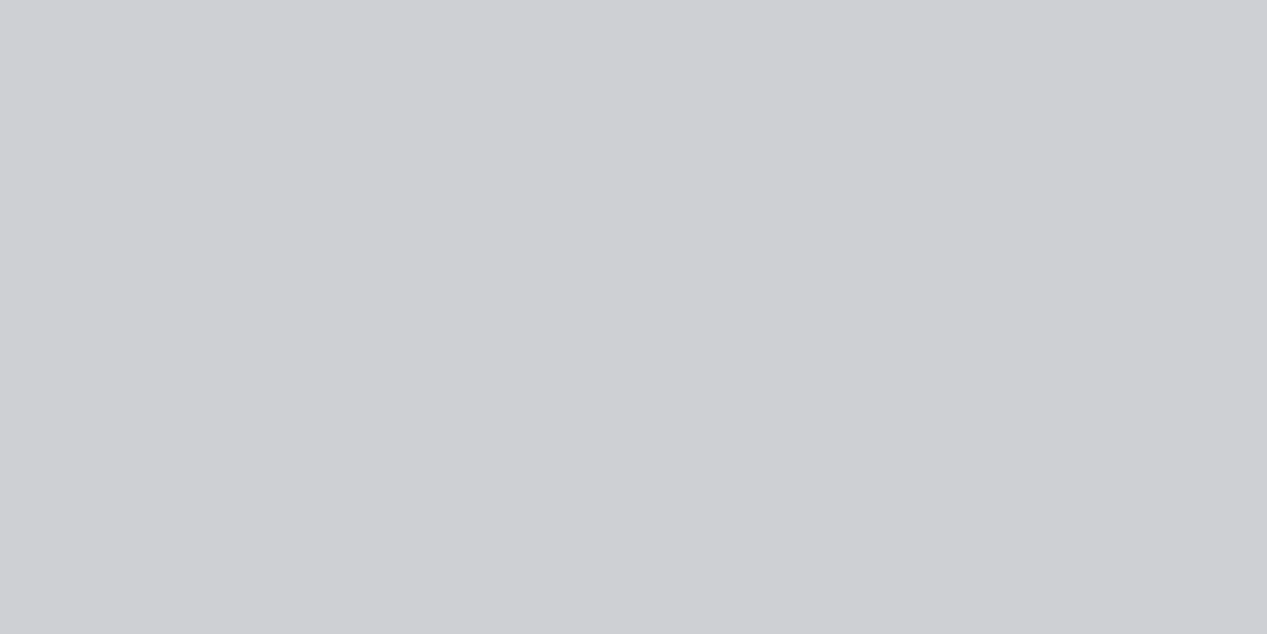
type input "$130.00"
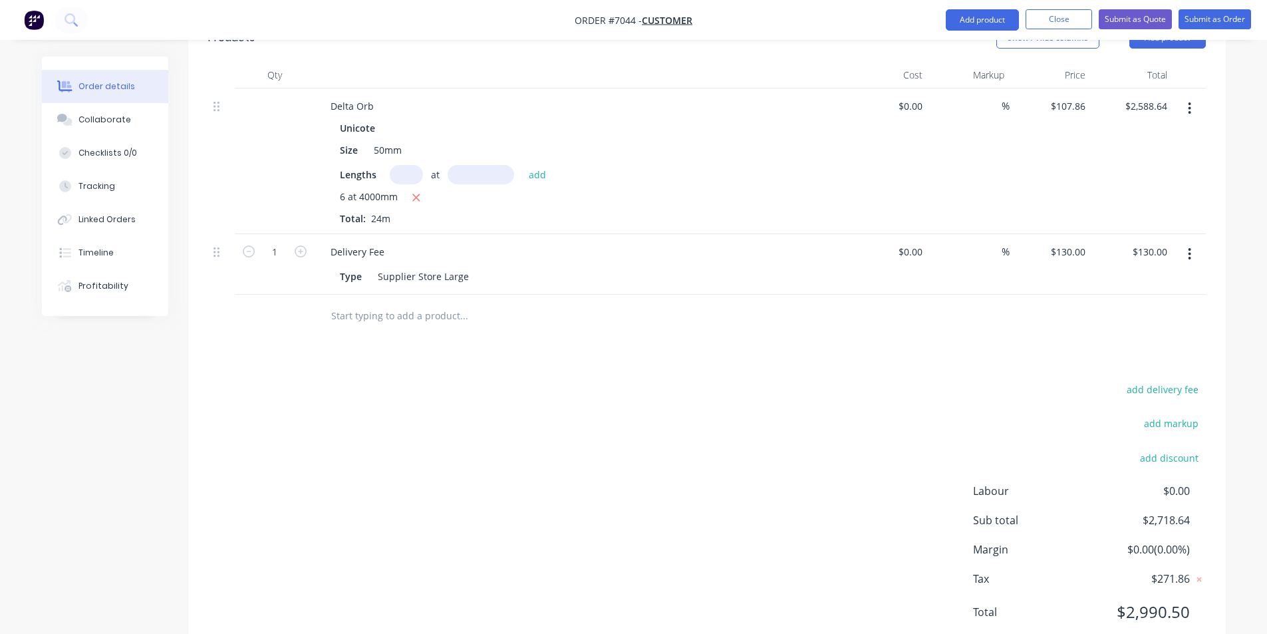
scroll to position [345, 0]
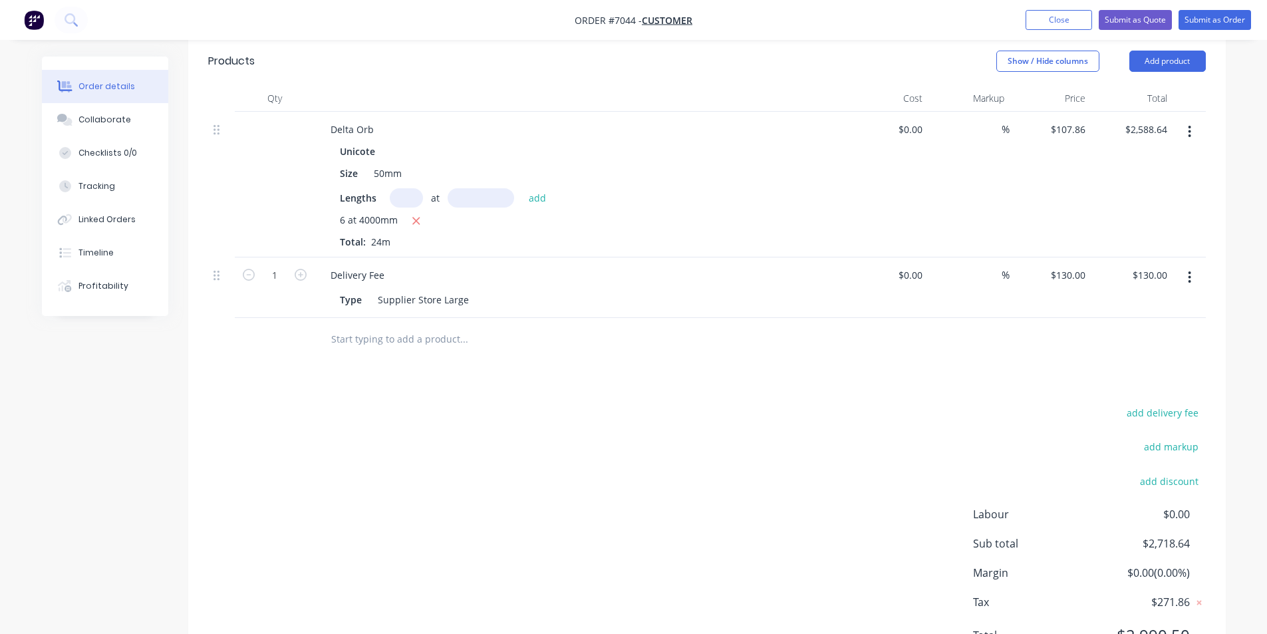
click at [1159, 75] on header "Products Show / Hide columns Add product" at bounding box center [707, 61] width 1038 height 48
click at [1166, 69] on button "Add product" at bounding box center [1168, 61] width 77 height 21
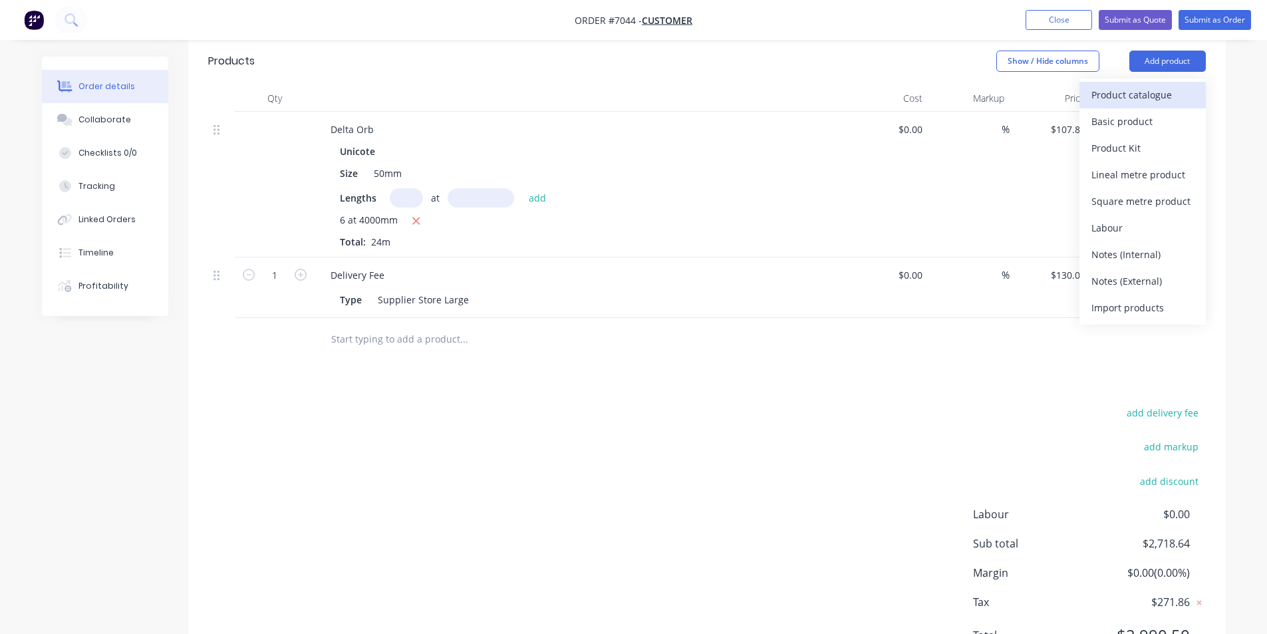
click at [1170, 104] on div "Product catalogue" at bounding box center [1143, 94] width 102 height 19
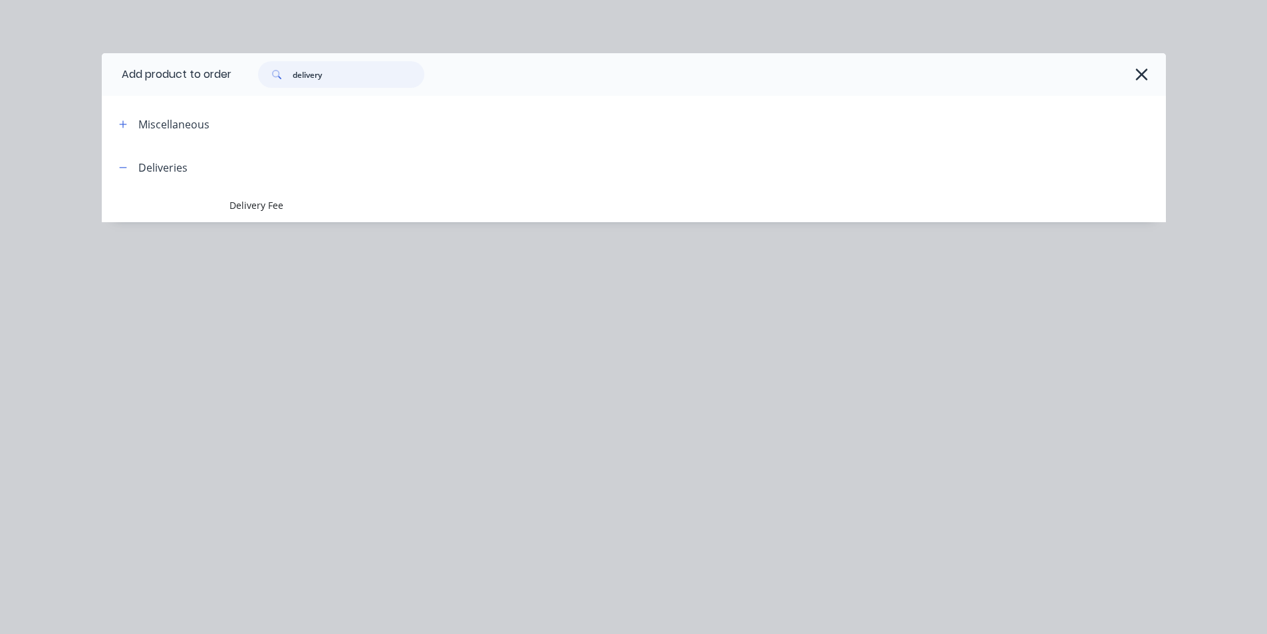
click at [341, 74] on input "delivery" at bounding box center [359, 74] width 132 height 27
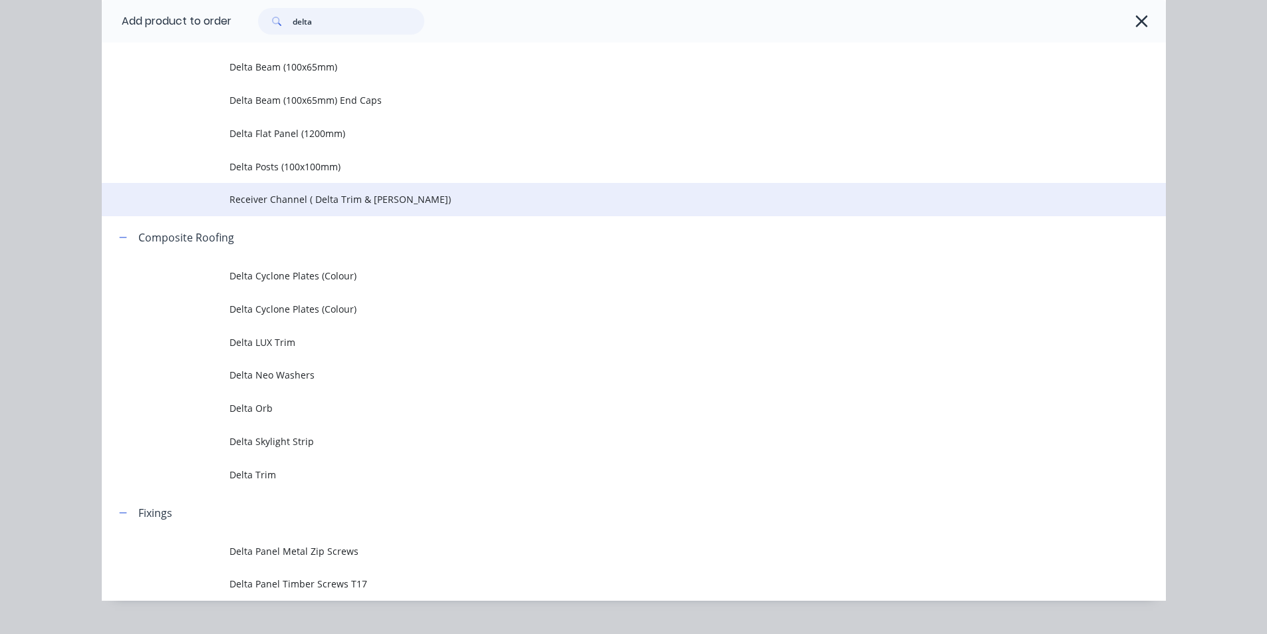
scroll to position [154, 0]
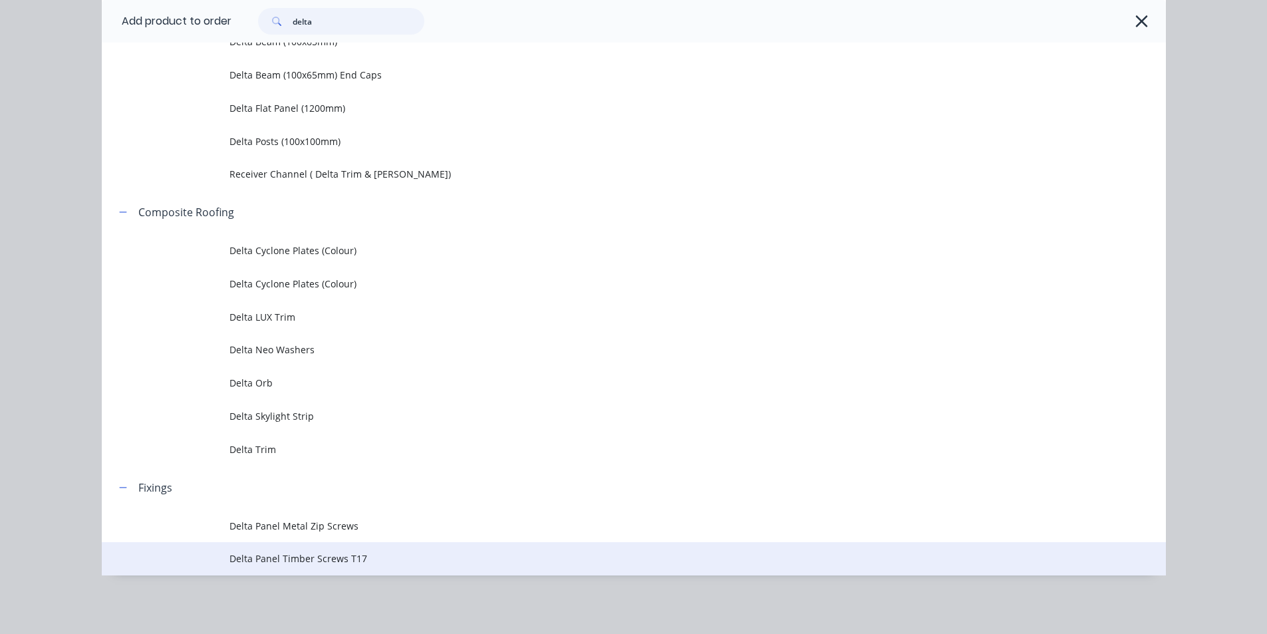
type input "delta"
click at [398, 557] on span "Delta Panel Timber Screws T17" at bounding box center [604, 559] width 749 height 14
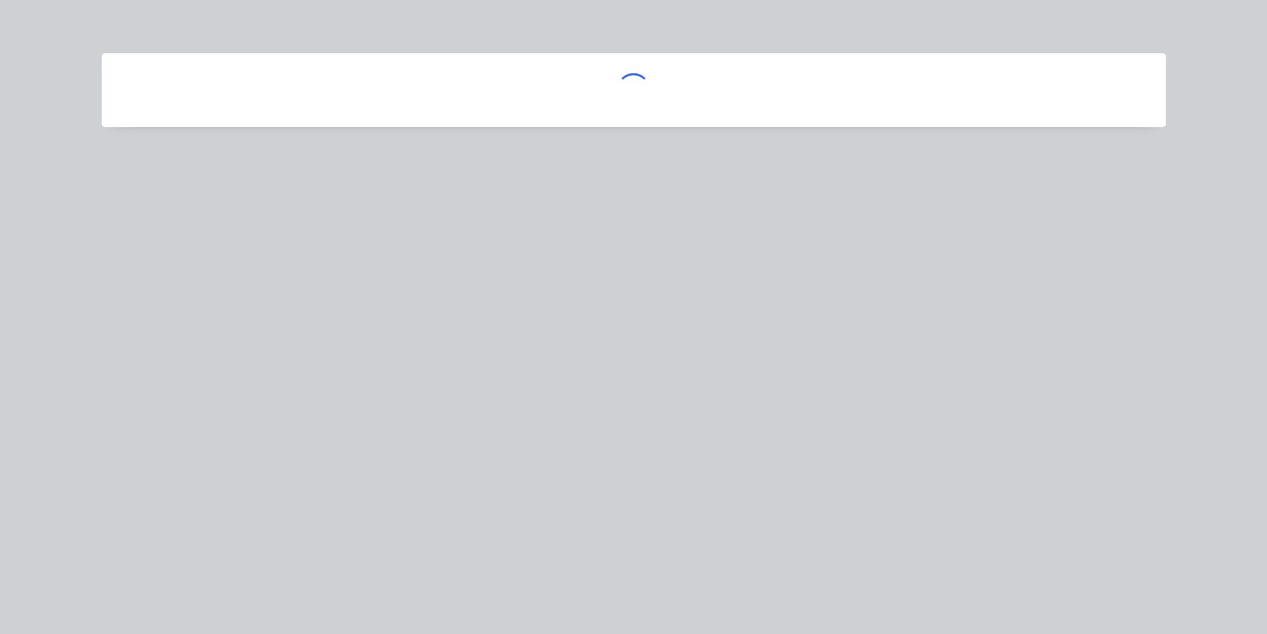
scroll to position [0, 0]
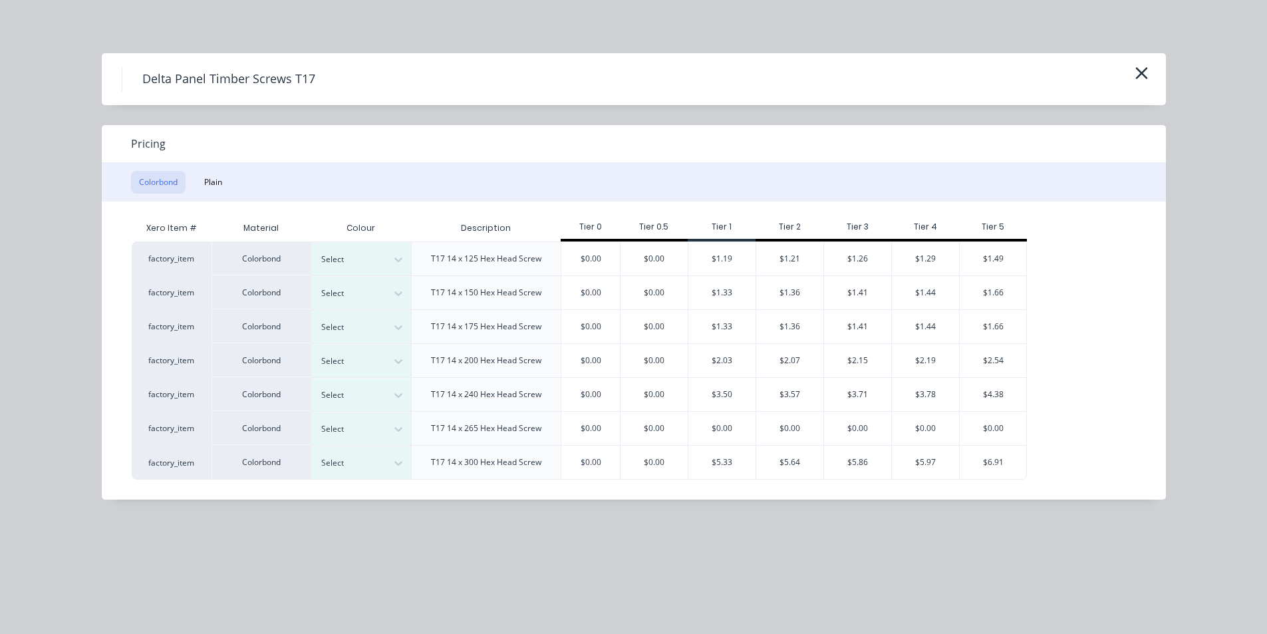
click at [293, 255] on div "Colorbond" at bounding box center [262, 258] width 100 height 34
click at [331, 255] on div at bounding box center [351, 259] width 60 height 15
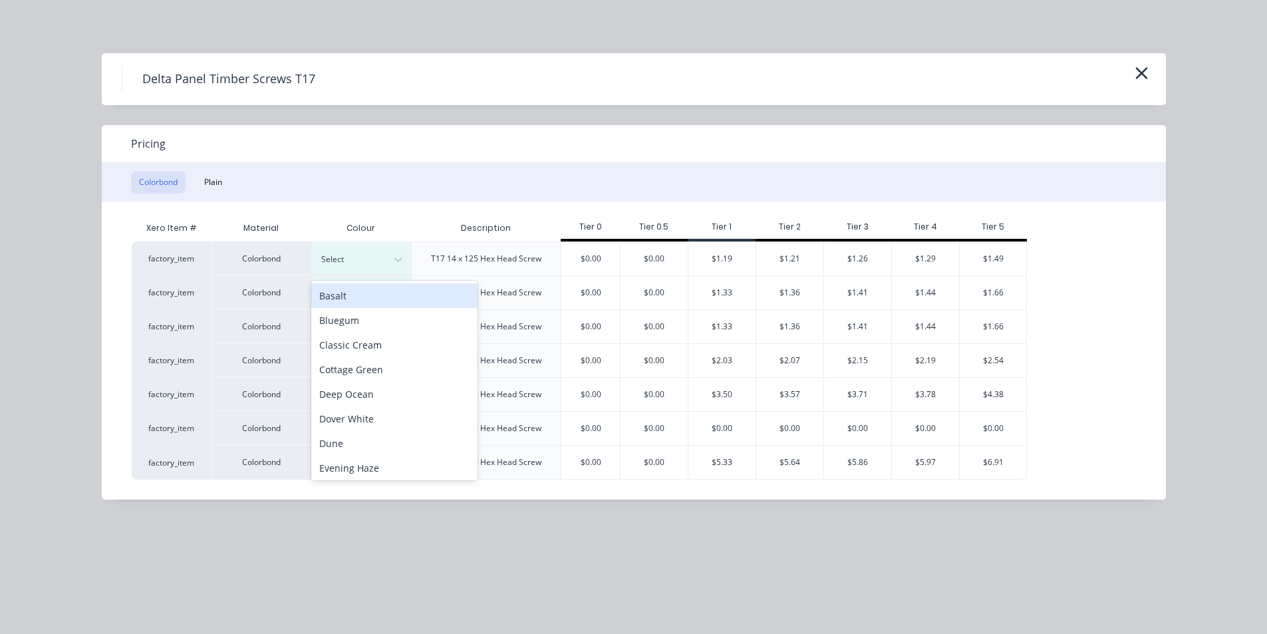
click at [327, 297] on div "Basalt" at bounding box center [394, 295] width 166 height 25
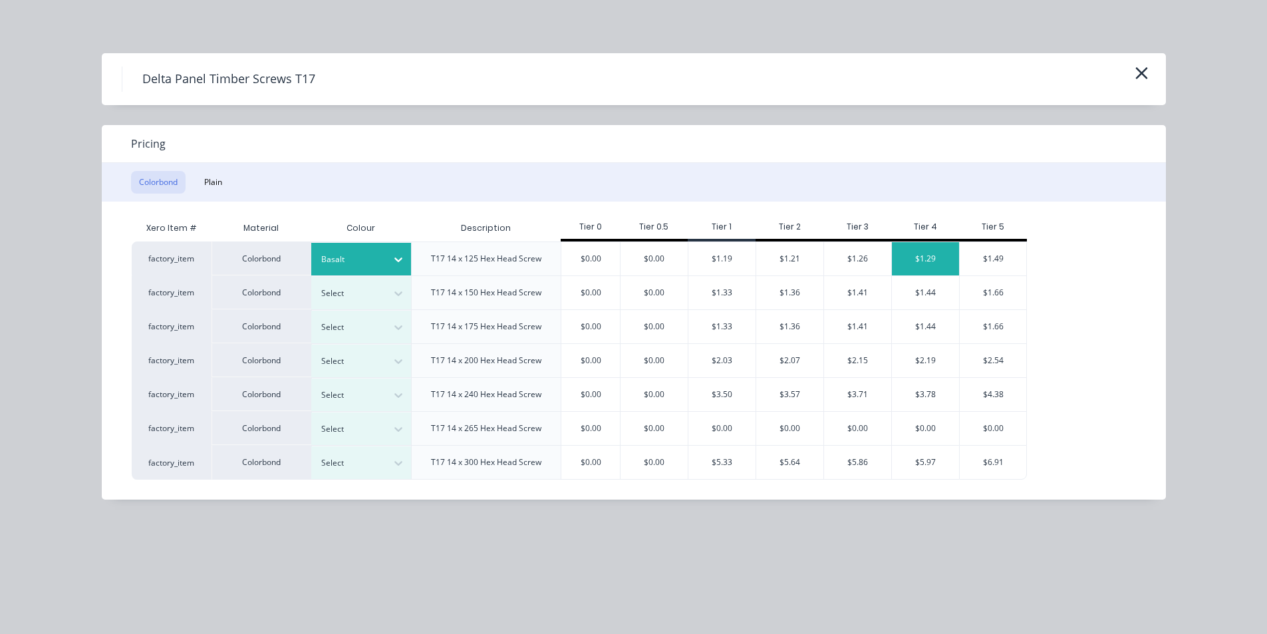
click at [925, 255] on div "$1.29" at bounding box center [925, 258] width 67 height 33
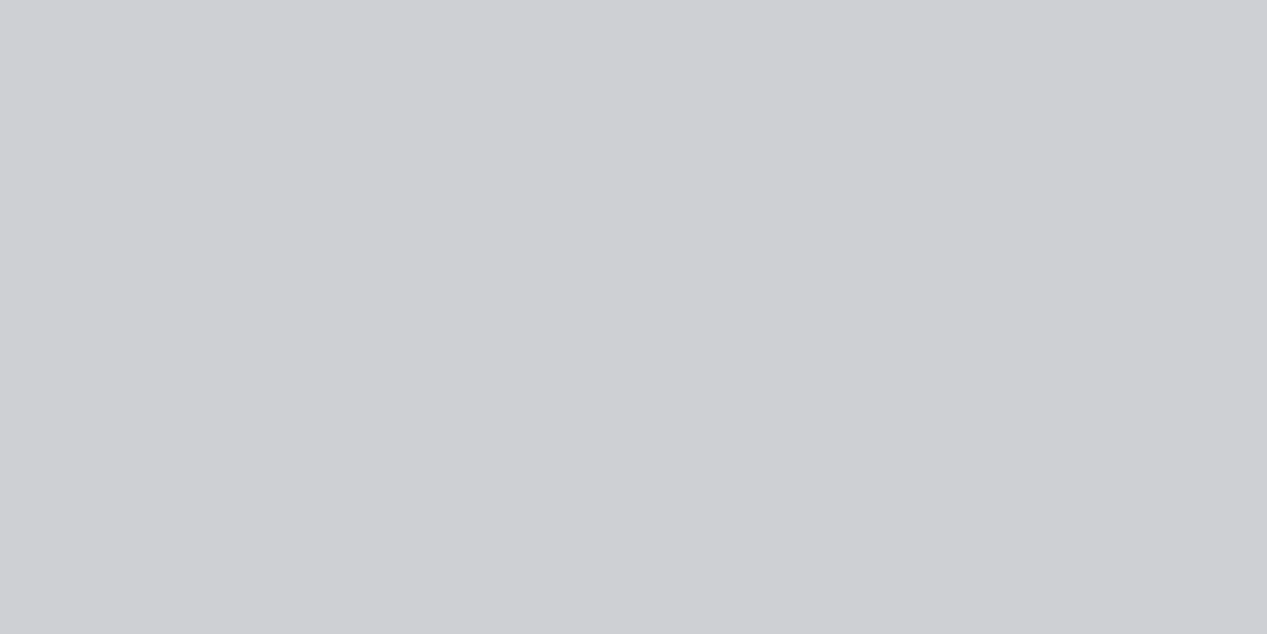
type input "$1.29"
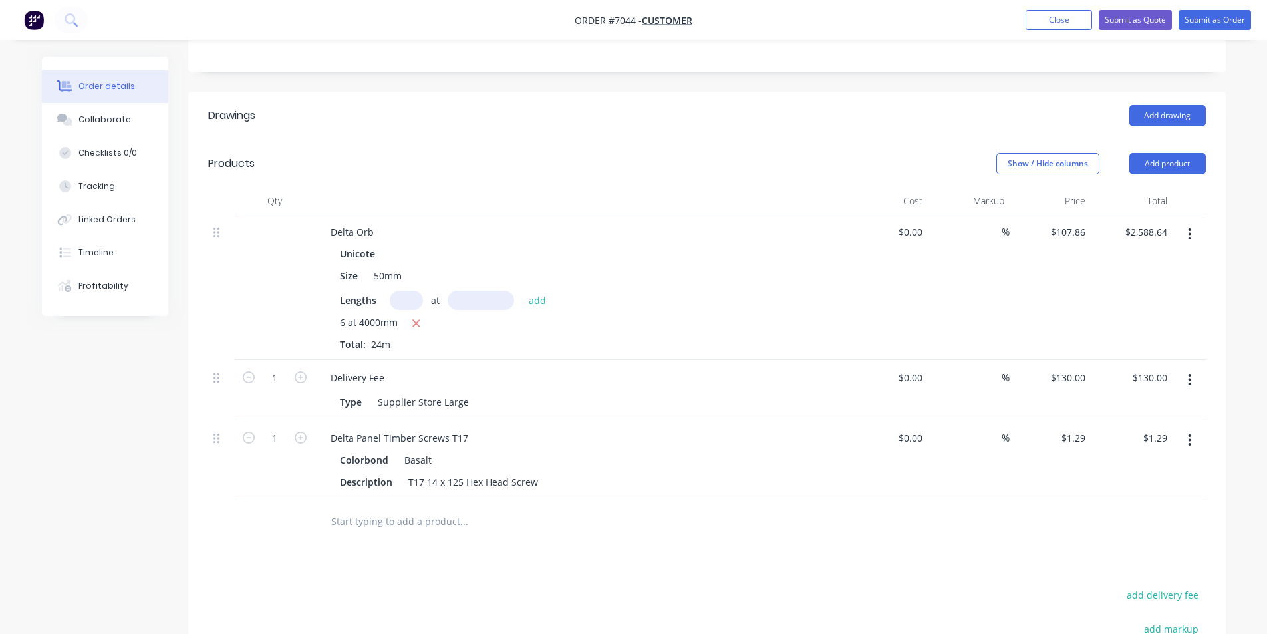
scroll to position [212, 0]
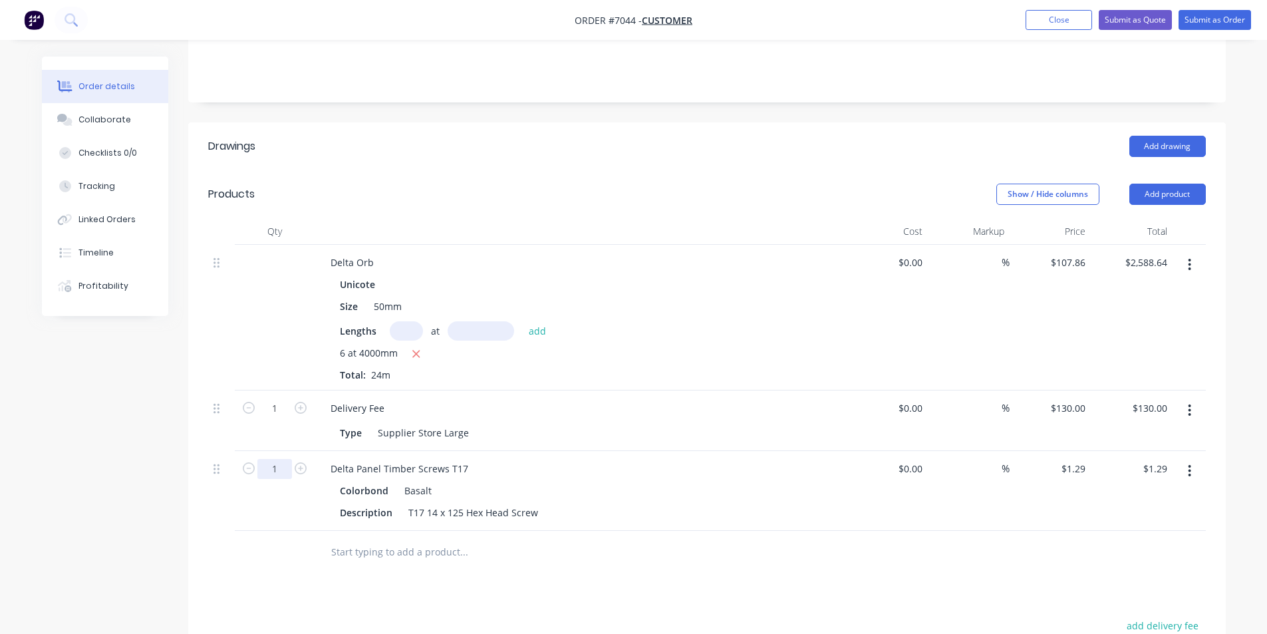
drag, startPoint x: 281, startPoint y: 463, endPoint x: 342, endPoint y: 479, distance: 63.3
click at [281, 463] on input "1" at bounding box center [274, 469] width 35 height 20
type input "100"
type input "$129.00"
click at [821, 587] on div "Drawings Add drawing Products Show / Hide columns Add product Qty Cost Markup P…" at bounding box center [707, 507] width 1038 height 771
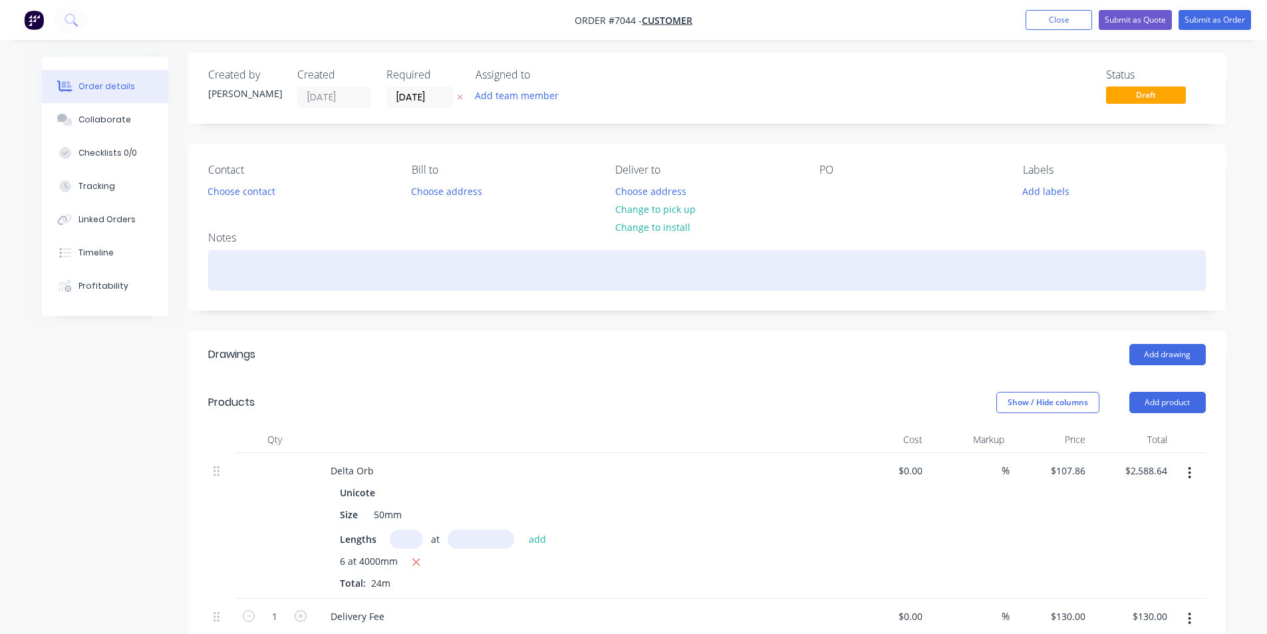
scroll to position [0, 0]
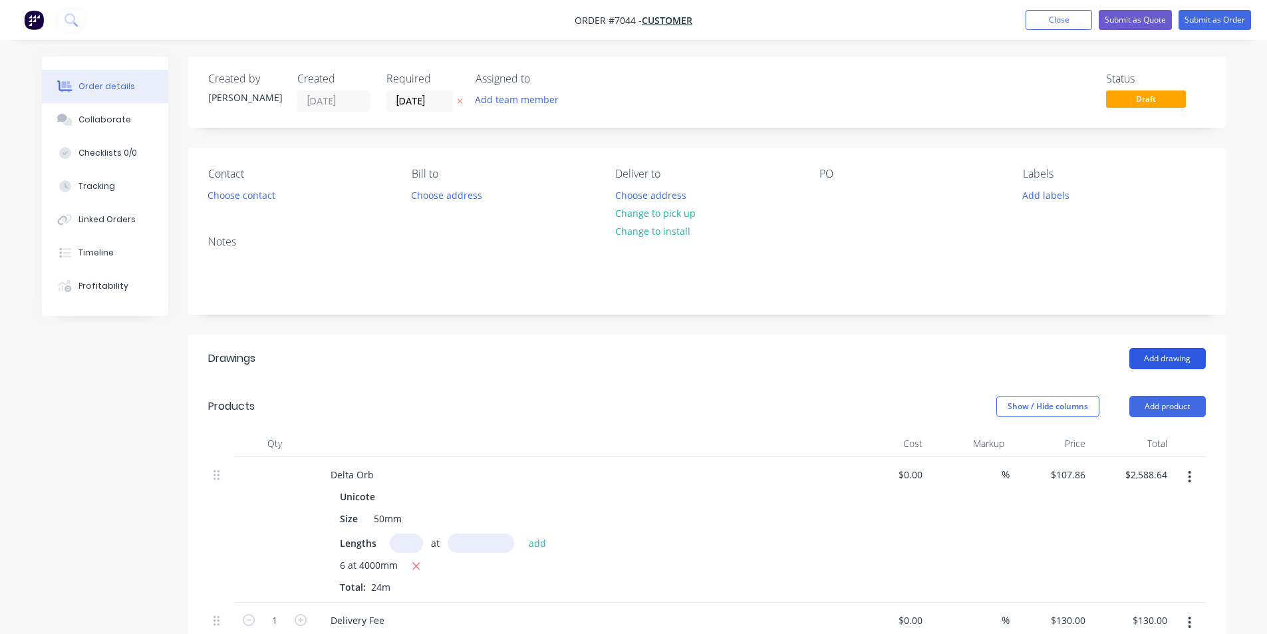
click at [1185, 355] on button "Add drawing" at bounding box center [1168, 358] width 77 height 21
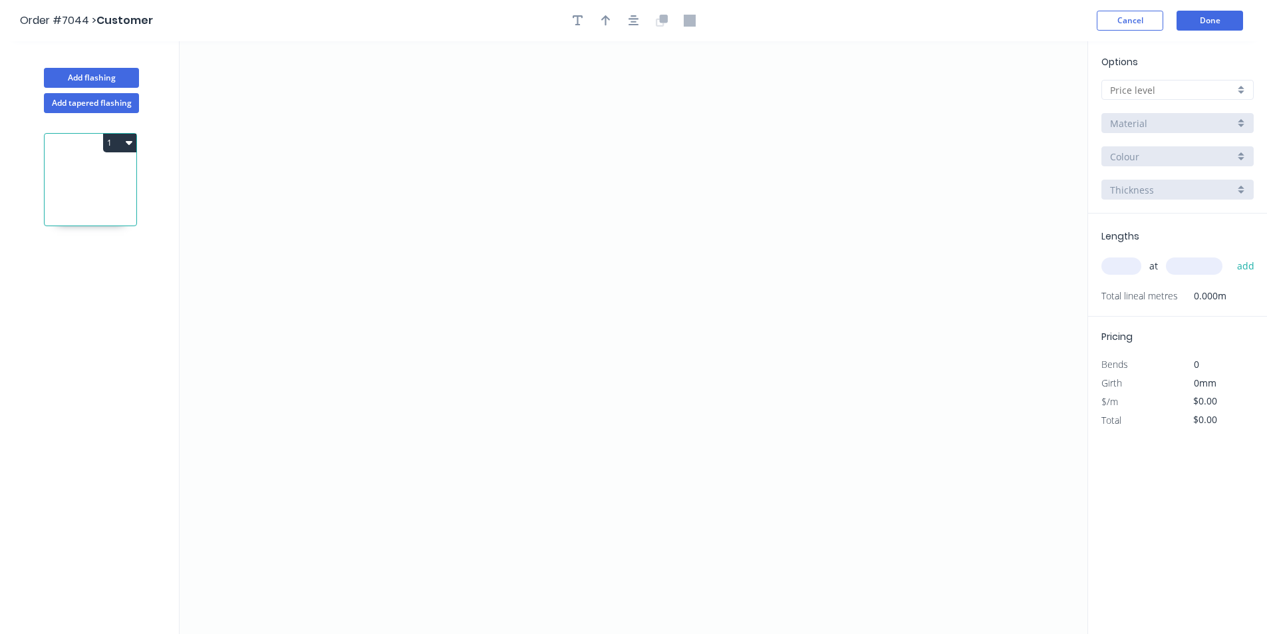
click at [1134, 84] on input "text" at bounding box center [1172, 90] width 124 height 14
click at [1160, 193] on div "D" at bounding box center [1177, 185] width 151 height 23
type input "D"
drag, startPoint x: 456, startPoint y: 370, endPoint x: 482, endPoint y: 334, distance: 44.3
click at [457, 370] on icon "0" at bounding box center [634, 337] width 908 height 593
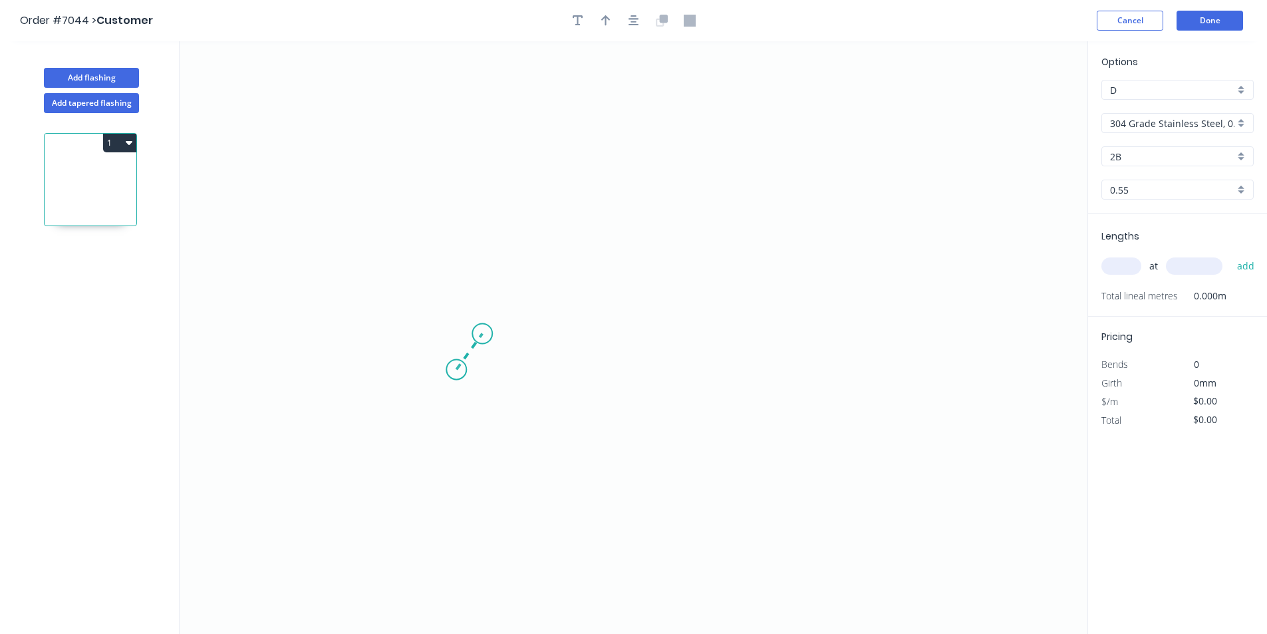
click at [482, 334] on icon at bounding box center [469, 352] width 26 height 36
click at [812, 329] on icon "0 ?" at bounding box center [634, 337] width 908 height 593
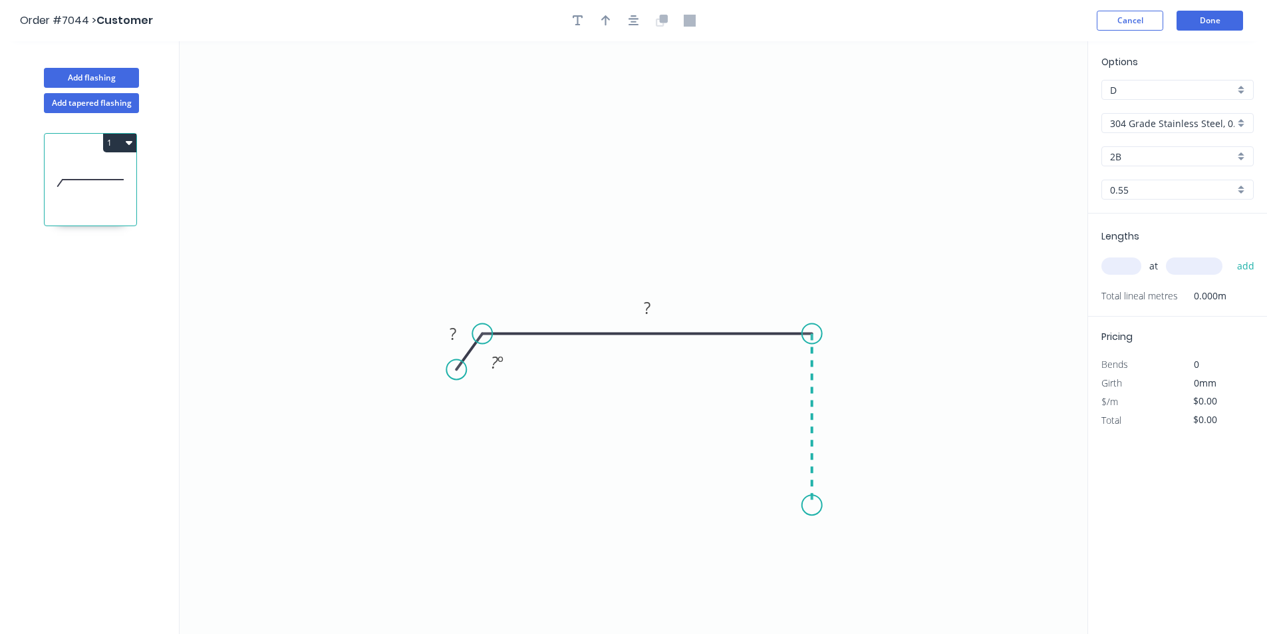
click at [818, 506] on icon "0 ? ? ? º" at bounding box center [634, 337] width 908 height 593
click at [691, 500] on icon "0 ? ? ? ? º" at bounding box center [634, 337] width 908 height 593
click at [655, 490] on icon "0 ? ? ? ? ? º" at bounding box center [634, 337] width 908 height 593
click at [454, 326] on tspan "?" at bounding box center [453, 334] width 7 height 22
type input "$93.33"
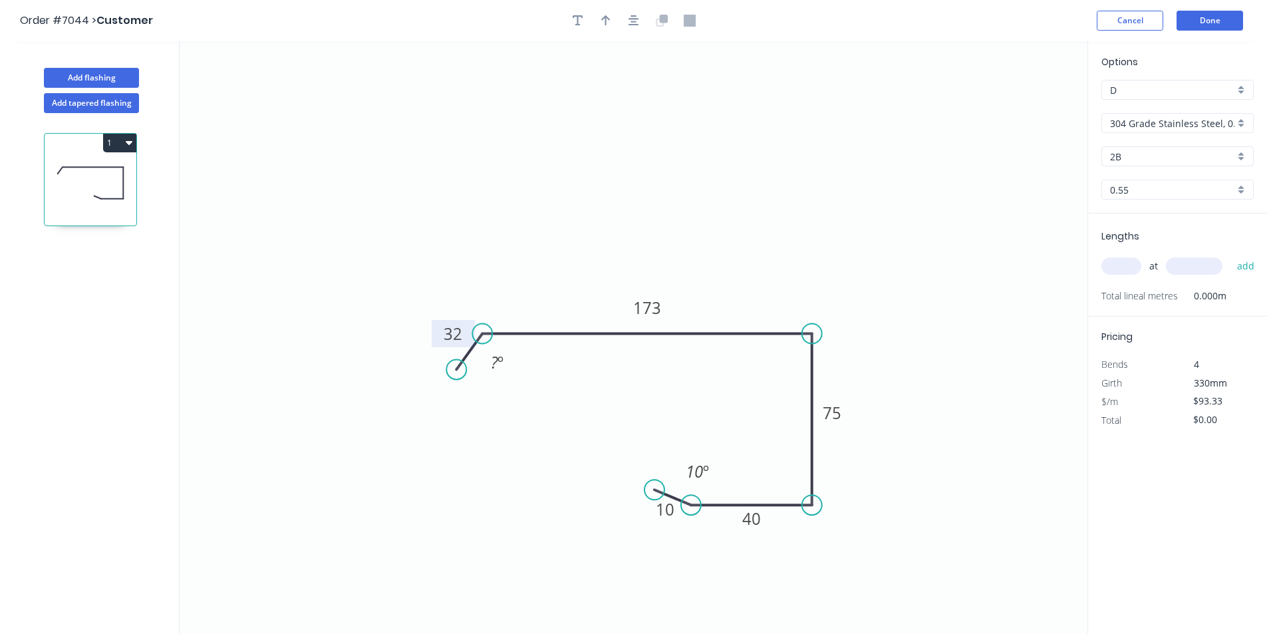
click at [1149, 146] on div "2B" at bounding box center [1178, 156] width 152 height 20
click at [1145, 134] on div "Options D D 304 Grade Stainless Steel, 0.9mm Perforated Pattern 208 - 2mm hole …" at bounding box center [1177, 134] width 179 height 159
click at [1145, 133] on div "Options D D 304 Grade Stainless Steel, 0.9mm Perforated Pattern 208 - 2mm hole …" at bounding box center [1177, 134] width 179 height 159
click at [1146, 124] on input "304 Grade Stainless Steel, 0.9mm Perforated Pattern 208 - 2mm hole" at bounding box center [1172, 123] width 124 height 14
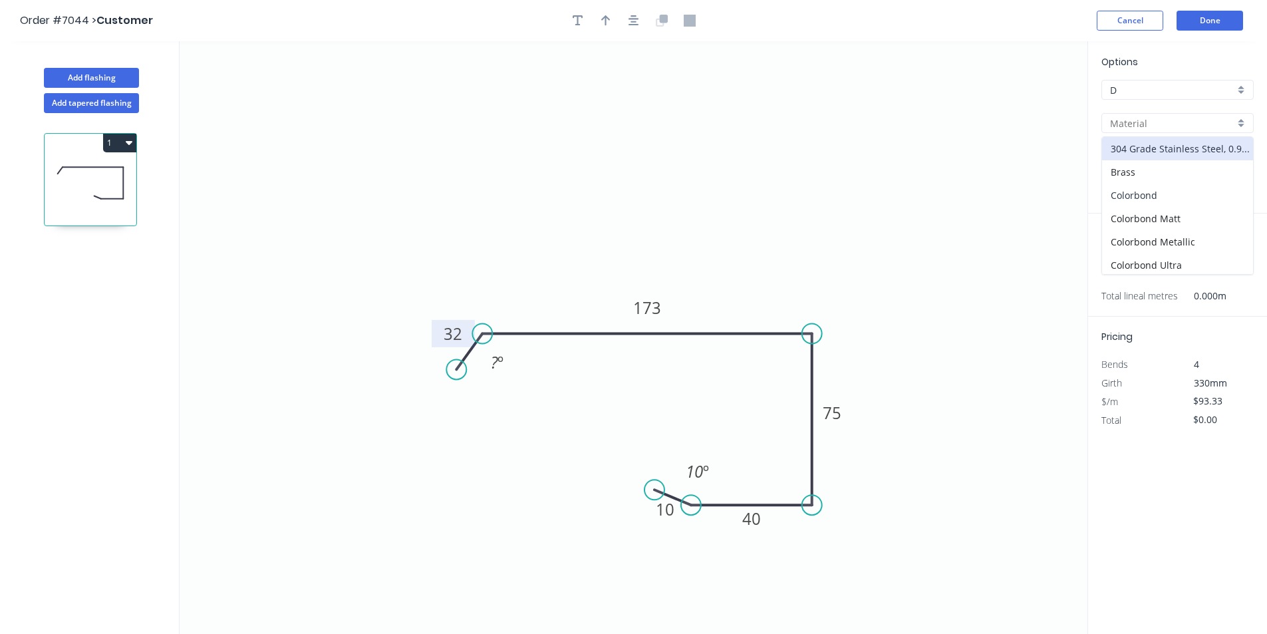
click at [1140, 191] on div "Colorbond" at bounding box center [1177, 195] width 151 height 23
type input "Colorbond"
type input "Basalt"
type input "$21.09"
click at [1126, 157] on input "Basalt" at bounding box center [1172, 157] width 124 height 14
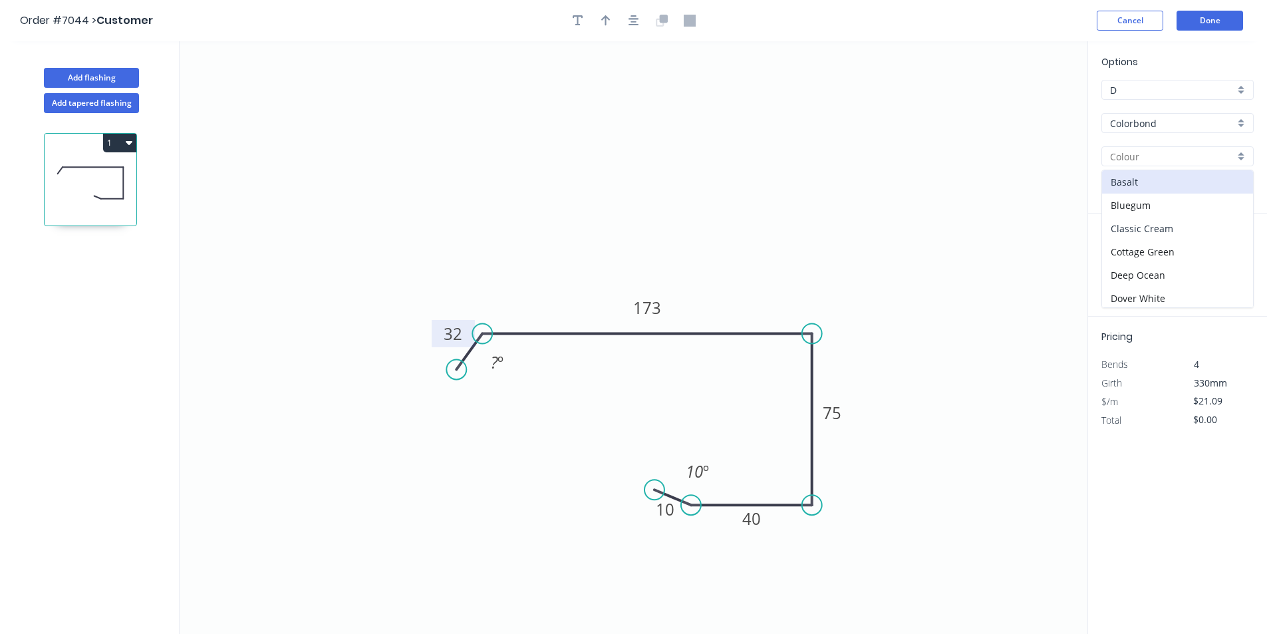
click at [1186, 236] on div "Classic Cream" at bounding box center [1177, 228] width 151 height 23
type input "Classic Cream"
click at [1136, 270] on input "text" at bounding box center [1122, 265] width 40 height 17
type input "1"
type input "4000"
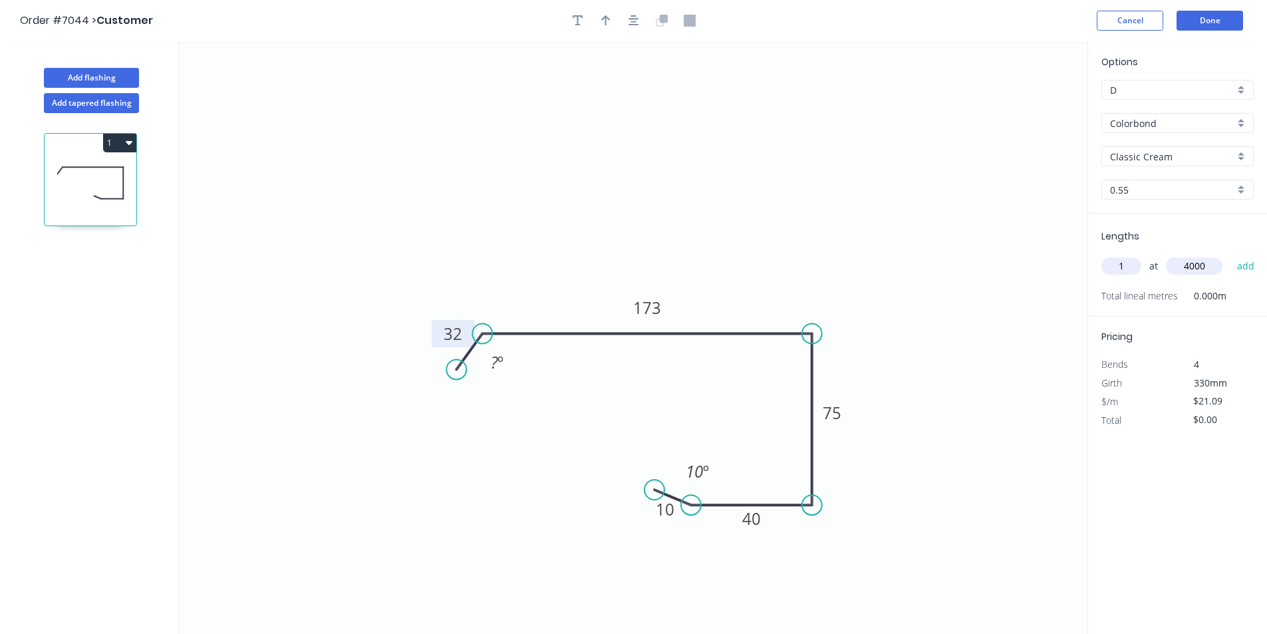
click at [1231, 255] on button "add" at bounding box center [1246, 266] width 31 height 23
type input "$84.36"
click at [1205, 30] on button "Done" at bounding box center [1210, 21] width 67 height 20
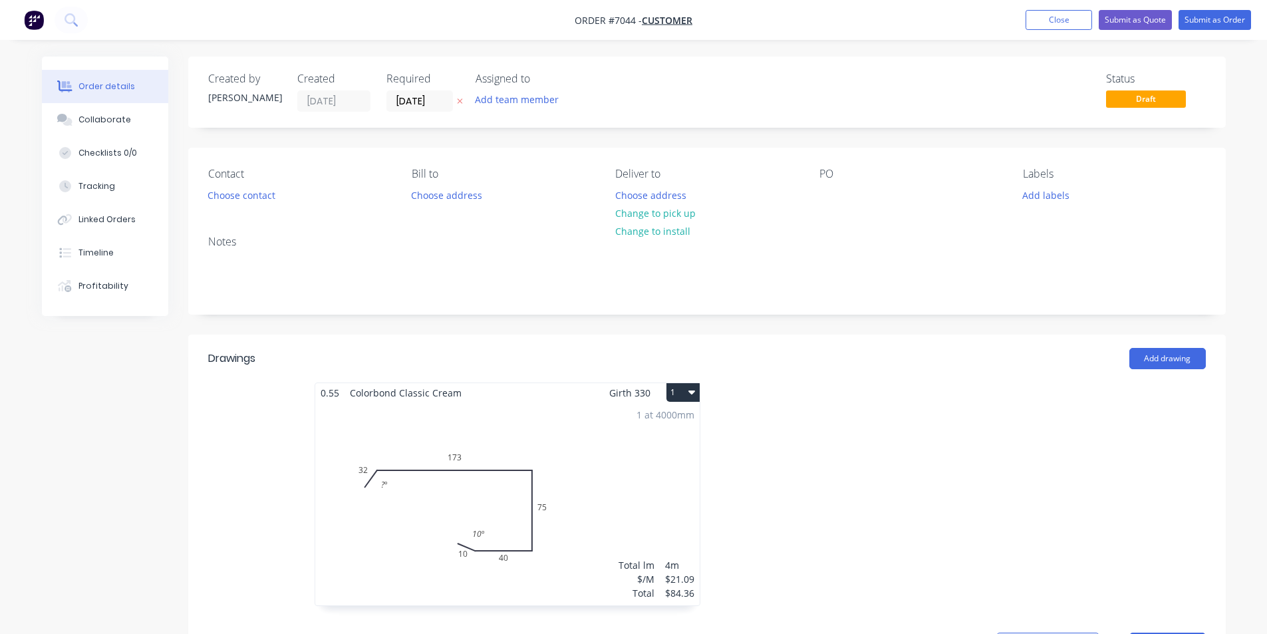
type input "$107.86"
type input "$2,588.64"
type input "$130.00"
type input "$1.29"
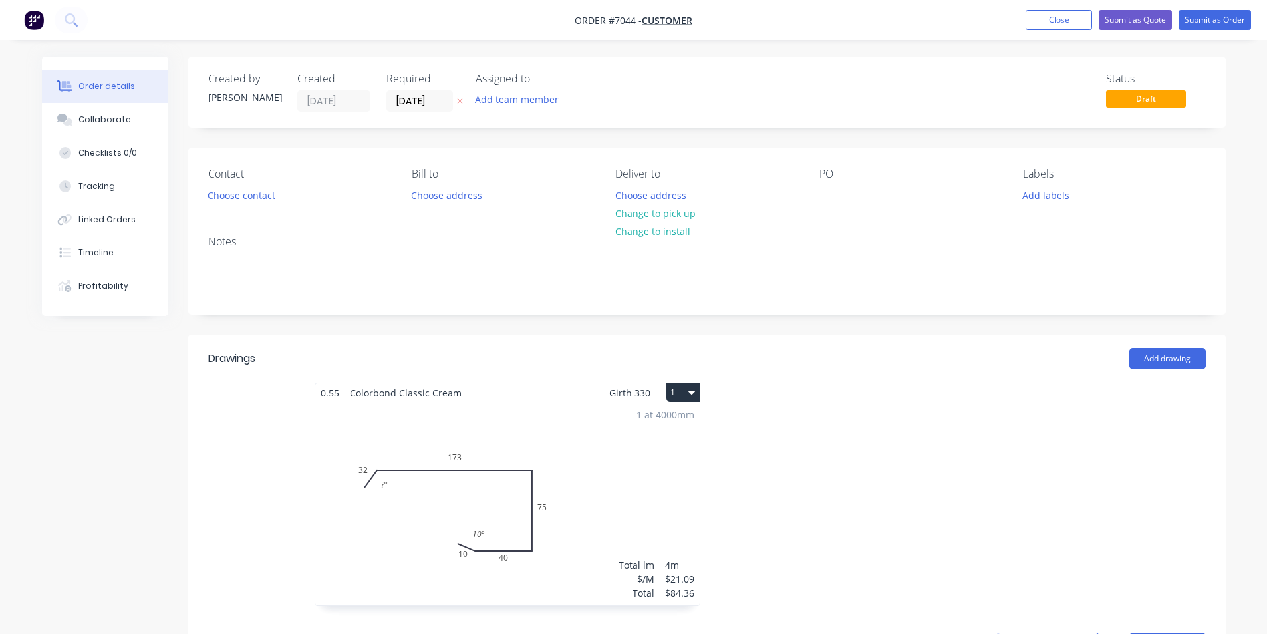
type input "$129.00"
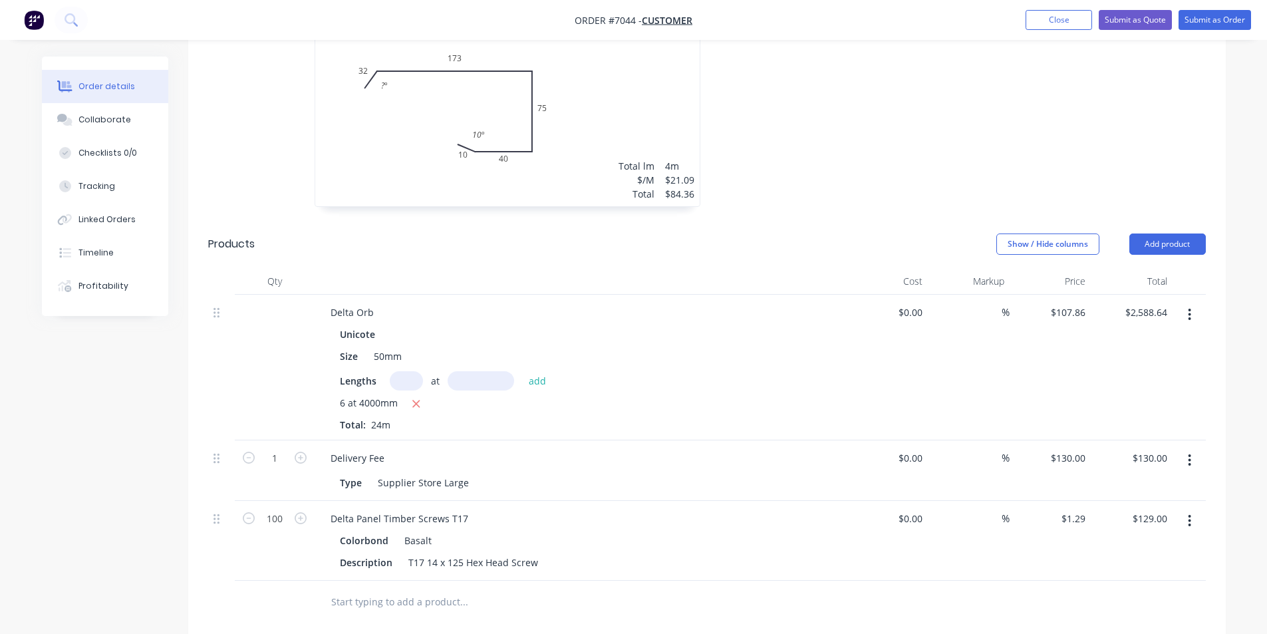
scroll to position [728, 0]
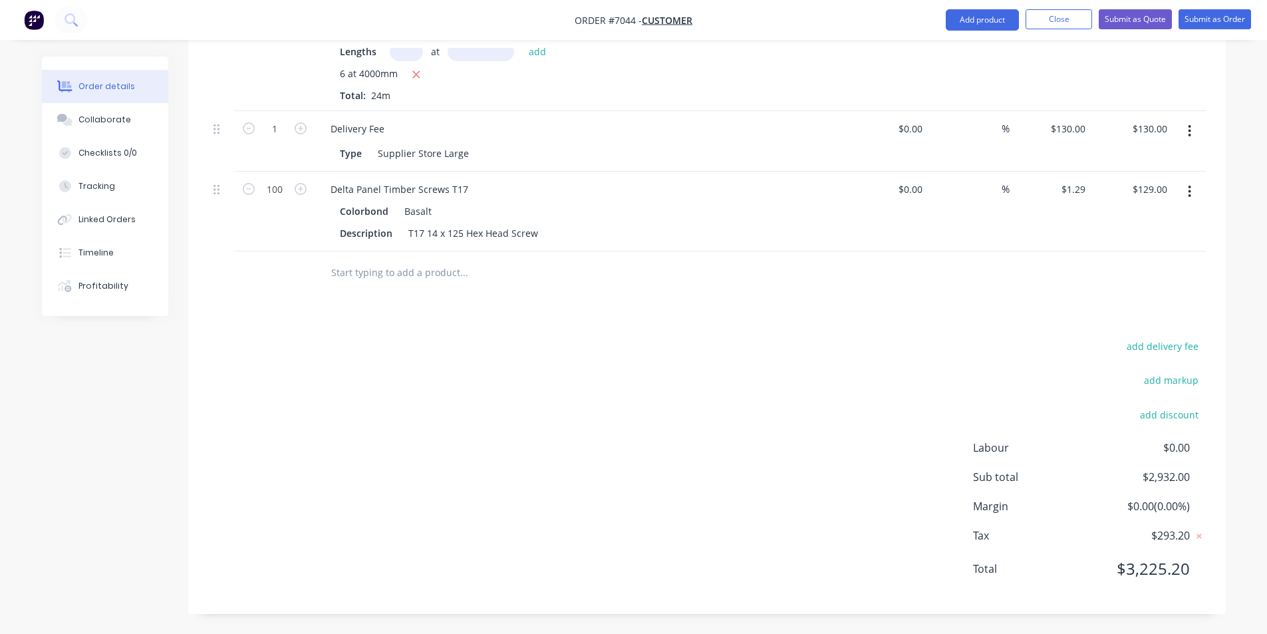
click at [1195, 192] on button "button" at bounding box center [1189, 192] width 31 height 24
click at [1108, 302] on div "Delete" at bounding box center [1143, 306] width 102 height 19
click at [1193, 111] on div at bounding box center [1189, 38] width 33 height 146
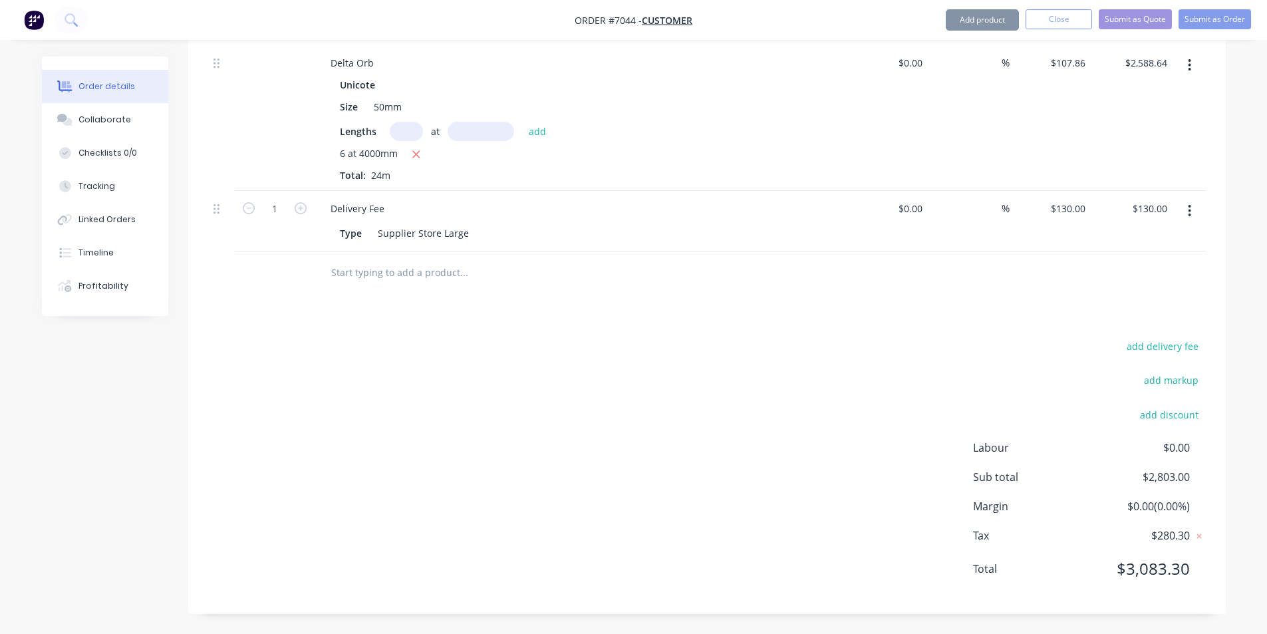
scroll to position [649, 0]
drag, startPoint x: 1188, startPoint y: 208, endPoint x: 1090, endPoint y: 345, distance: 168.4
click at [1187, 207] on button "button" at bounding box center [1189, 211] width 31 height 24
click at [1181, 329] on div "Delete" at bounding box center [1143, 325] width 102 height 19
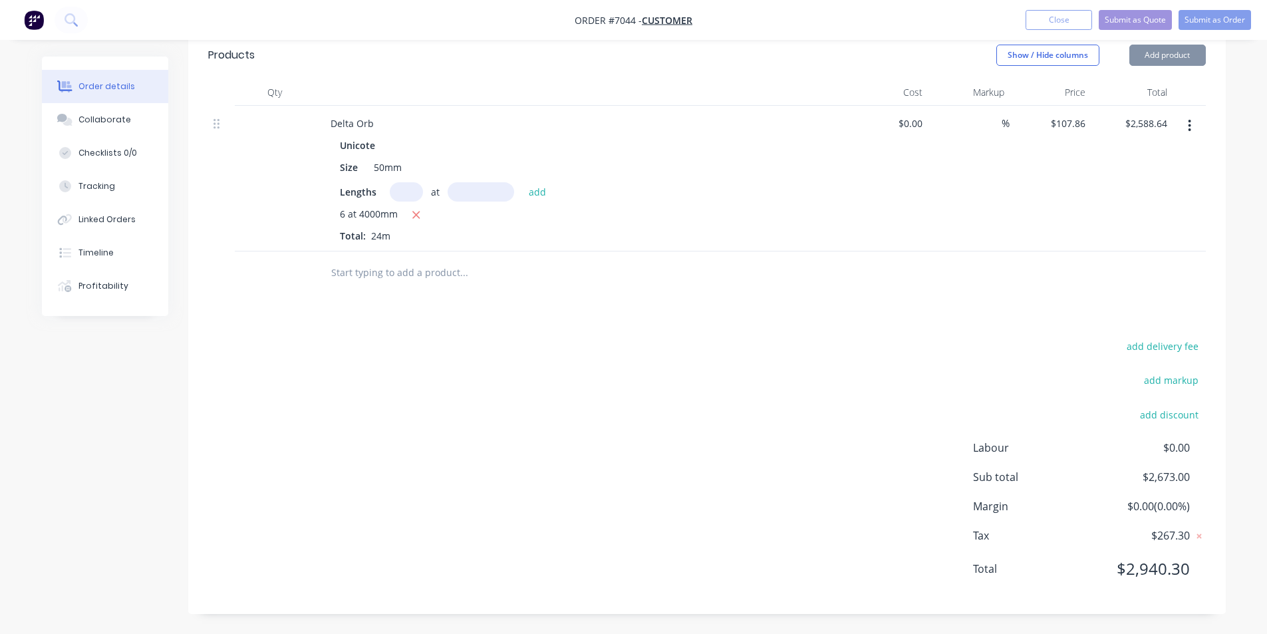
click at [1193, 120] on button "button" at bounding box center [1189, 126] width 31 height 24
click at [1188, 125] on button "button" at bounding box center [1189, 126] width 31 height 24
click at [1182, 122] on button "button" at bounding box center [1189, 126] width 31 height 24
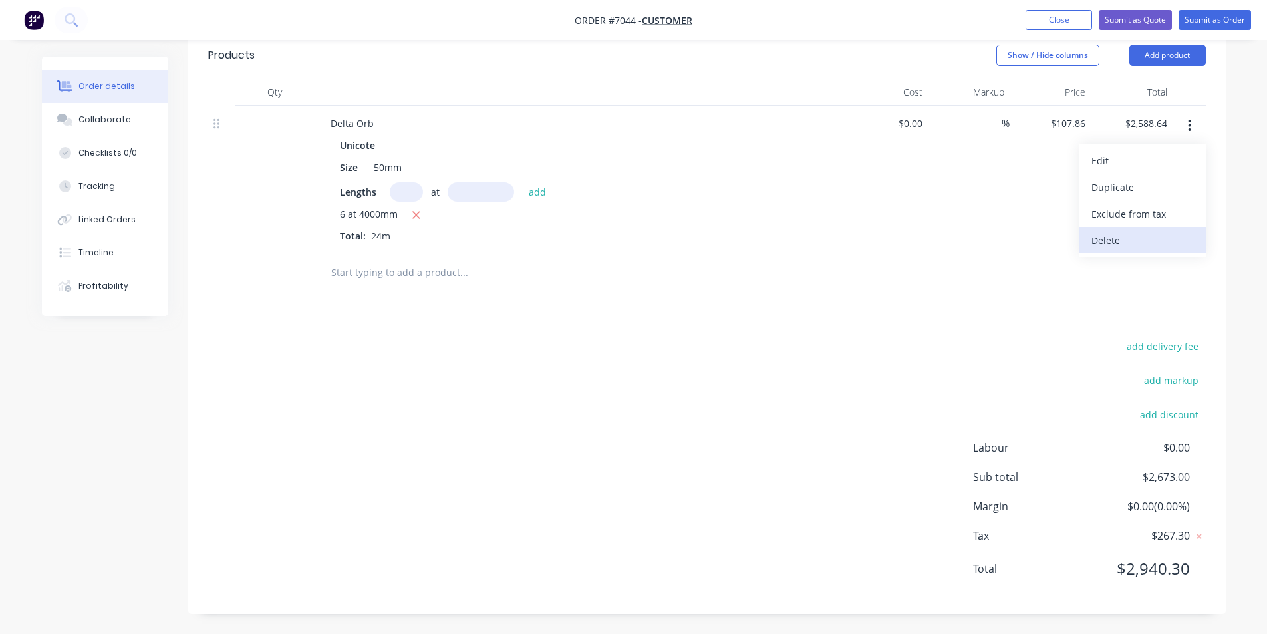
click at [1108, 237] on div "Delete" at bounding box center [1143, 240] width 102 height 19
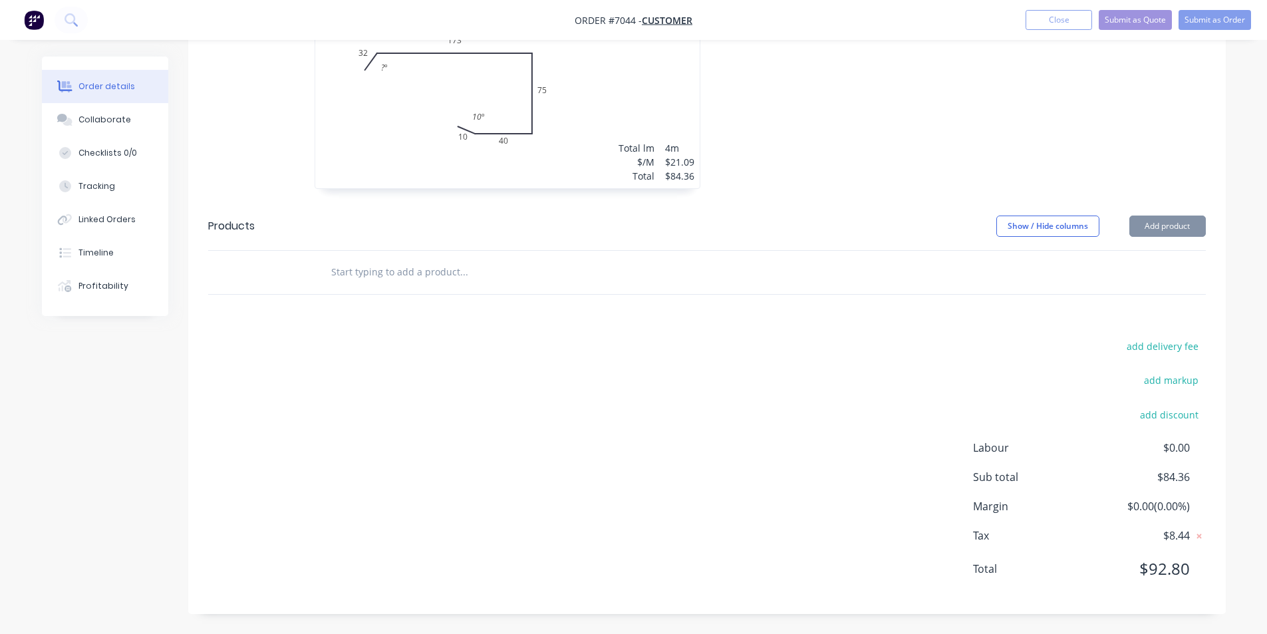
scroll to position [84, 0]
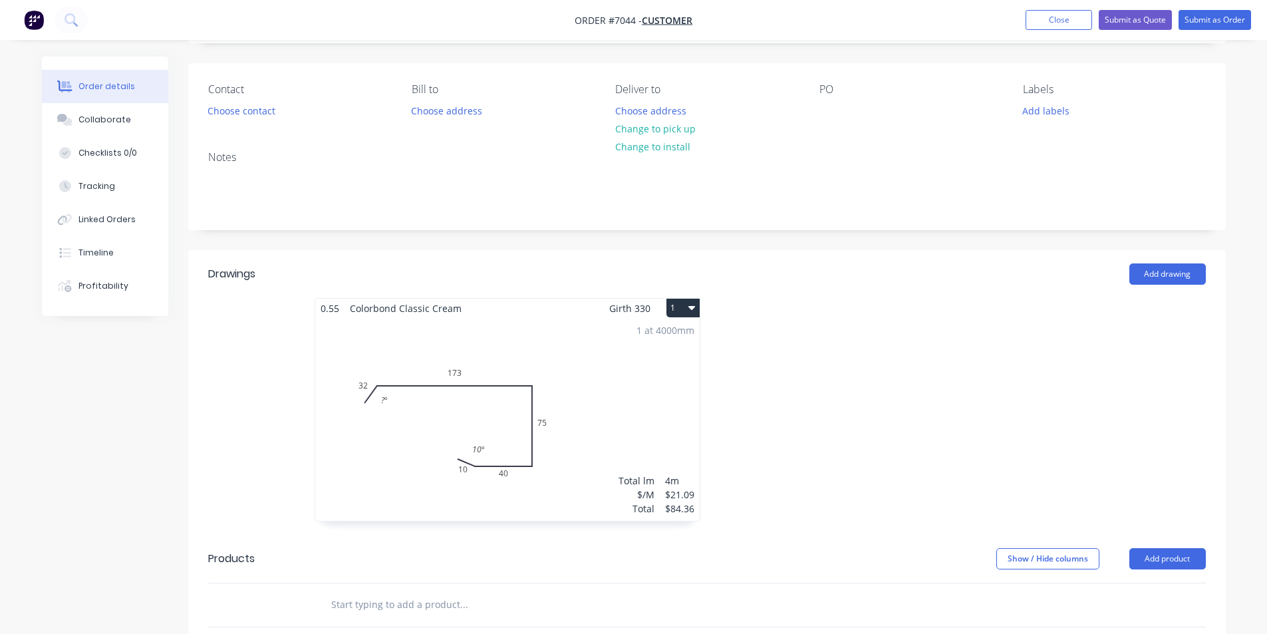
click at [685, 307] on button "1" at bounding box center [683, 308] width 33 height 19
click at [655, 402] on div "Delete" at bounding box center [636, 393] width 102 height 19
